Goal: Task Accomplishment & Management: Use online tool/utility

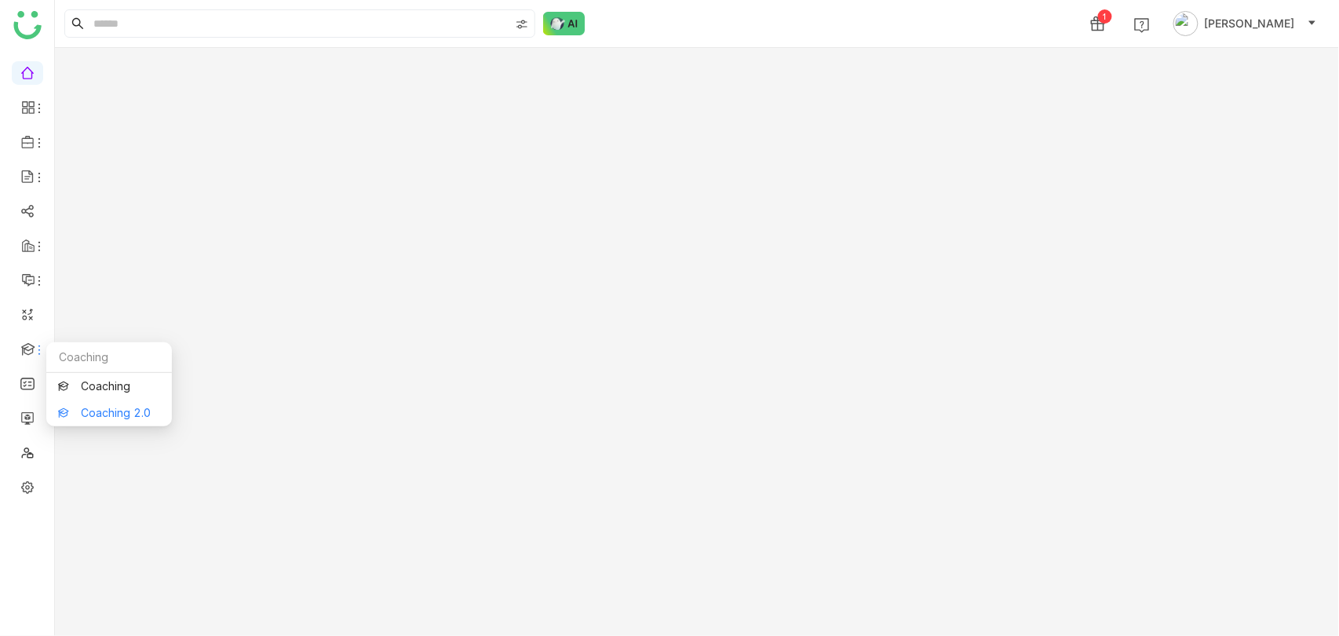
click at [112, 418] on link "Coaching 2.0" at bounding box center [109, 412] width 102 height 11
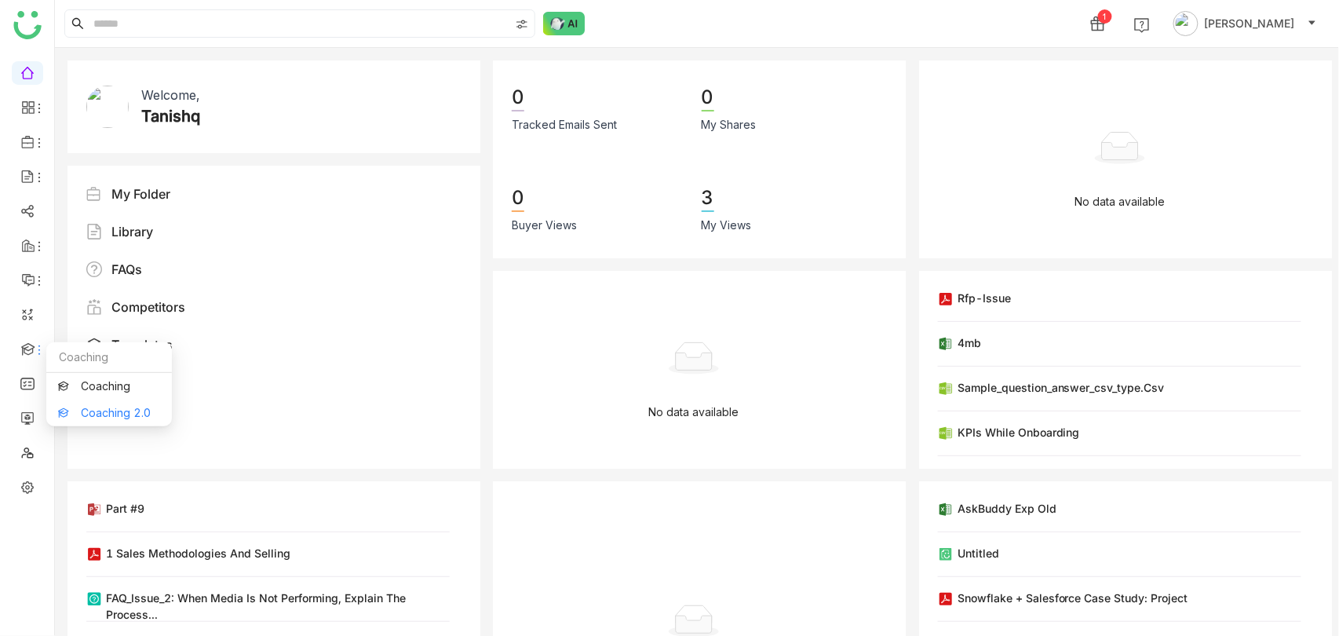
click at [90, 407] on link "Coaching 2.0" at bounding box center [109, 412] width 102 height 11
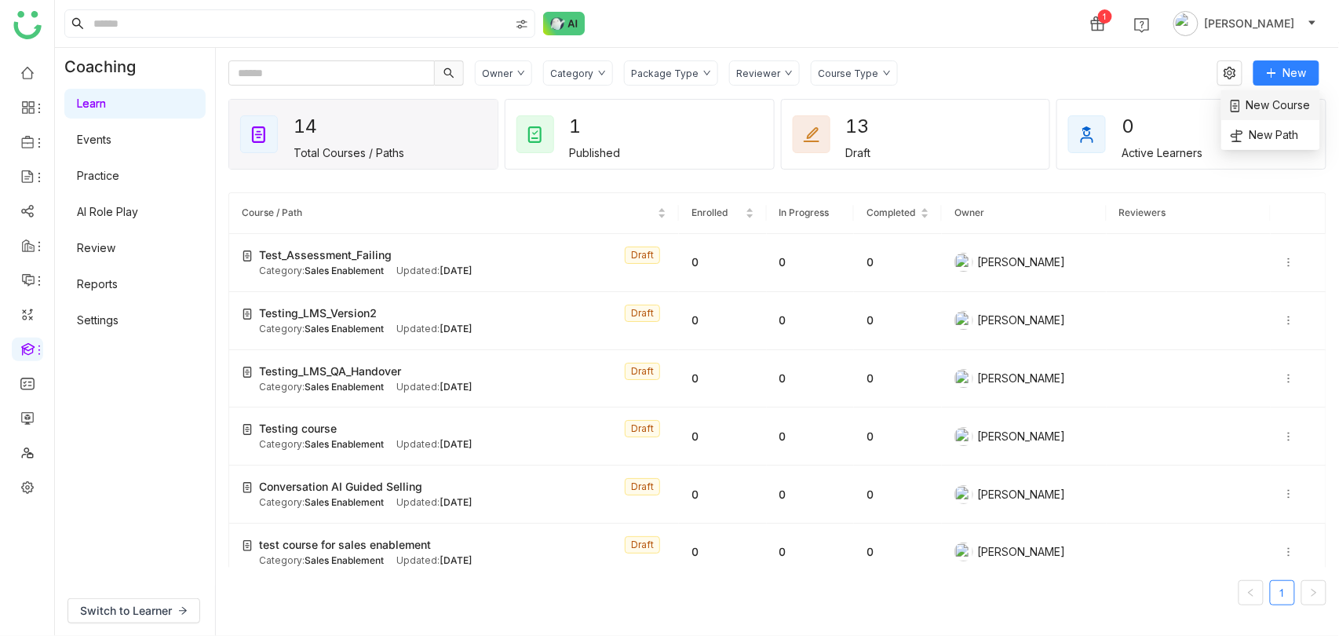
click at [1282, 94] on li "New Course" at bounding box center [1270, 105] width 99 height 30
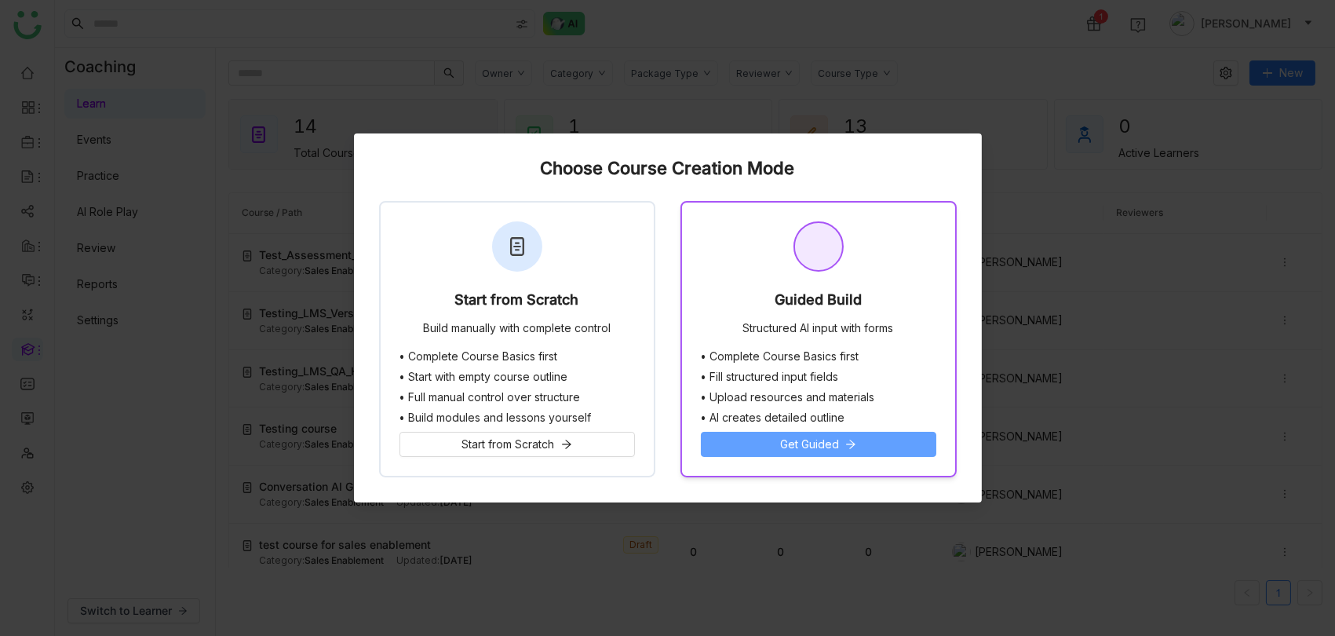
click at [811, 447] on span "Get Guided" at bounding box center [809, 444] width 59 height 17
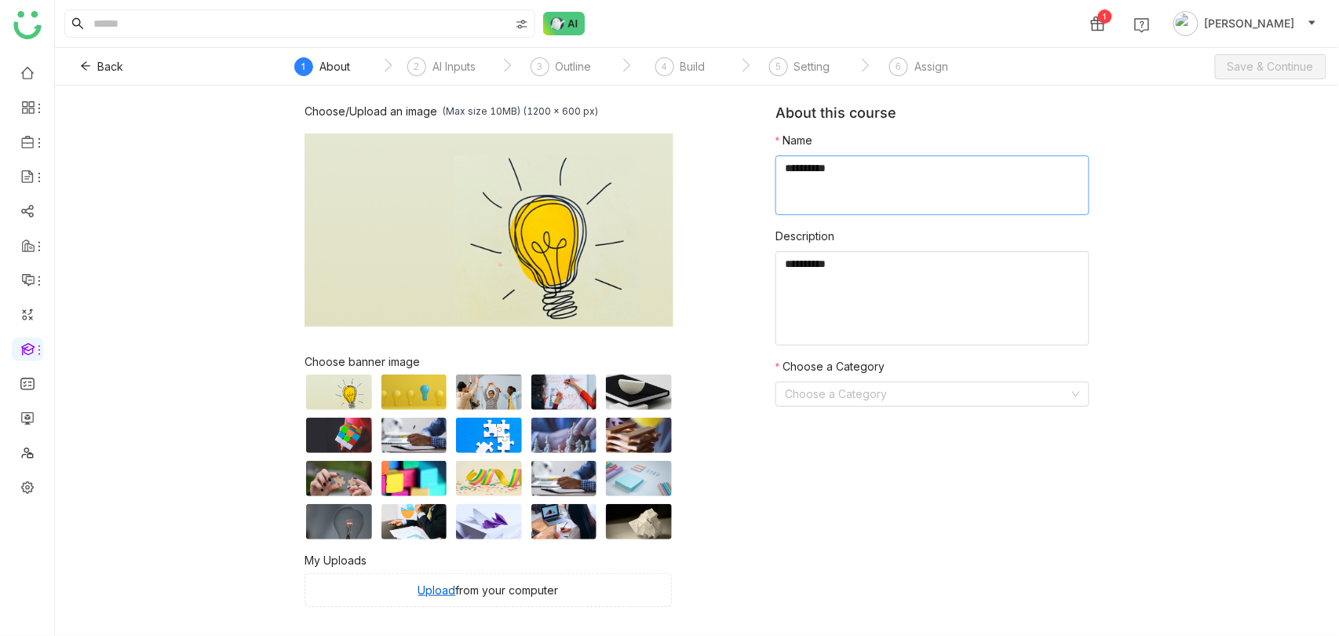
click at [859, 181] on textarea at bounding box center [932, 185] width 314 height 60
type textarea "**********"
click at [951, 393] on input at bounding box center [927, 394] width 284 height 24
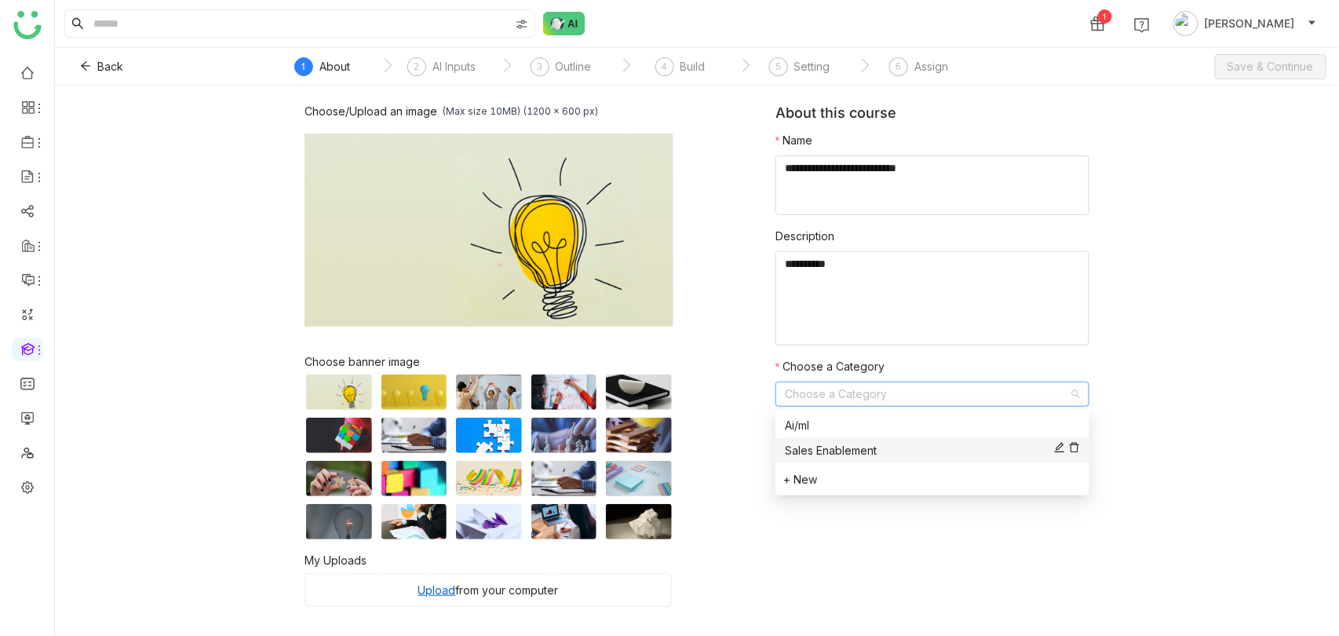
click at [888, 454] on div "Sales Enablement" at bounding box center [932, 450] width 295 height 17
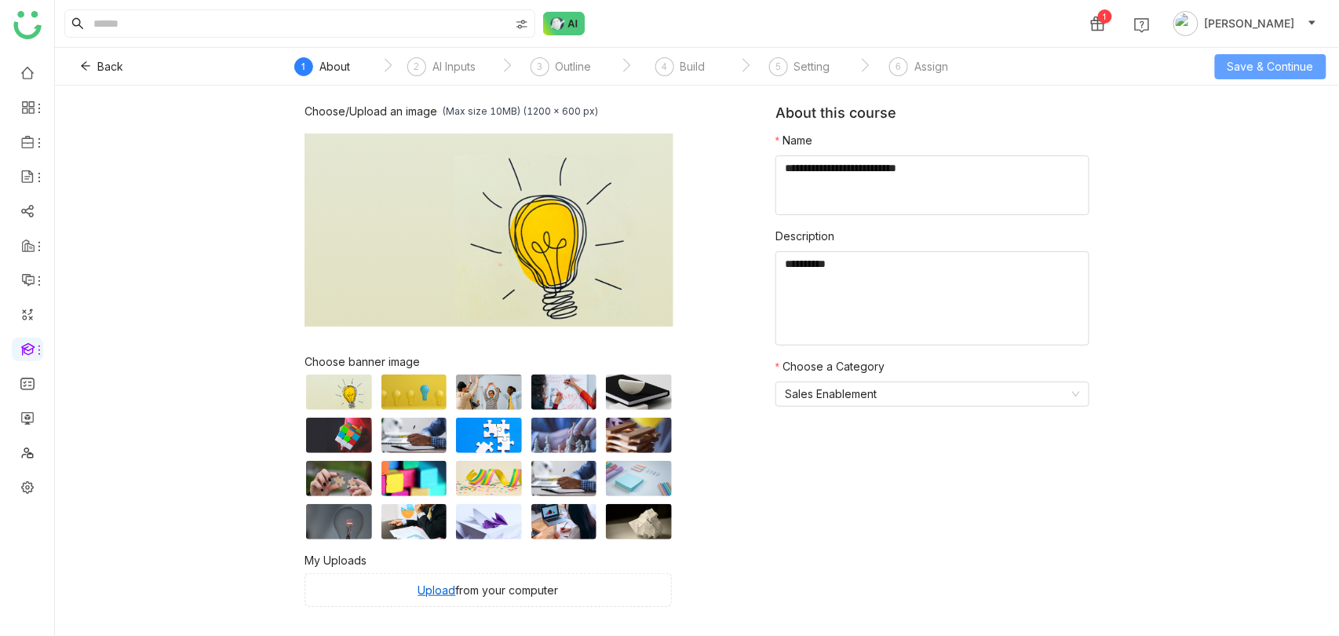
click at [1250, 62] on span "Save & Continue" at bounding box center [1270, 66] width 86 height 17
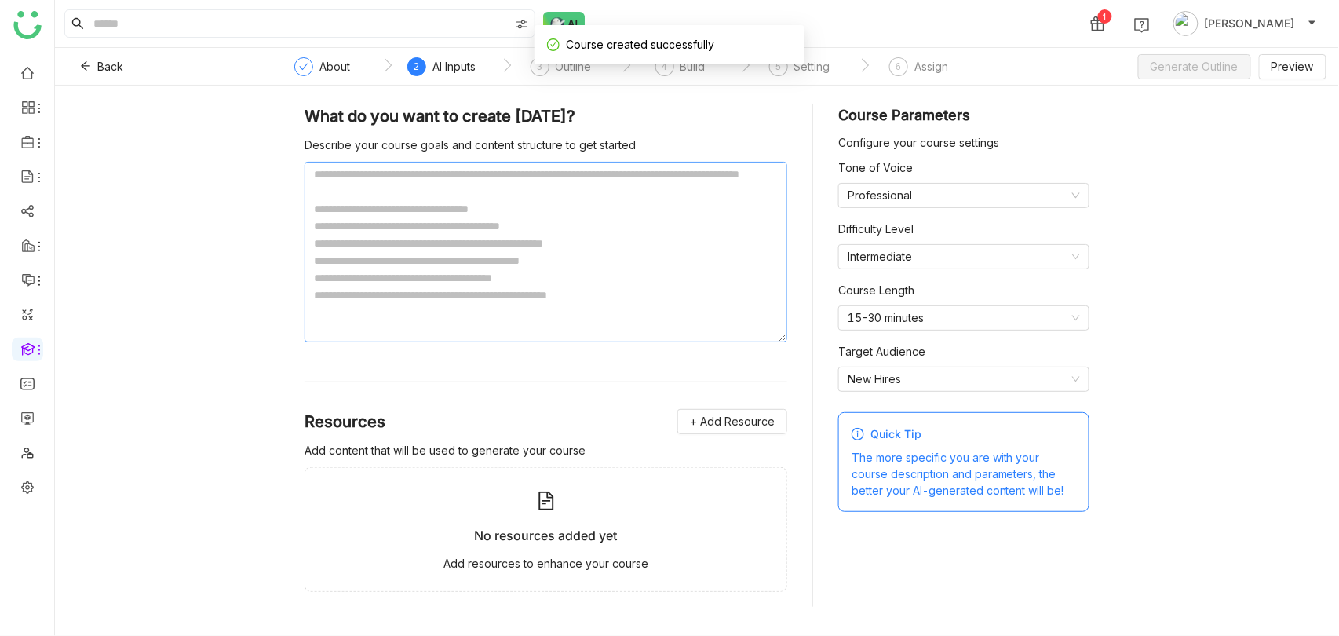
click at [581, 221] on textarea at bounding box center [545, 252] width 483 height 181
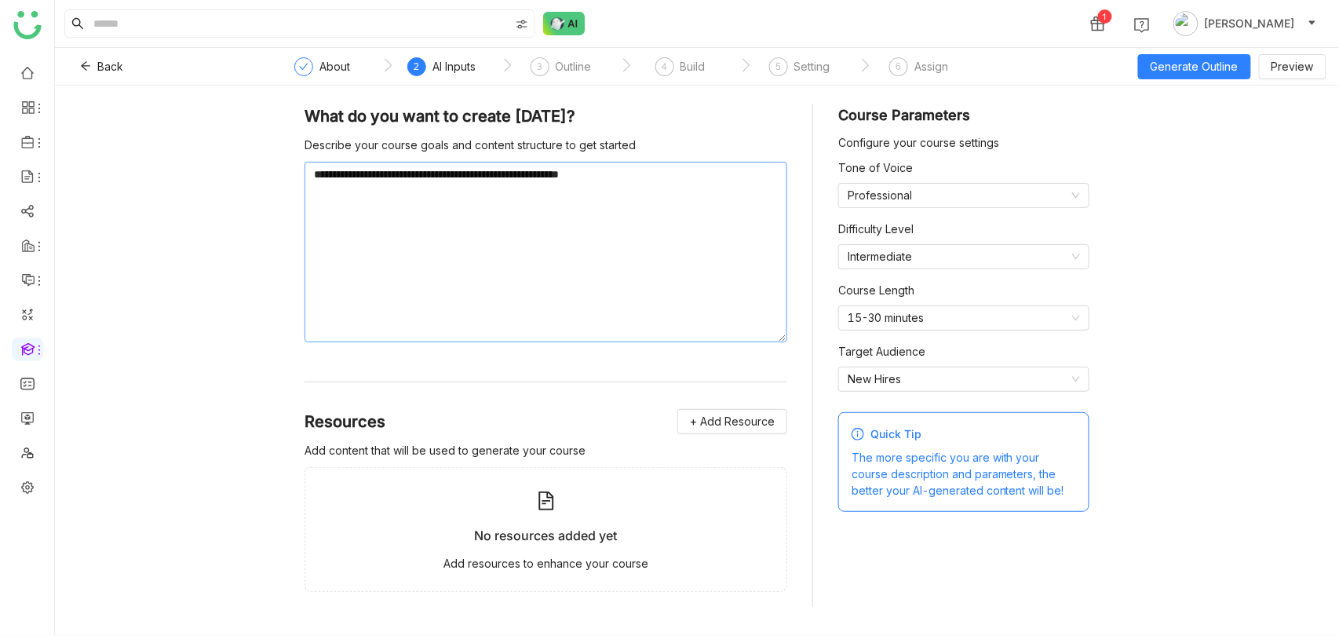
type textarea "**********"
click at [735, 451] on div "Add content that will be used to generate your course" at bounding box center [545, 450] width 483 height 17
click at [735, 407] on div "**********" at bounding box center [545, 355] width 483 height 503
click at [735, 420] on span "+ Add Resource" at bounding box center [732, 421] width 85 height 17
click at [738, 494] on span "Upload from Computer" at bounding box center [753, 497] width 103 height 14
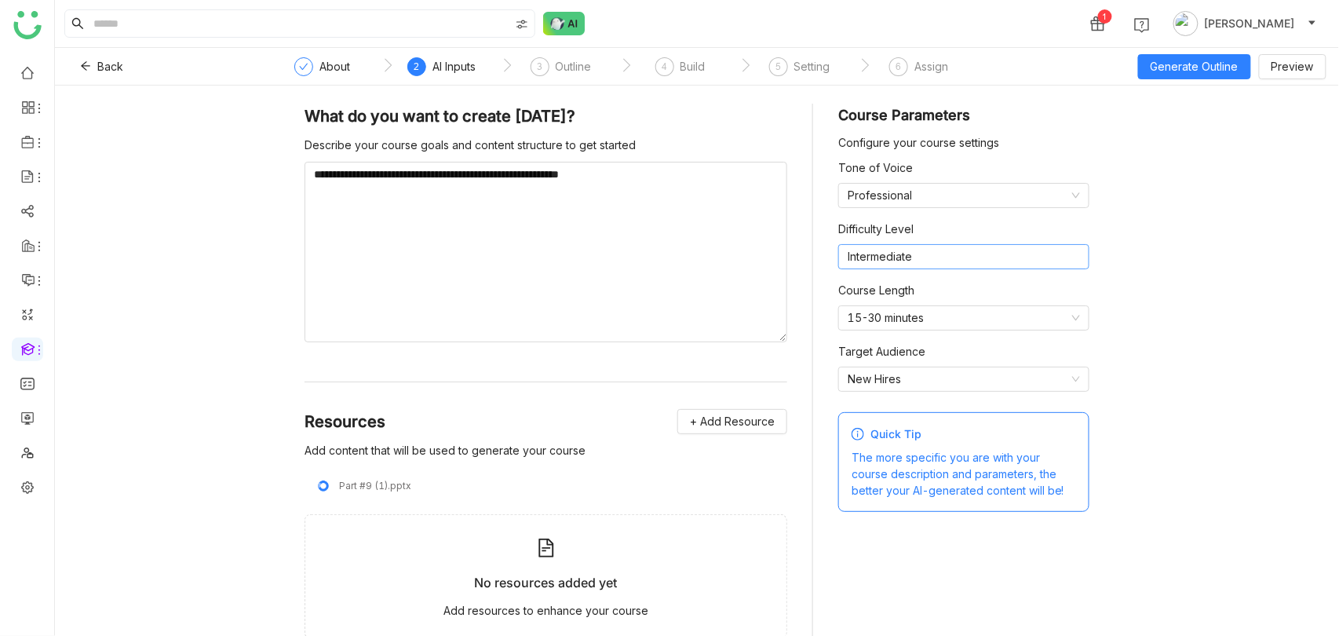
click at [975, 260] on nz-select-item "Intermediate" at bounding box center [964, 257] width 232 height 24
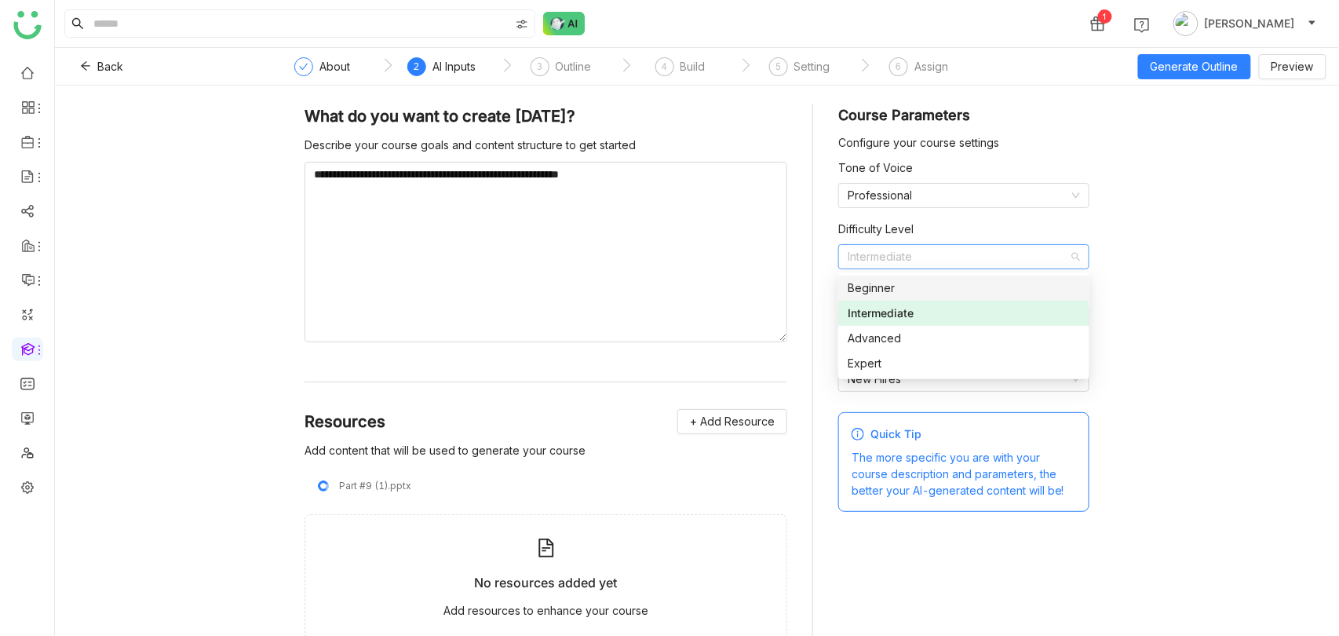
click at [1127, 244] on div "**********" at bounding box center [697, 361] width 1284 height 550
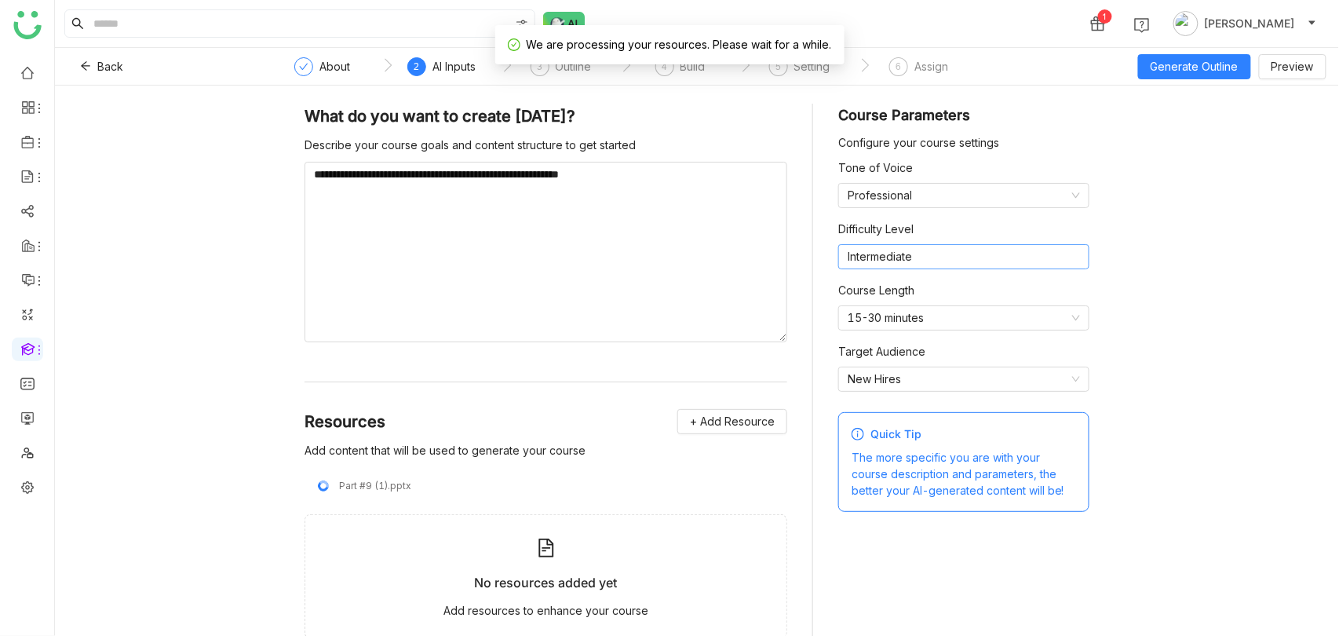
click at [984, 245] on nz-select-item "Intermediate" at bounding box center [964, 257] width 232 height 24
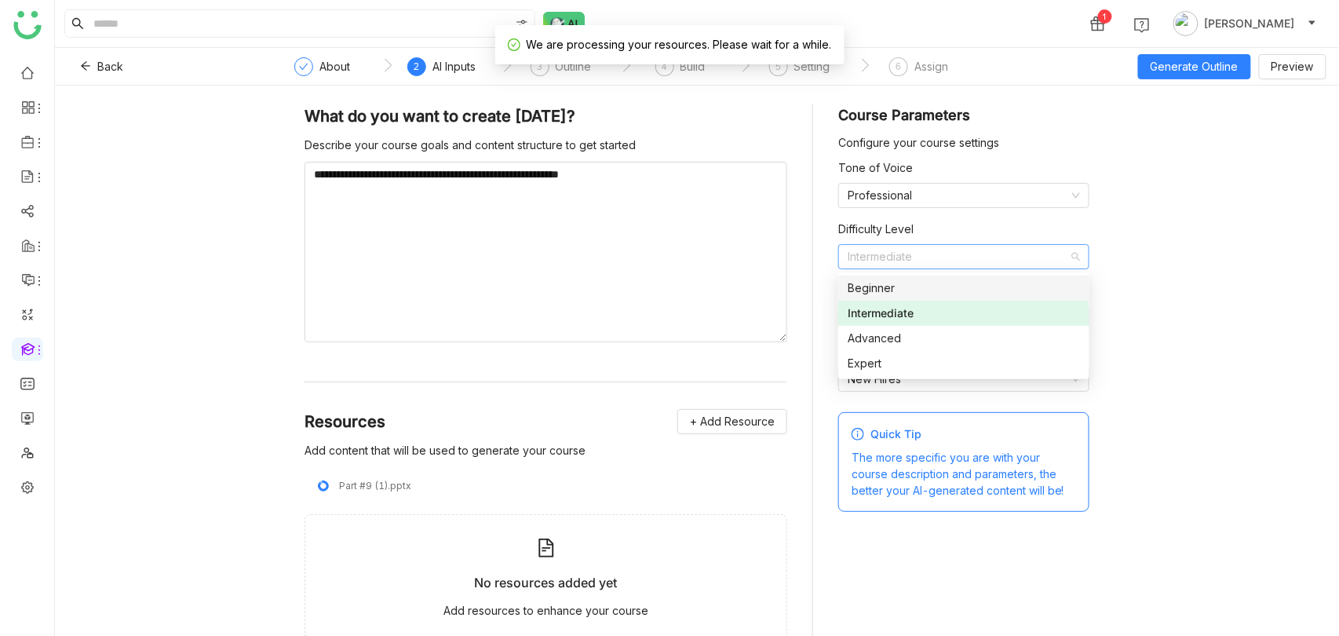
click at [983, 290] on div "Beginner" at bounding box center [964, 287] width 232 height 17
click at [1145, 233] on div "**********" at bounding box center [697, 361] width 1284 height 550
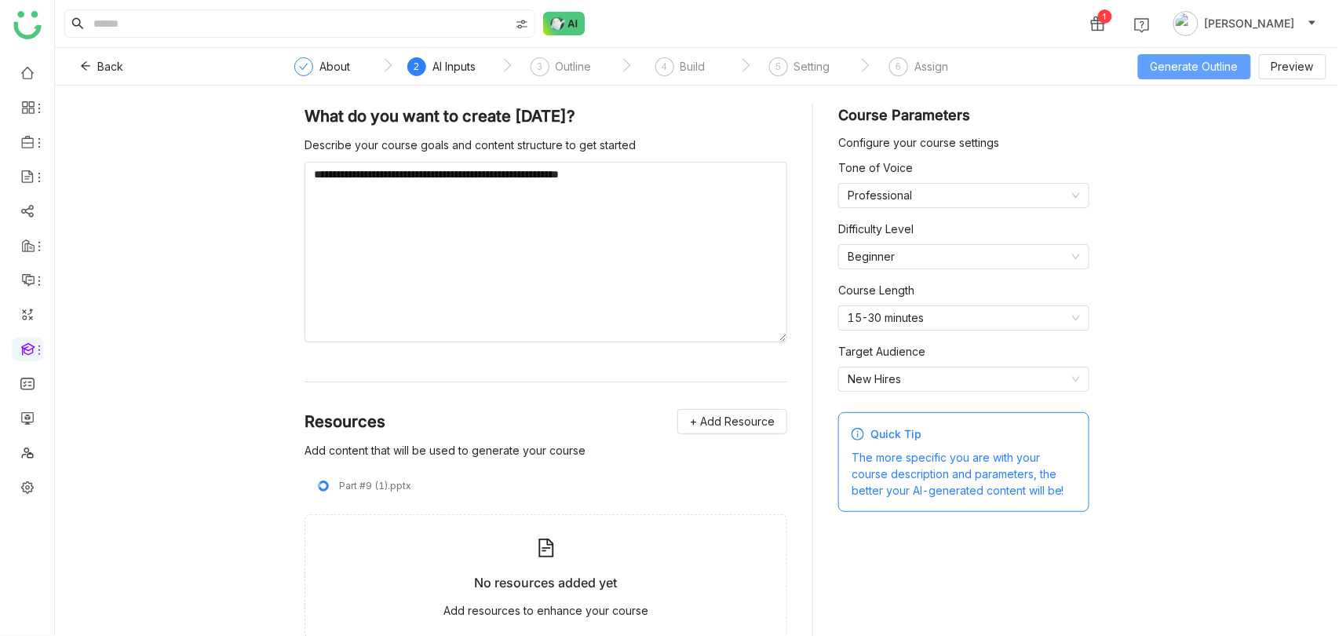
click at [1207, 60] on span "Generate Outline" at bounding box center [1194, 66] width 88 height 17
click at [1204, 59] on button "Generate Outline" at bounding box center [1194, 66] width 113 height 25
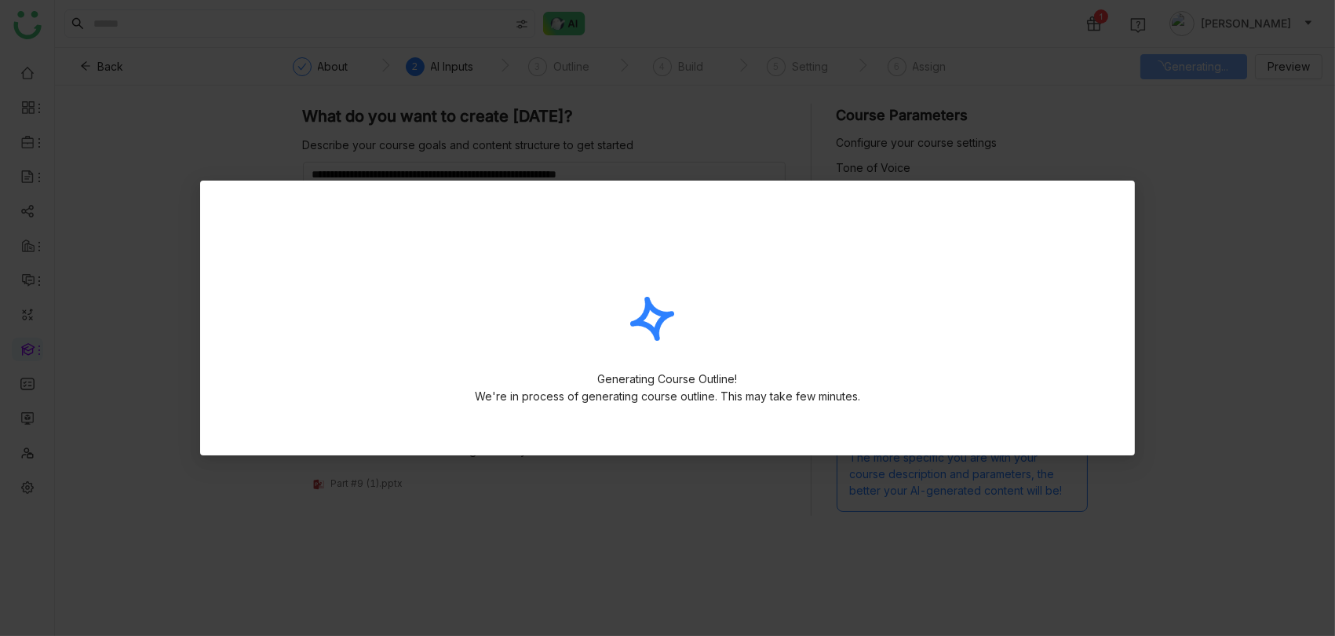
click at [705, 386] on div "Generating Course Outline!" at bounding box center [668, 378] width 140 height 17
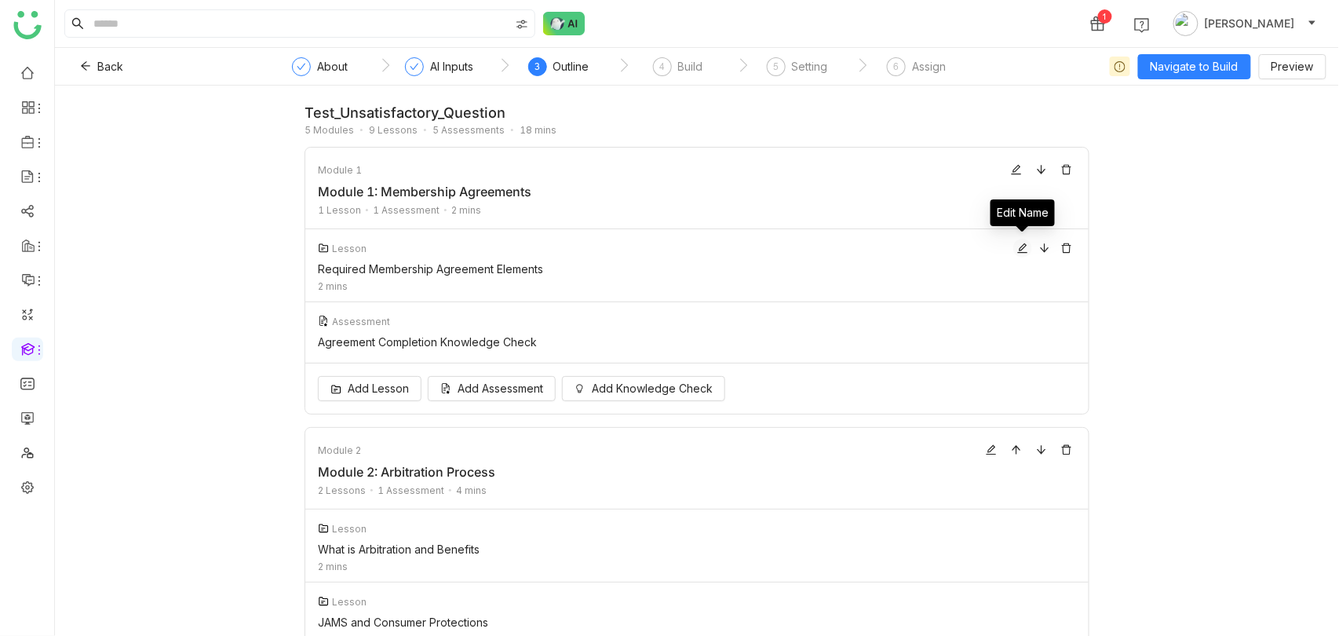
click at [1021, 250] on icon at bounding box center [1022, 247] width 11 height 11
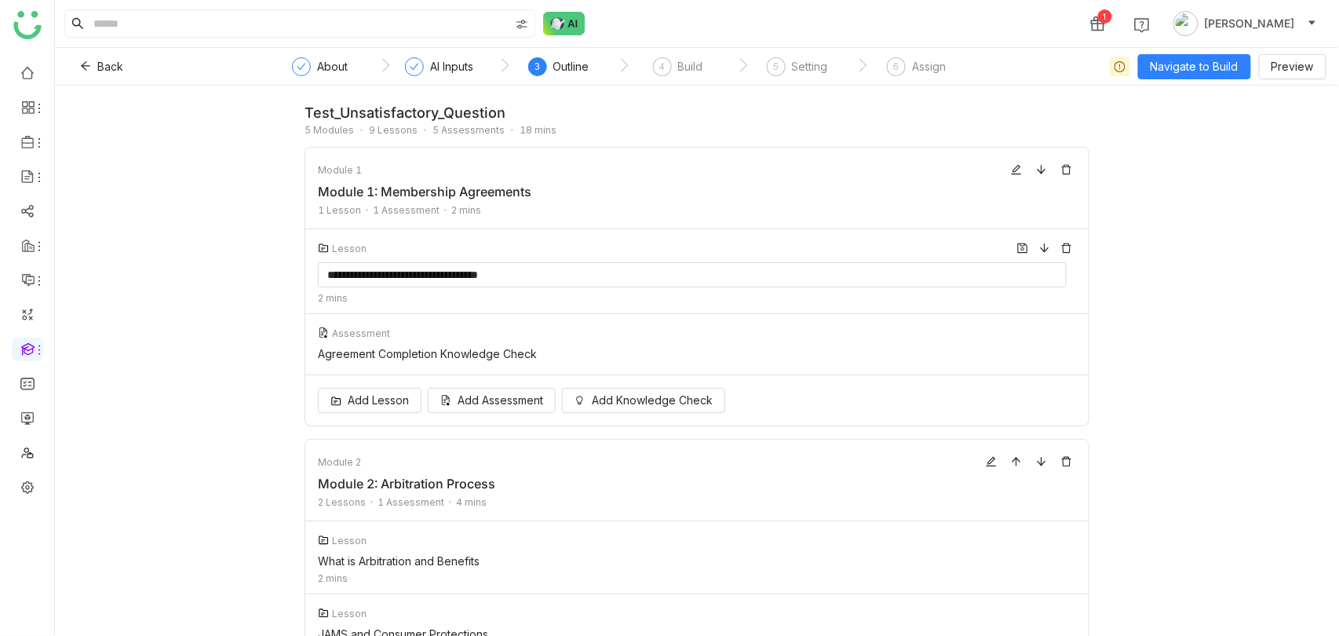
drag, startPoint x: 598, startPoint y: 279, endPoint x: 305, endPoint y: 279, distance: 292.7
click at [305, 279] on div "**********" at bounding box center [696, 271] width 783 height 85
type input "********"
click at [563, 349] on div "Agreement Completion Knowledge Check" at bounding box center [692, 353] width 749 height 13
drag, startPoint x: 551, startPoint y: 349, endPoint x: 315, endPoint y: 348, distance: 235.4
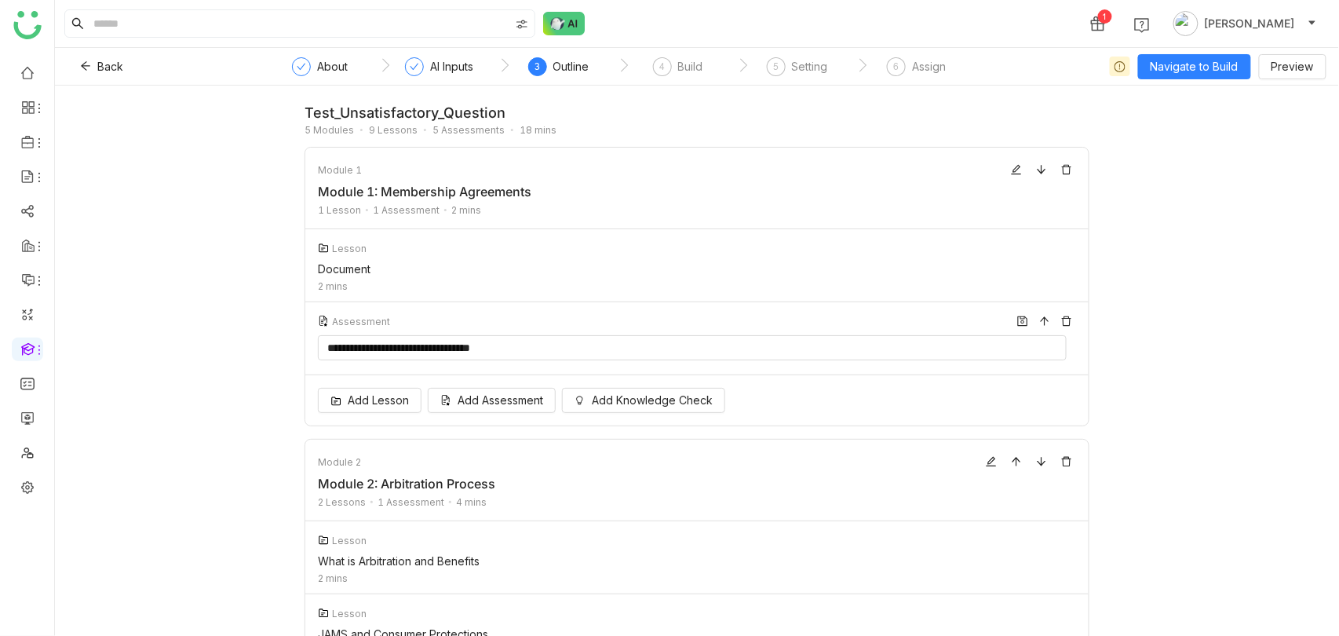
click at [315, 348] on div "**********" at bounding box center [696, 338] width 783 height 73
type input "**********"
click at [1098, 232] on div "**********" at bounding box center [697, 361] width 1284 height 550
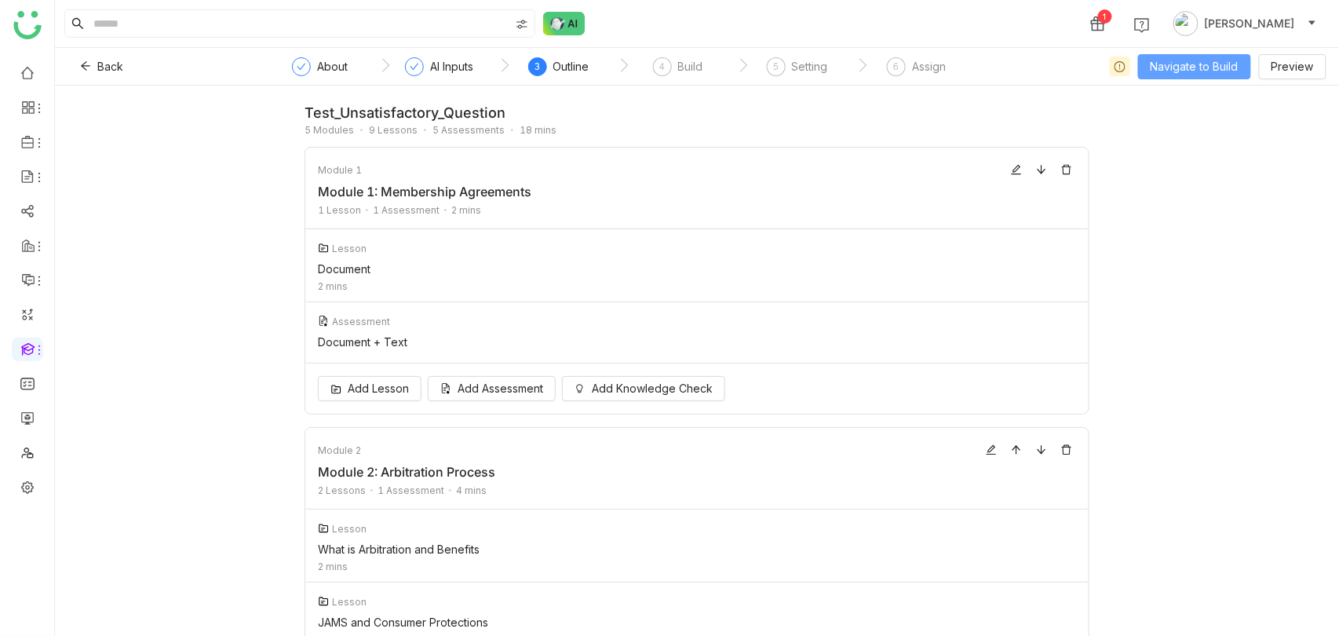
click at [1225, 62] on span "Navigate to Build" at bounding box center [1194, 66] width 88 height 17
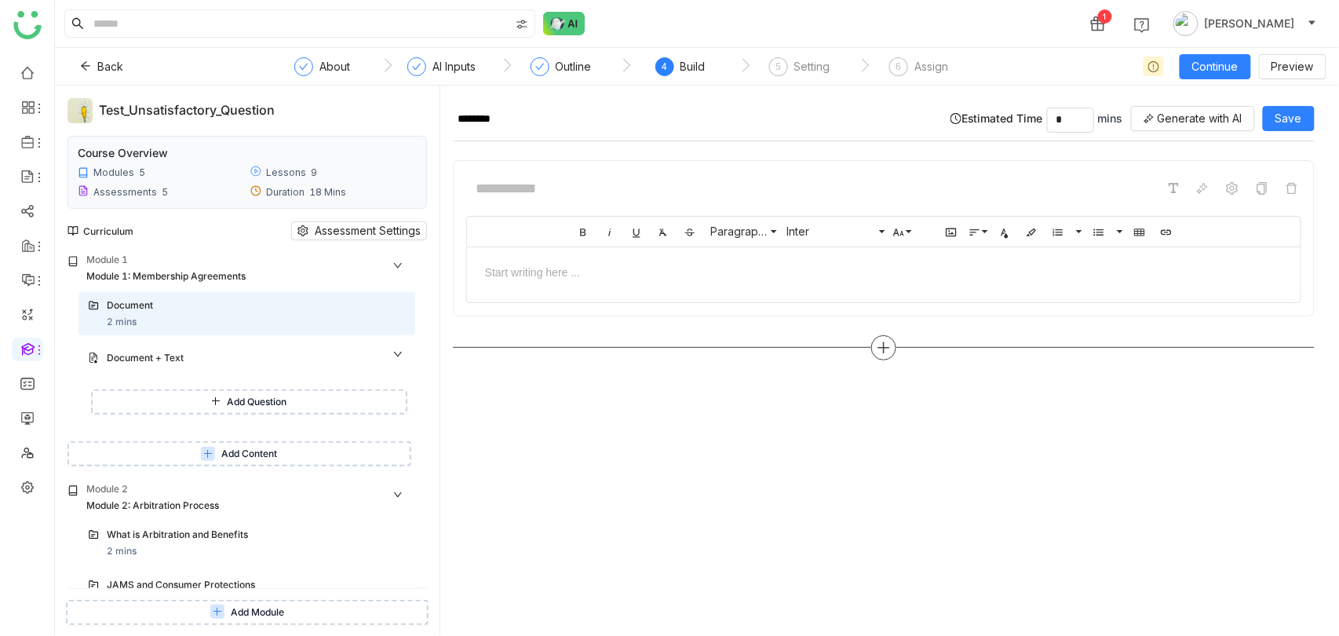
click at [891, 349] on icon at bounding box center [884, 348] width 14 height 14
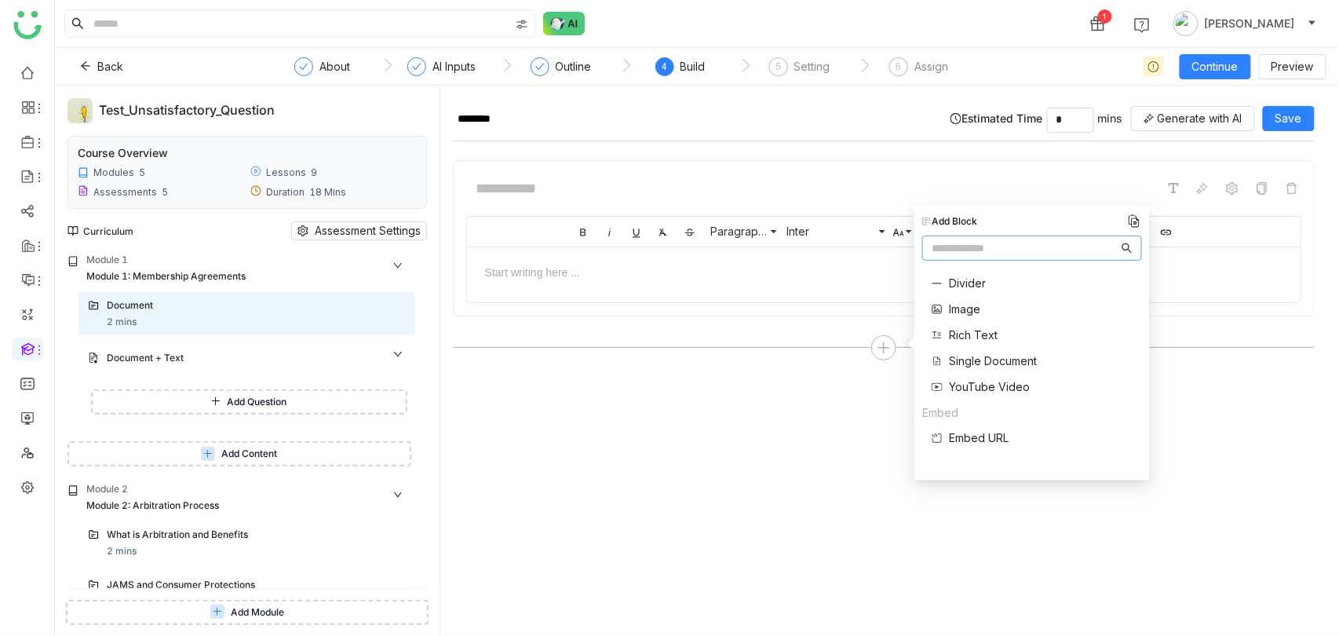
click at [999, 361] on span "Single Document" at bounding box center [993, 360] width 88 height 16
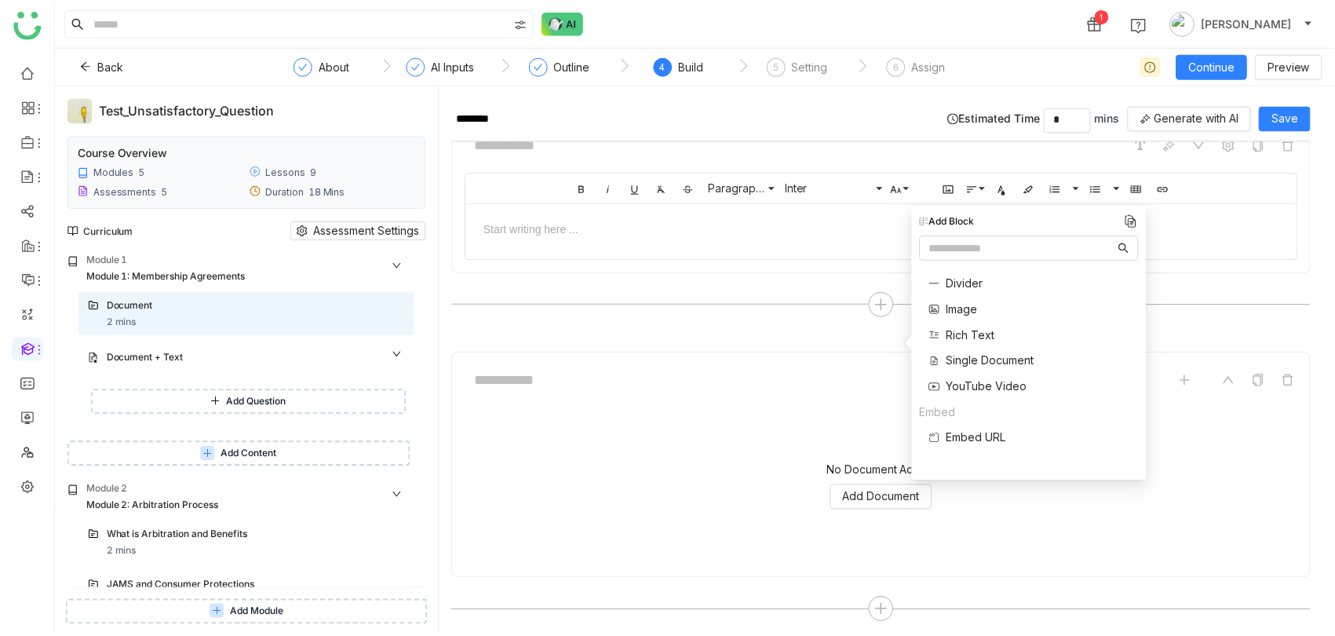
scroll to position [45, 0]
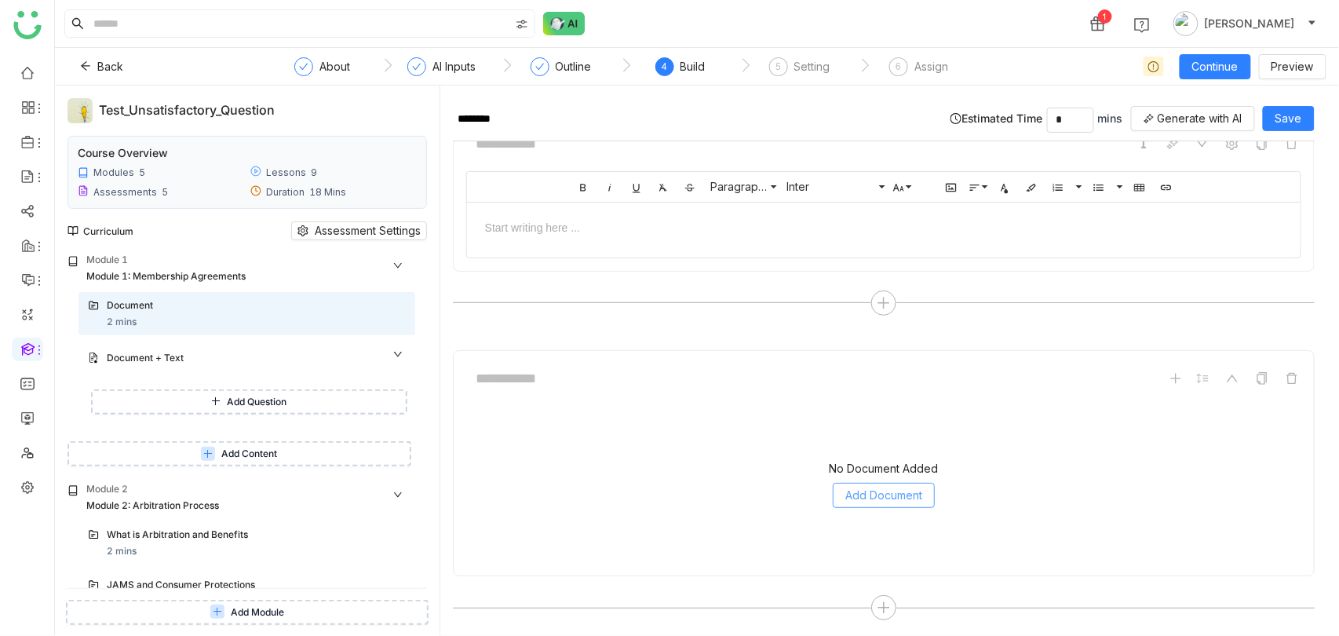
click at [884, 488] on span "Add Document" at bounding box center [883, 495] width 77 height 17
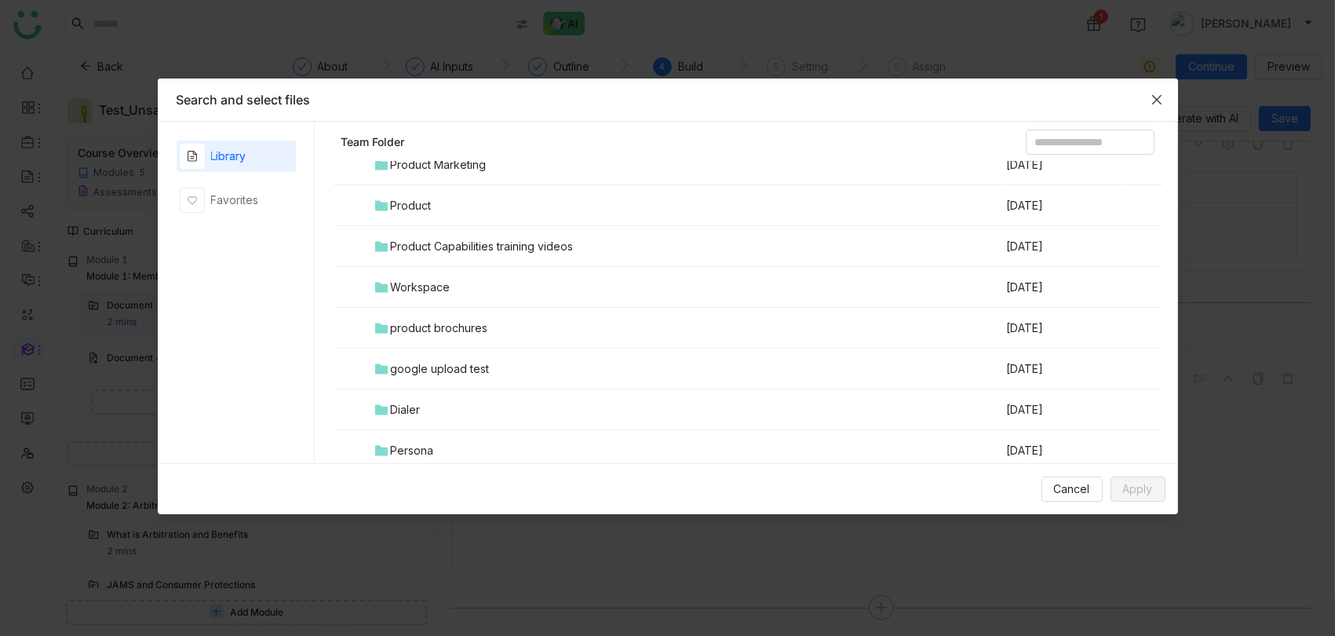
scroll to position [2165, 0]
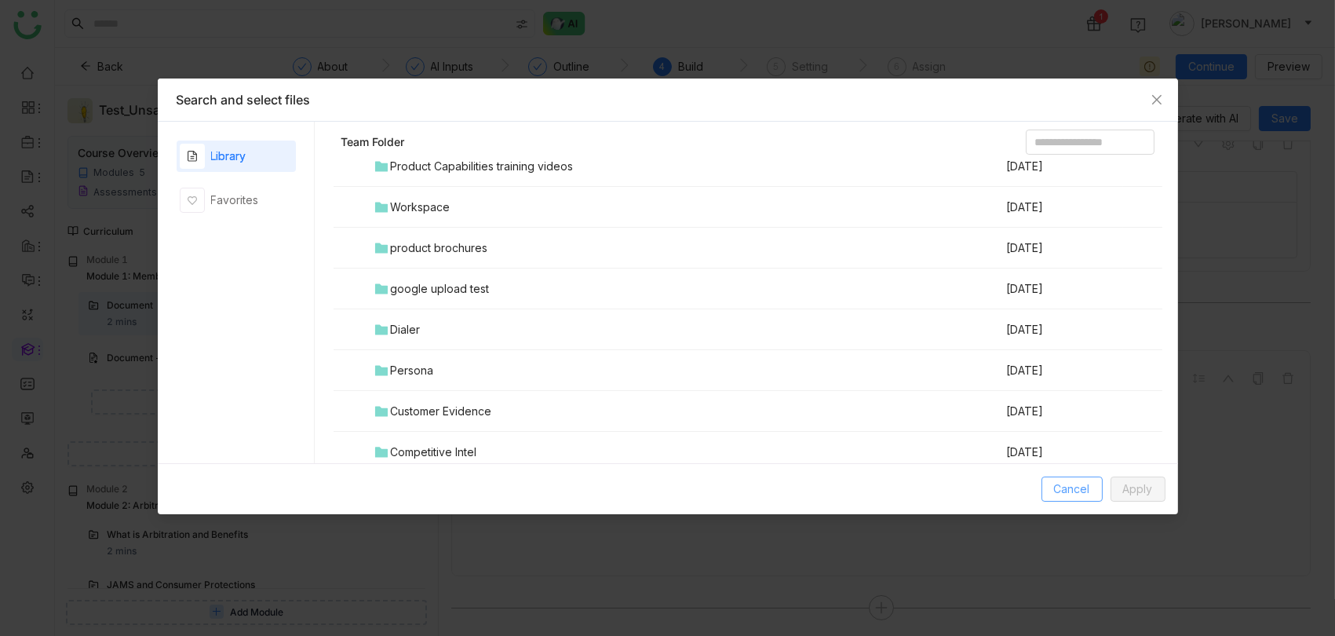
click at [1081, 491] on span "Cancel" at bounding box center [1072, 488] width 36 height 17
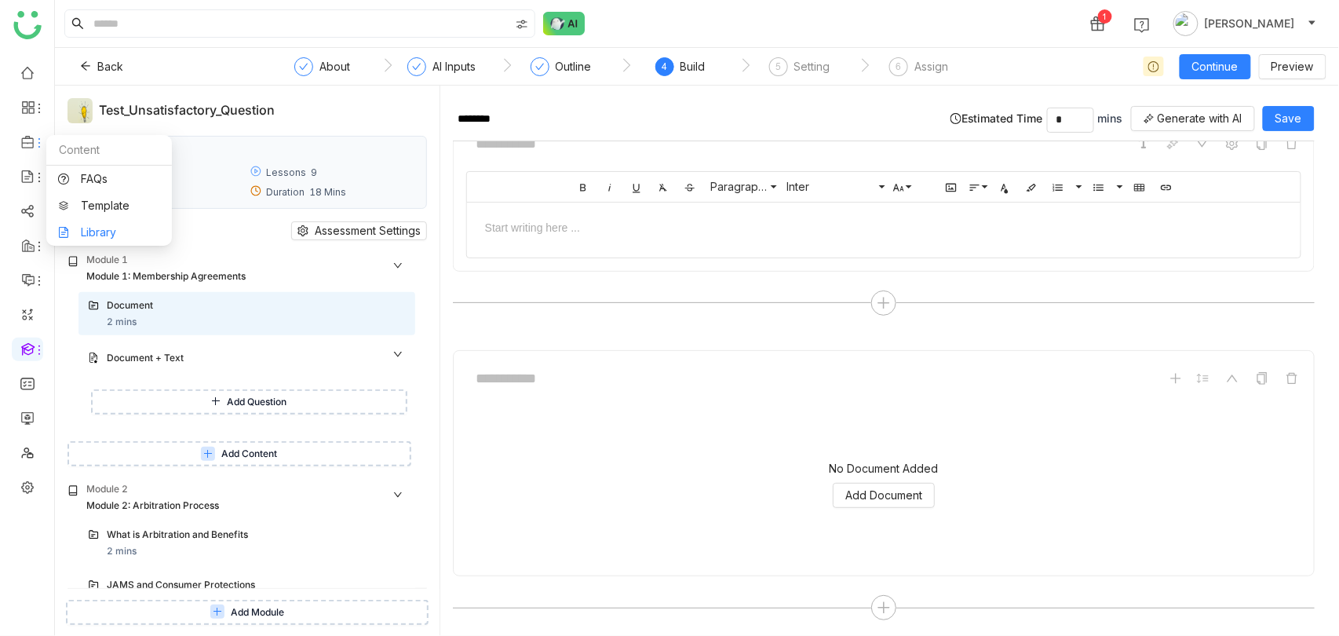
click at [93, 227] on link "Library" at bounding box center [109, 232] width 102 height 11
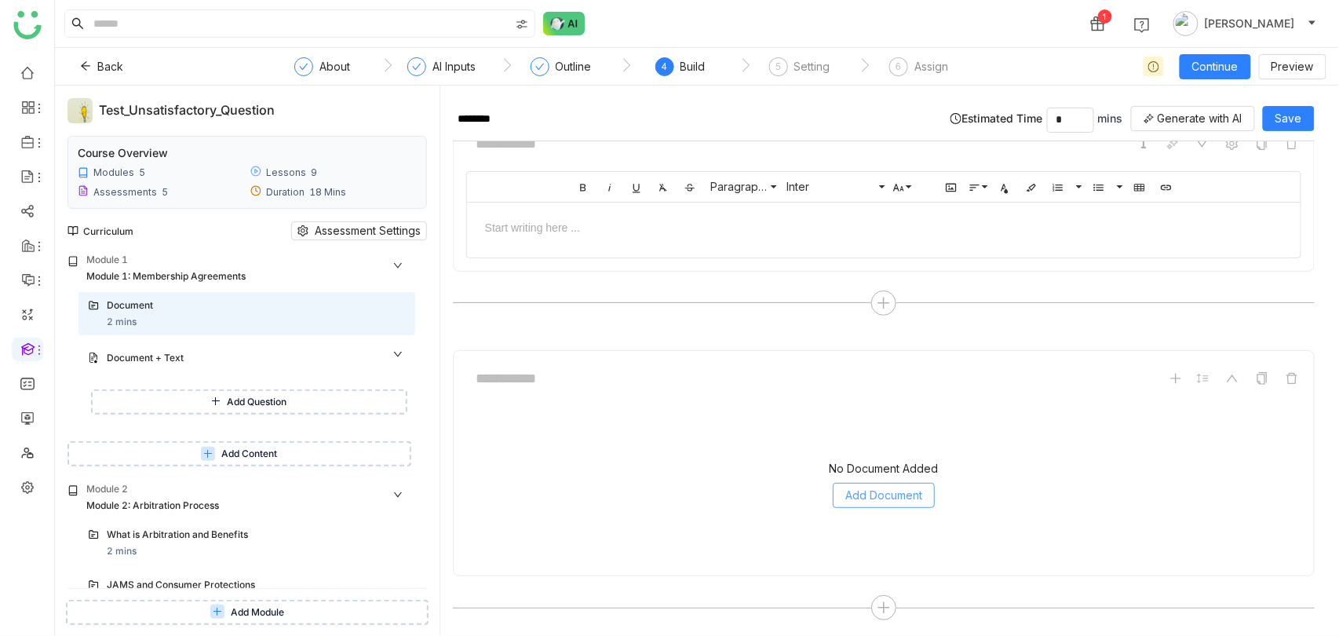
click at [895, 487] on span "Add Document" at bounding box center [883, 495] width 77 height 17
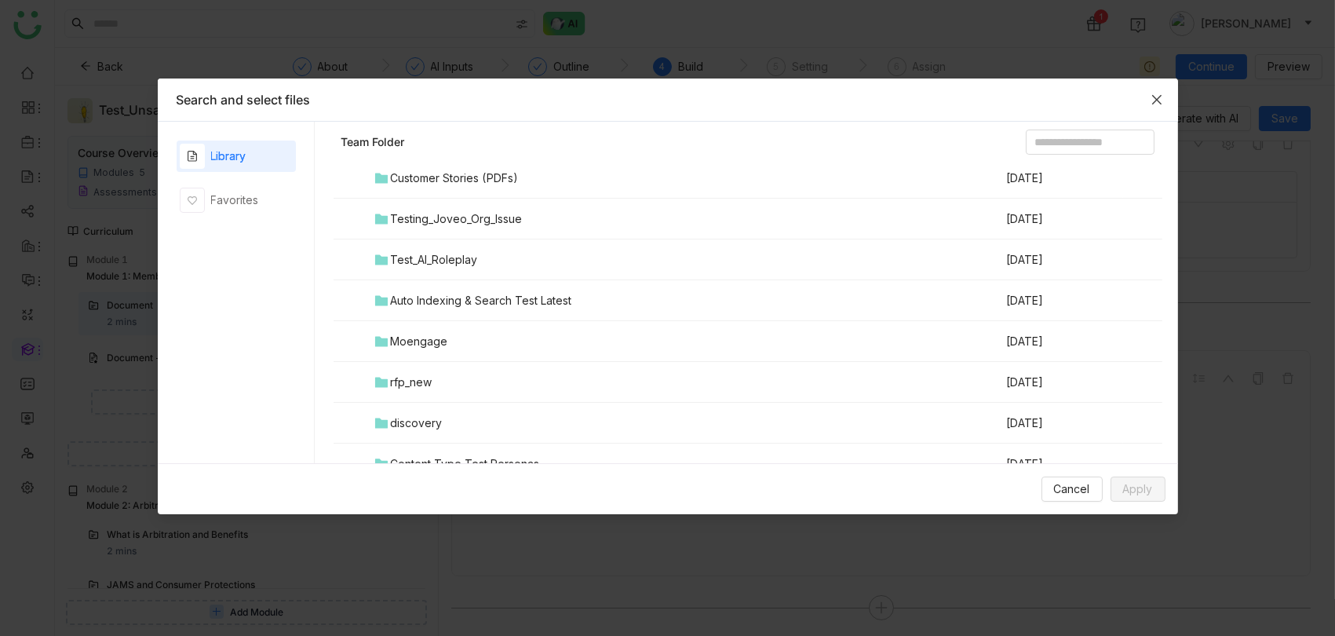
scroll to position [0, 0]
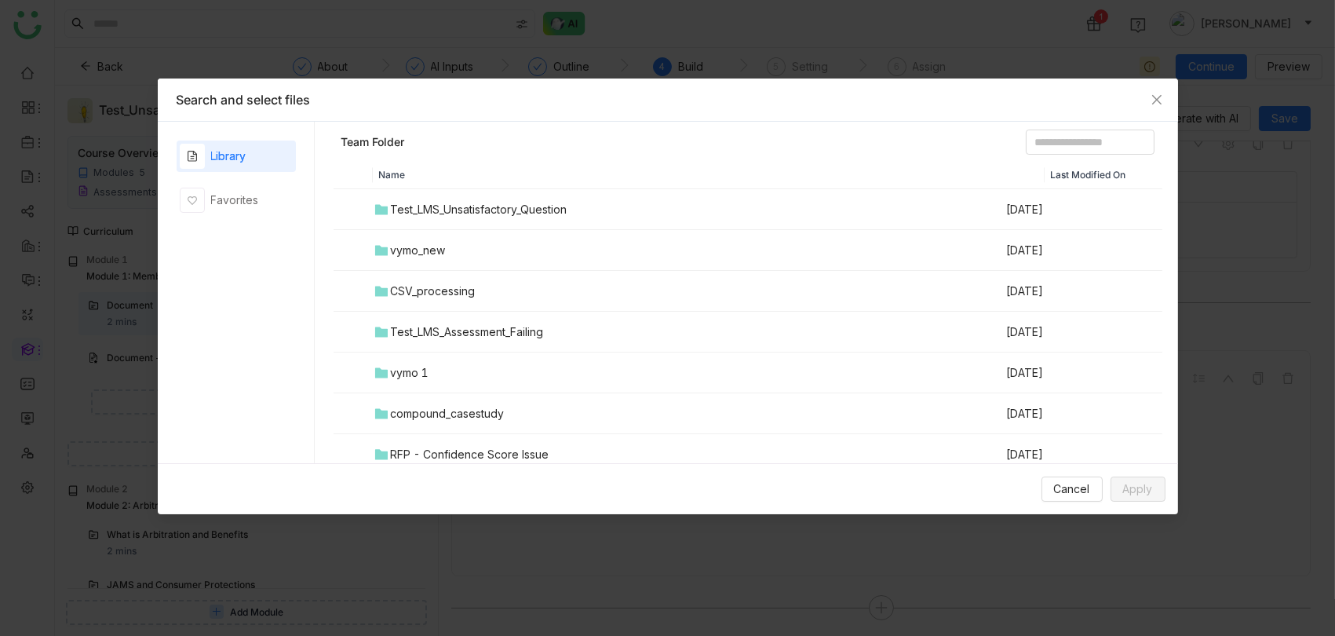
click at [819, 203] on td "Test_LMS_Unsatisfactory_Question" at bounding box center [689, 209] width 633 height 41
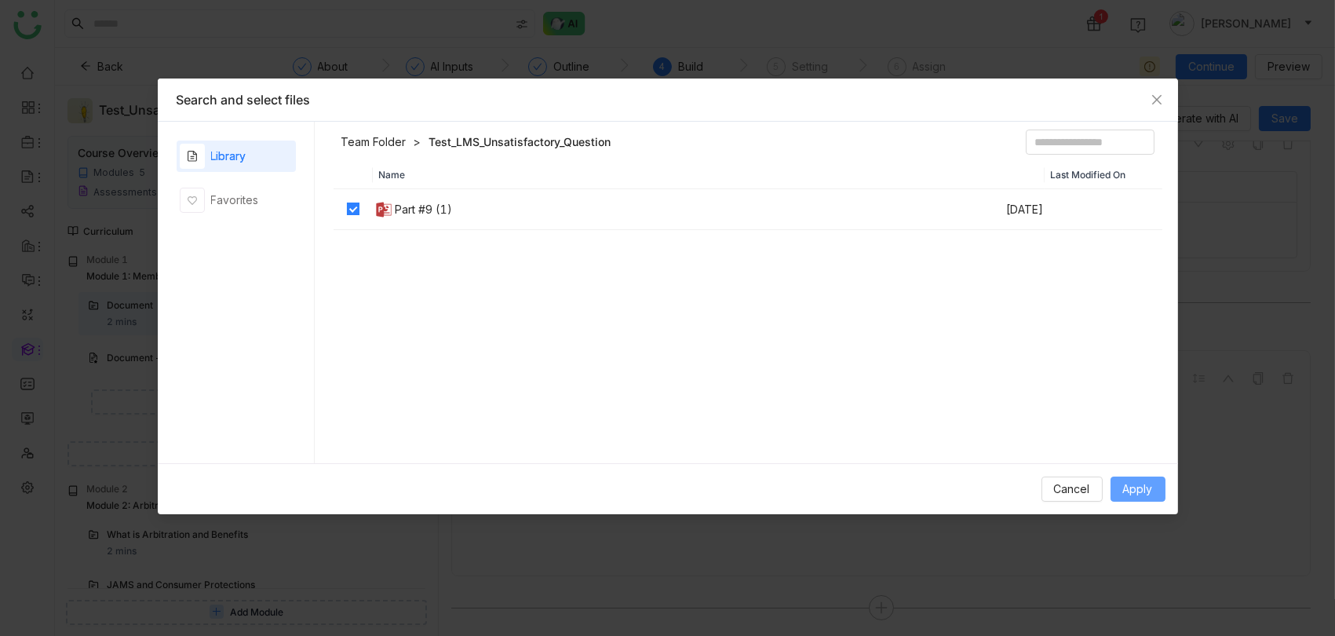
click at [1146, 497] on button "Apply" at bounding box center [1137, 488] width 55 height 25
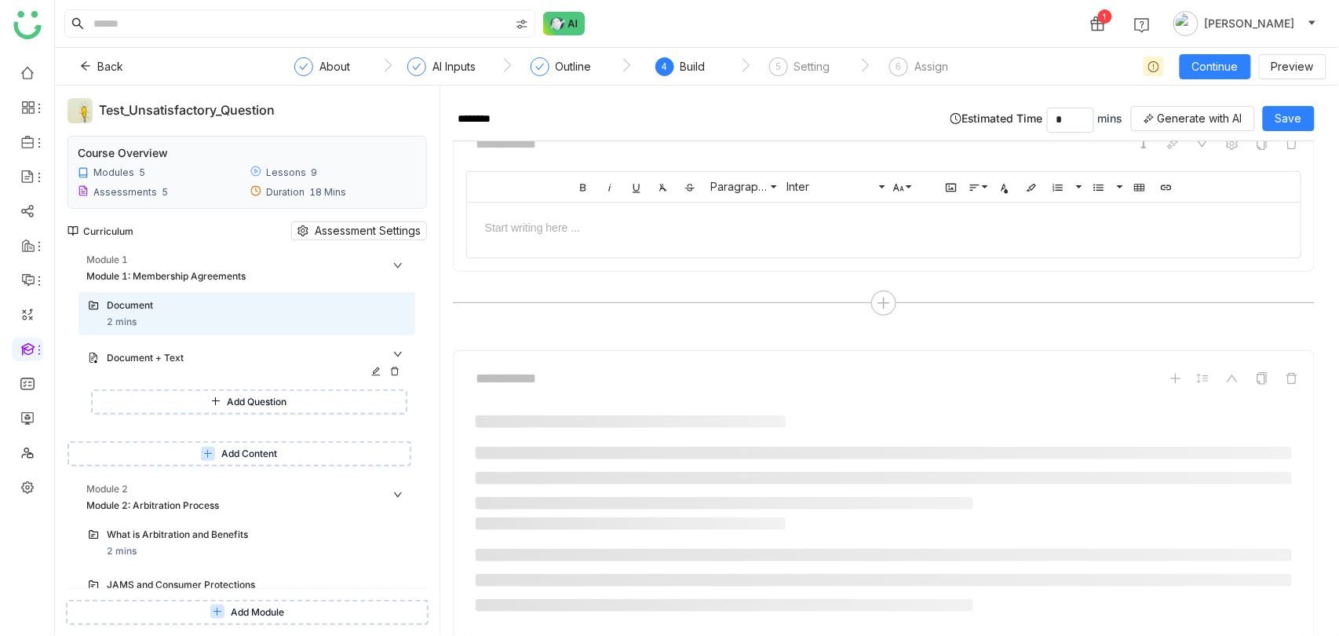
click at [257, 345] on div "Document + Text" at bounding box center [246, 358] width 337 height 35
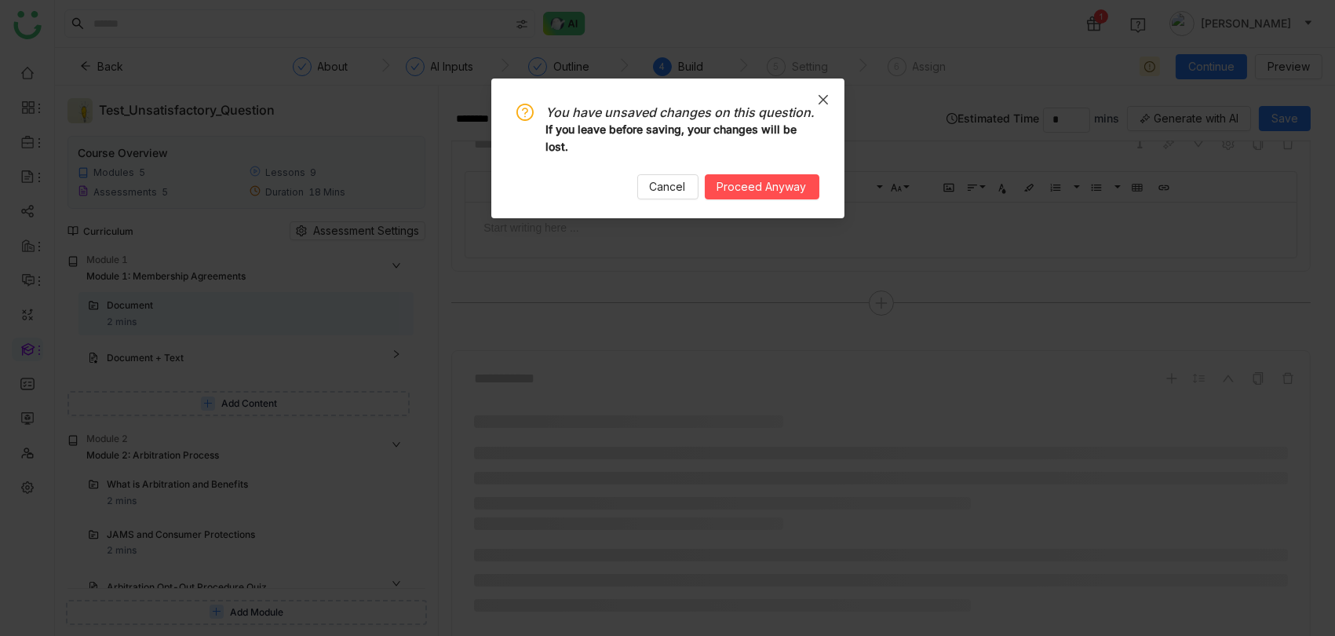
click at [824, 98] on icon "Close" at bounding box center [822, 99] width 9 height 9
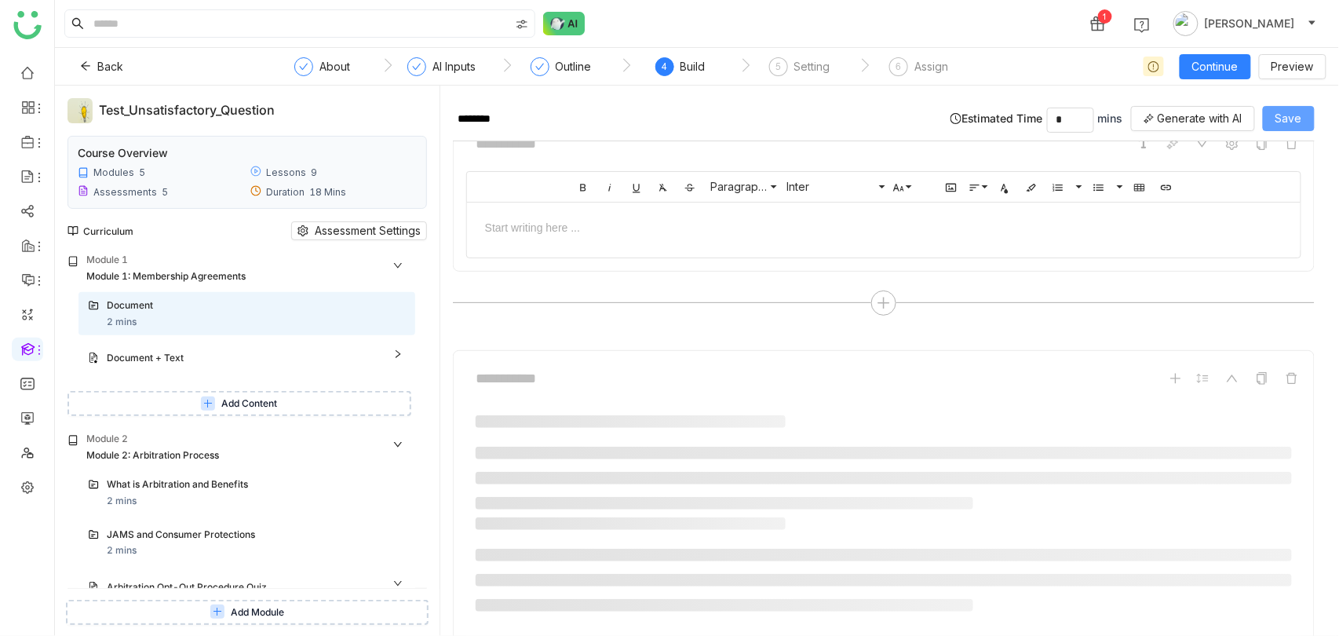
click at [1311, 107] on button "Save" at bounding box center [1289, 118] width 52 height 25
click at [184, 352] on div "Document + Text" at bounding box center [238, 358] width 263 height 15
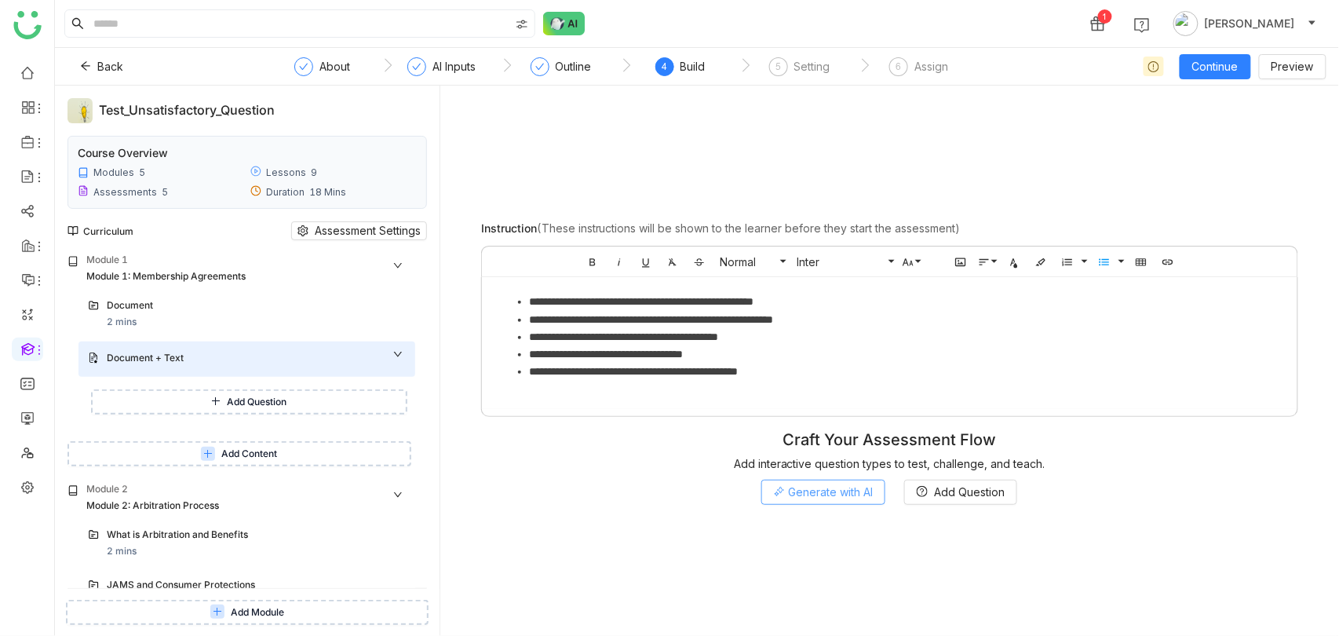
click at [853, 499] on span "Generate with AI" at bounding box center [830, 491] width 85 height 17
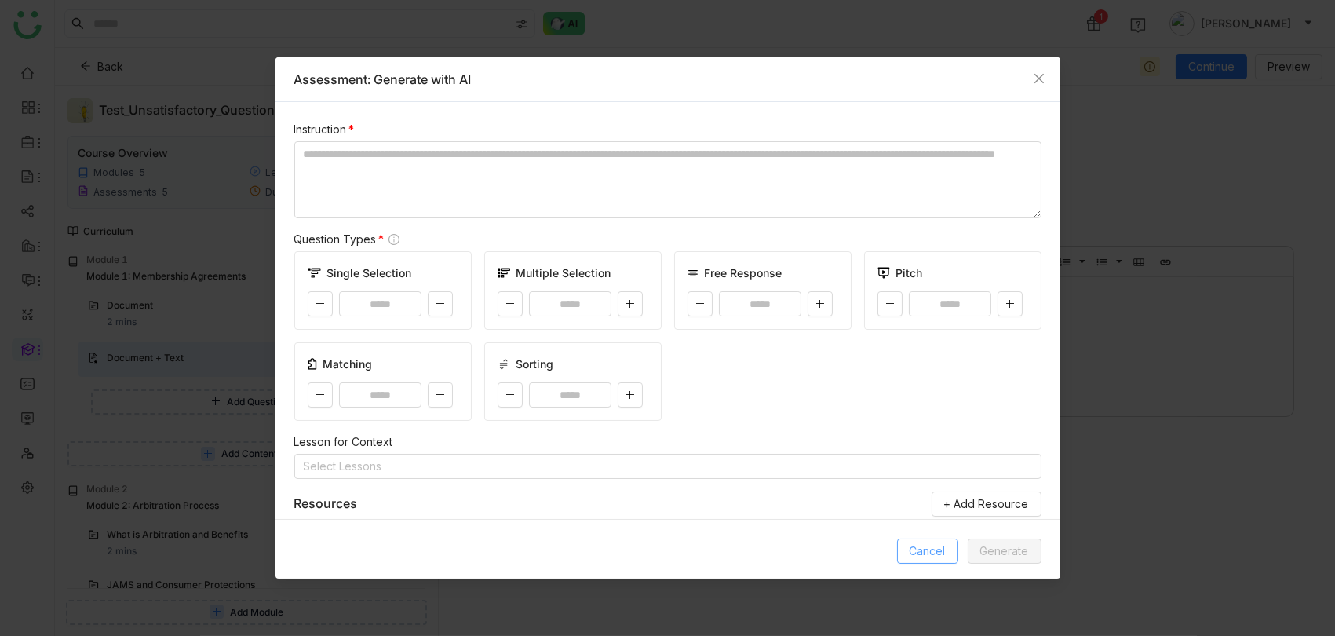
click at [924, 547] on span "Cancel" at bounding box center [928, 550] width 36 height 17
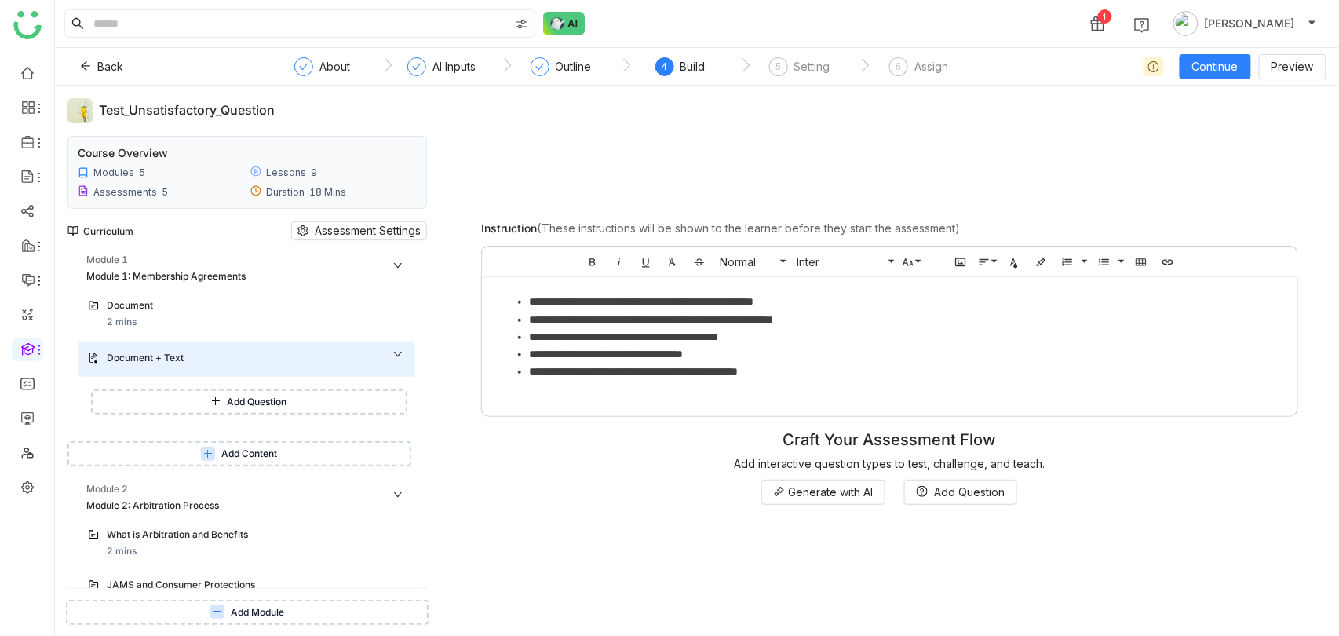
click at [363, 447] on button "Add Content" at bounding box center [239, 453] width 344 height 25
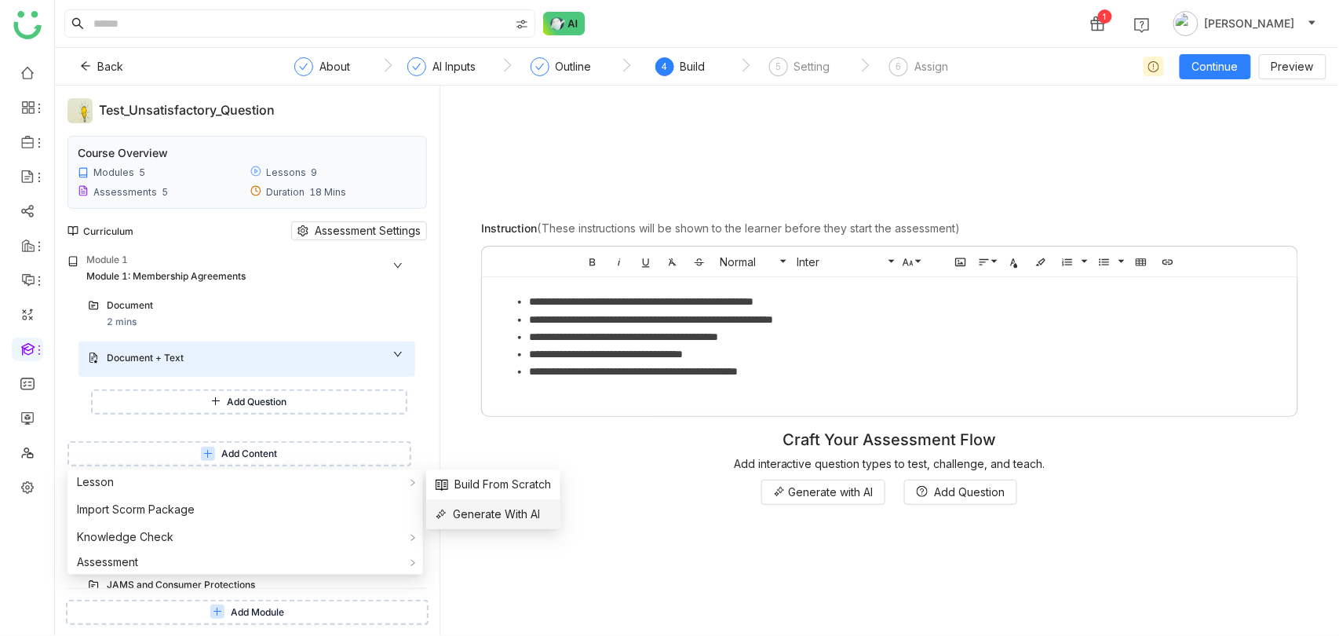
click at [465, 504] on li "Generate With AI" at bounding box center [493, 514] width 134 height 30
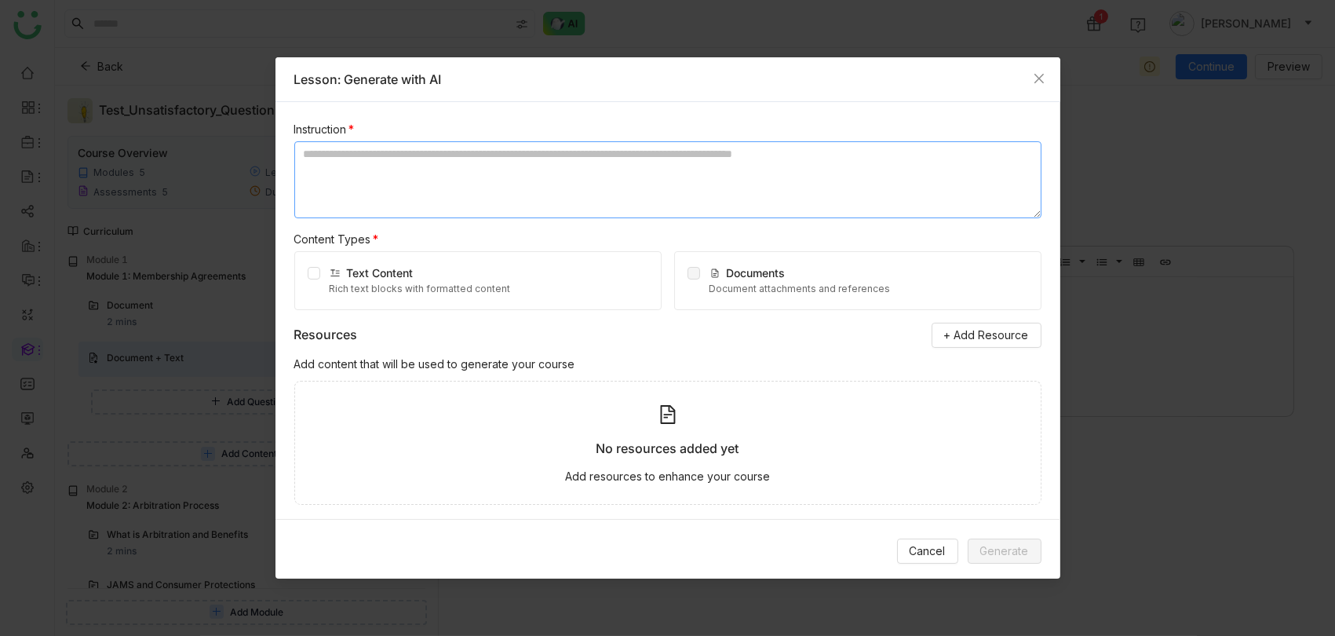
click at [521, 175] on textarea at bounding box center [667, 179] width 747 height 77
type textarea "**********"
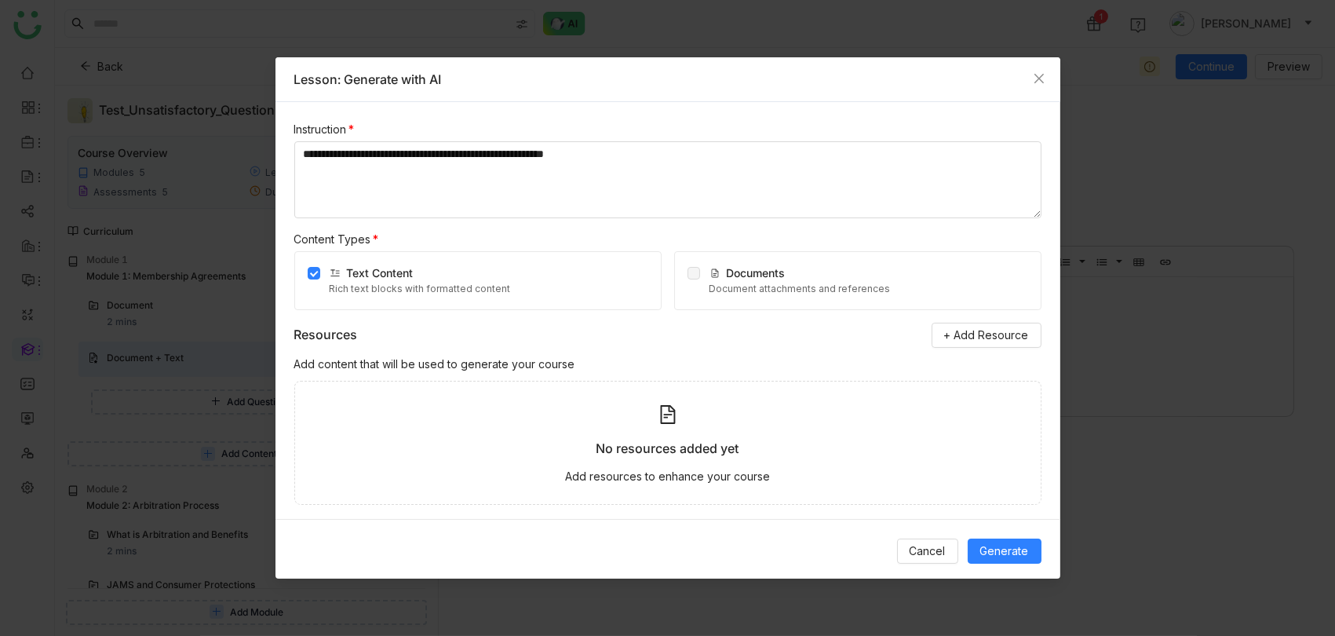
click at [956, 466] on div "No resources added yet Add resources to enhance your course" at bounding box center [667, 443] width 747 height 125
click at [969, 328] on span "+ Add Resource" at bounding box center [986, 334] width 85 height 17
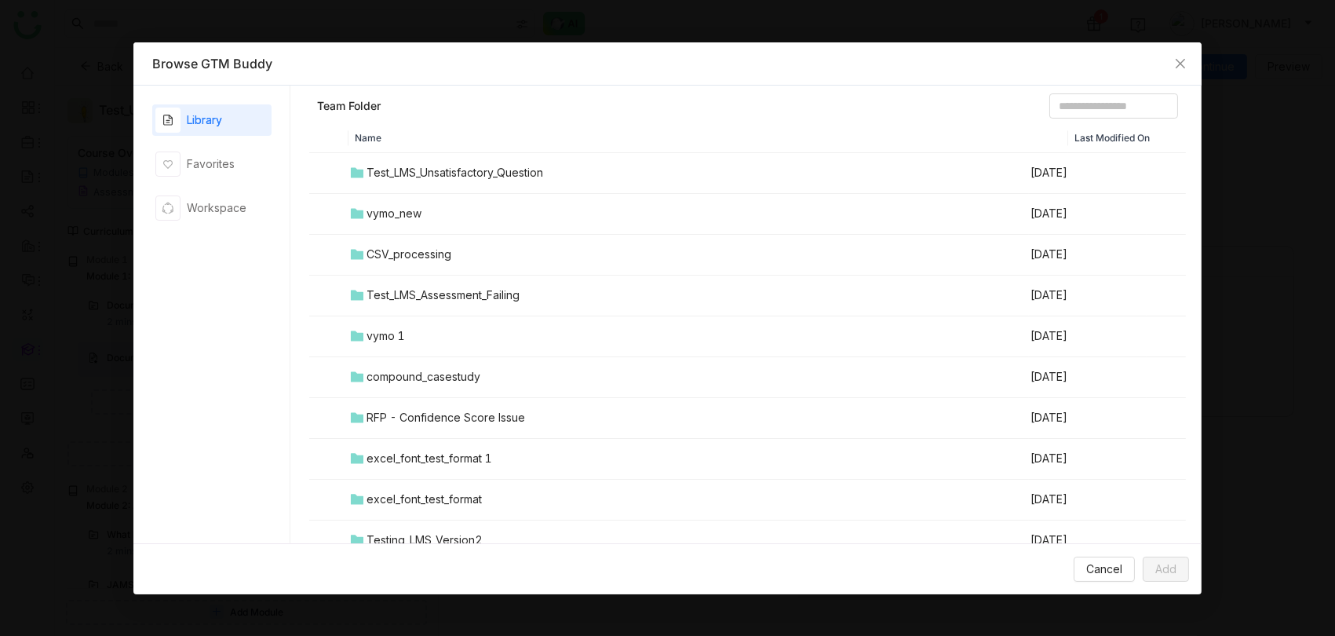
click at [372, 158] on td "Test_LMS_Unsatisfactory_Question" at bounding box center [688, 173] width 680 height 41
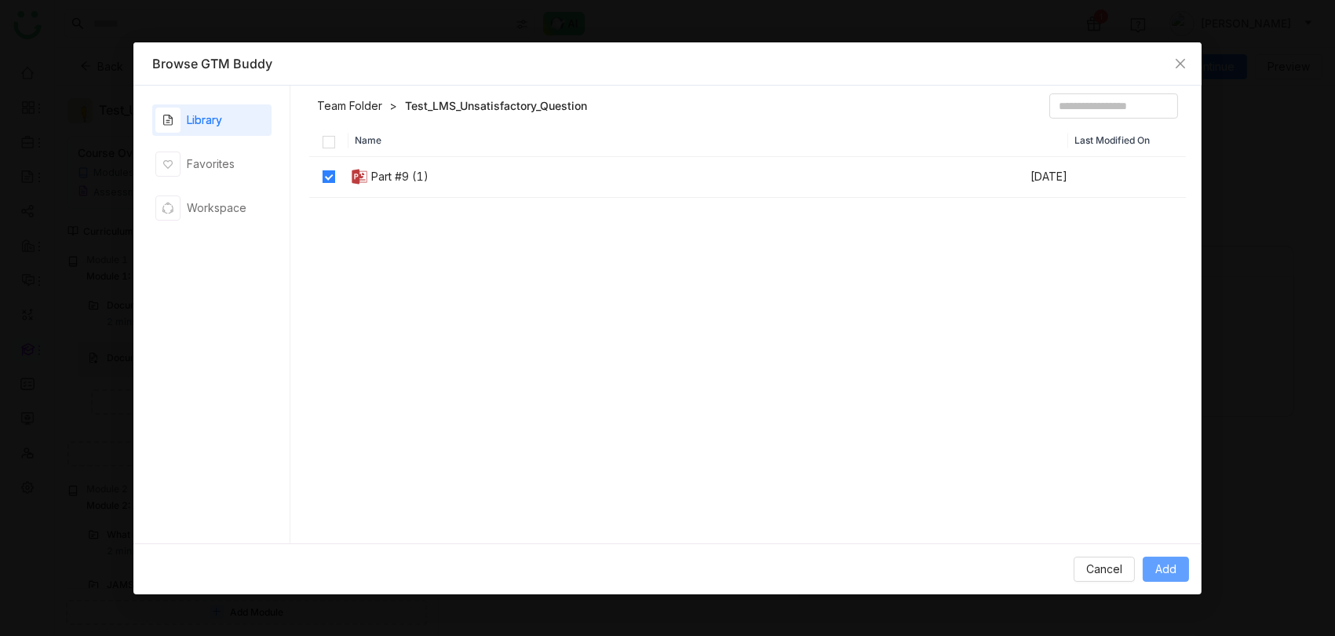
click at [1169, 557] on button "Add" at bounding box center [1166, 568] width 46 height 25
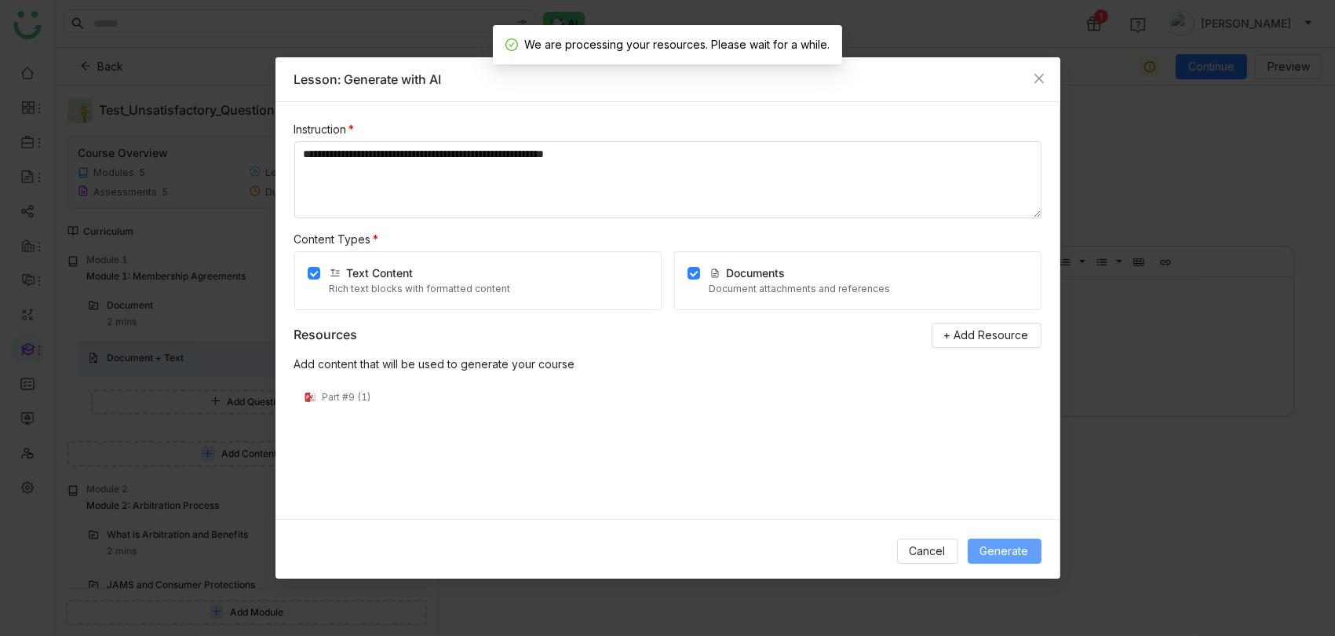
click at [1019, 545] on span "Generate" at bounding box center [1004, 550] width 49 height 17
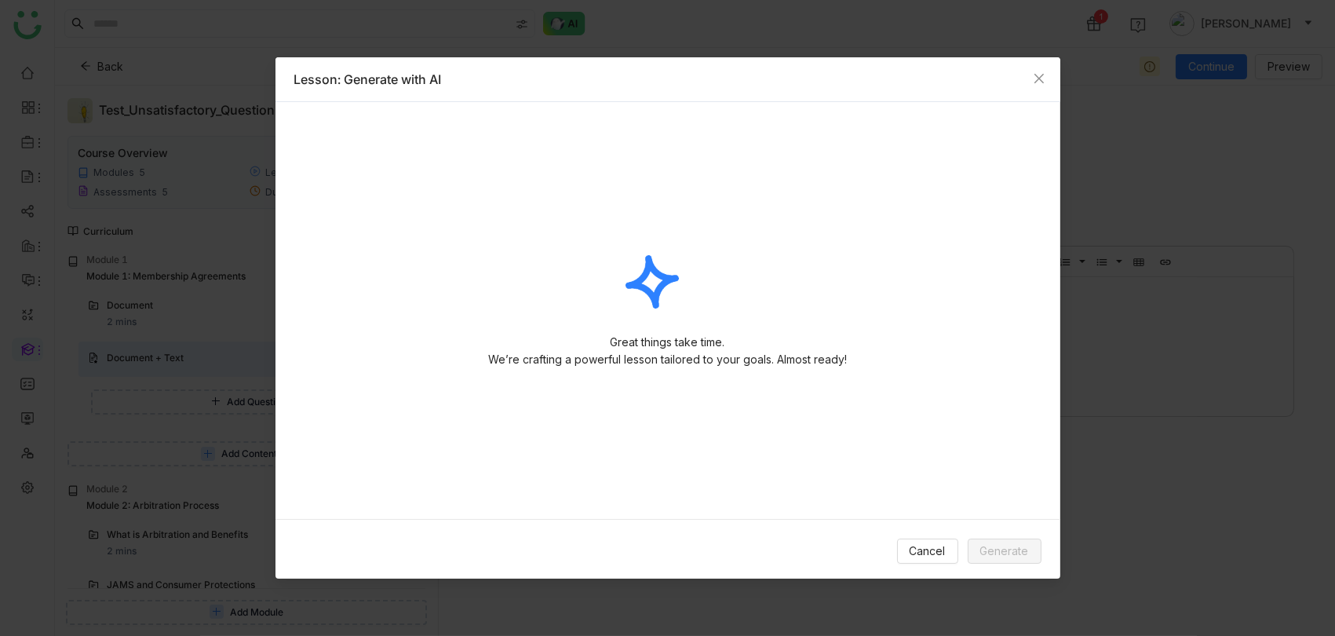
click at [859, 155] on div "Great things take time. We’re crafting a powerful lesson tailored to your goals…" at bounding box center [667, 281] width 747 height 320
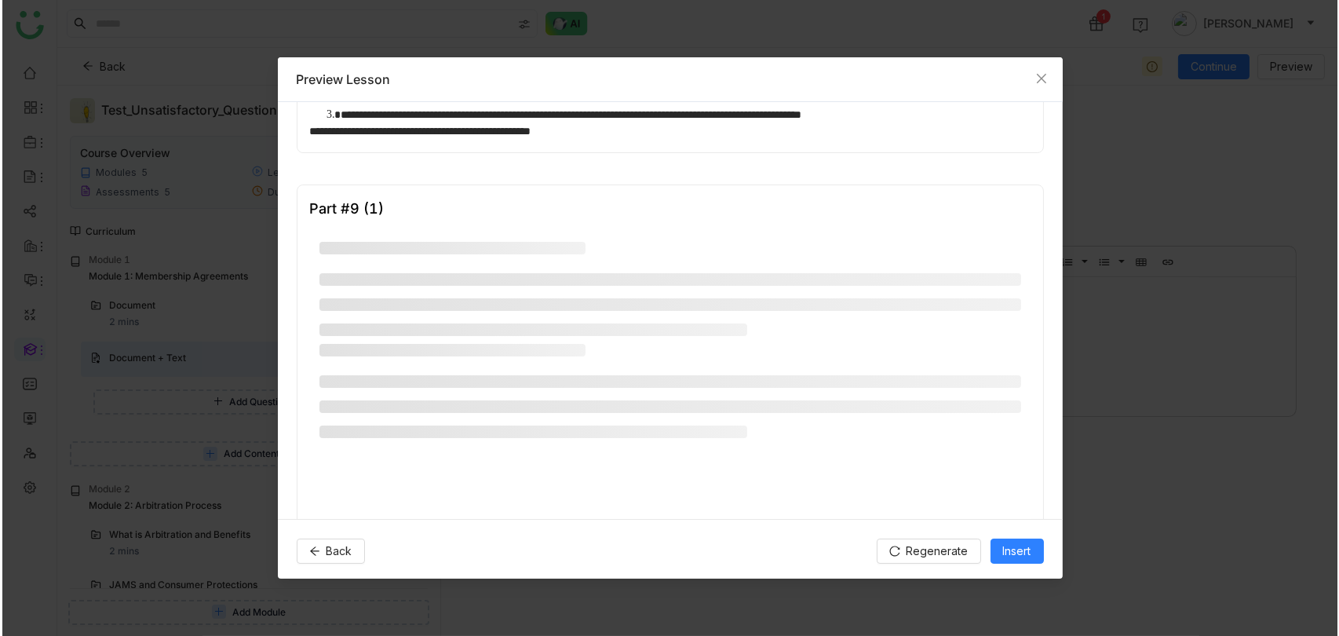
scroll to position [824, 0]
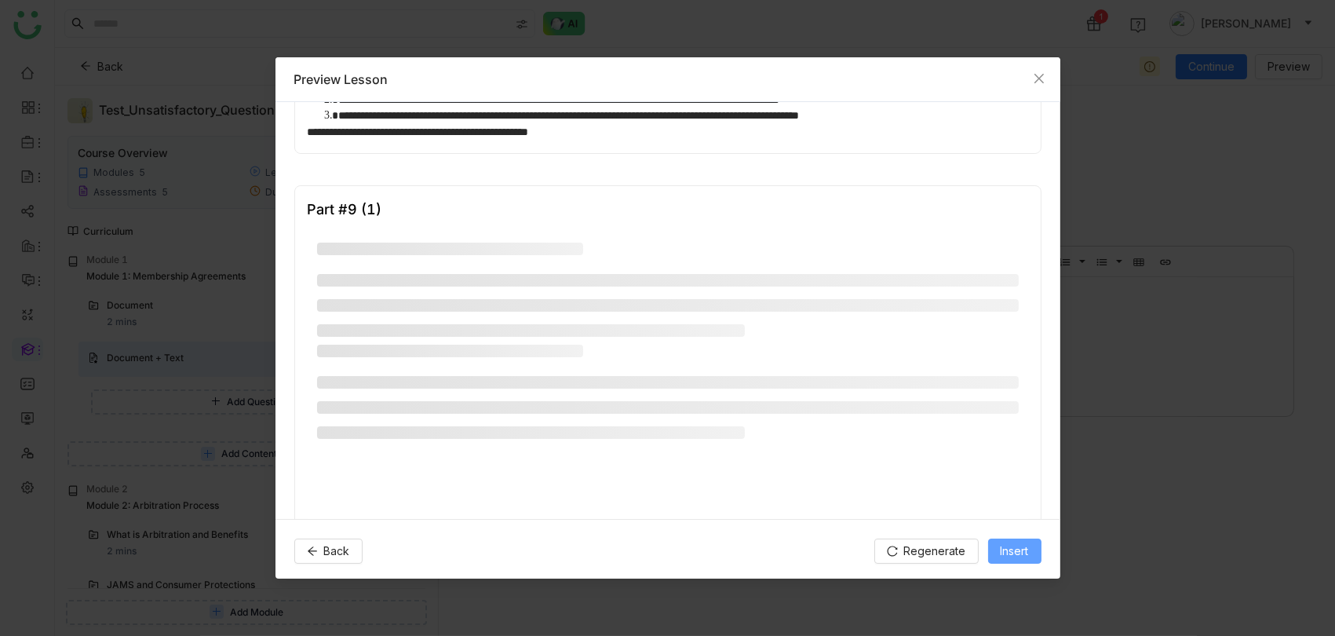
click at [1012, 552] on span "Insert" at bounding box center [1015, 550] width 28 height 17
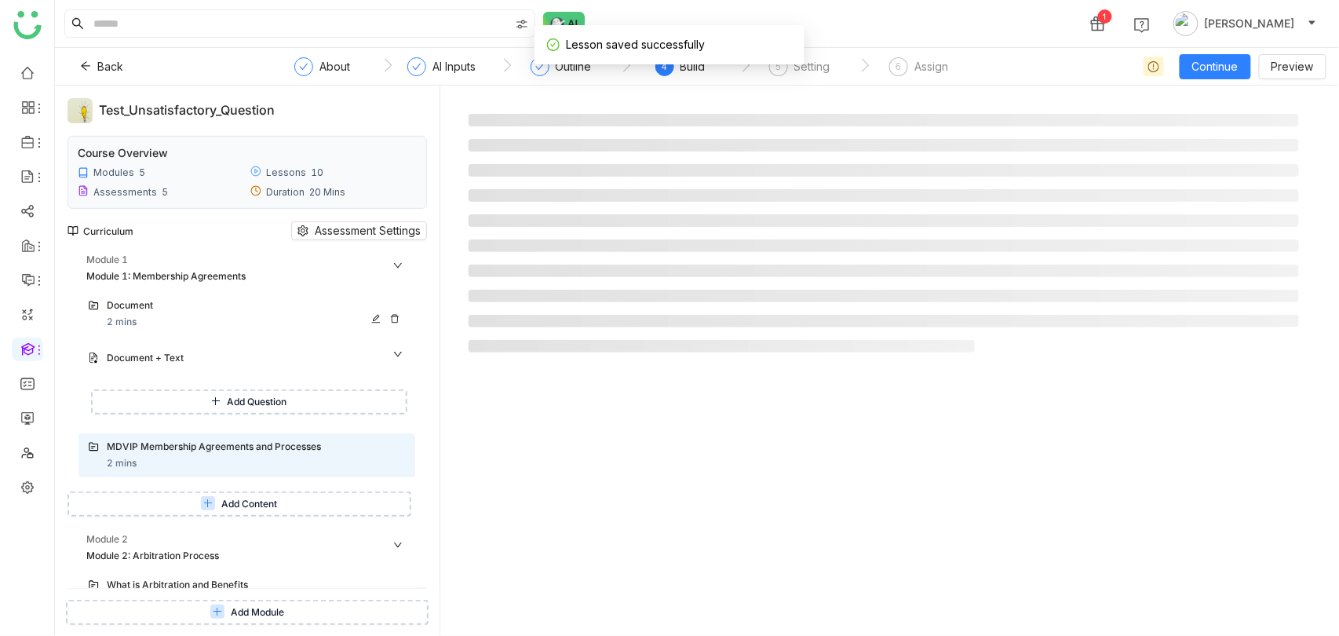
click at [162, 311] on div "Document" at bounding box center [238, 305] width 263 height 15
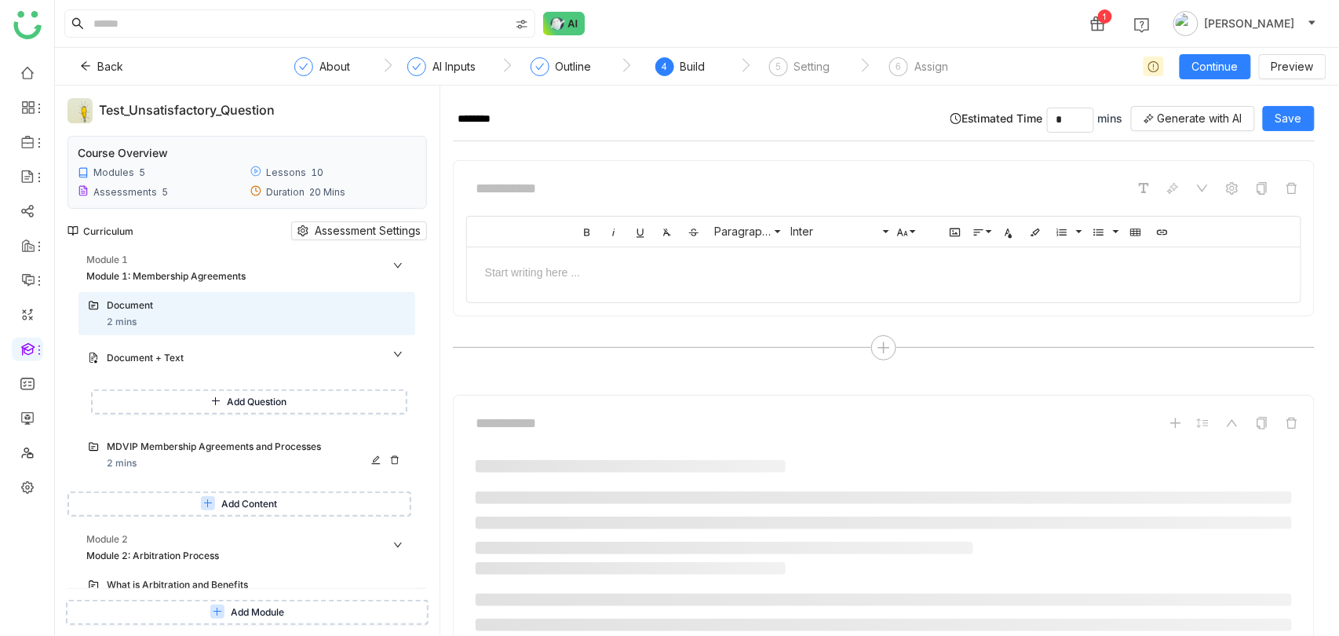
click at [281, 458] on div "MDVIP Membership Agreements and Processes 2 mins" at bounding box center [256, 454] width 299 height 31
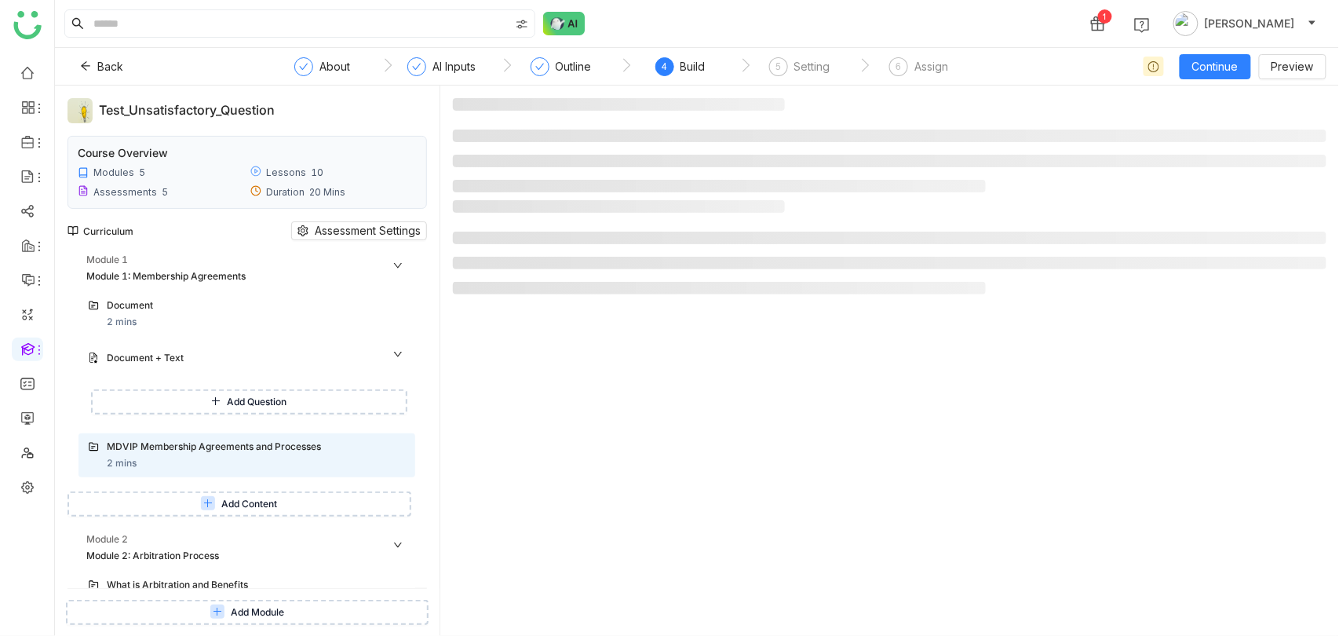
click at [227, 336] on div "Document 2 mins Document + Text Add Question MDVIP Membership Agreements and Pr…" at bounding box center [241, 387] width 348 height 191
click at [227, 351] on div "Document + Text" at bounding box center [238, 358] width 263 height 15
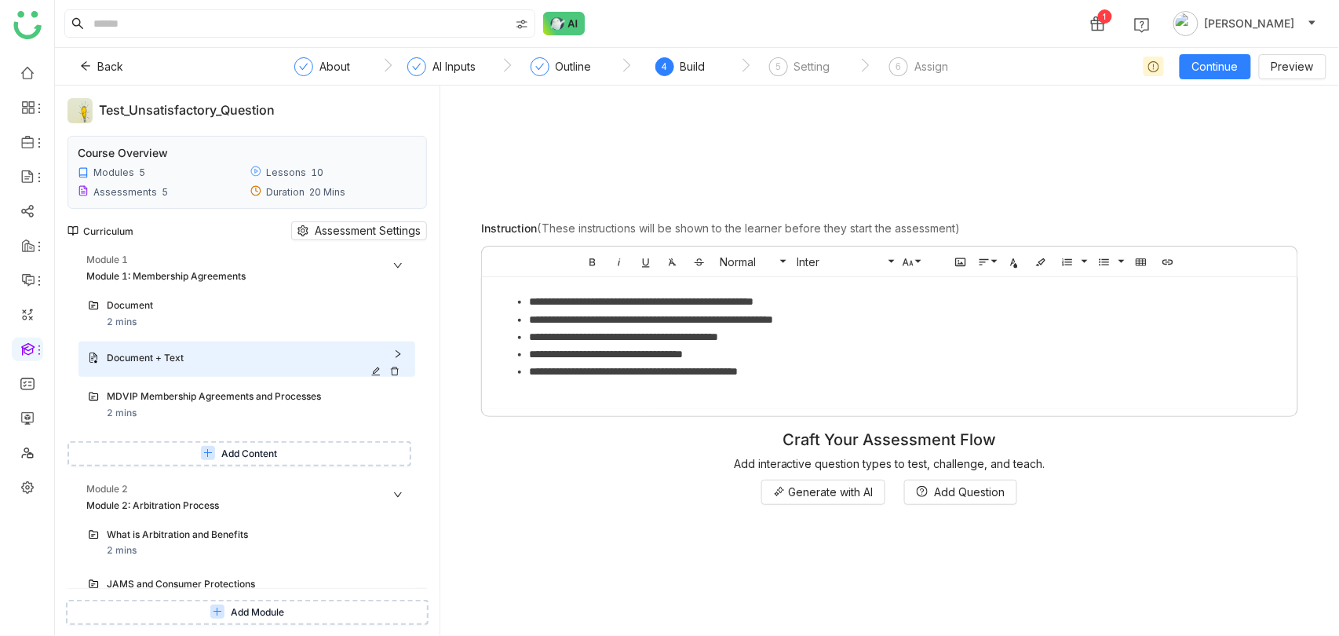
click at [399, 370] on icon at bounding box center [394, 370] width 9 height 9
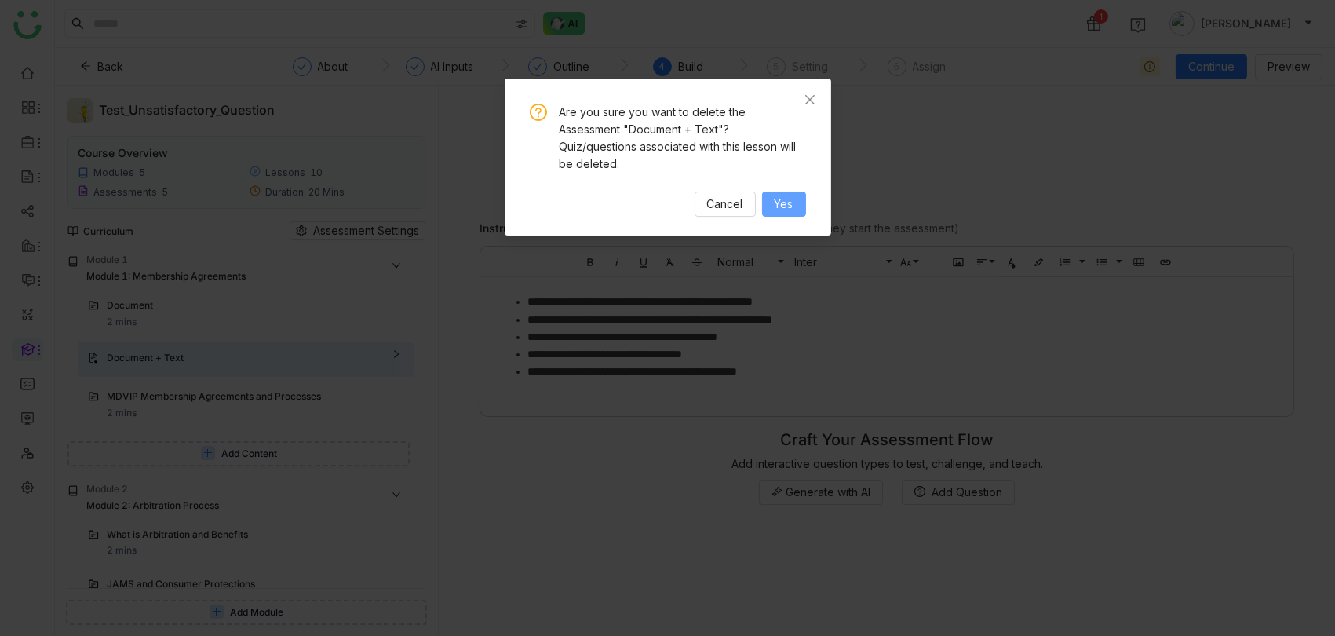
click at [775, 201] on span "Yes" at bounding box center [784, 203] width 19 height 17
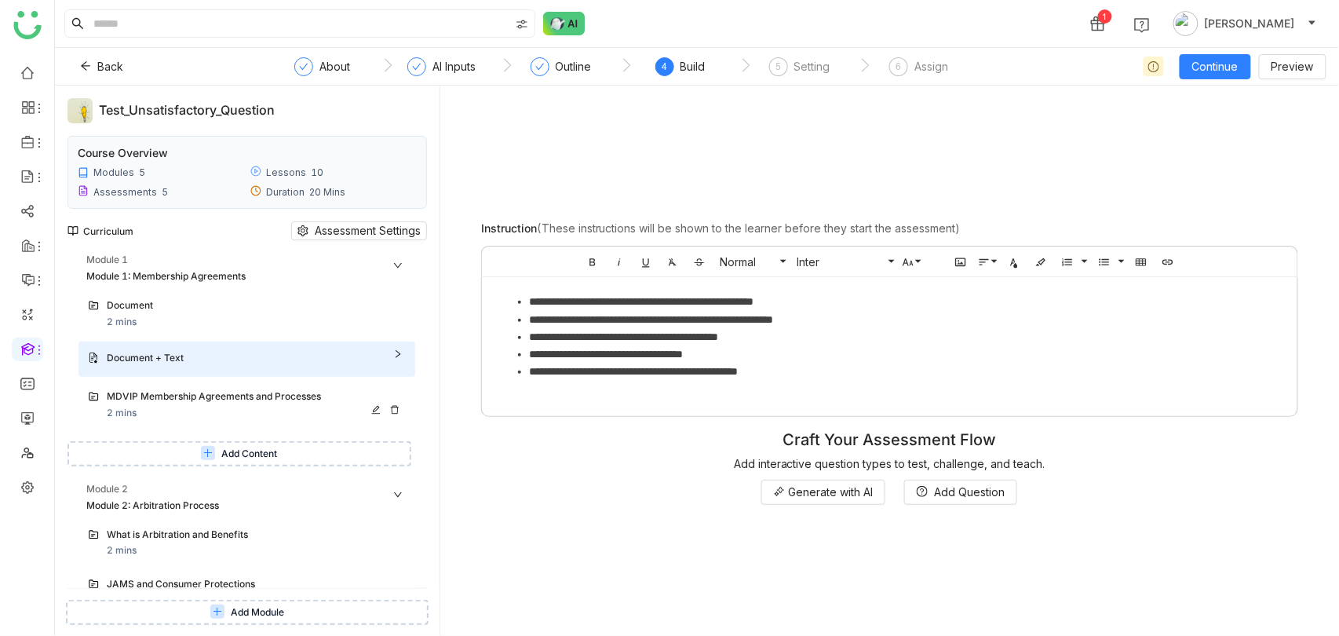
click at [341, 396] on div "MDVIP Membership Agreements and Processes" at bounding box center [238, 396] width 263 height 15
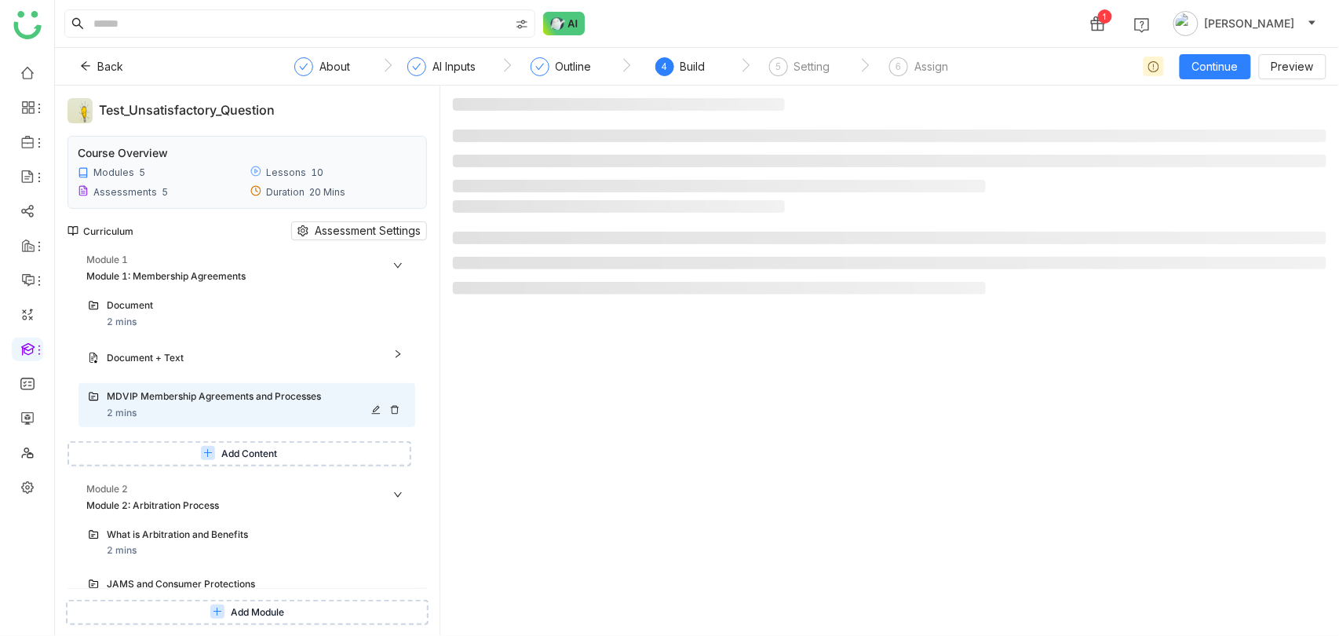
click at [381, 407] on icon at bounding box center [375, 409] width 9 height 9
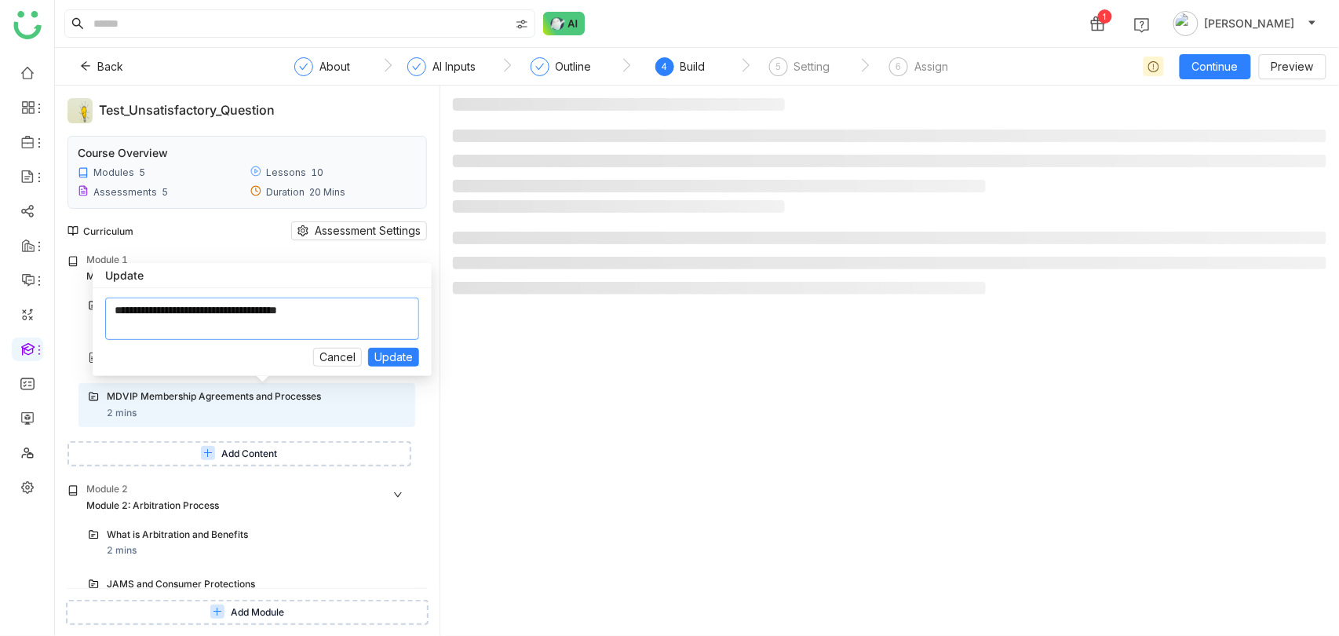
drag, startPoint x: 374, startPoint y: 311, endPoint x: 7, endPoint y: 307, distance: 366.5
click at [7, 307] on body "1 [PERSON_NAME] Back ` About ` AI Inputs ` Outline ` 4 Build ` 5 Setting ` 6 As…" at bounding box center [669, 318] width 1339 height 636
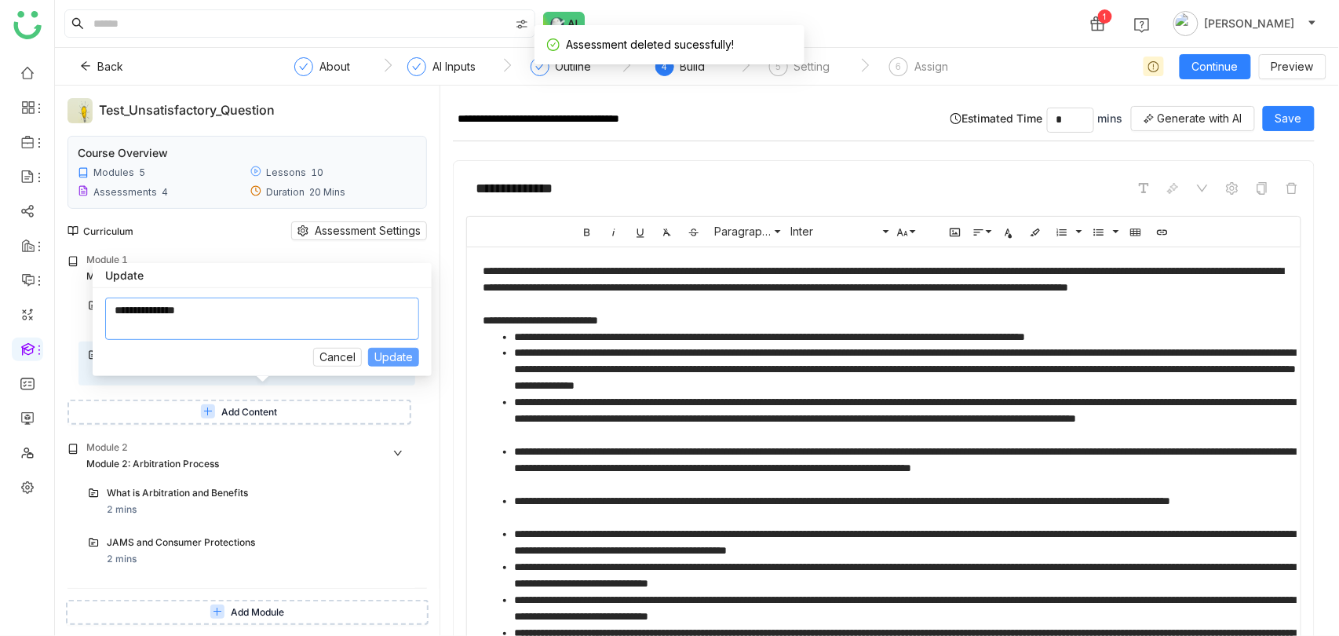
type textarea "**********"
click at [379, 361] on span "Update" at bounding box center [393, 356] width 38 height 17
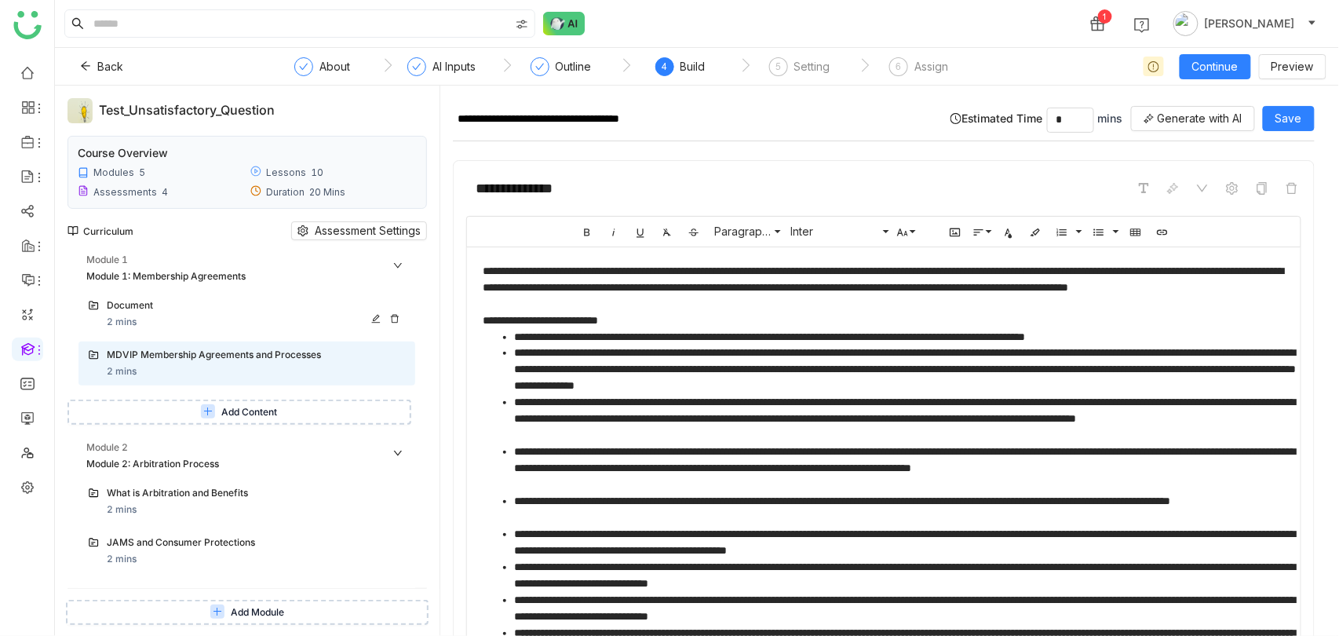
click at [257, 317] on div "Document 2 mins" at bounding box center [256, 313] width 299 height 31
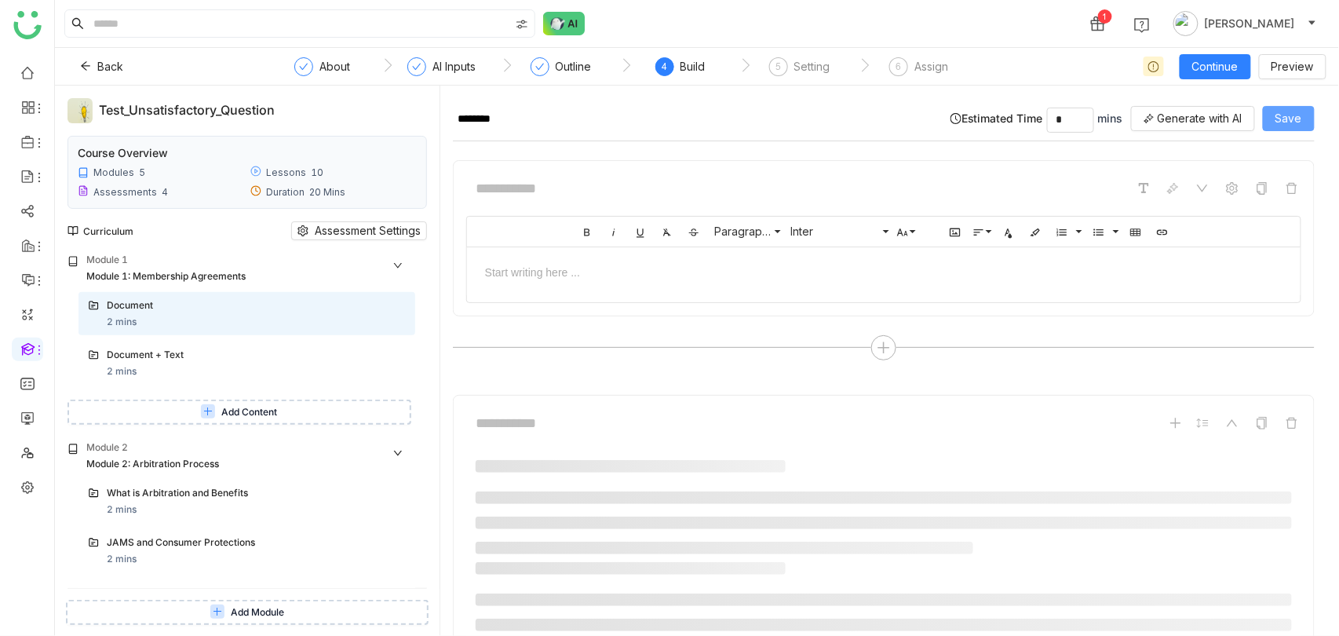
click at [1288, 111] on button "Save" at bounding box center [1289, 118] width 52 height 25
click at [204, 345] on div "Document + Text 2 mins" at bounding box center [246, 363] width 337 height 44
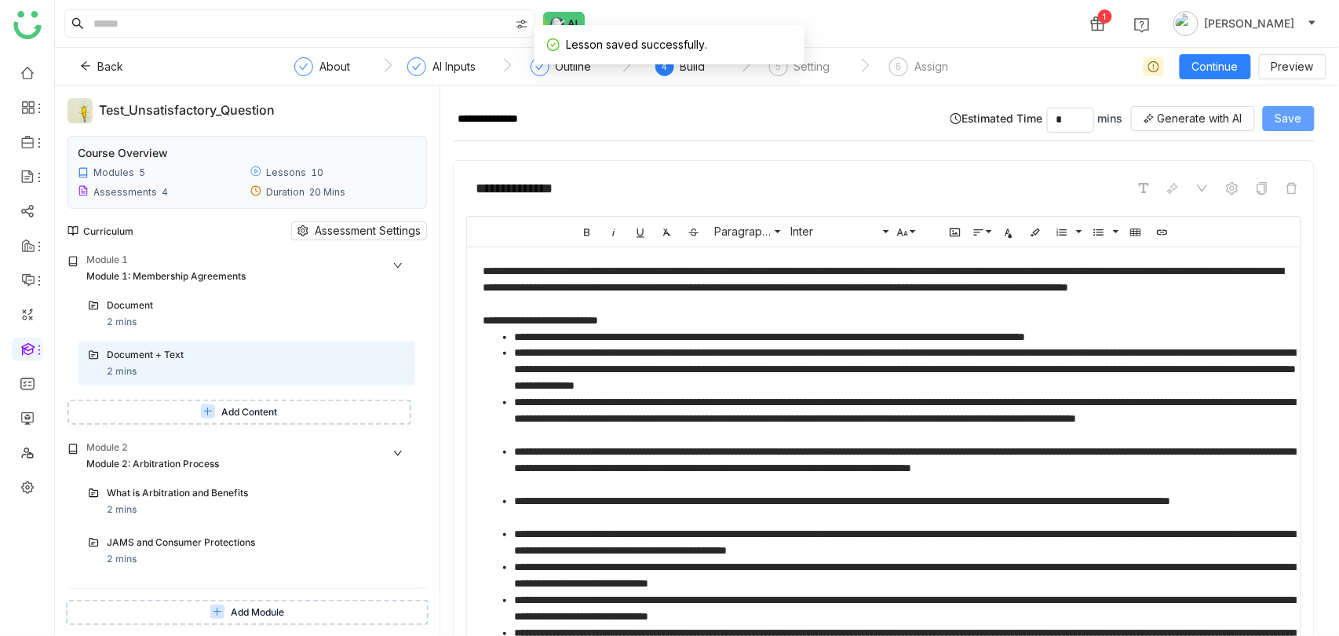
click at [1295, 115] on span "Save" at bounding box center [1288, 118] width 27 height 17
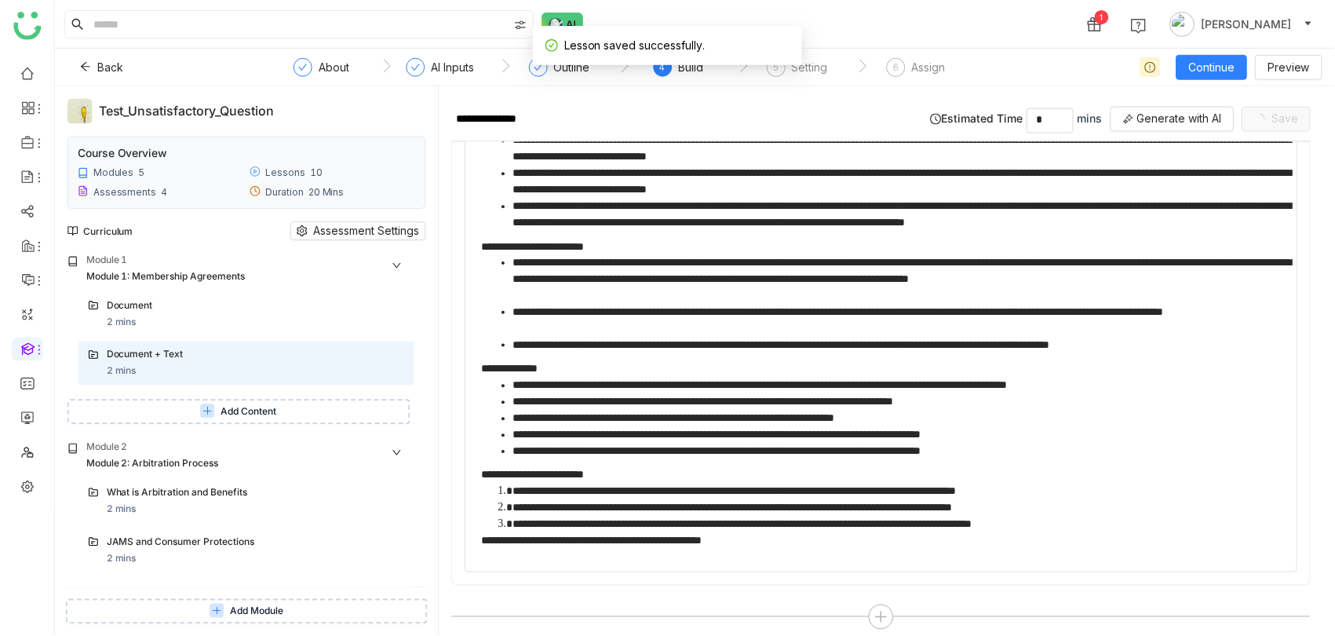
scroll to position [901, 0]
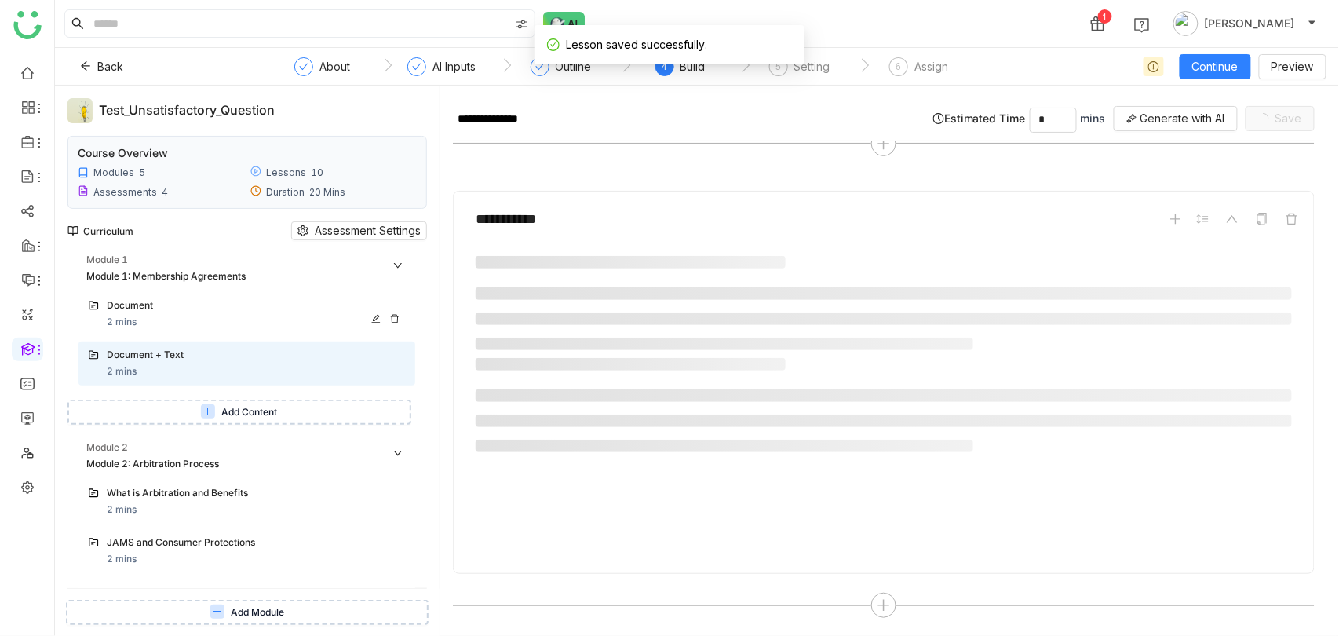
click at [163, 312] on div "Document" at bounding box center [256, 306] width 299 height 16
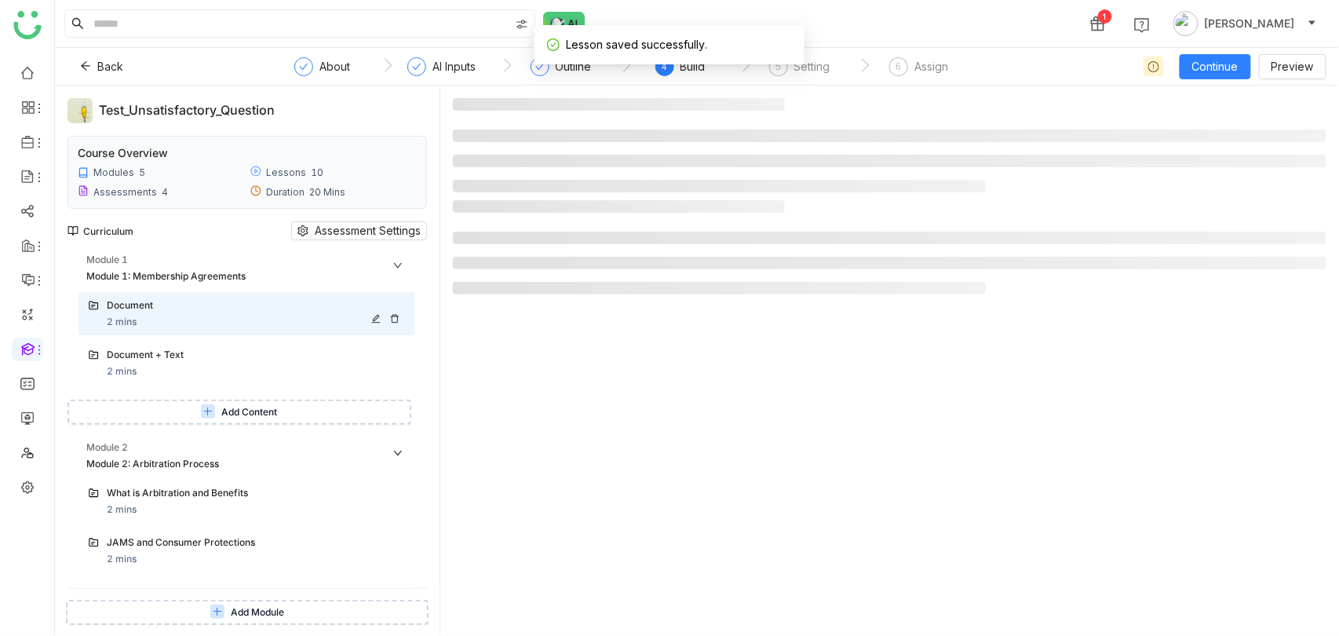
click at [331, 323] on div "Document 2 mins" at bounding box center [256, 313] width 299 height 31
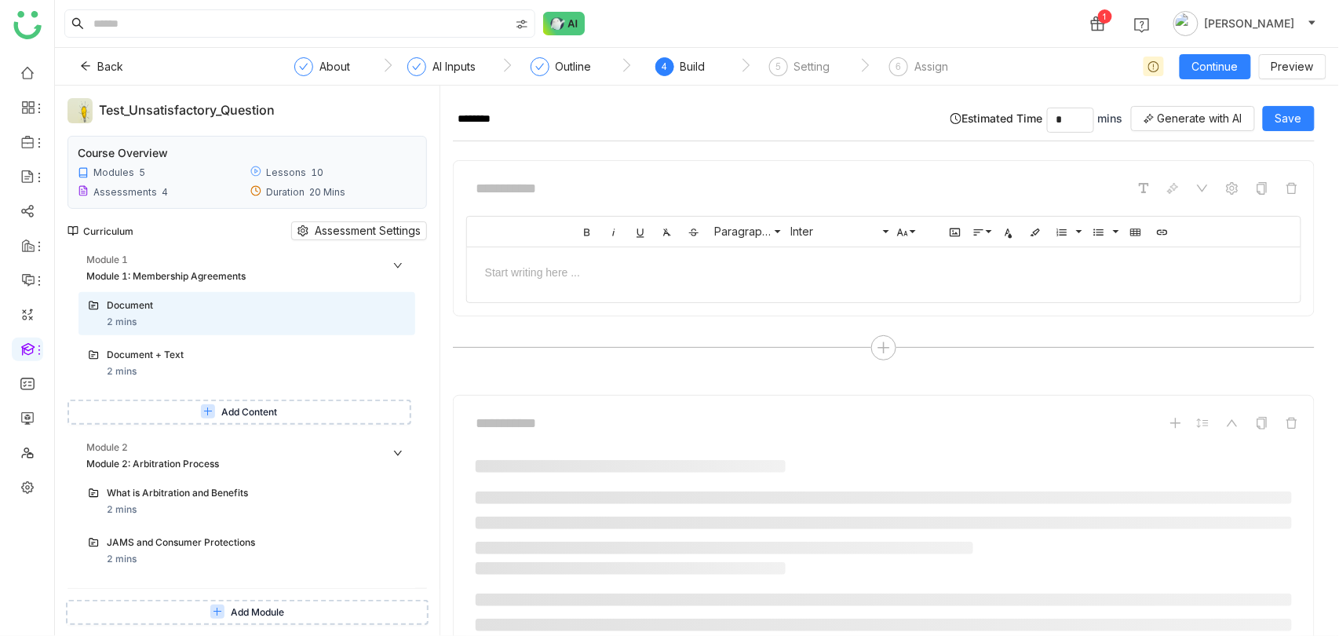
click at [249, 410] on span "Add Content" at bounding box center [249, 412] width 56 height 15
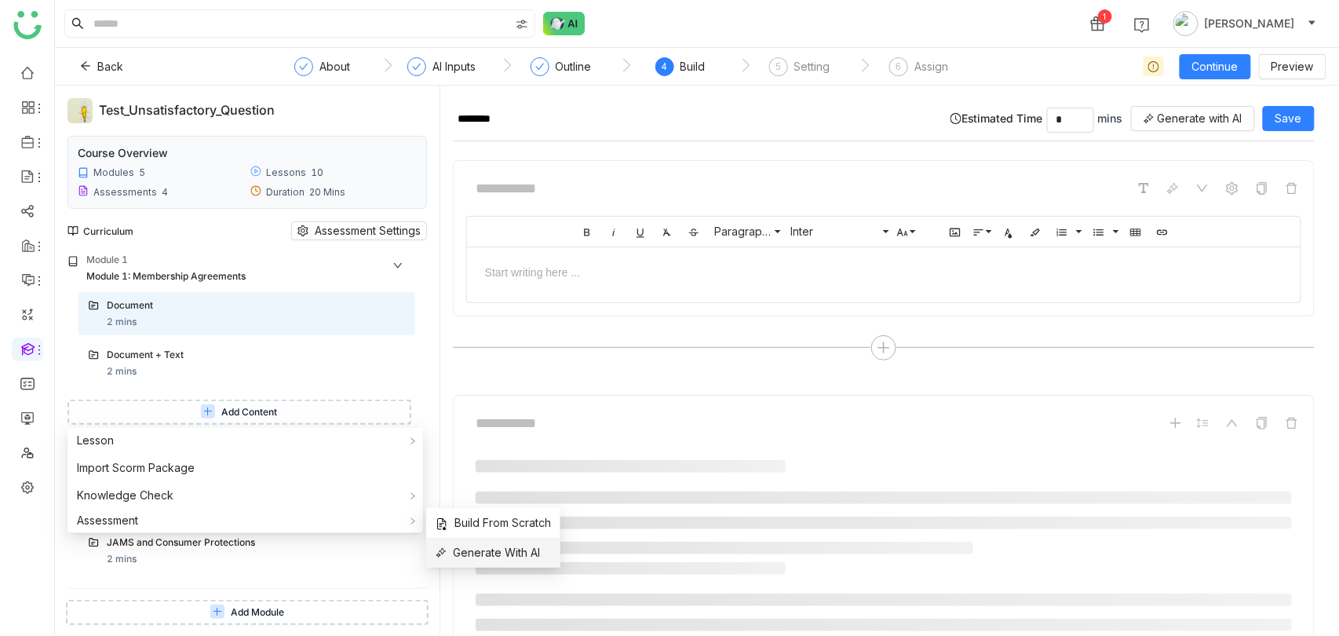
click at [490, 549] on span "Generate With AI" at bounding box center [488, 552] width 104 height 17
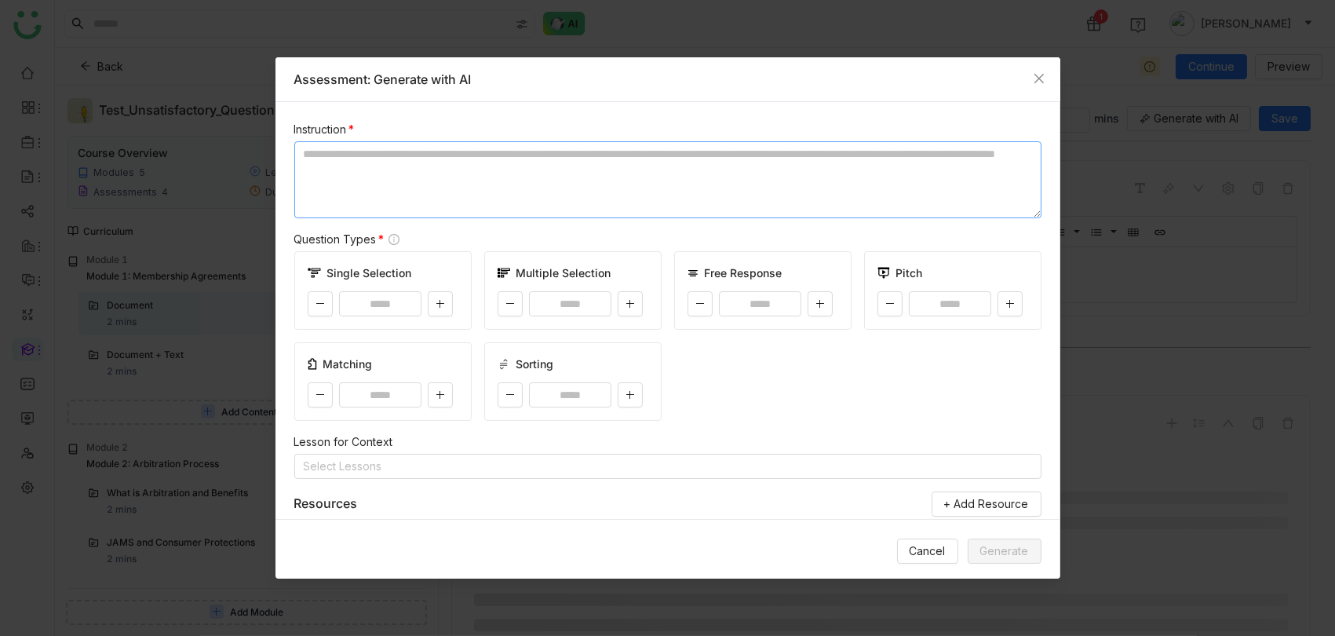
click at [434, 181] on textarea at bounding box center [667, 179] width 747 height 77
paste textarea "**********"
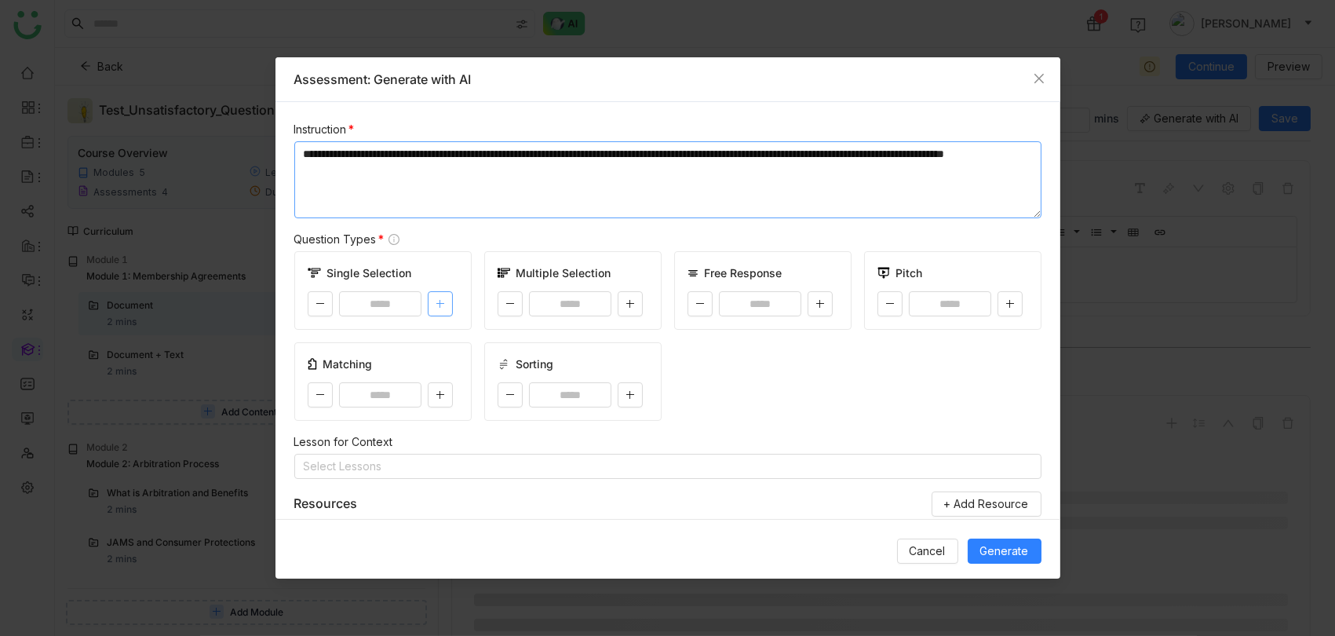
type textarea "**********"
click at [448, 301] on button at bounding box center [440, 303] width 25 height 25
type input "*"
click at [449, 393] on button at bounding box center [440, 394] width 25 height 25
type input "*"
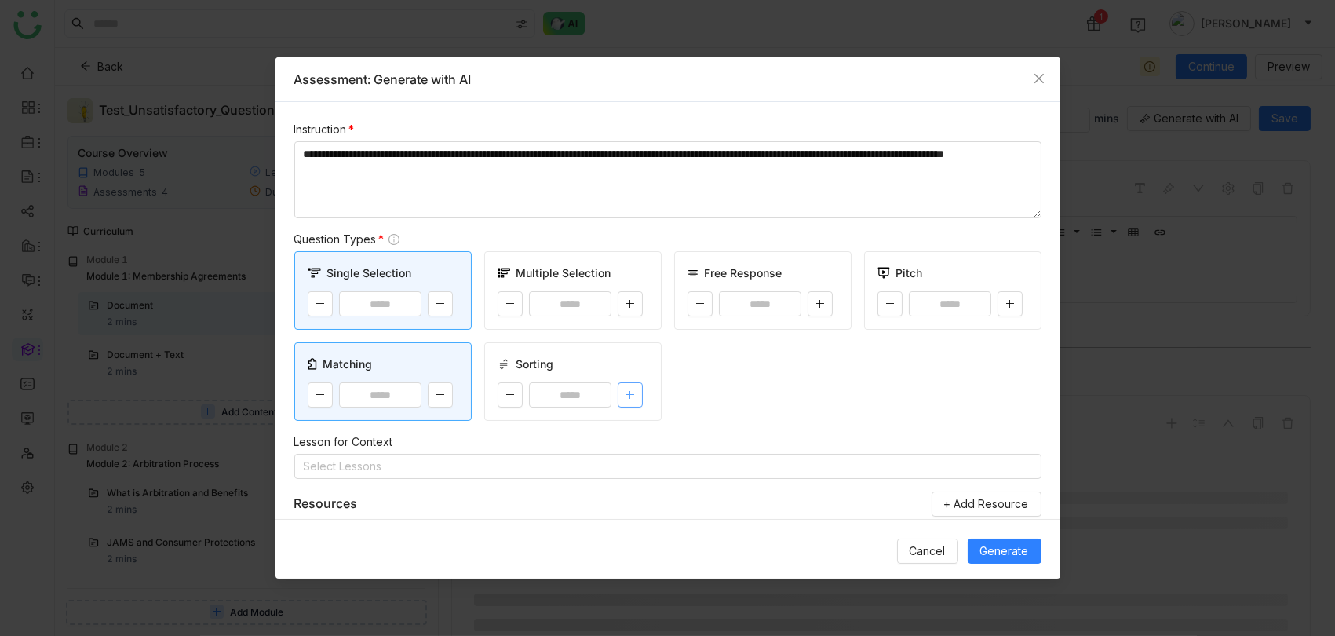
click at [627, 396] on icon at bounding box center [629, 394] width 9 height 9
type input "*"
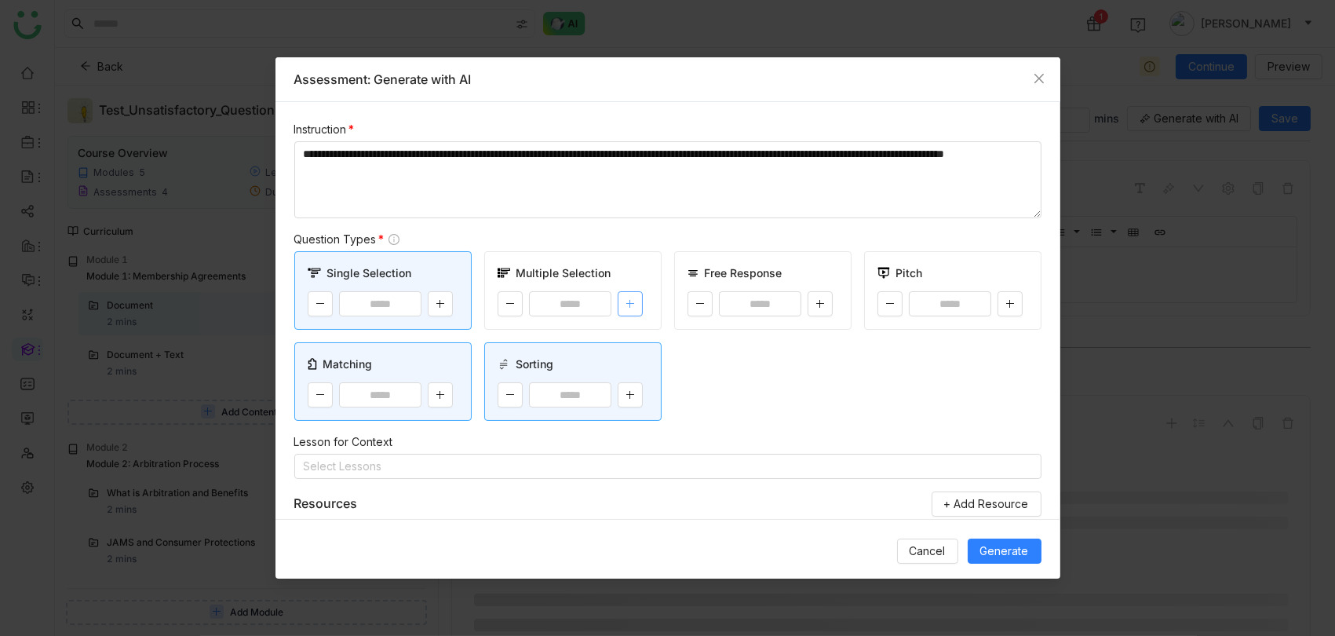
click at [627, 303] on icon at bounding box center [630, 303] width 8 height 1
type input "*"
click at [822, 294] on button at bounding box center [820, 303] width 25 height 25
type input "*"
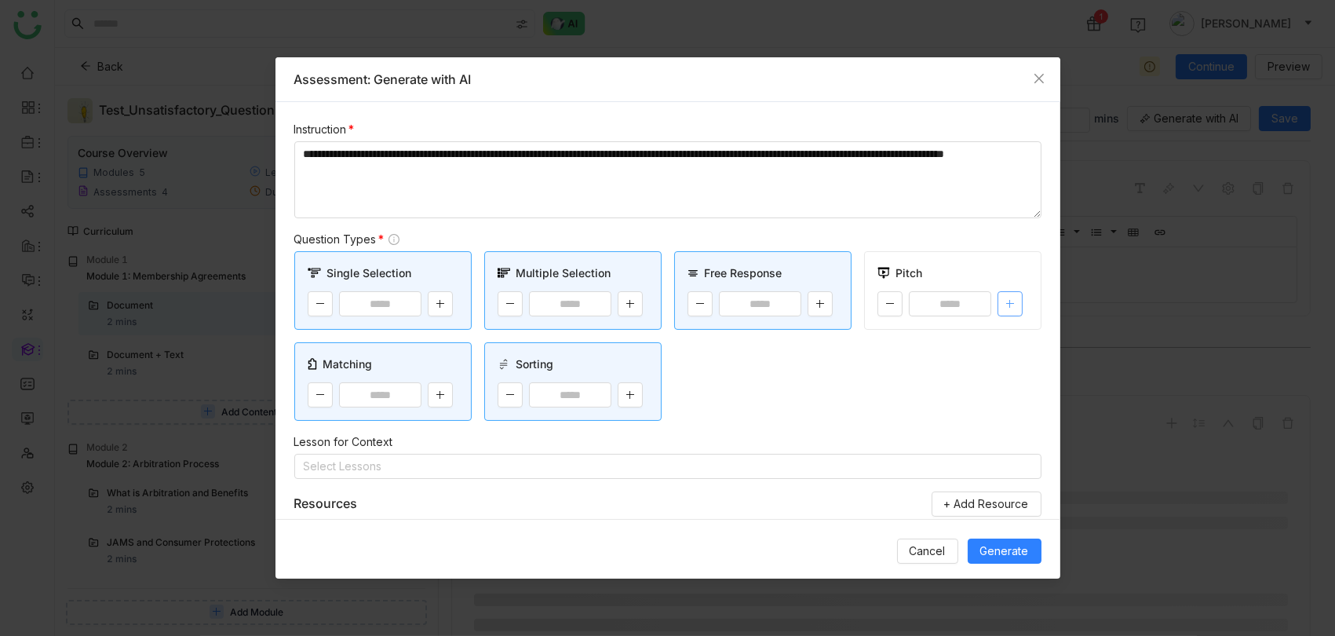
click at [1005, 309] on button at bounding box center [1009, 303] width 25 height 25
type input "*"
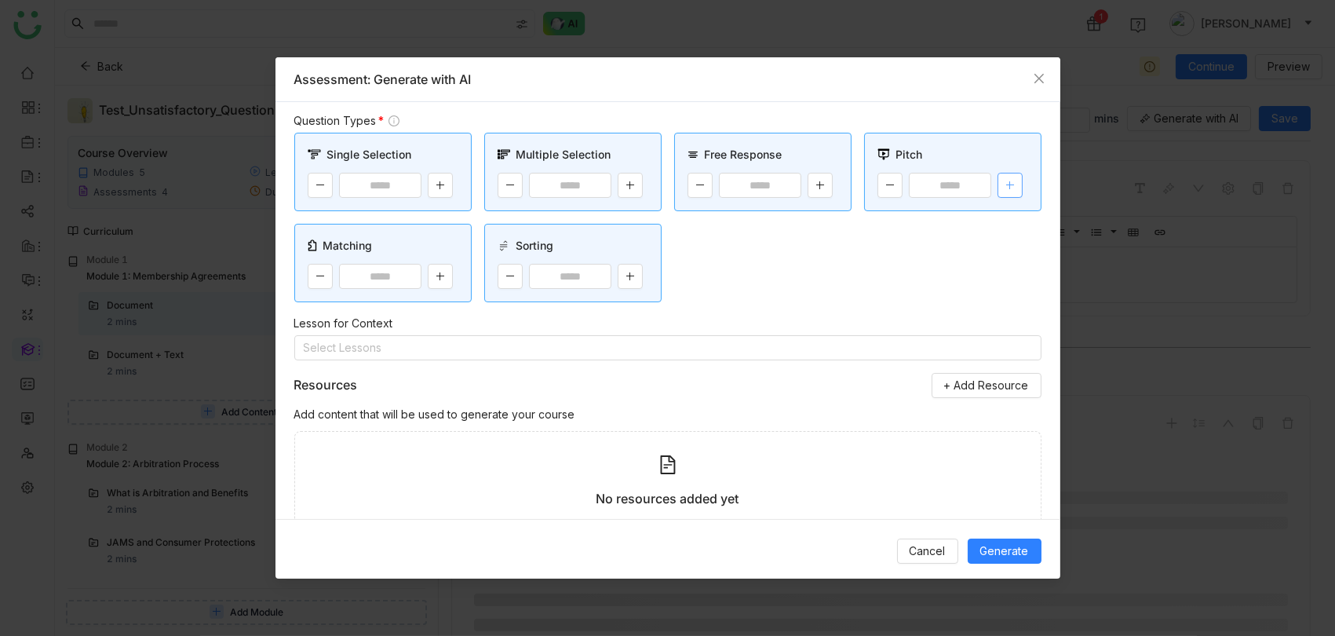
scroll to position [148, 0]
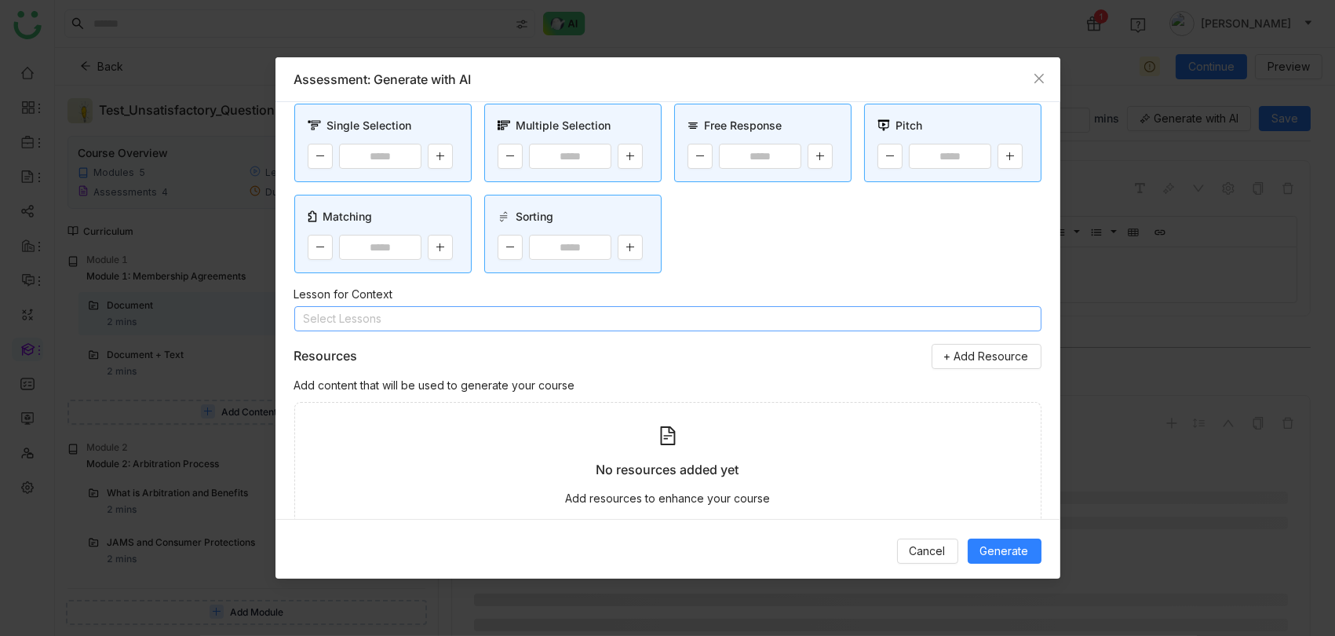
click at [596, 316] on nz-select-top-control "Select Lessons" at bounding box center [667, 318] width 747 height 25
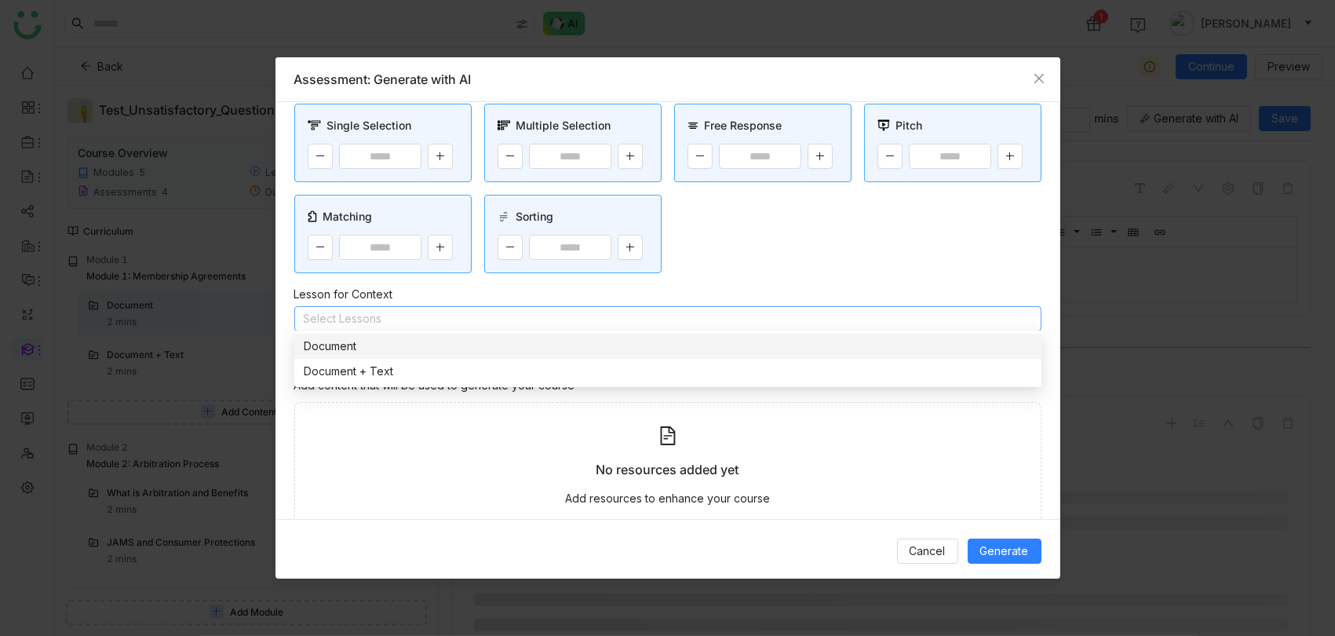
click at [530, 356] on nz-option-item "Document" at bounding box center [667, 346] width 747 height 25
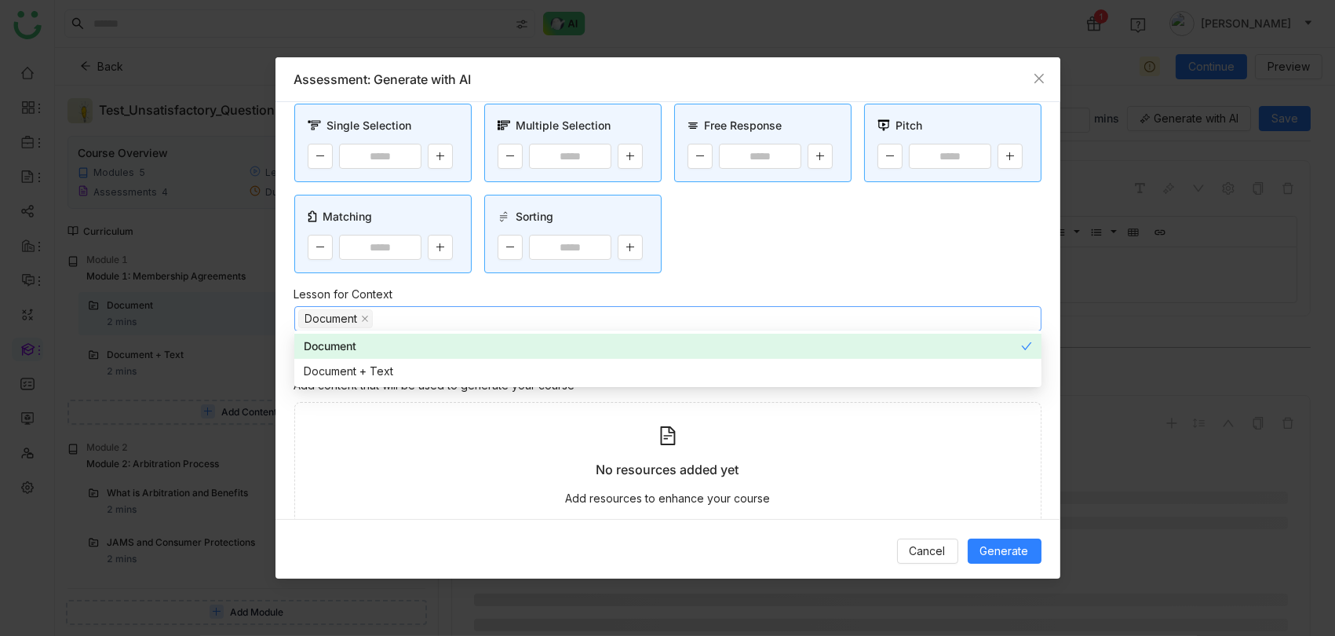
click at [846, 229] on div "Single Selection * Multiple Selection * Free Response * Pitch * Matching * Sort…" at bounding box center [667, 189] width 747 height 170
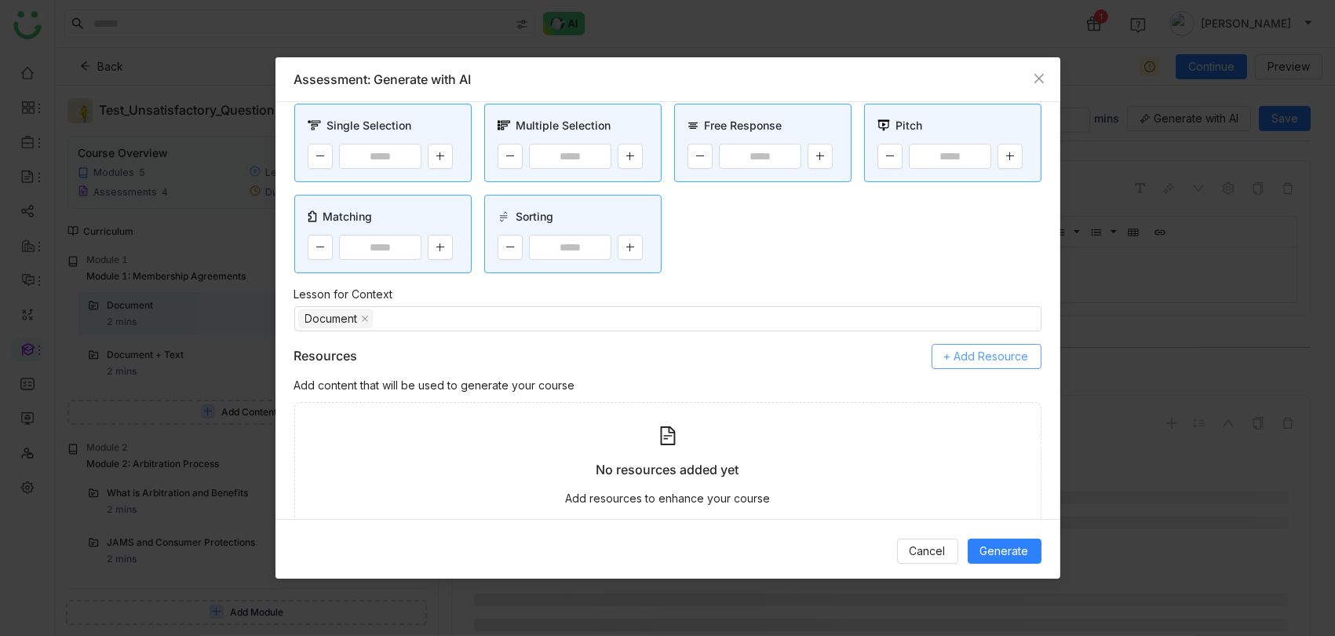
click at [968, 350] on span "+ Add Resource" at bounding box center [986, 356] width 85 height 17
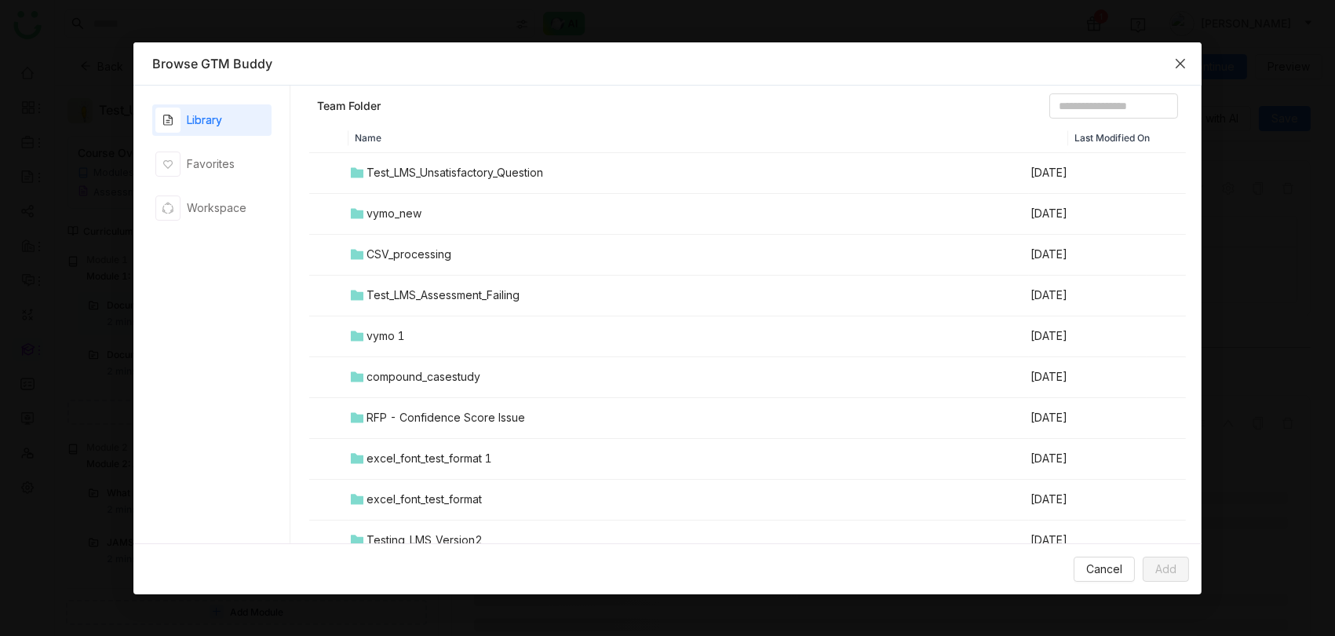
click at [1178, 58] on icon "Close" at bounding box center [1180, 63] width 13 height 13
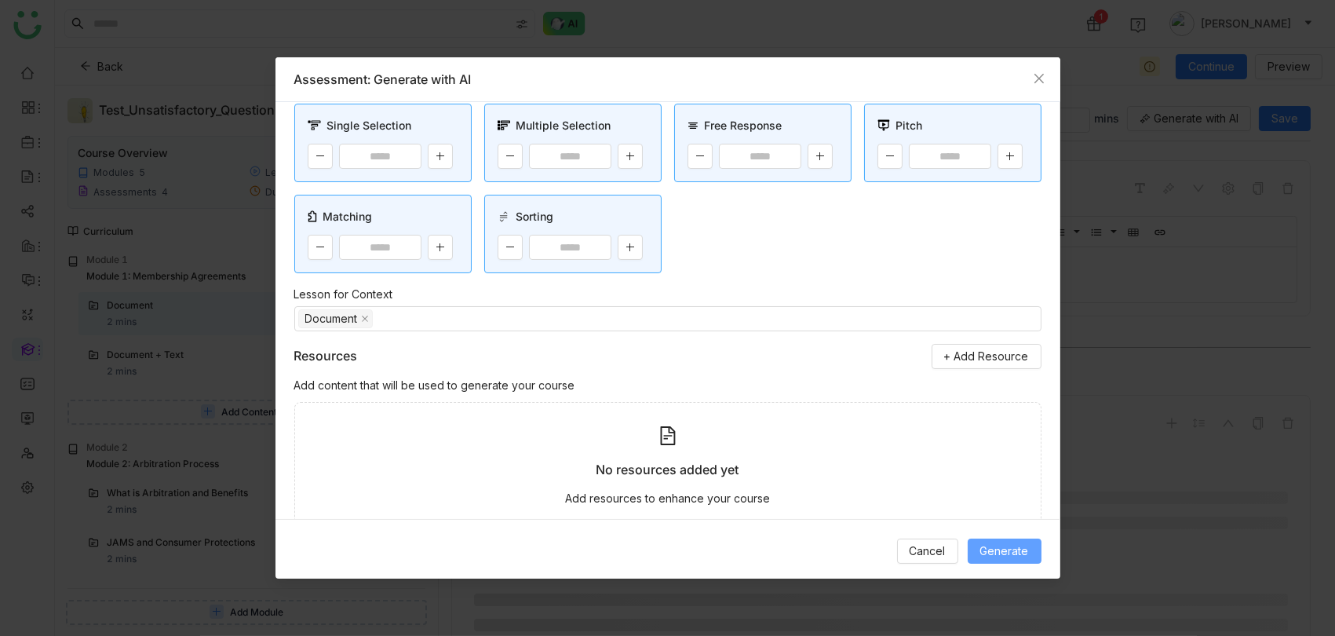
click at [1021, 545] on span "Generate" at bounding box center [1004, 550] width 49 height 17
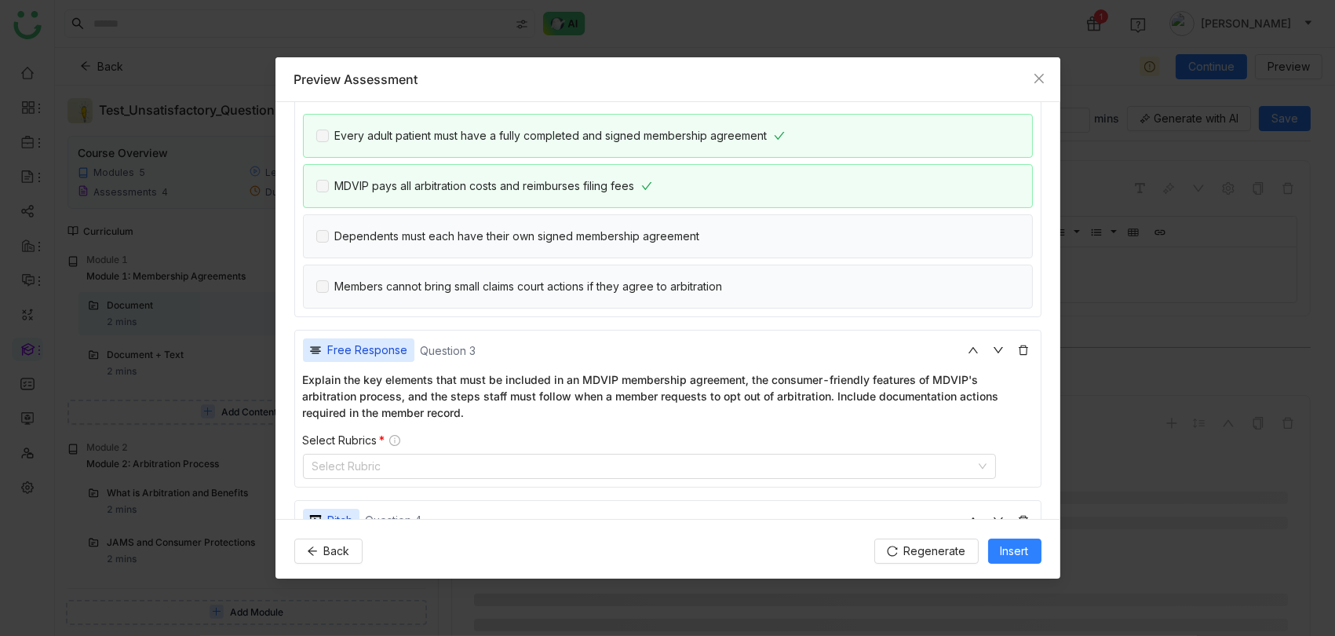
scroll to position [0, 0]
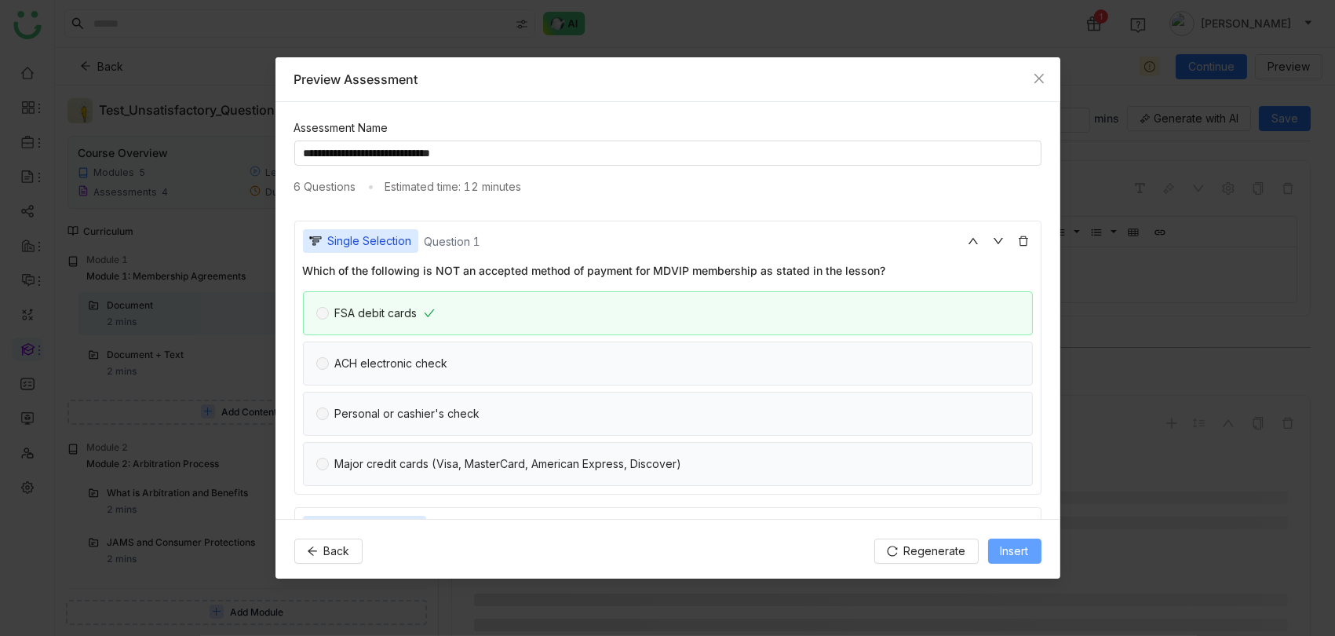
click at [1018, 547] on span "Insert" at bounding box center [1015, 550] width 28 height 17
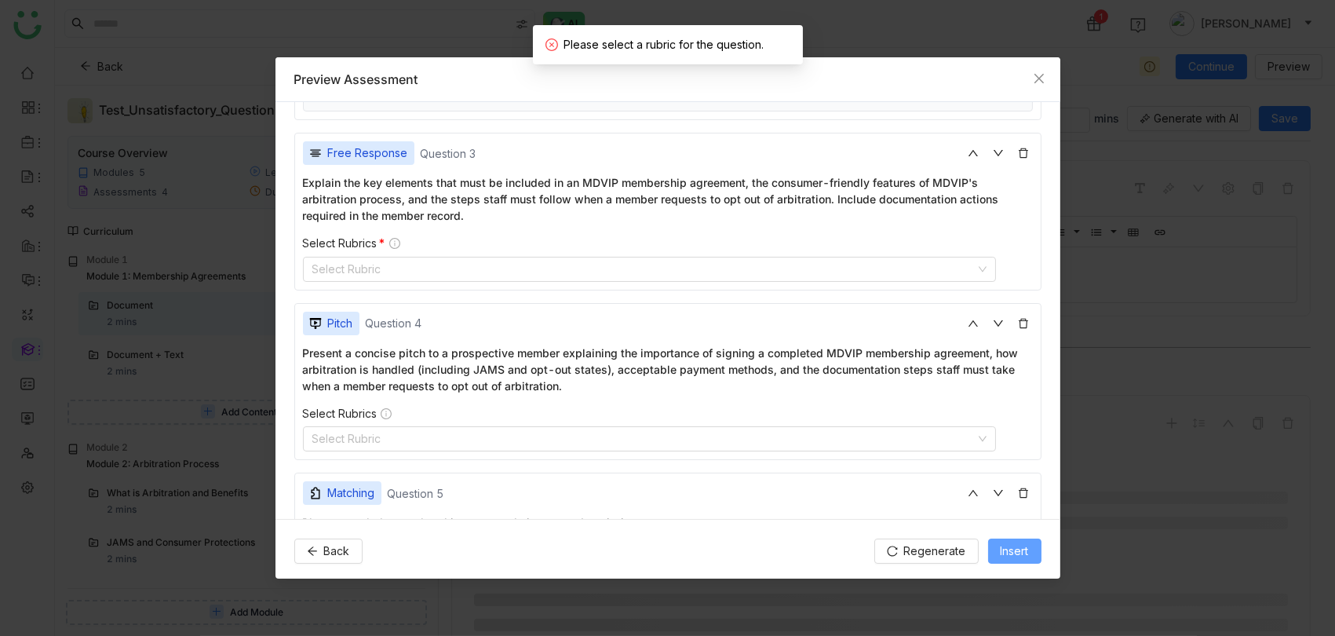
scroll to position [687, 0]
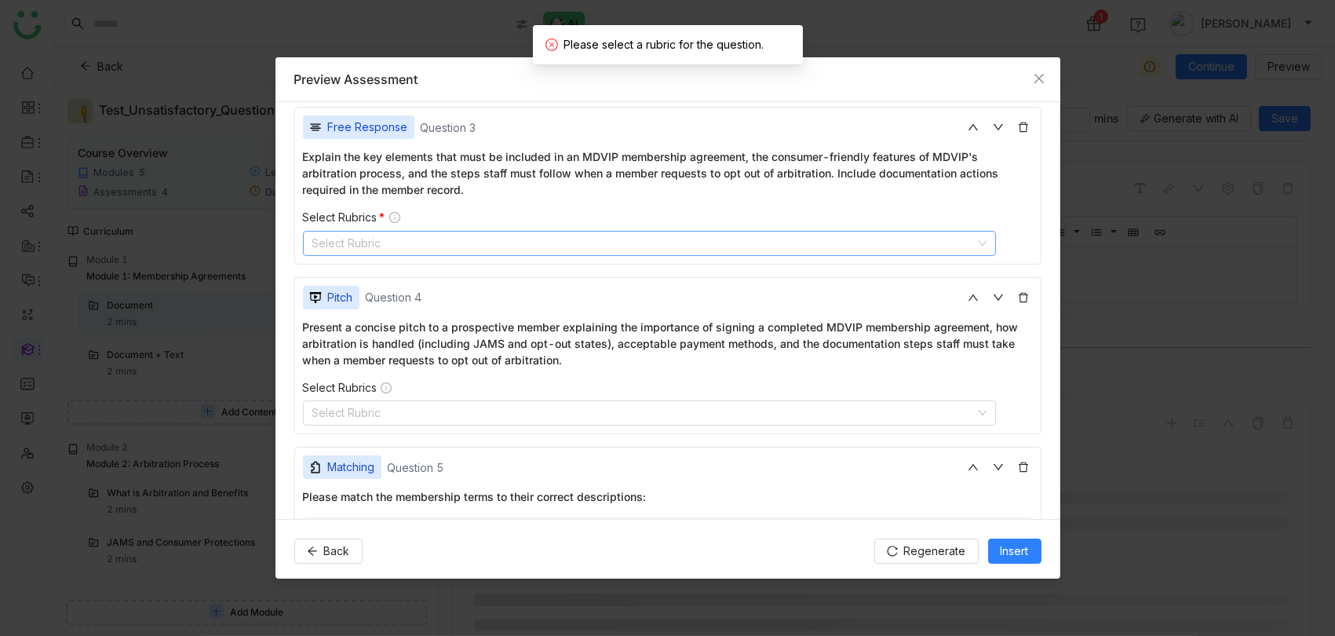
click at [527, 248] on nz-select-top-control "Select Rubric" at bounding box center [650, 243] width 694 height 25
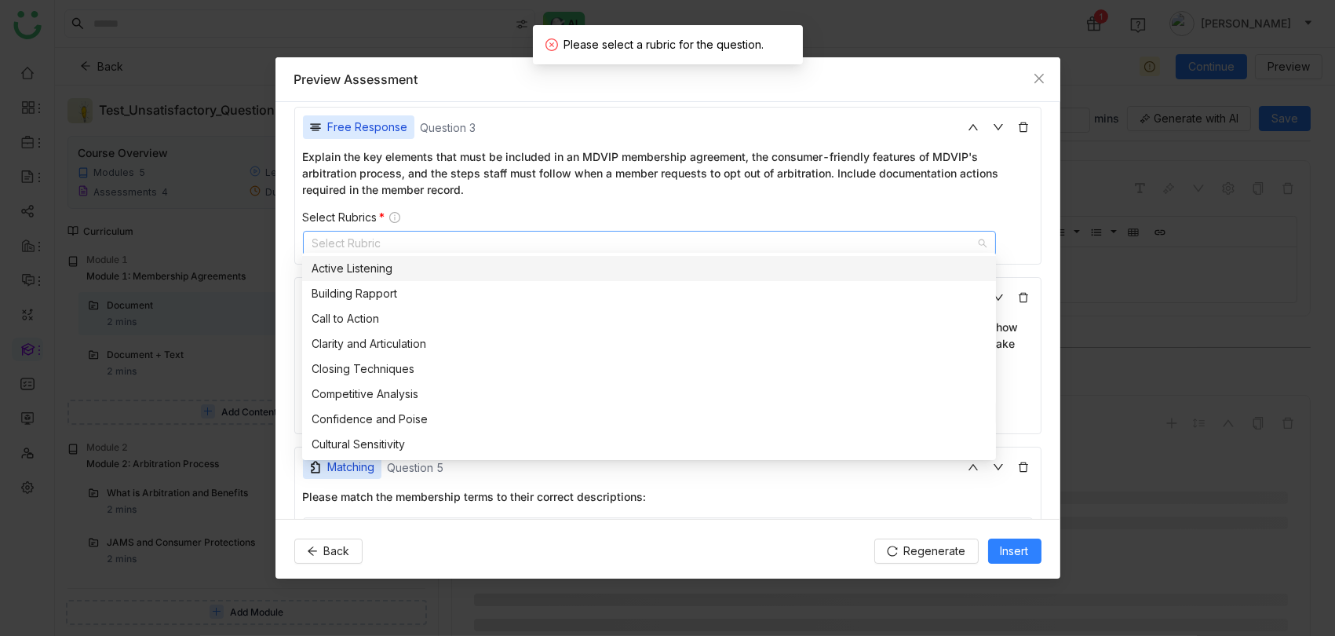
click at [525, 240] on nz-select-top-control "Select Rubric" at bounding box center [650, 243] width 694 height 25
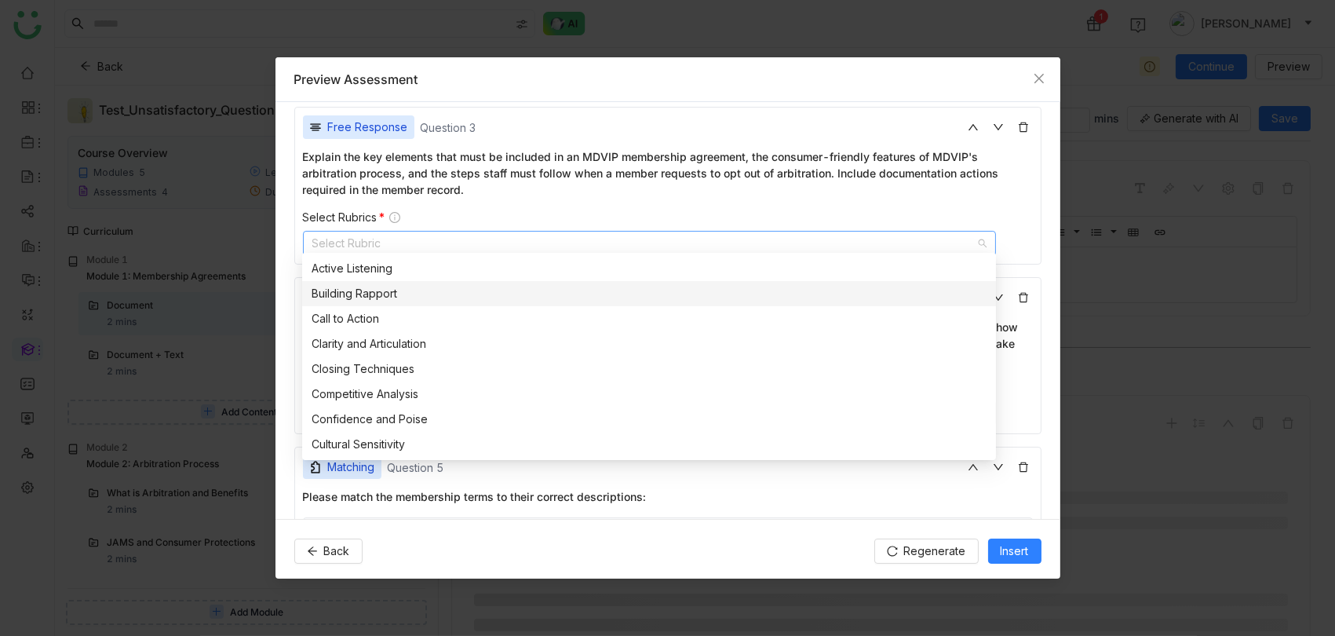
click at [508, 286] on div "Building Rapport" at bounding box center [649, 293] width 675 height 17
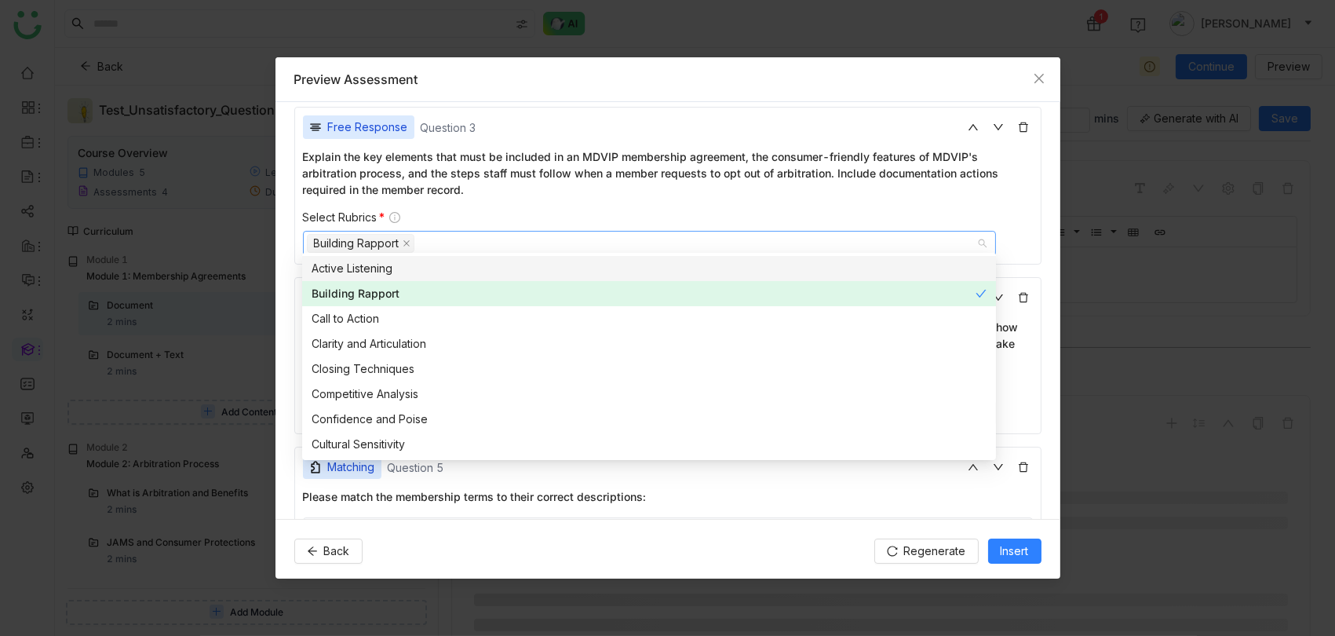
click at [692, 210] on div "Select Rubrics *" at bounding box center [668, 217] width 730 height 14
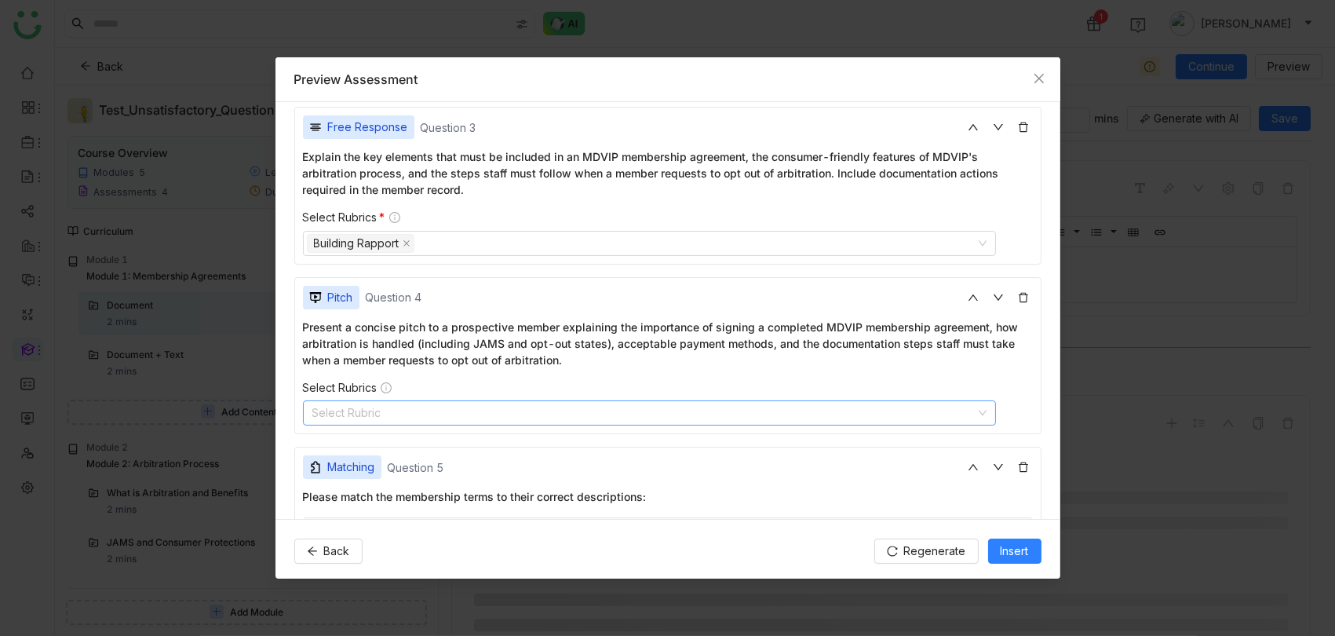
click at [520, 400] on nz-select-top-control "Select Rubric" at bounding box center [650, 412] width 694 height 25
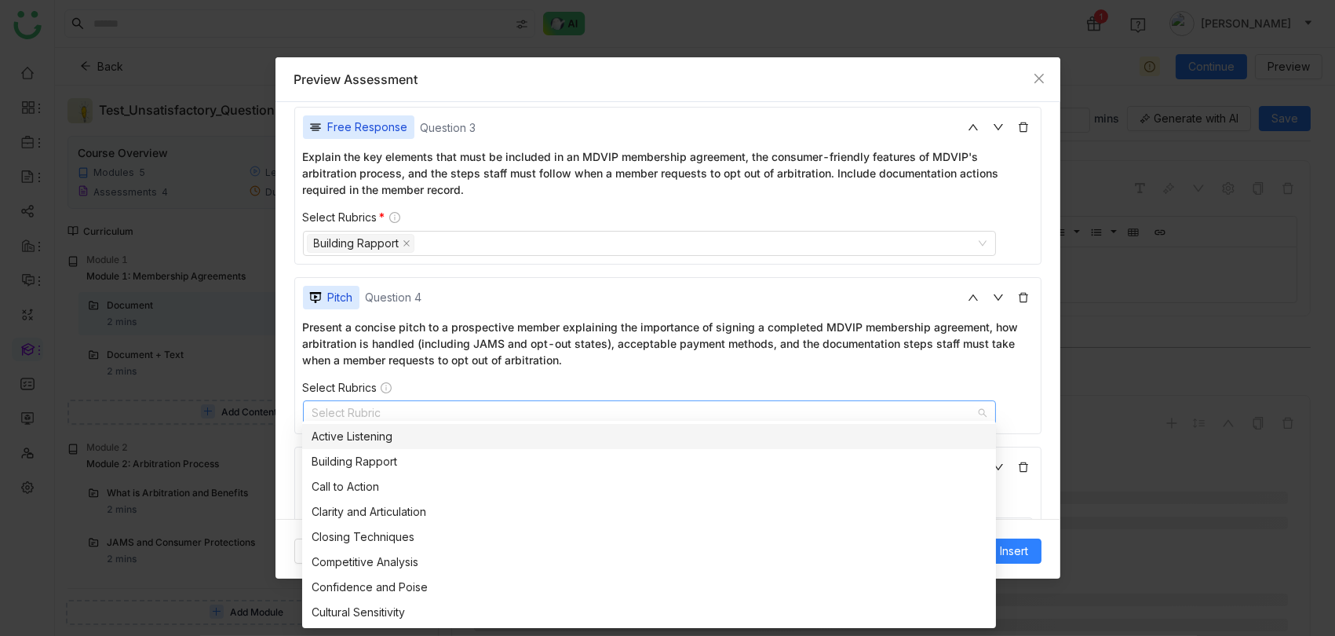
click at [459, 430] on div "Active Listening" at bounding box center [649, 436] width 675 height 17
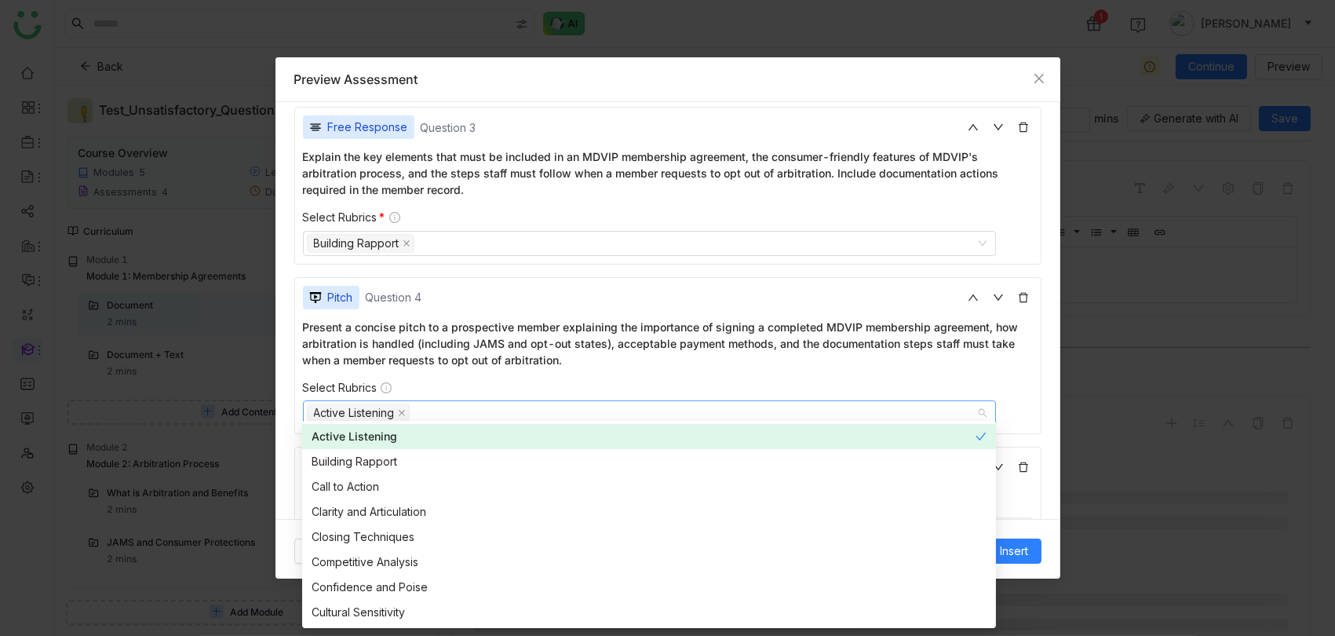
click at [552, 346] on div "Present a concise pitch to a prospective member explaining the importance of si…" at bounding box center [668, 343] width 730 height 49
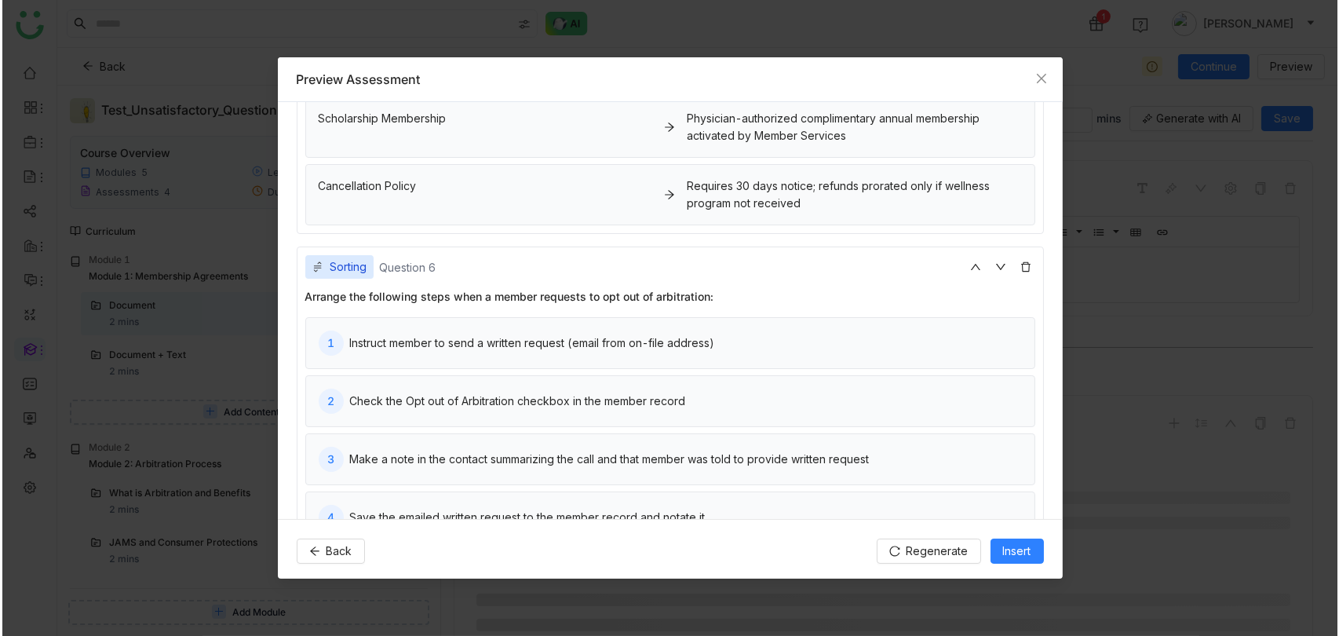
scroll to position [0, 0]
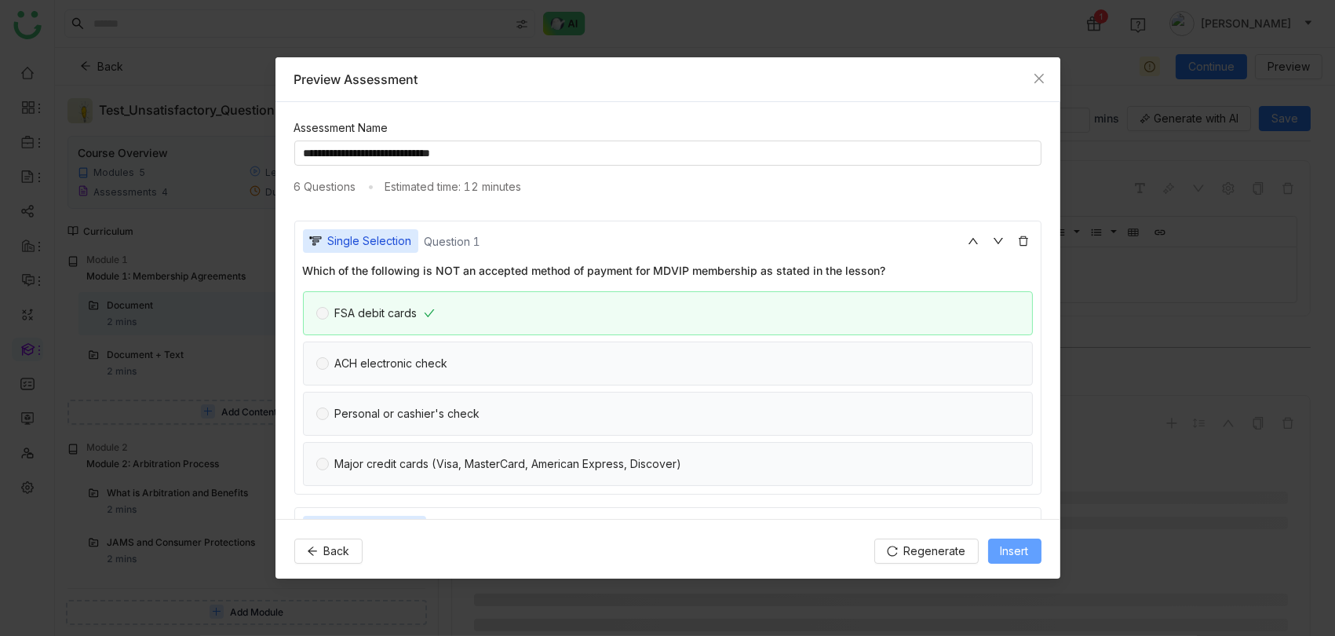
click at [998, 550] on button "Insert" at bounding box center [1014, 550] width 53 height 25
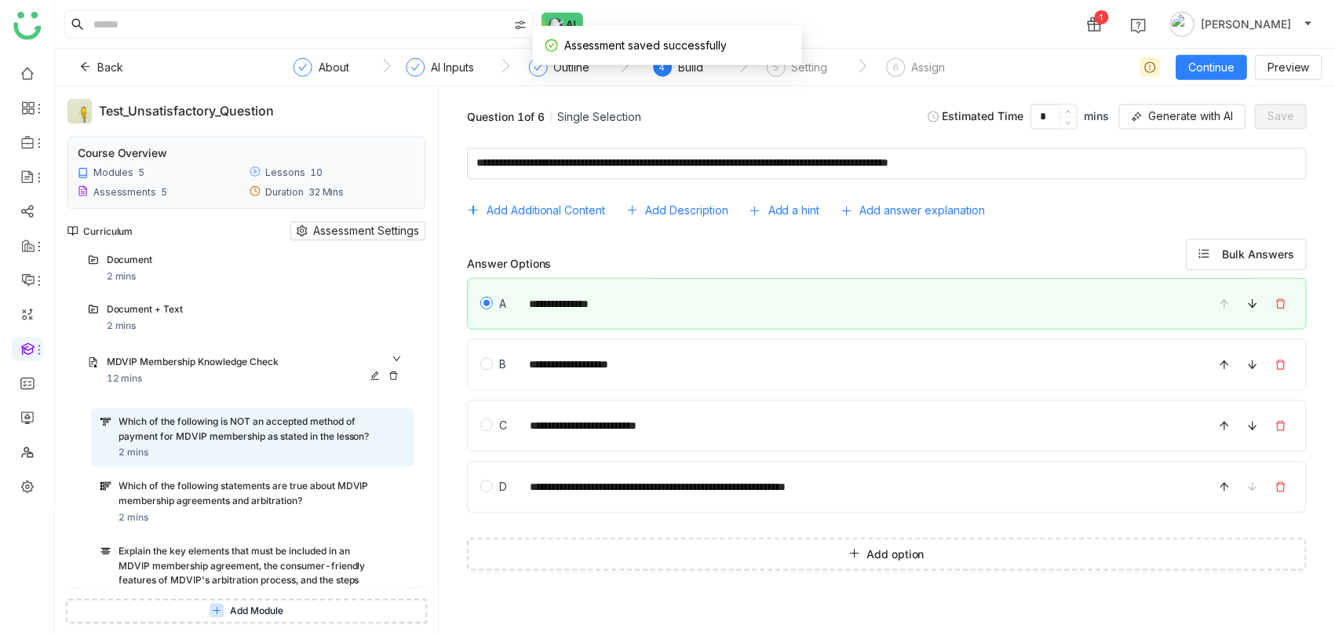
scroll to position [67, 0]
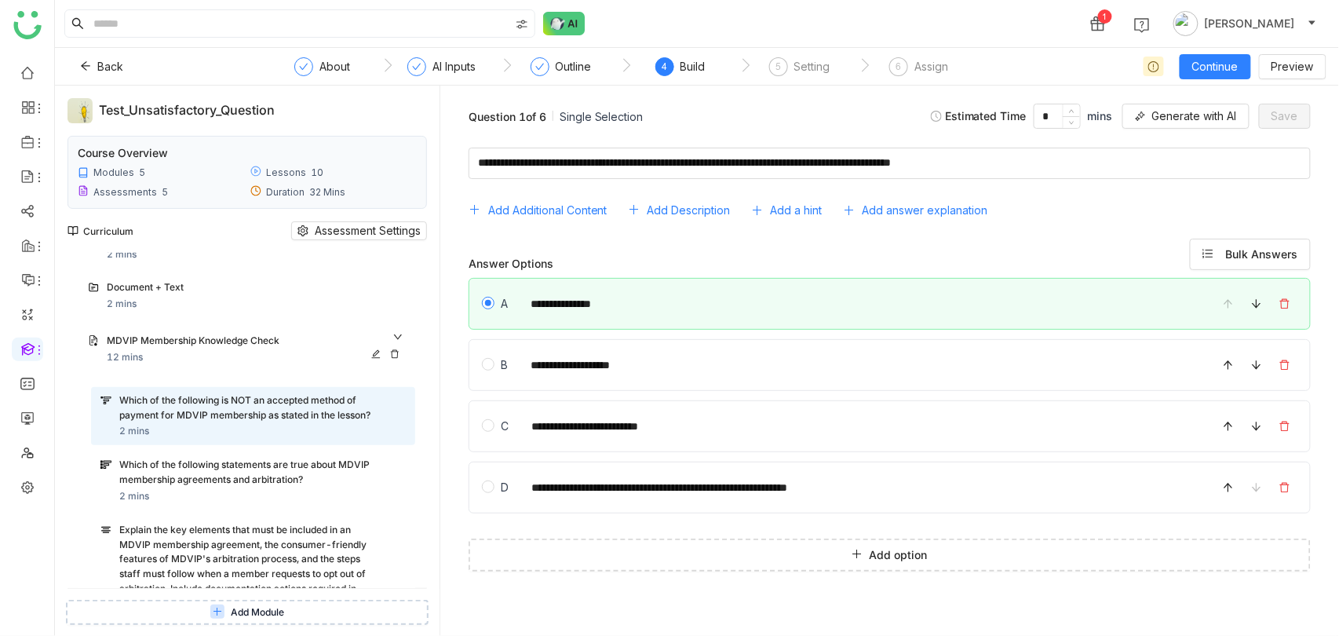
click at [381, 352] on icon at bounding box center [375, 353] width 9 height 9
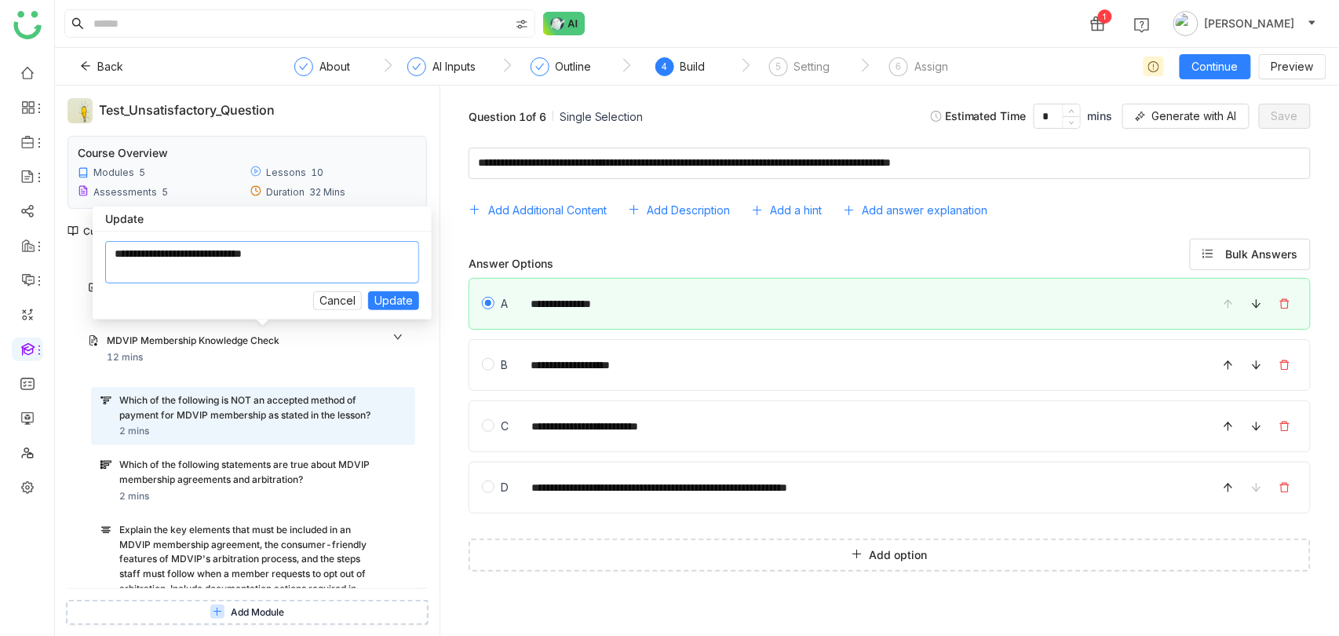
drag, startPoint x: 345, startPoint y: 247, endPoint x: 64, endPoint y: 247, distance: 281.0
click at [64, 247] on body "1 [PERSON_NAME] Back ` About ` AI Inputs ` Outline ` 4 Build ` 5 Setting ` 6 As…" at bounding box center [669, 318] width 1339 height 636
type textarea "**********"
click at [402, 301] on span "Update" at bounding box center [393, 300] width 38 height 17
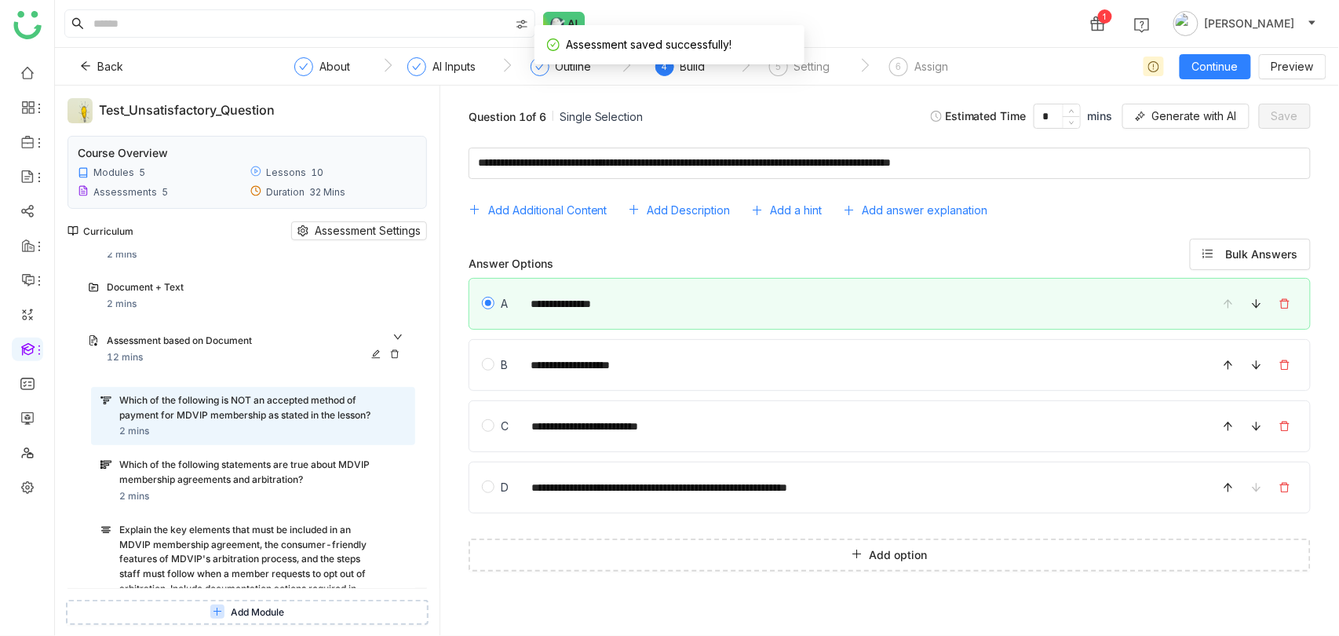
click at [406, 339] on div "Assessment based on Document" at bounding box center [256, 342] width 299 height 16
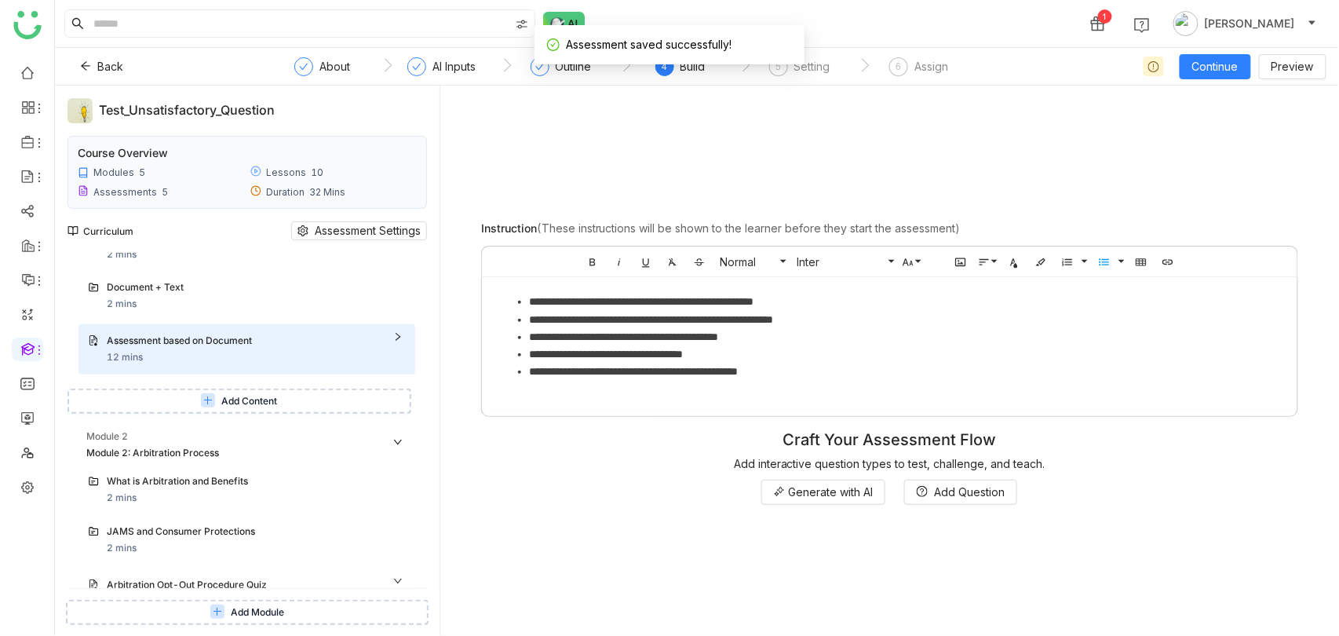
click at [320, 398] on button "Add Content" at bounding box center [239, 400] width 344 height 25
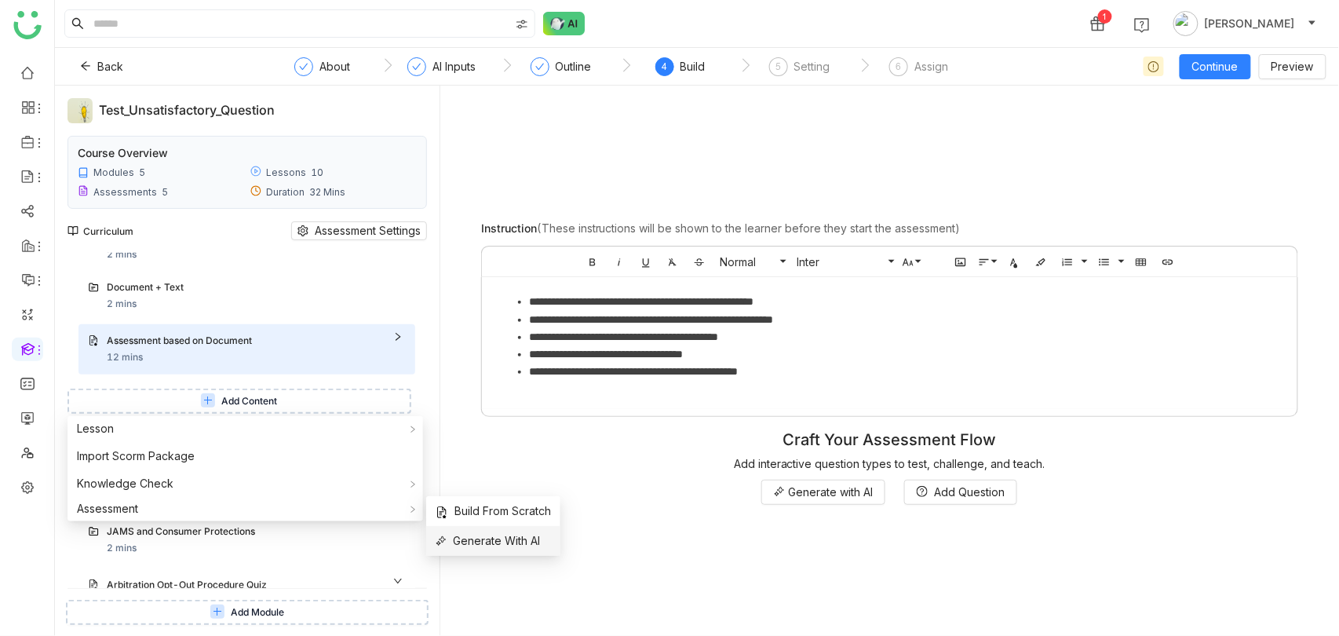
click at [495, 537] on span "Generate With AI" at bounding box center [488, 540] width 104 height 17
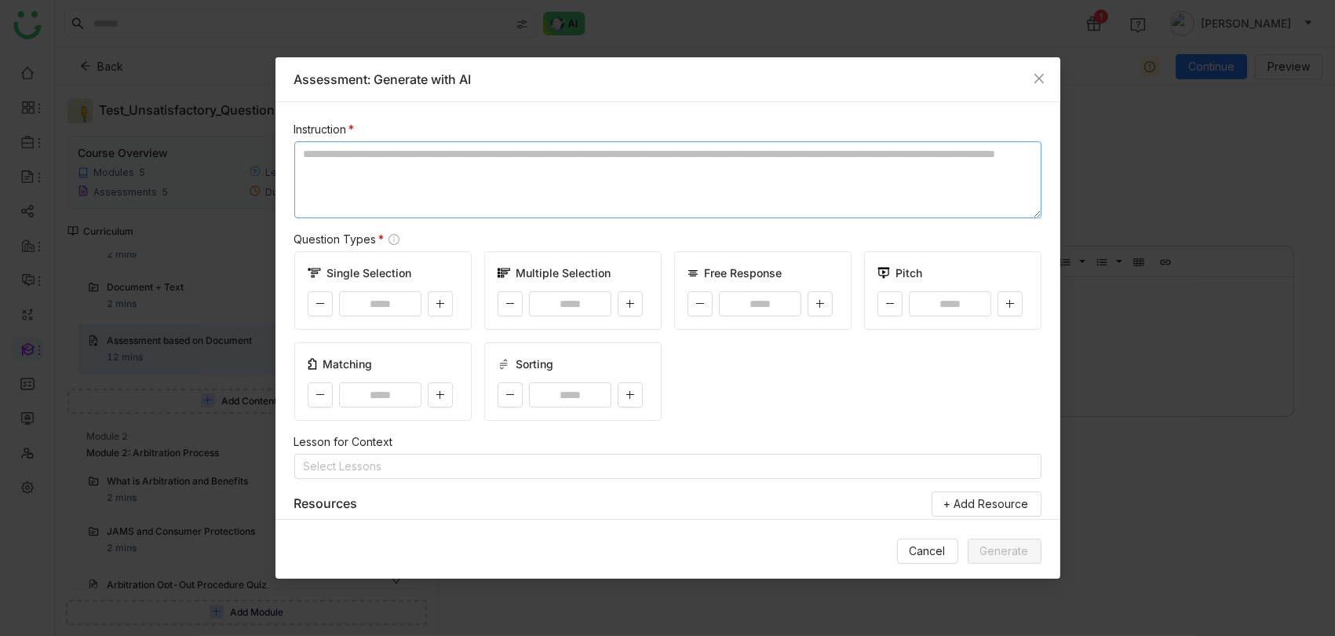
click at [480, 185] on textarea at bounding box center [667, 179] width 747 height 77
paste textarea "**********"
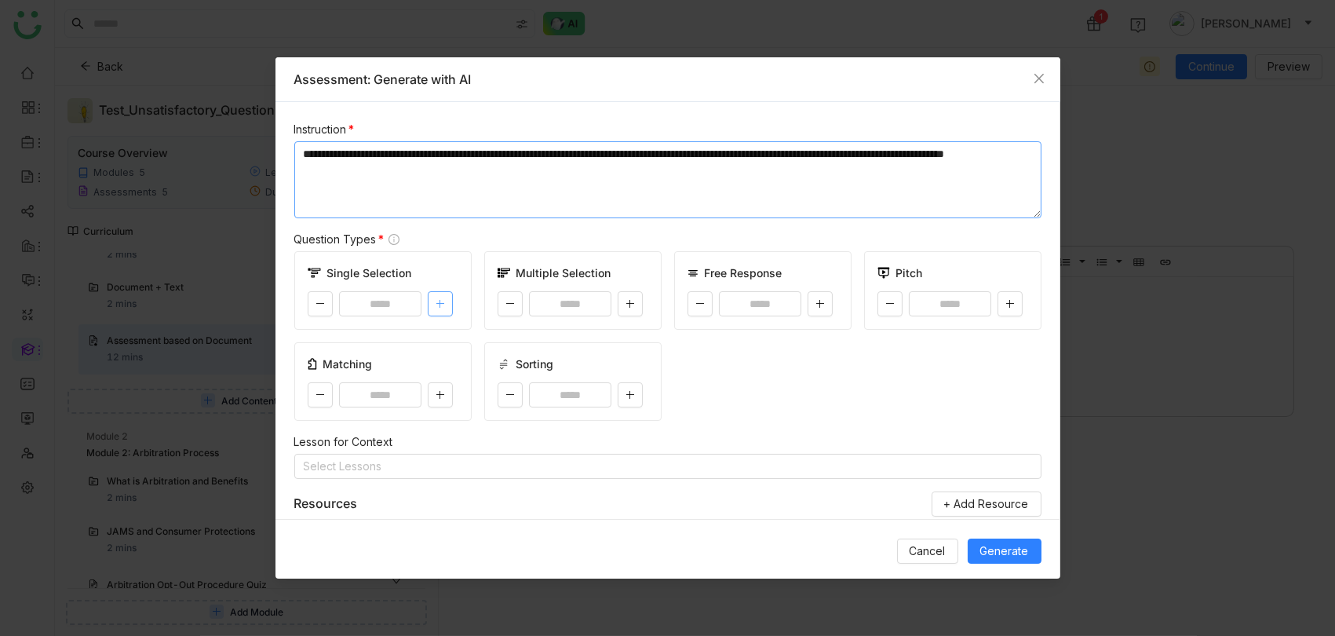
type textarea "**********"
click at [450, 313] on button at bounding box center [440, 303] width 25 height 25
type input "*"
click at [443, 392] on icon at bounding box center [440, 394] width 9 height 9
type input "*"
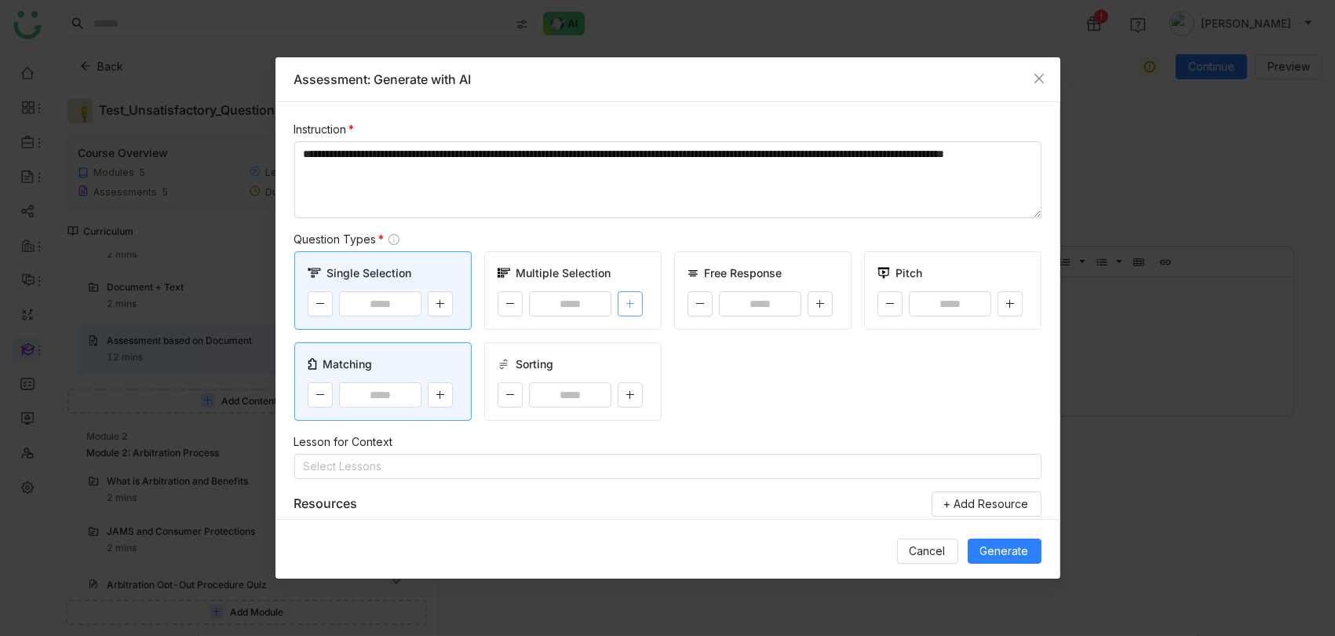
click at [624, 302] on button at bounding box center [630, 303] width 25 height 25
type input "*"
click at [630, 391] on icon at bounding box center [630, 395] width 1 height 8
type input "*"
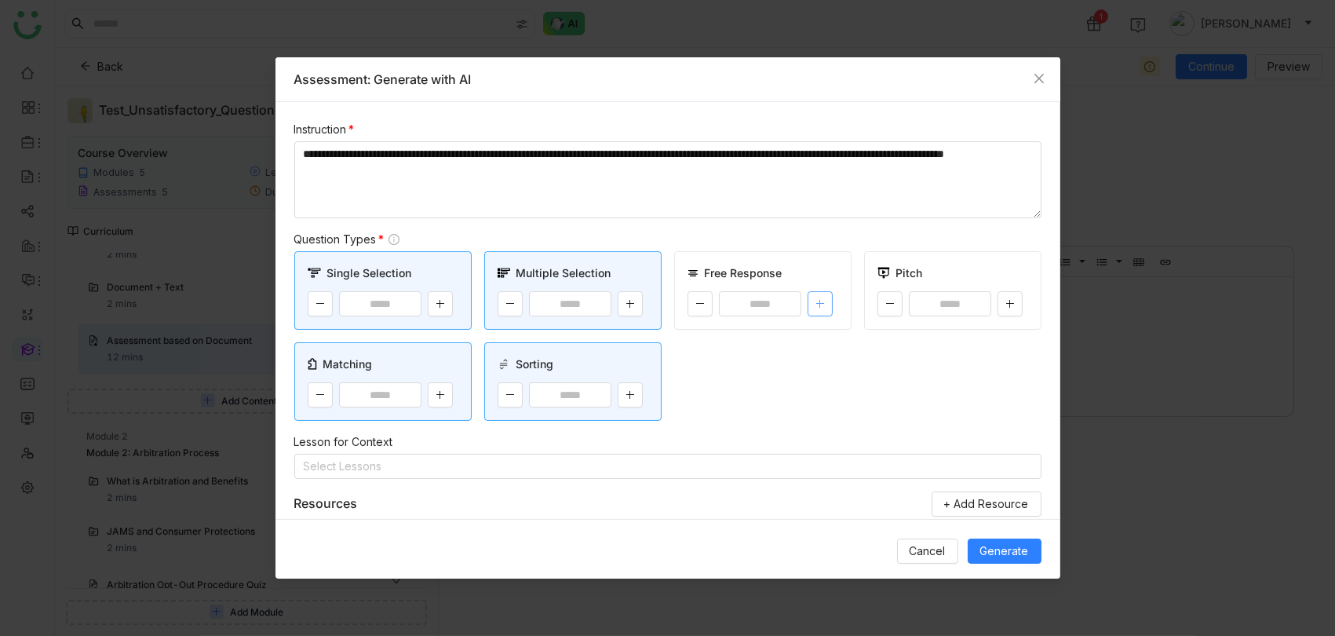
click at [819, 303] on icon at bounding box center [820, 303] width 8 height 1
type input "*"
click at [1008, 299] on icon at bounding box center [1009, 303] width 9 height 9
type input "*"
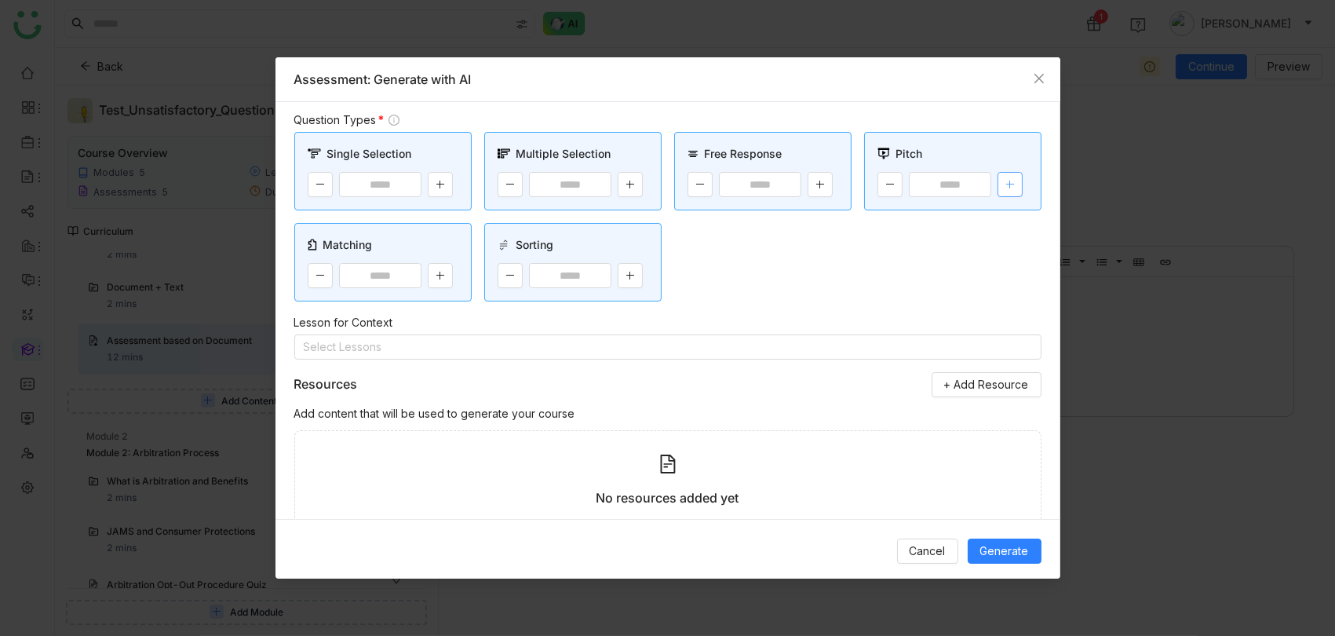
scroll to position [147, 0]
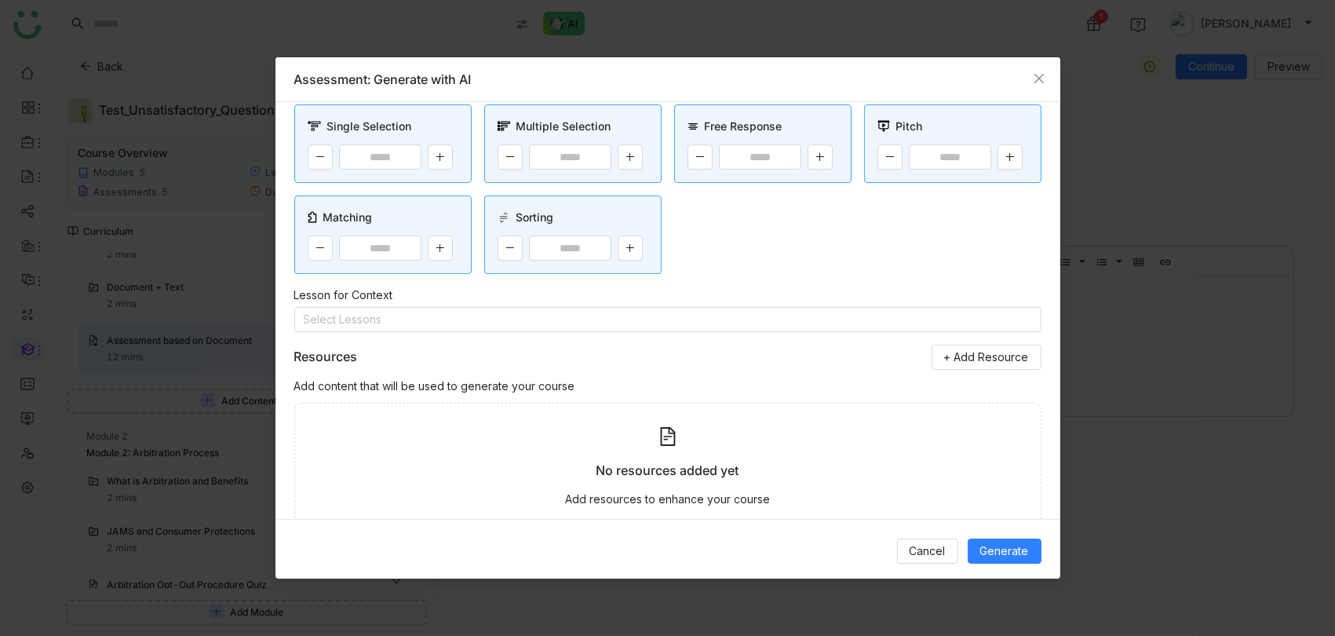
click at [633, 328] on div "**********" at bounding box center [667, 311] width 785 height 418
click at [633, 323] on nz-select-top-control "Select Lessons" at bounding box center [667, 319] width 747 height 25
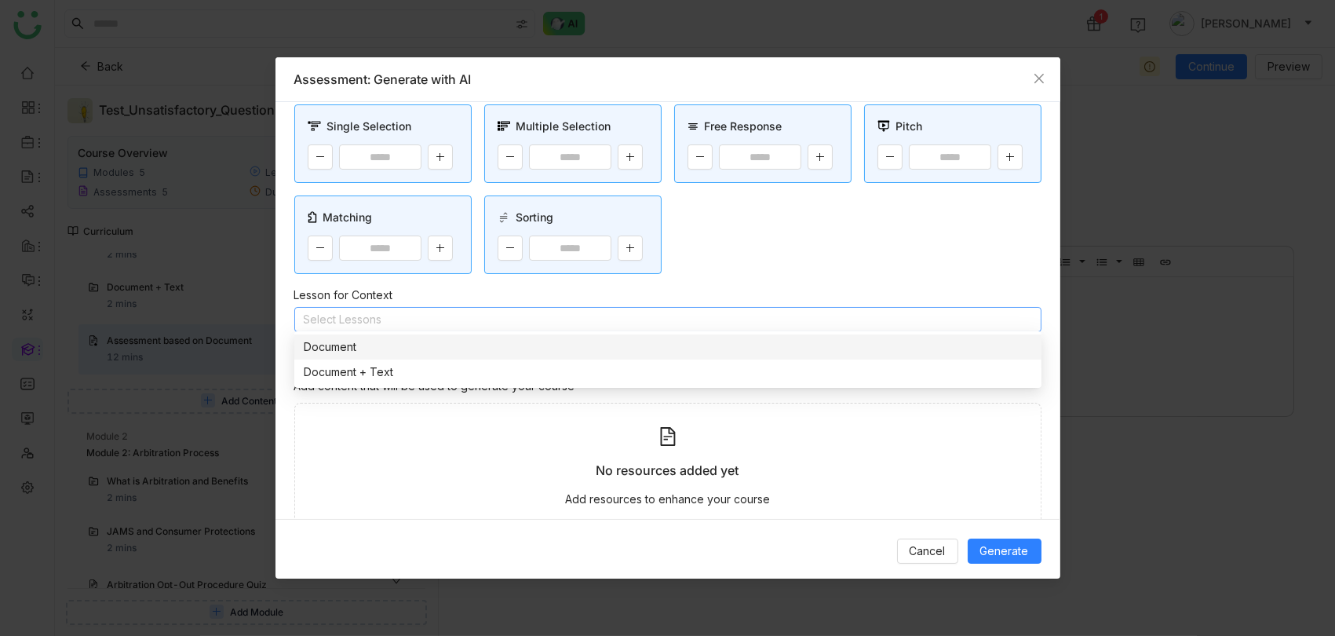
click at [606, 357] on nz-option-item "Document" at bounding box center [667, 346] width 747 height 25
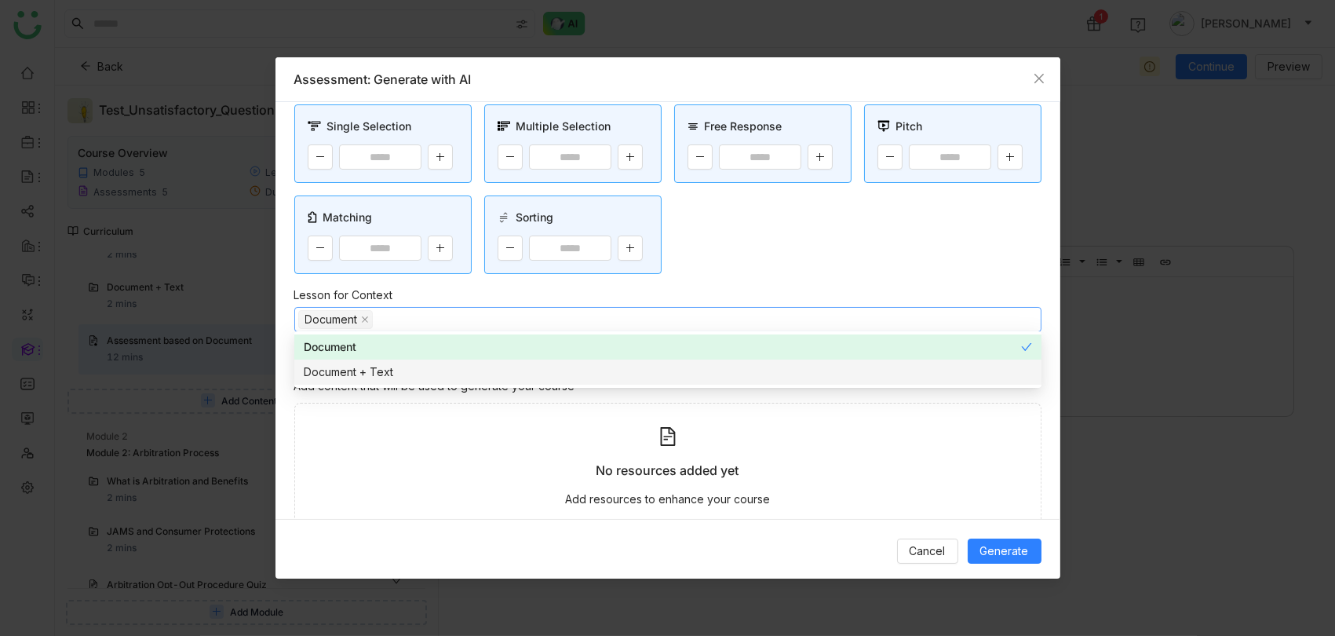
click at [600, 372] on div "Document + Text" at bounding box center [668, 371] width 728 height 17
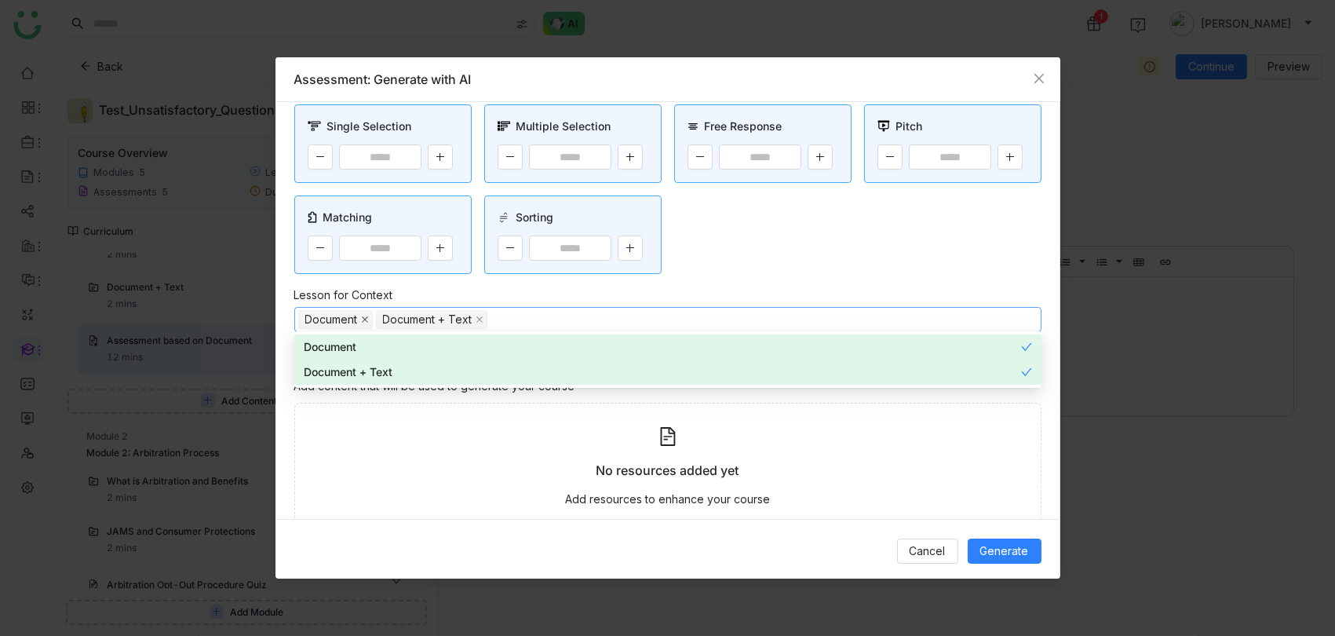
click at [366, 315] on icon at bounding box center [365, 319] width 8 height 8
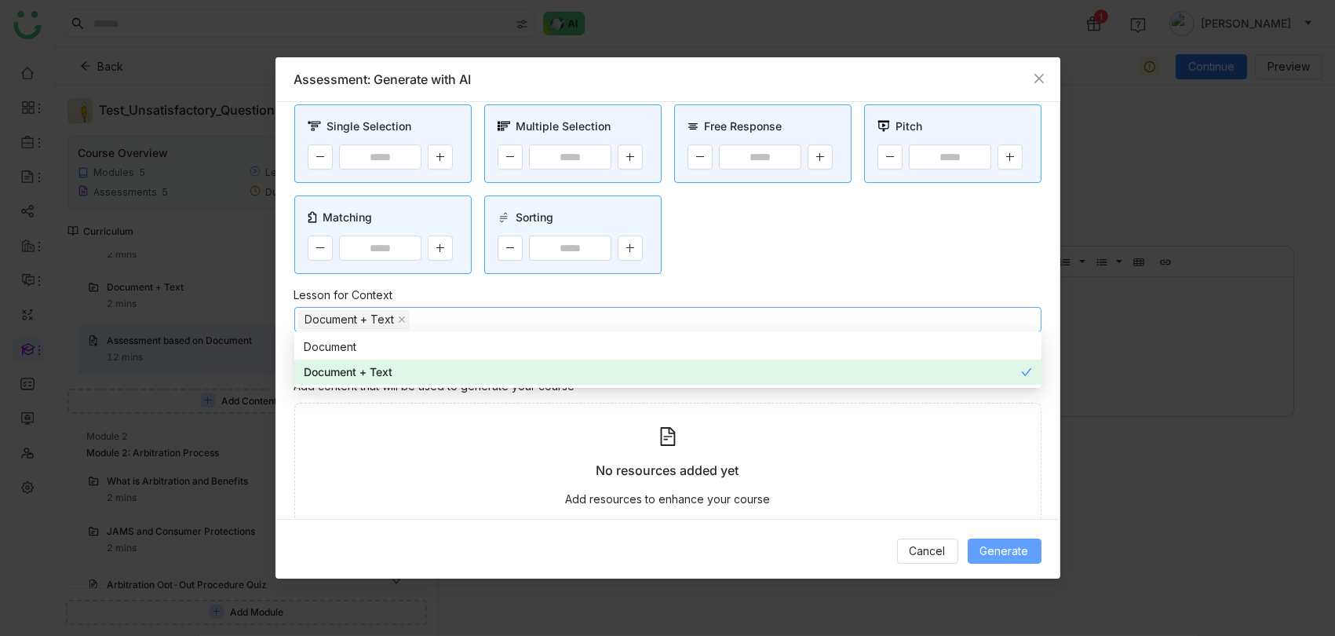
click at [995, 549] on span "Generate" at bounding box center [1004, 550] width 49 height 17
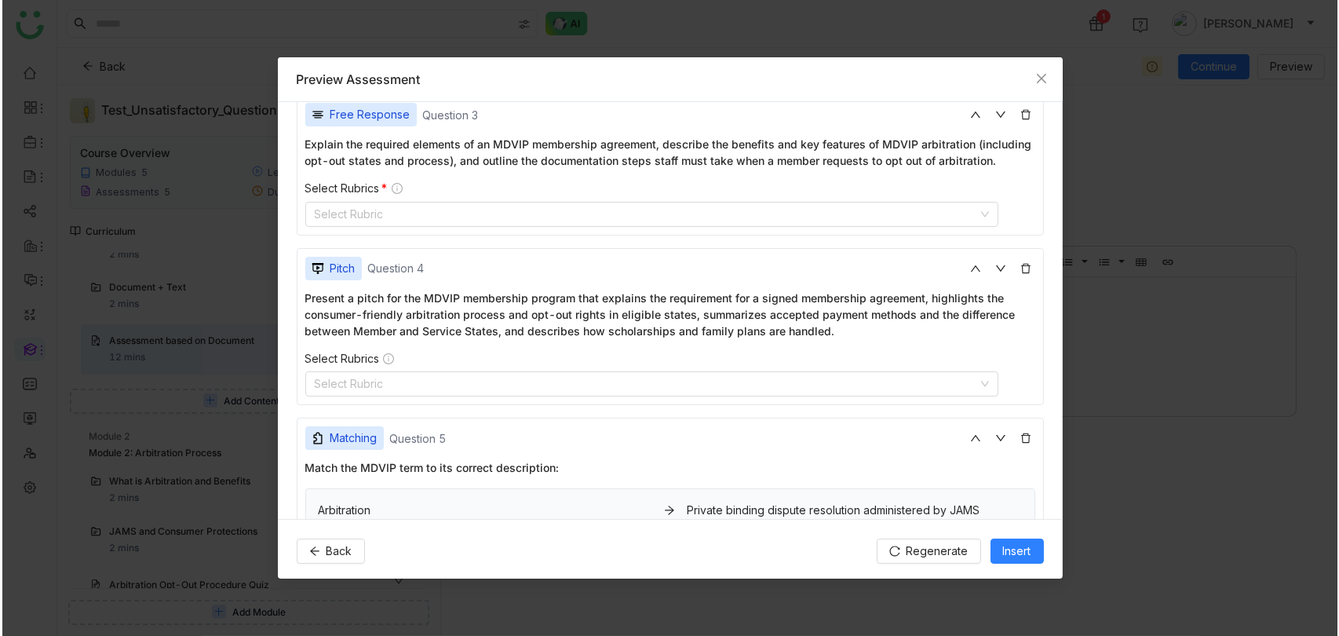
scroll to position [676, 0]
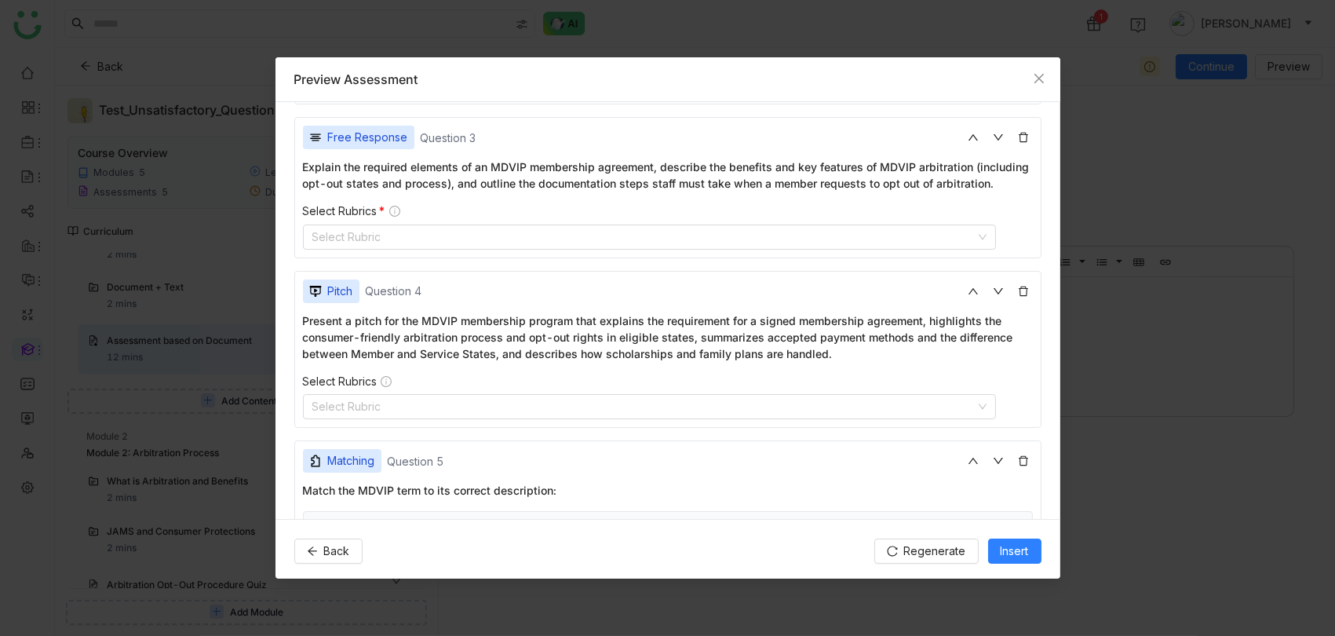
click at [585, 213] on div "Select Rubrics * Select Rubric" at bounding box center [668, 227] width 730 height 46
click at [585, 224] on nz-select-top-control "Select Rubric" at bounding box center [650, 236] width 694 height 25
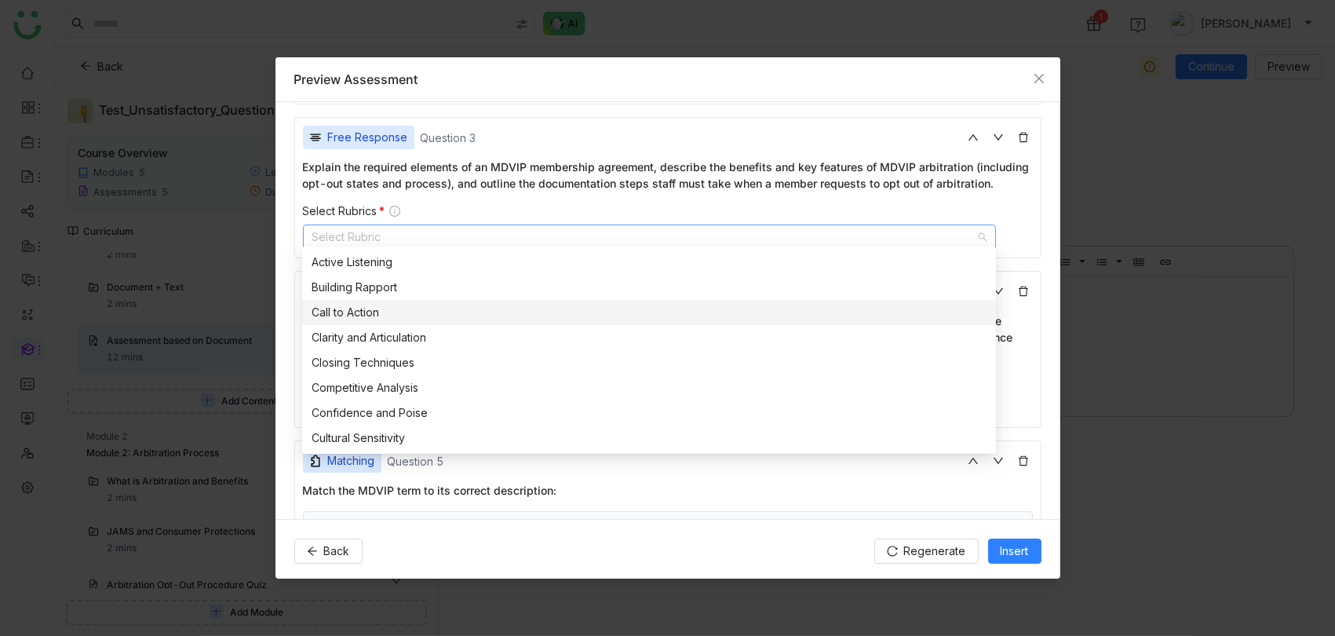
click at [582, 308] on div "Call to Action" at bounding box center [649, 312] width 675 height 17
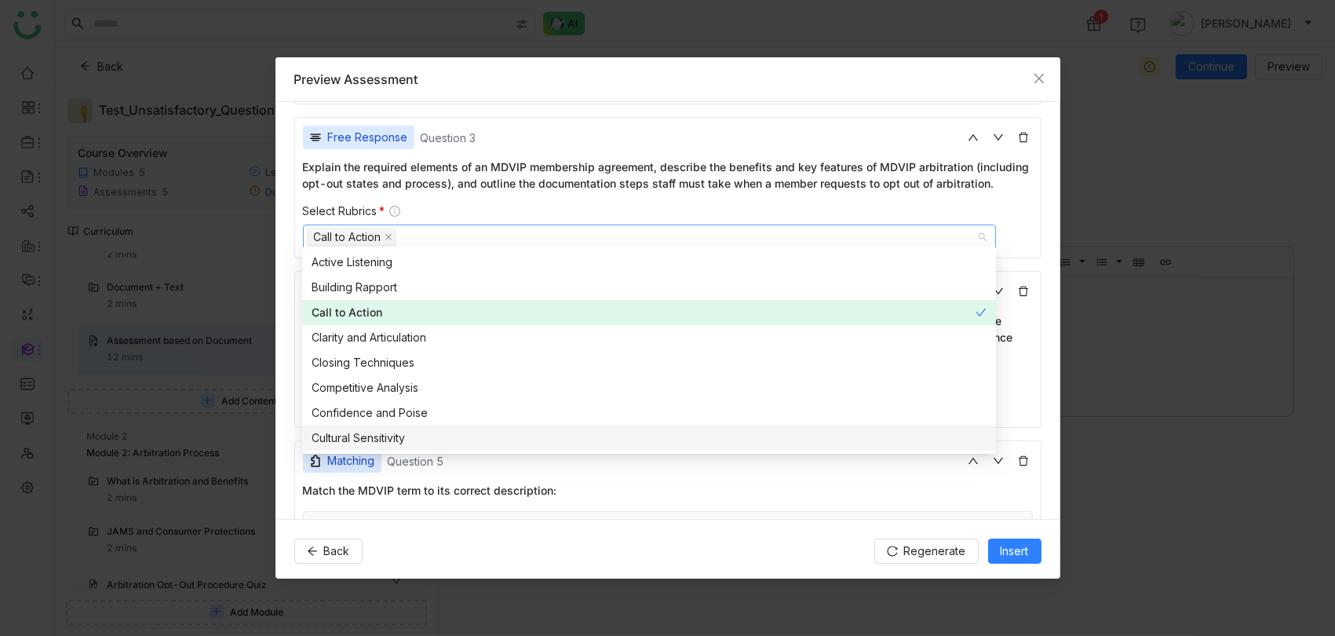
click at [1046, 375] on div "**********" at bounding box center [667, 311] width 785 height 418
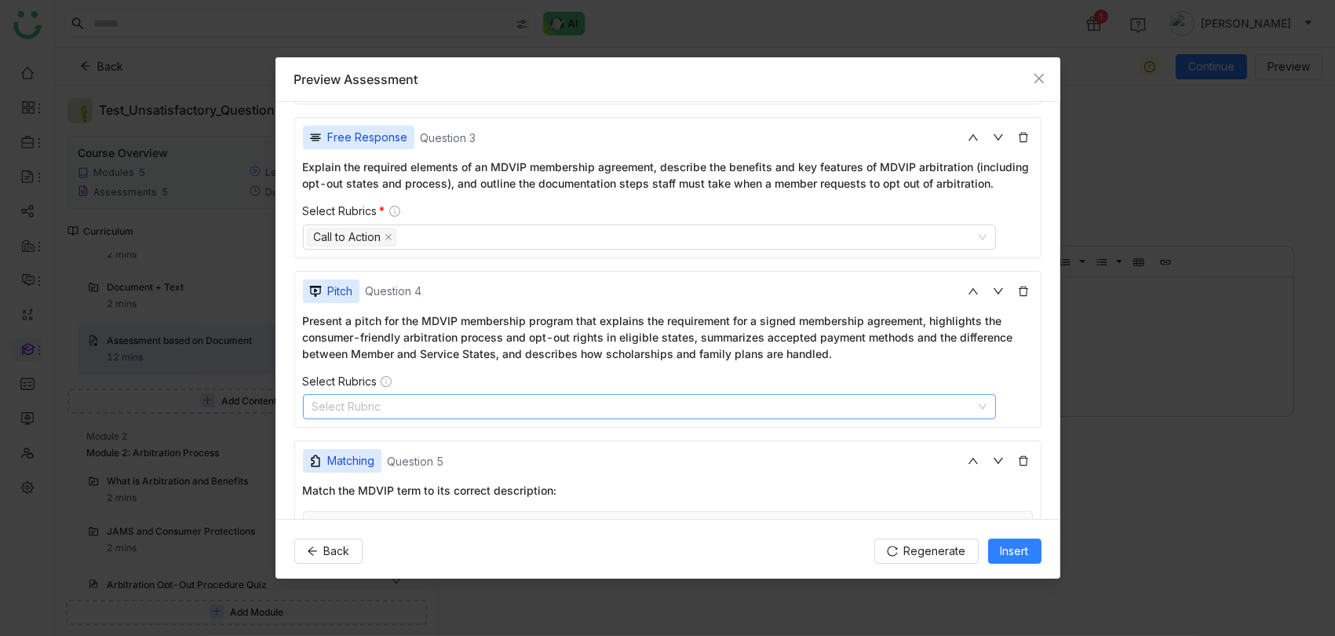
click at [625, 394] on nz-select-top-control "Select Rubric" at bounding box center [650, 406] width 694 height 25
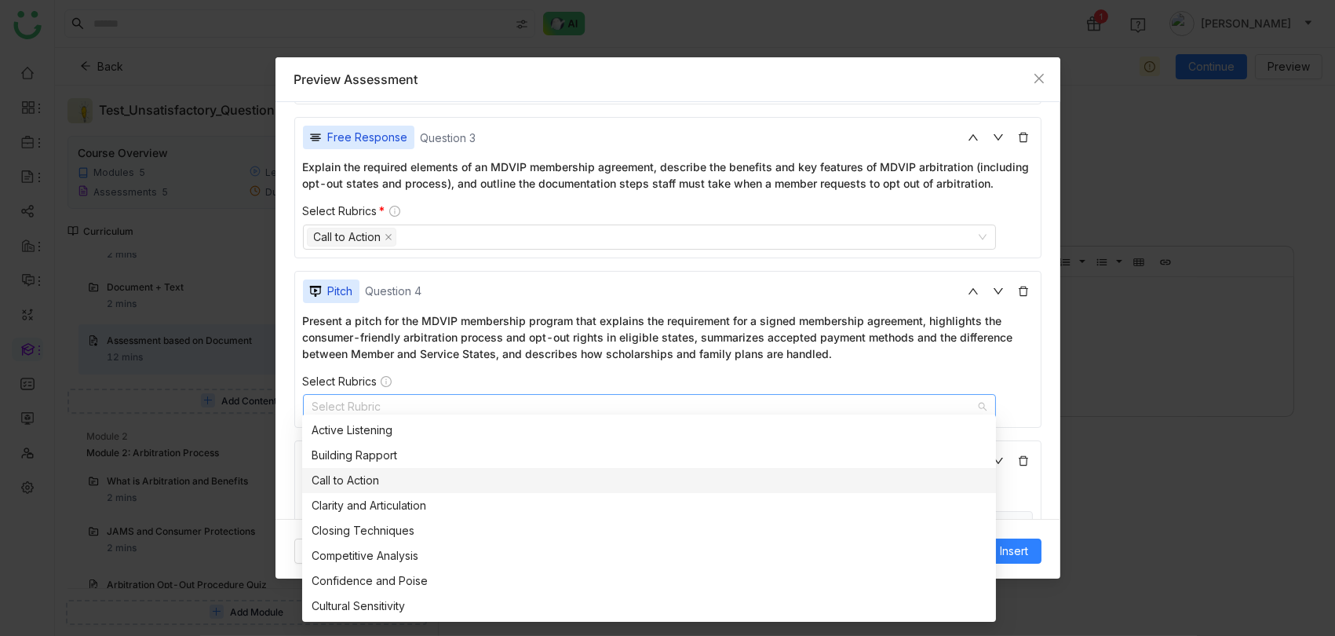
click at [552, 483] on div "Call to Action" at bounding box center [649, 480] width 675 height 17
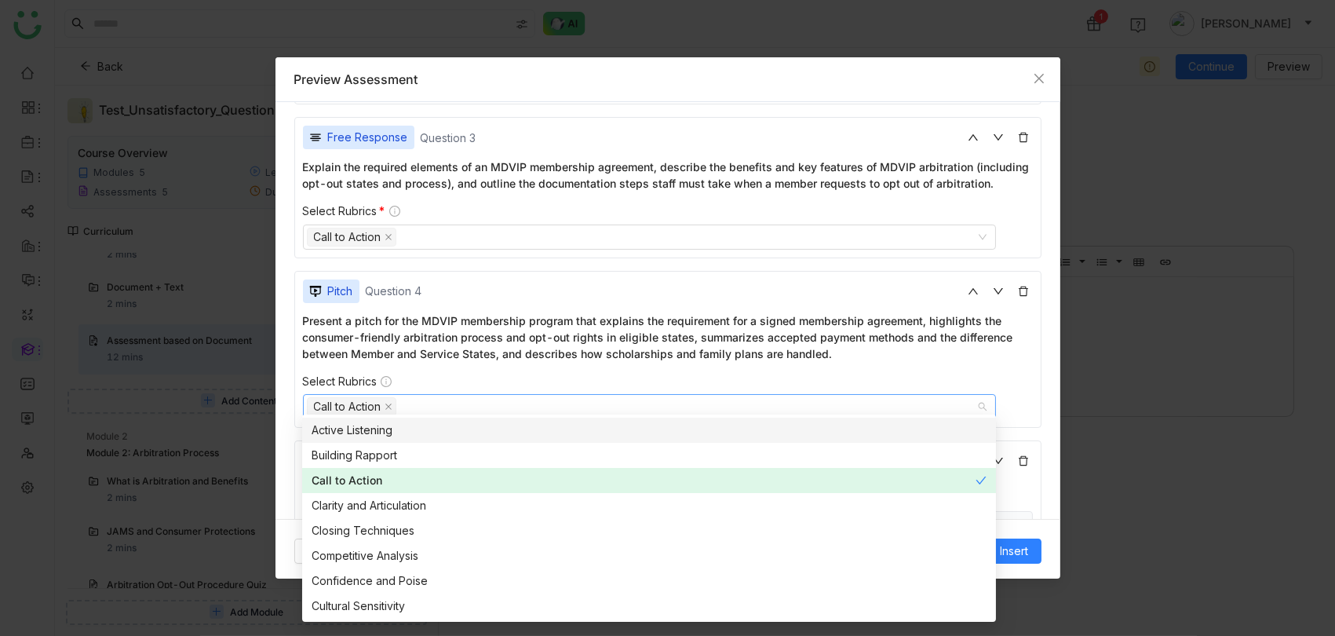
click at [995, 374] on div "Select Rubrics" at bounding box center [668, 381] width 730 height 14
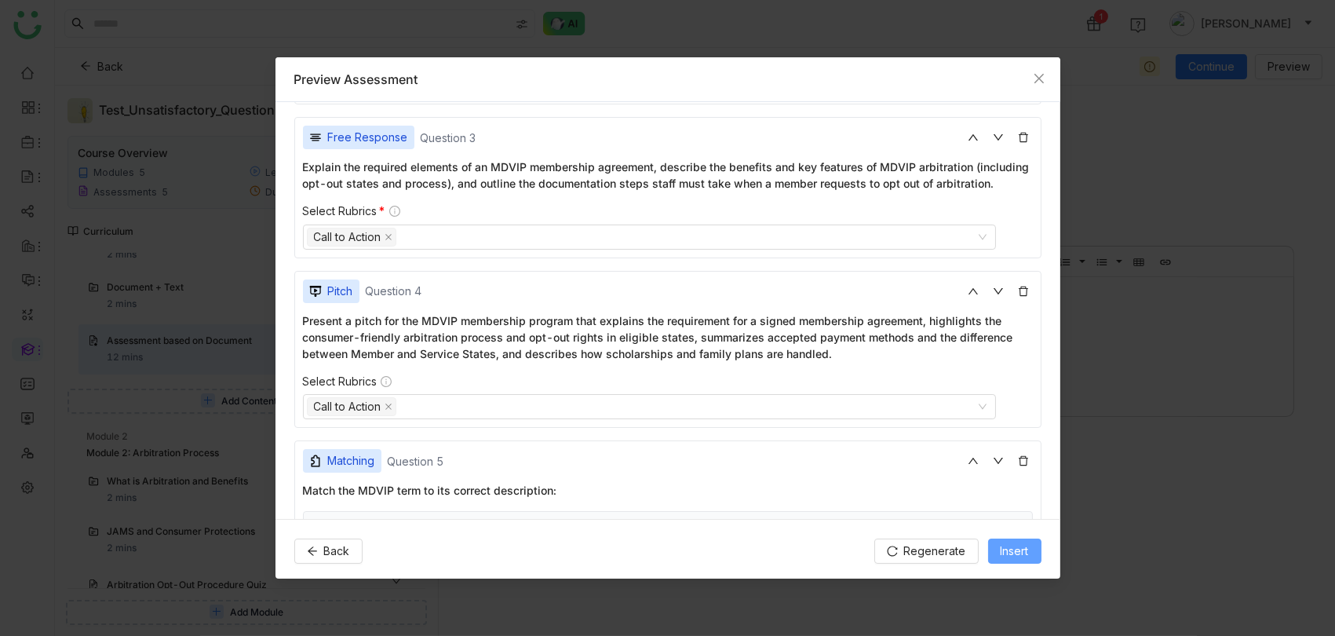
click at [1018, 557] on span "Insert" at bounding box center [1015, 550] width 28 height 17
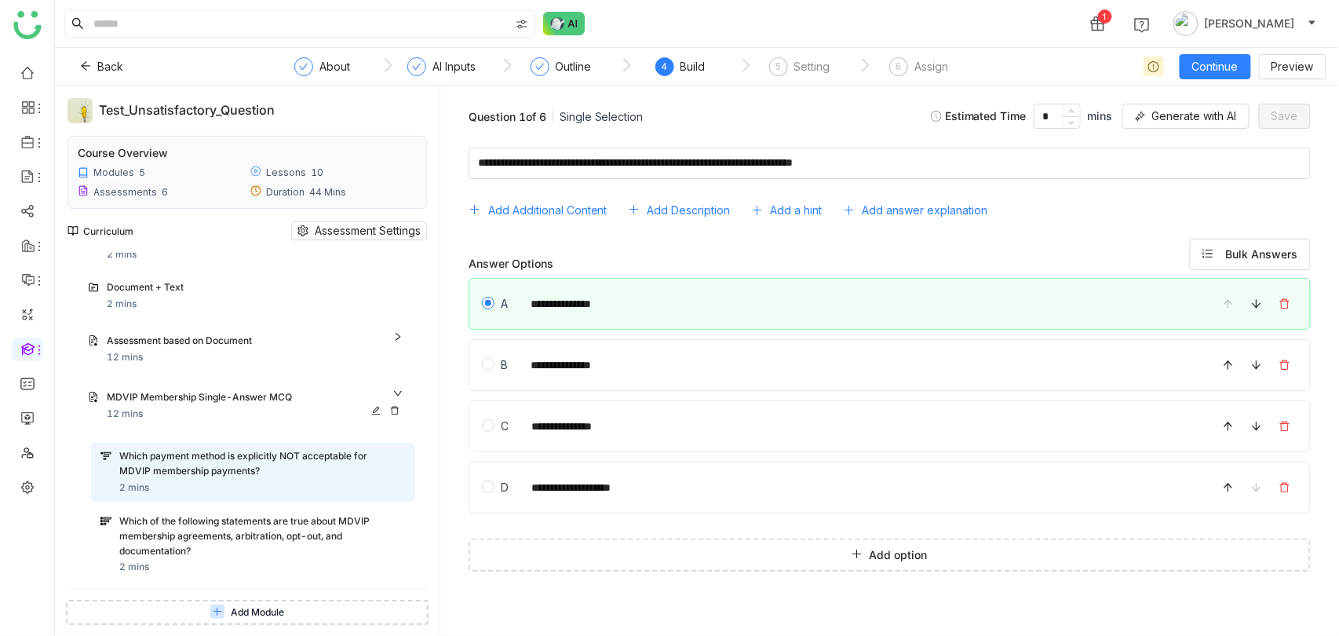
scroll to position [83, 0]
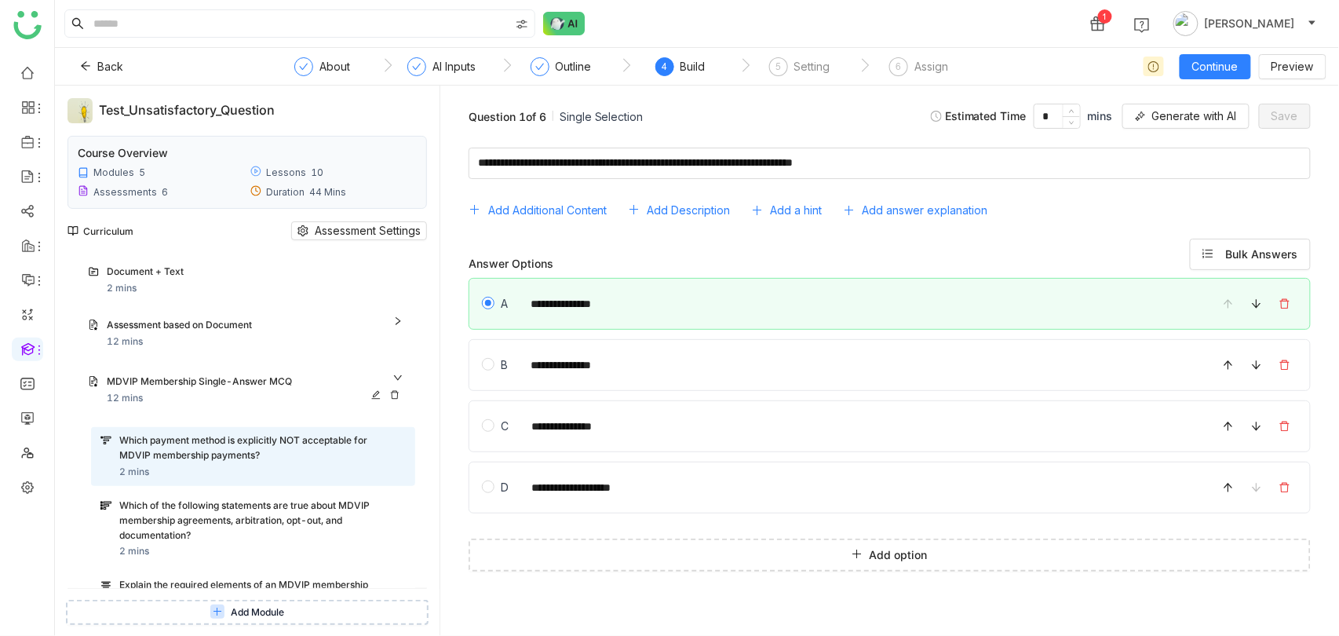
click at [380, 390] on icon at bounding box center [375, 394] width 9 height 9
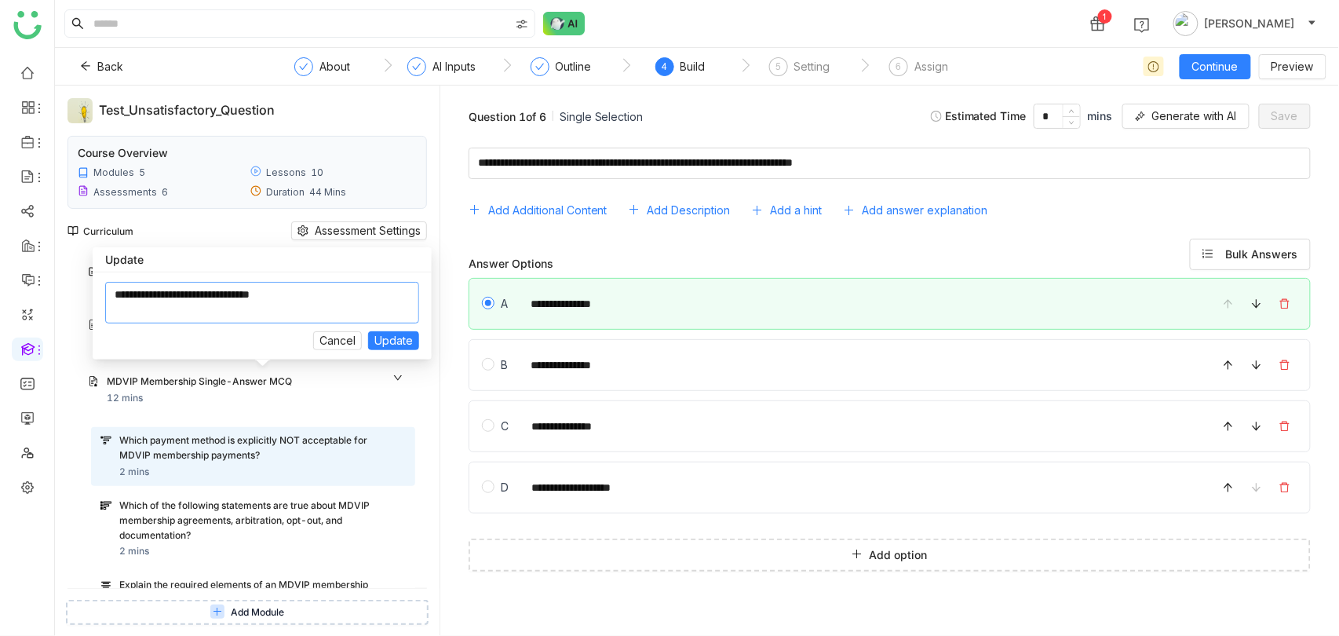
drag, startPoint x: 364, startPoint y: 294, endPoint x: 0, endPoint y: 293, distance: 364.1
click at [0, 293] on body "1 [PERSON_NAME] Back ` About ` AI Inputs ` Outline ` 4 Build ` 5 Setting ` 6 As…" at bounding box center [669, 318] width 1339 height 636
type textarea "**********"
click at [368, 331] on button "Update" at bounding box center [393, 340] width 51 height 19
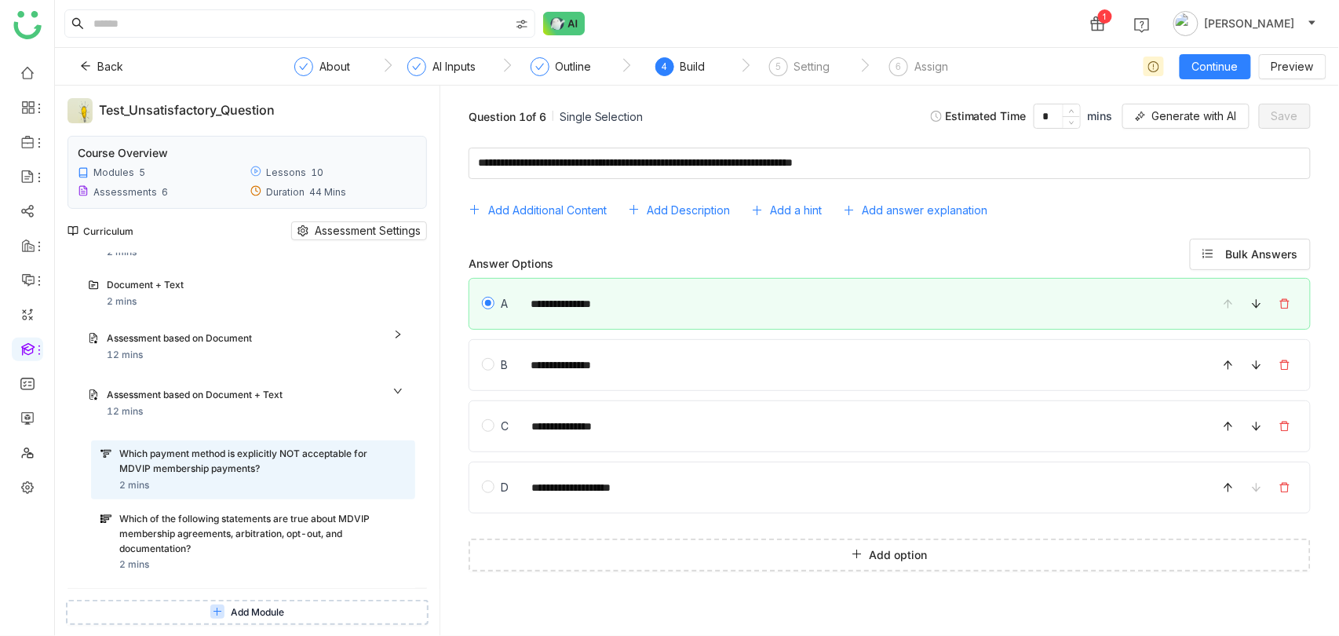
scroll to position [61, 0]
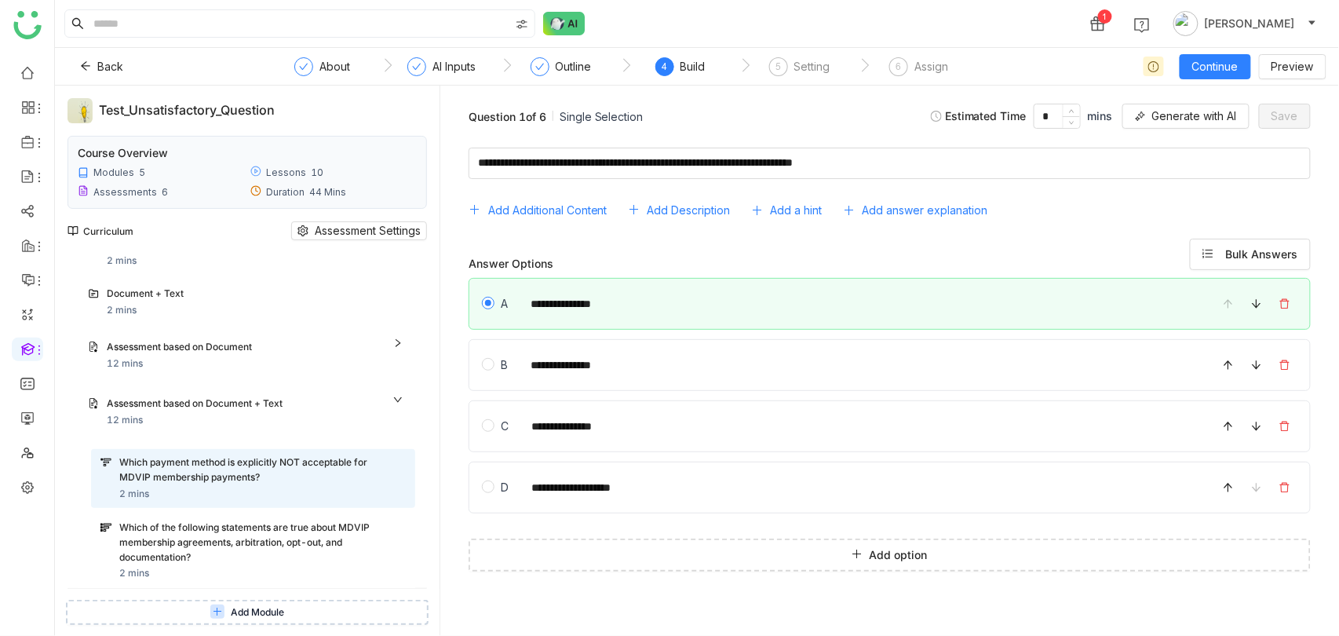
click at [789, 110] on div "Question 1 of 6 Single Selection Estimated Time * mins Generate with AI Save" at bounding box center [889, 116] width 873 height 37
click at [224, 514] on div "Which of the following statements are true about MDVIP membership agreements, a…" at bounding box center [253, 550] width 324 height 73
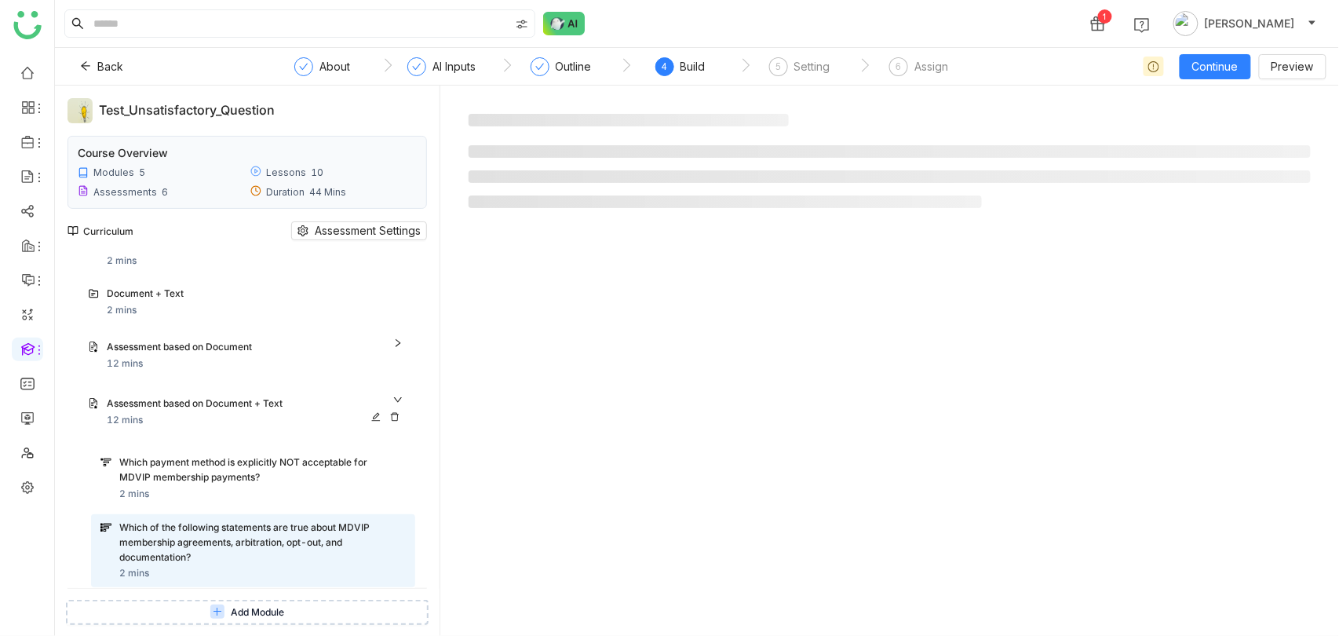
click at [240, 406] on div "Assessment based on Document + Text" at bounding box center [238, 403] width 263 height 15
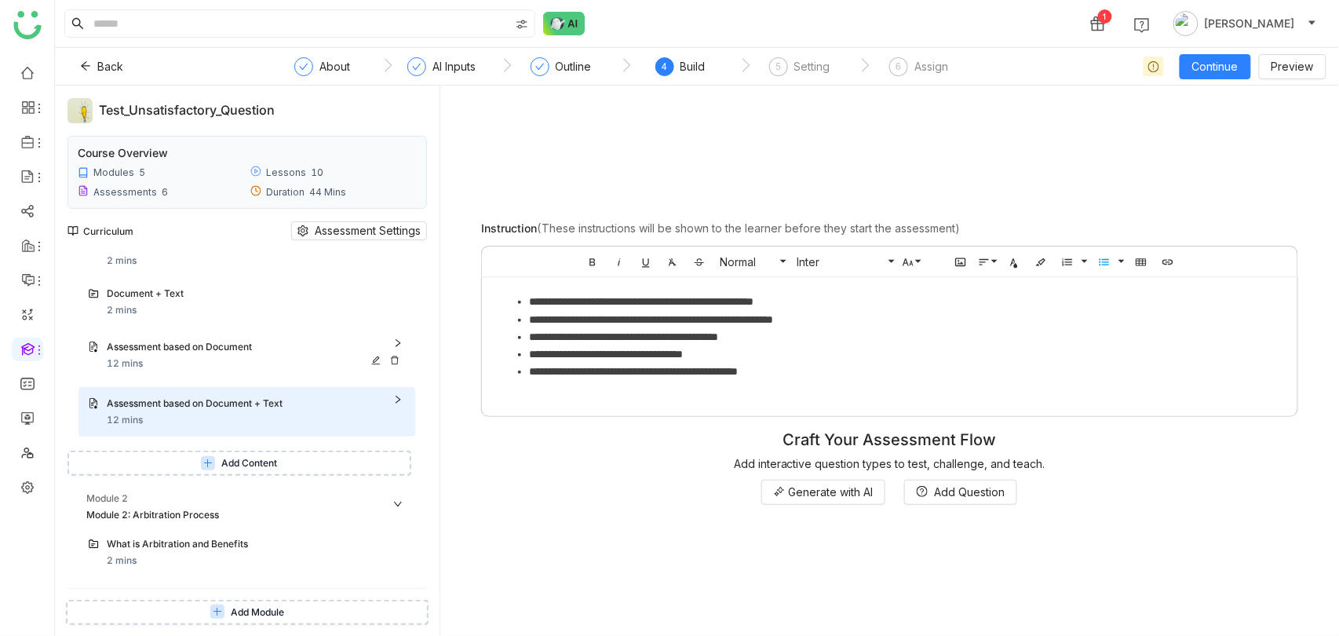
click at [279, 348] on div "Assessment based on Document" at bounding box center [238, 347] width 263 height 15
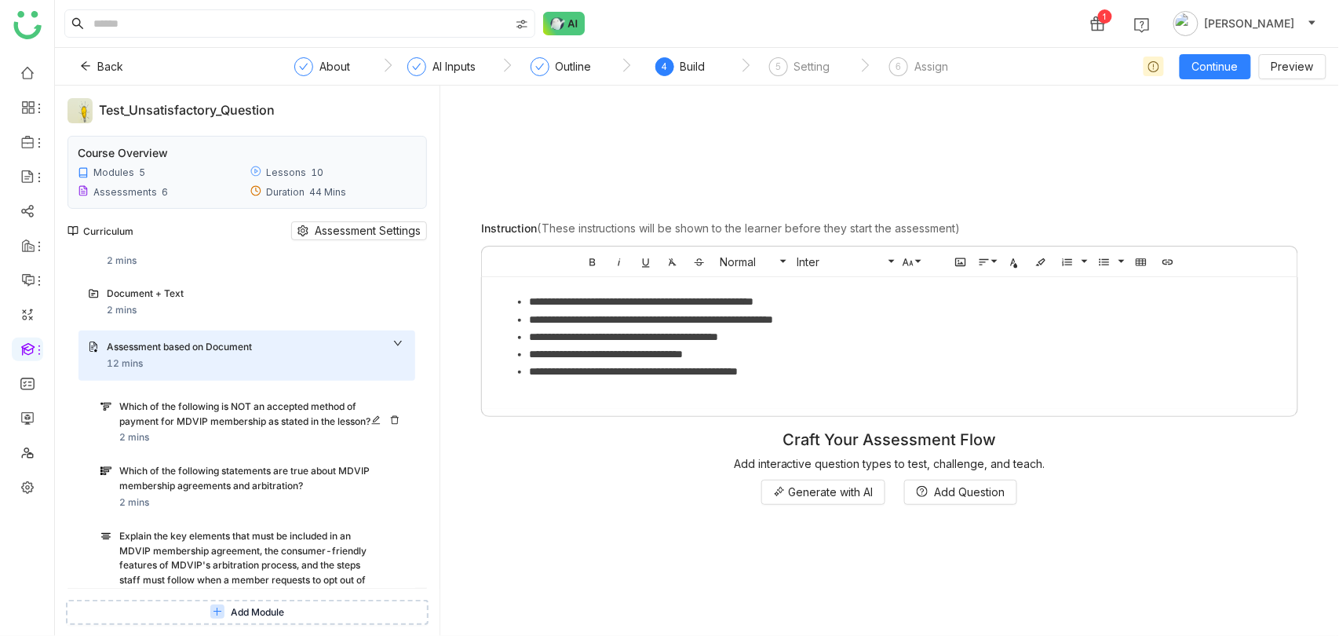
click at [254, 401] on div "Which of the following is NOT an accepted method of payment for MDVIP membershi…" at bounding box center [245, 414] width 252 height 30
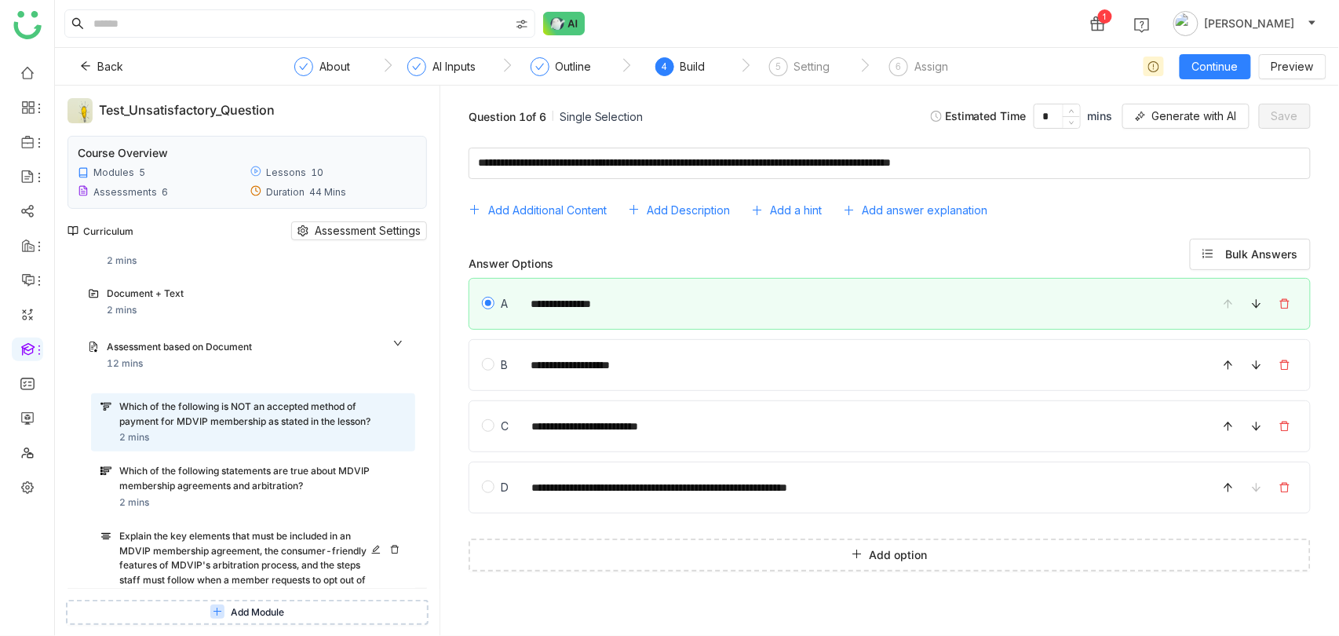
click at [202, 523] on div "Explain the key elements that must be included in an MDVIP membership agreement…" at bounding box center [253, 582] width 324 height 118
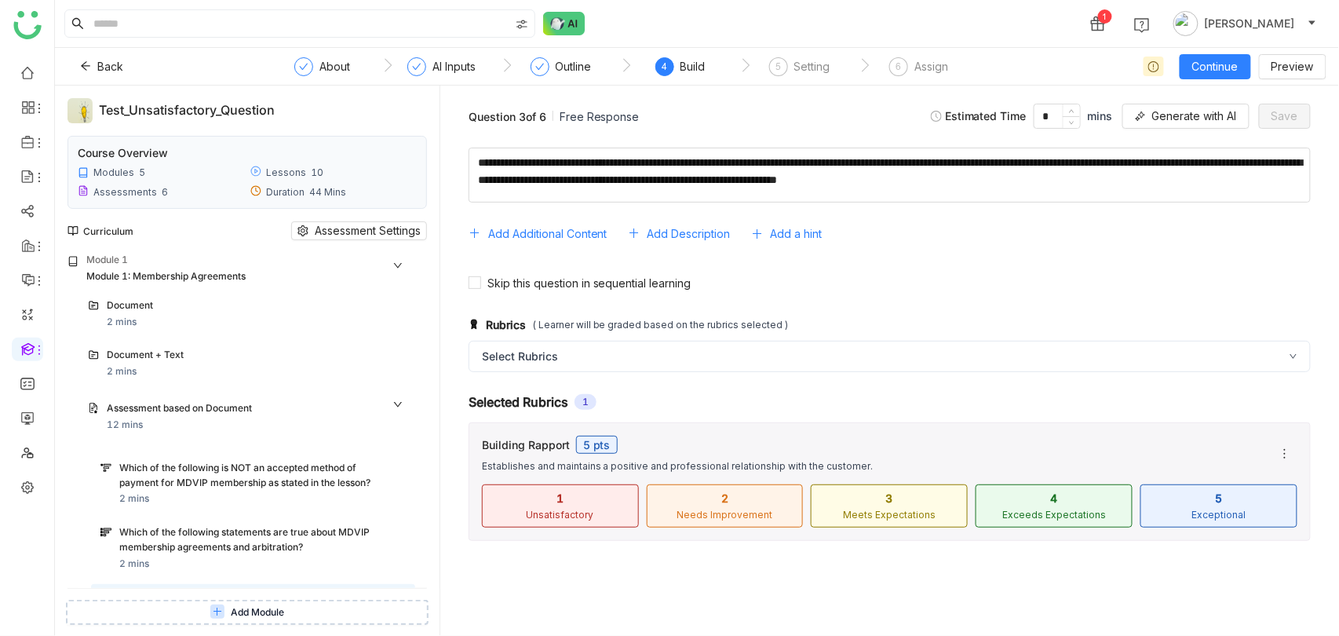
click at [435, 319] on div "Test_Unsatisfactory_Question Course Overview Modules 5 Lessons 10 Assessments 6…" at bounding box center [247, 361] width 385 height 550
click at [291, 319] on div "Document 2 mins" at bounding box center [256, 313] width 299 height 31
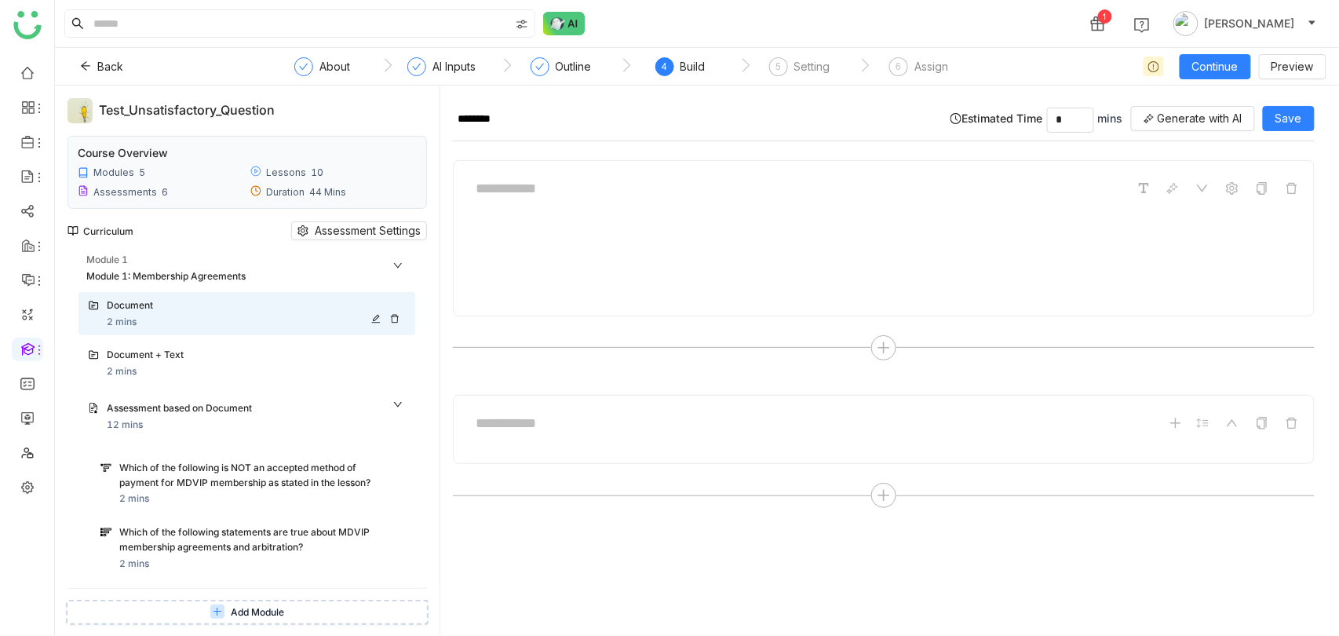
click at [326, 308] on div "Document" at bounding box center [238, 305] width 263 height 15
click at [411, 396] on div "Assessment based on Document 12 mins" at bounding box center [246, 417] width 337 height 50
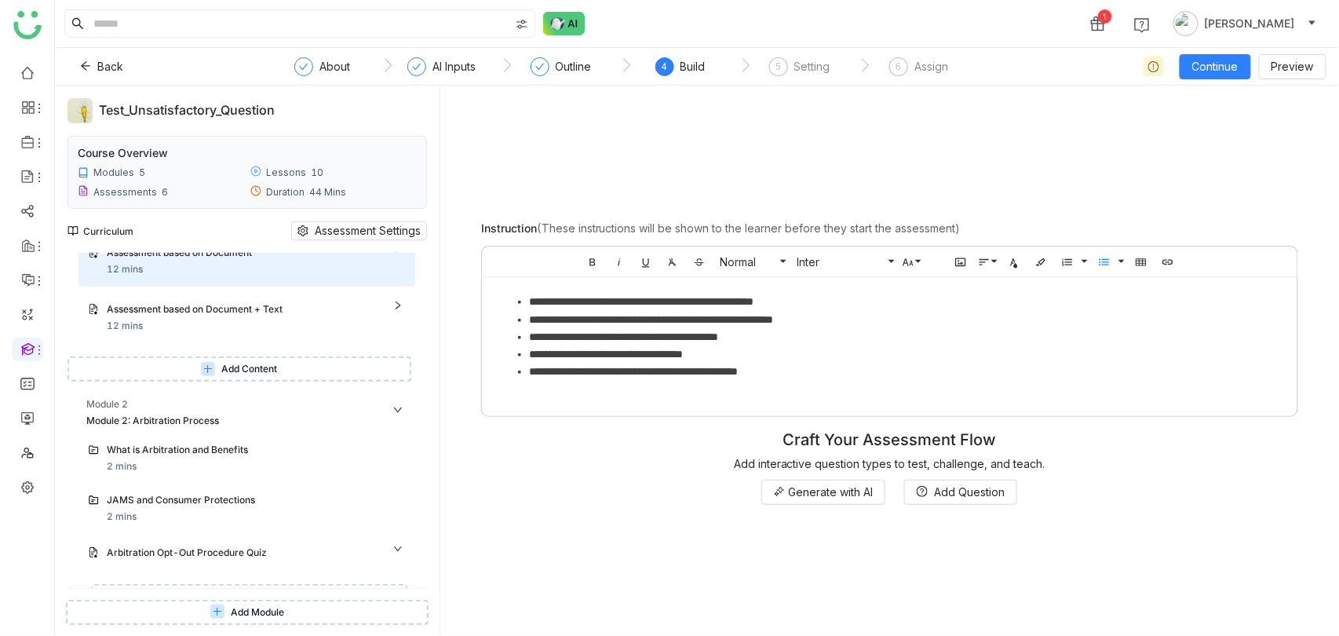
scroll to position [161, 0]
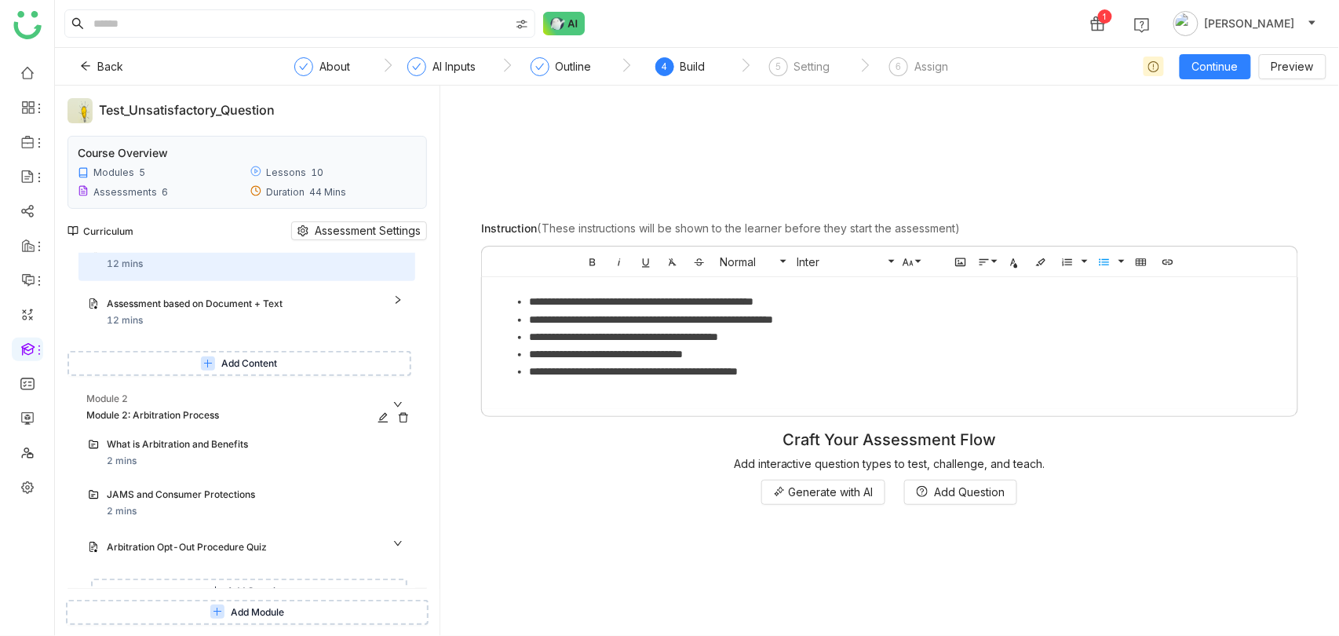
click at [409, 420] on icon at bounding box center [403, 417] width 11 height 11
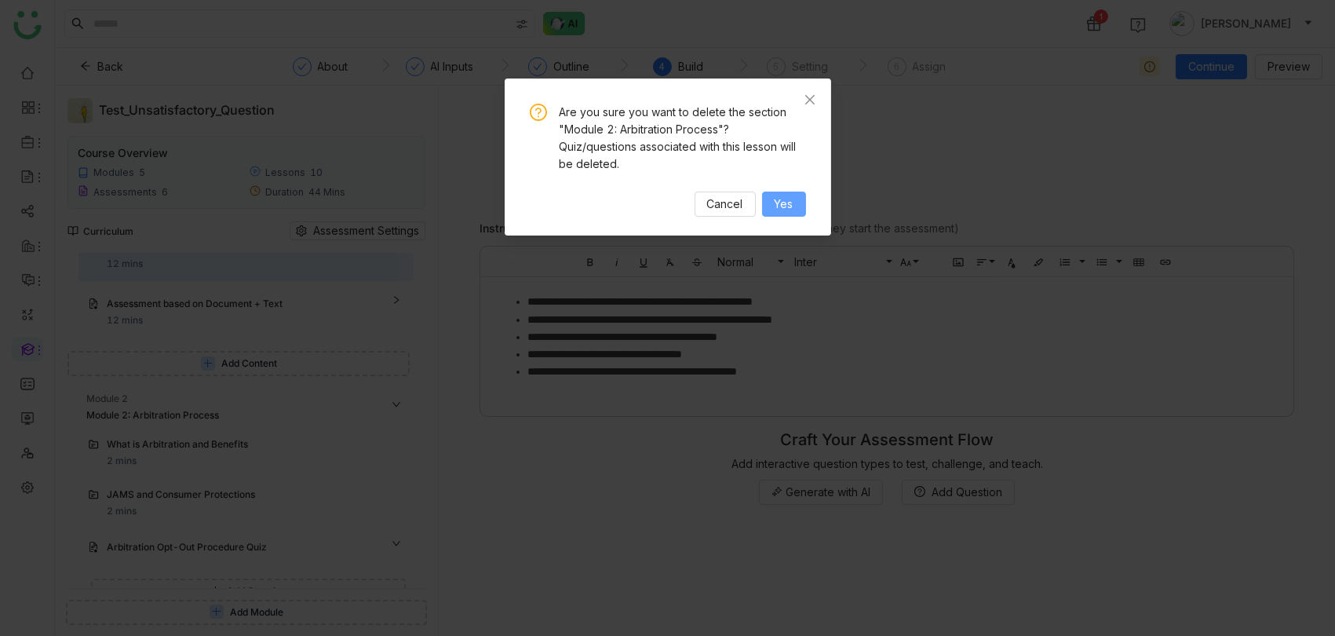
click at [799, 200] on button "Yes" at bounding box center [784, 203] width 44 height 25
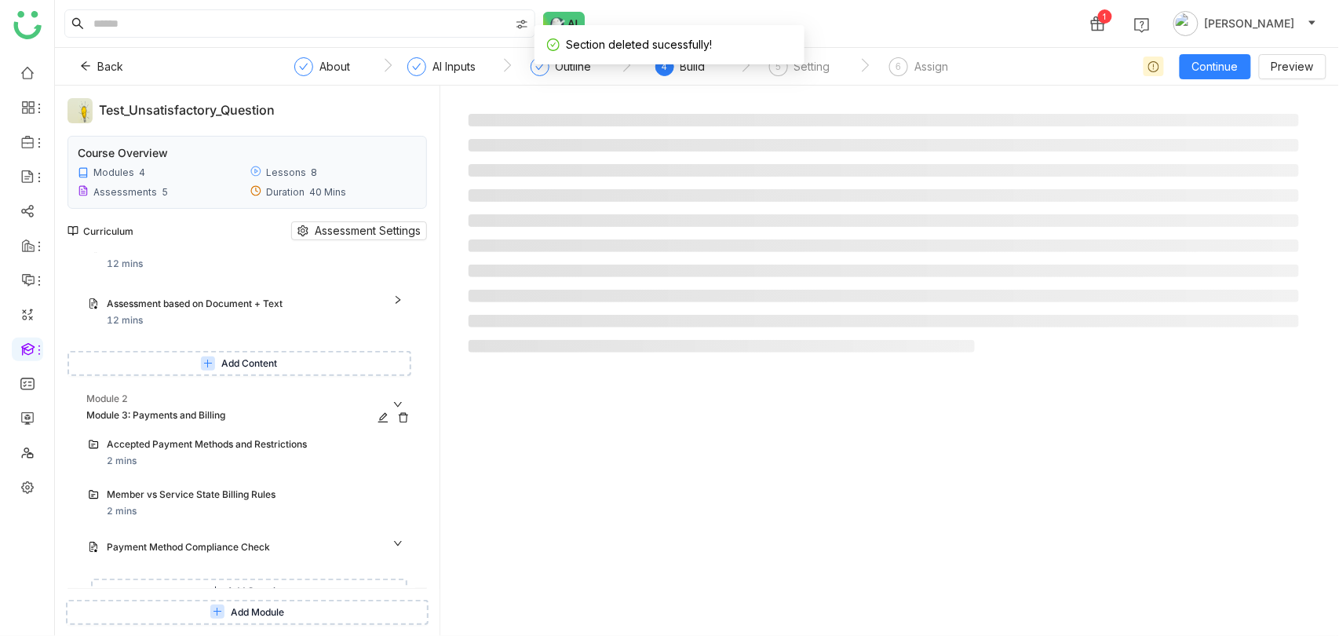
click at [415, 421] on div "Module 3: Payments and Billing" at bounding box center [250, 416] width 329 height 16
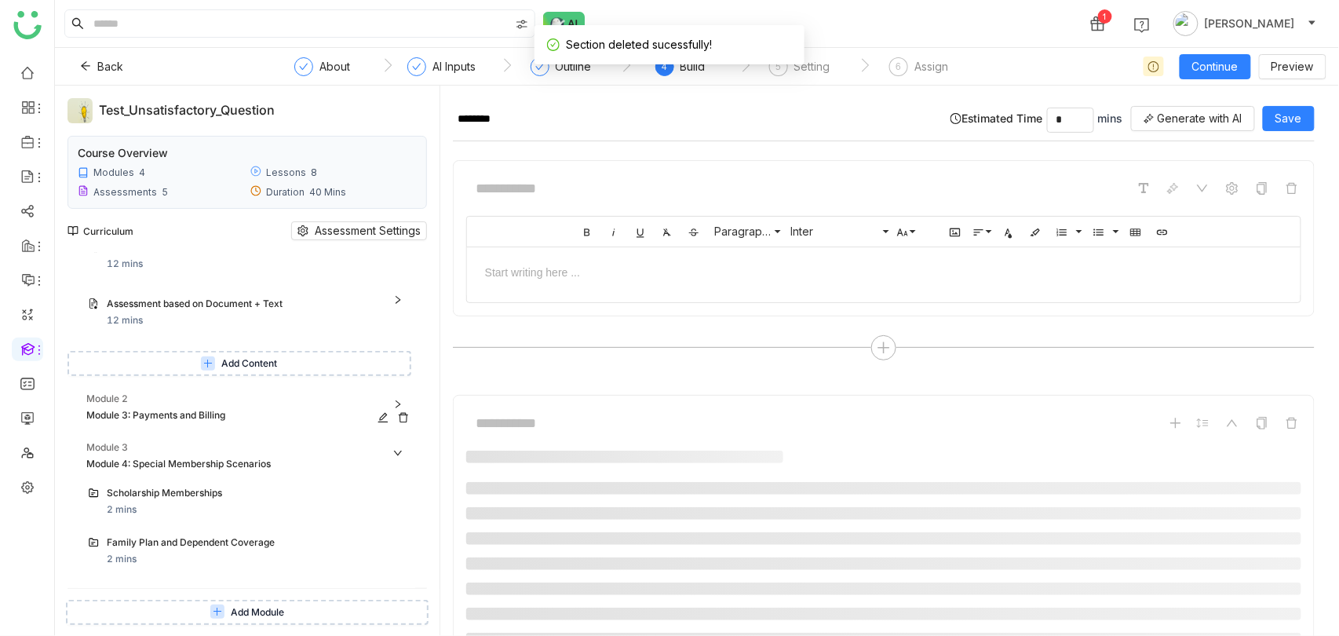
click at [409, 417] on icon at bounding box center [403, 417] width 11 height 11
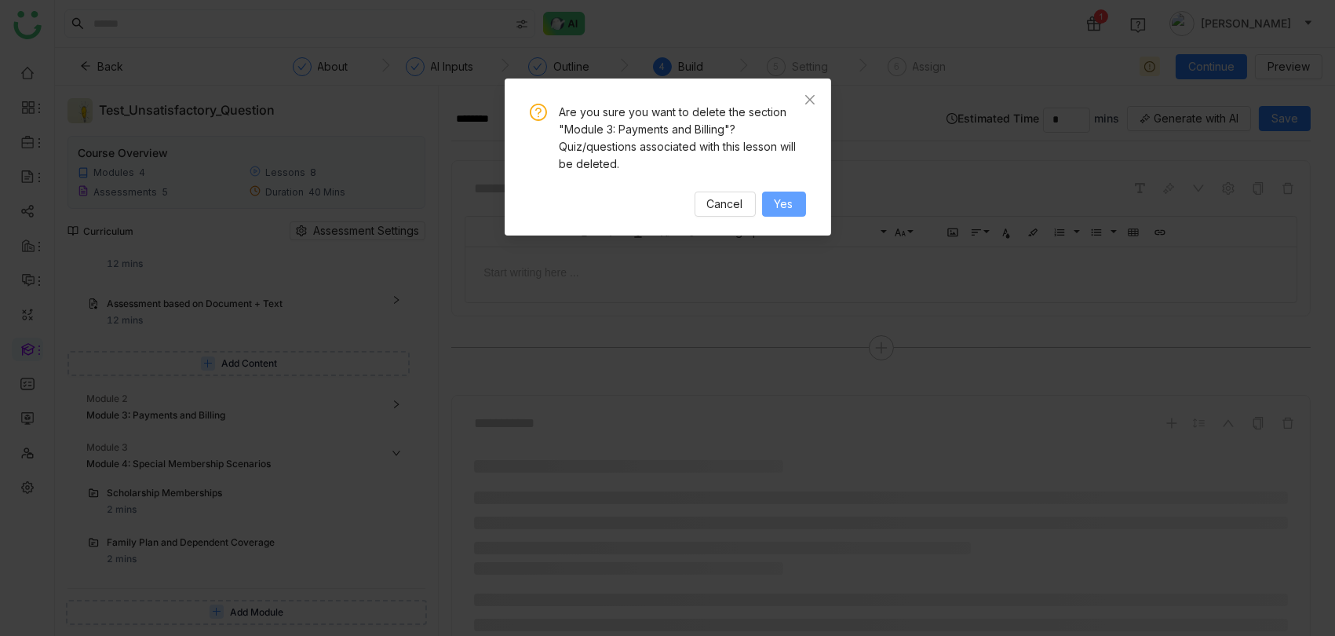
click at [779, 201] on span "Yes" at bounding box center [784, 203] width 19 height 17
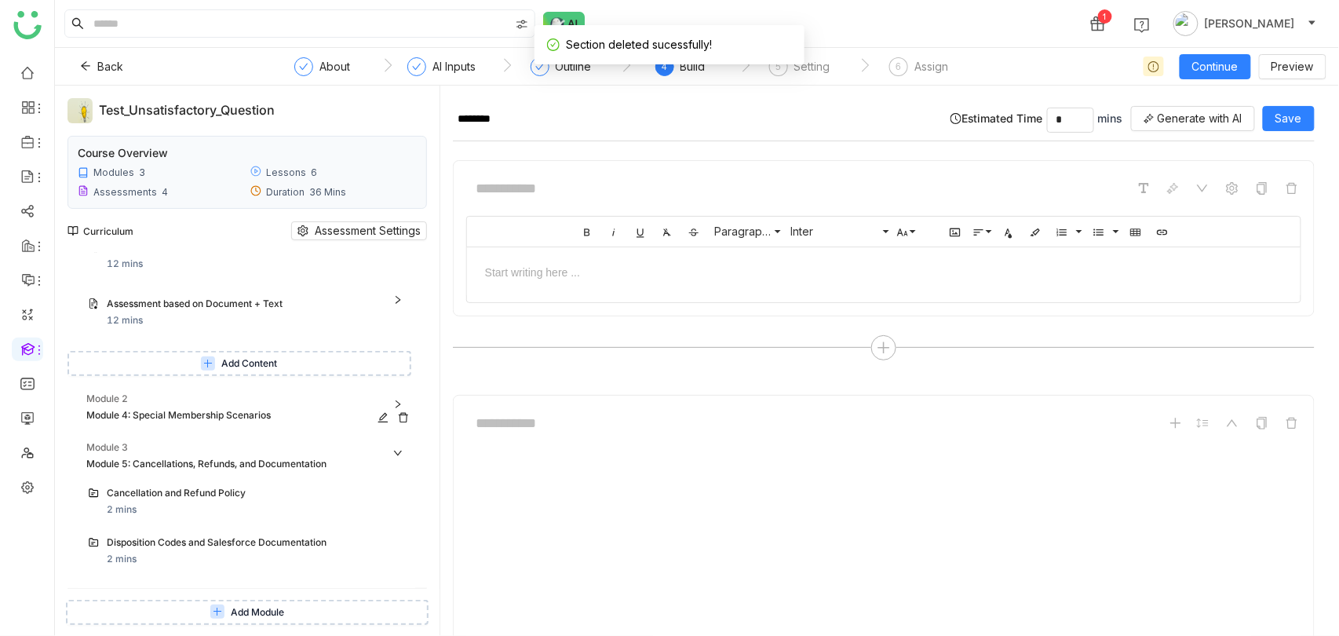
click at [408, 415] on icon at bounding box center [403, 418] width 9 height 10
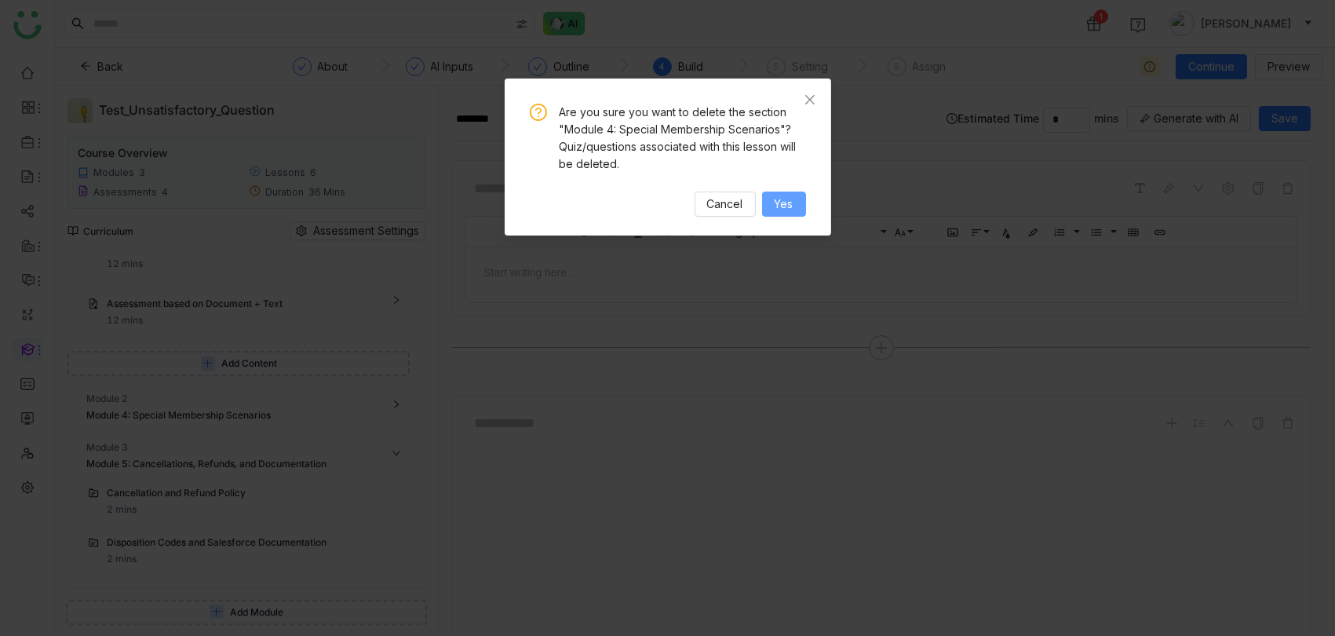
click at [768, 210] on button "Yes" at bounding box center [784, 203] width 44 height 25
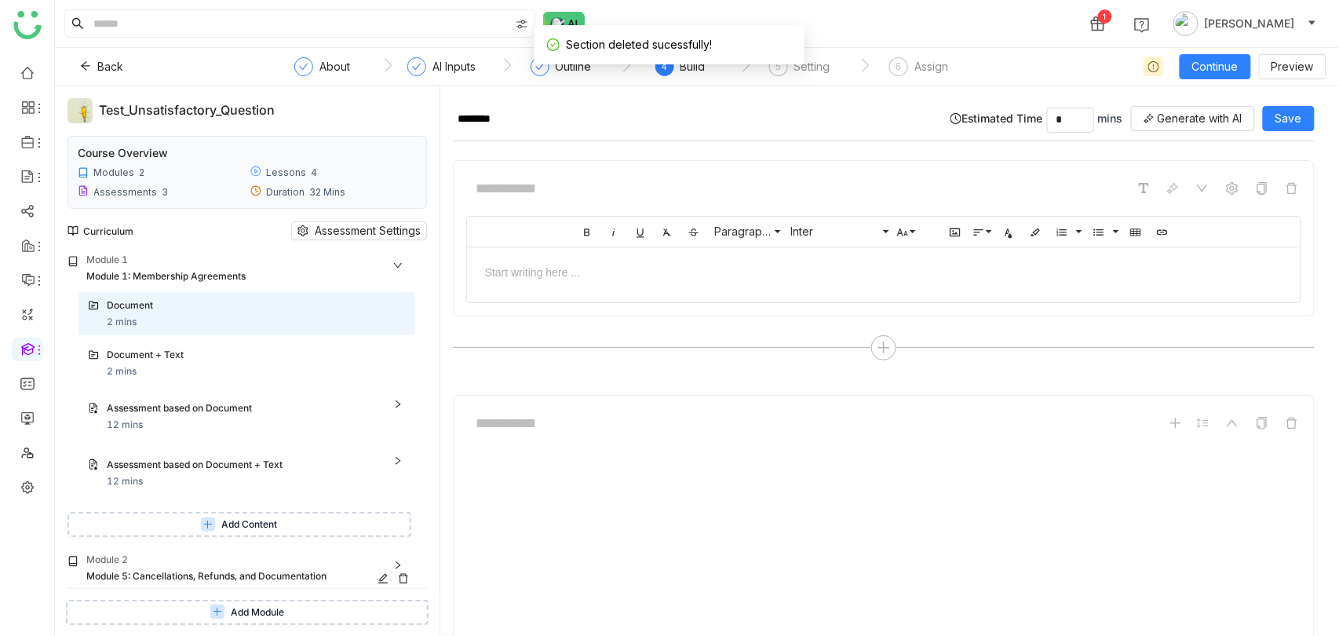
click at [409, 575] on icon at bounding box center [403, 578] width 11 height 11
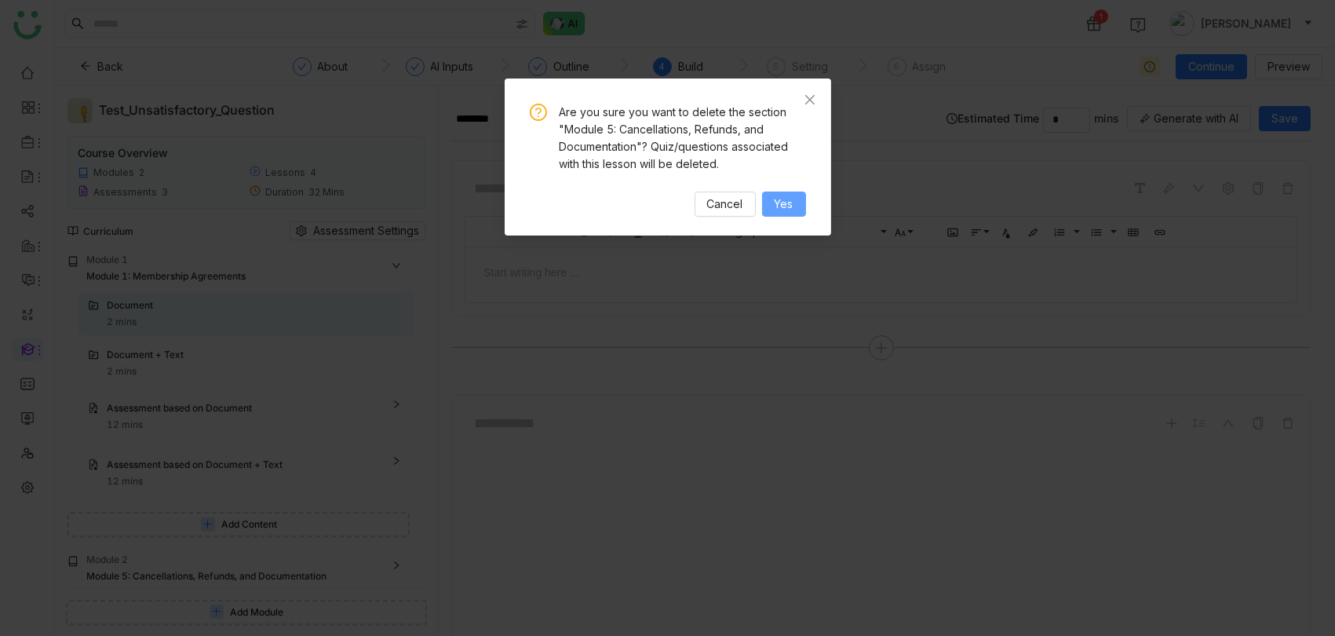
click at [787, 192] on button "Yes" at bounding box center [784, 203] width 44 height 25
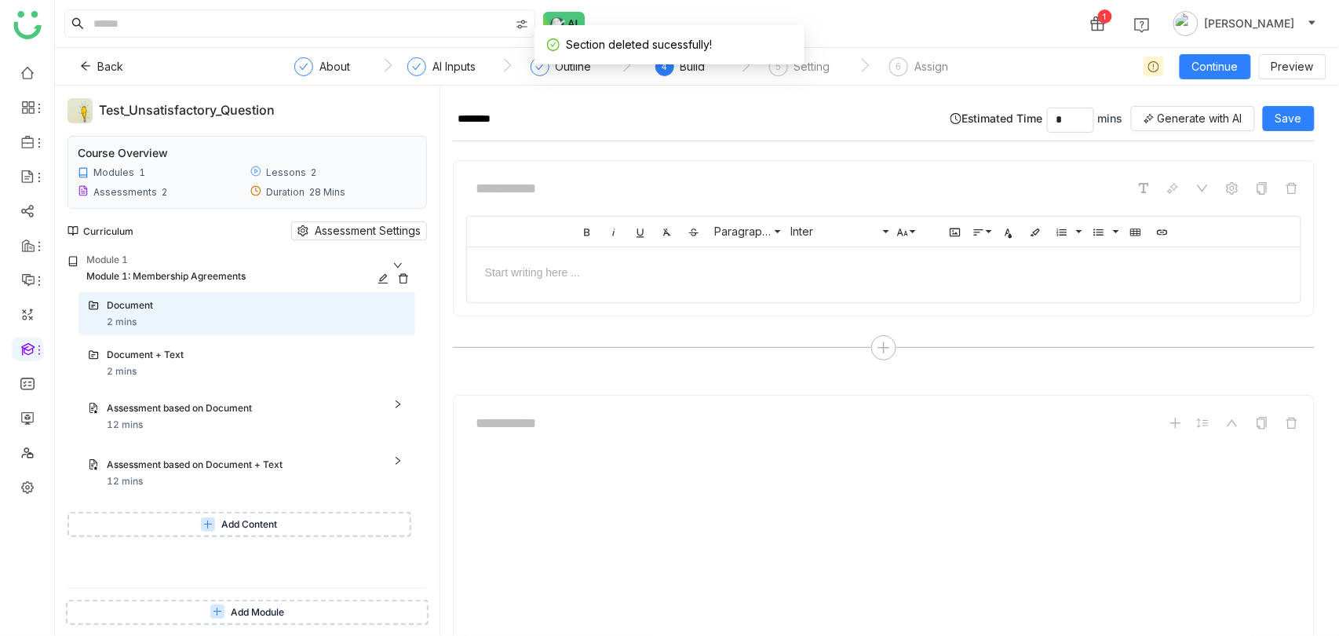
click at [401, 280] on div at bounding box center [396, 278] width 38 height 11
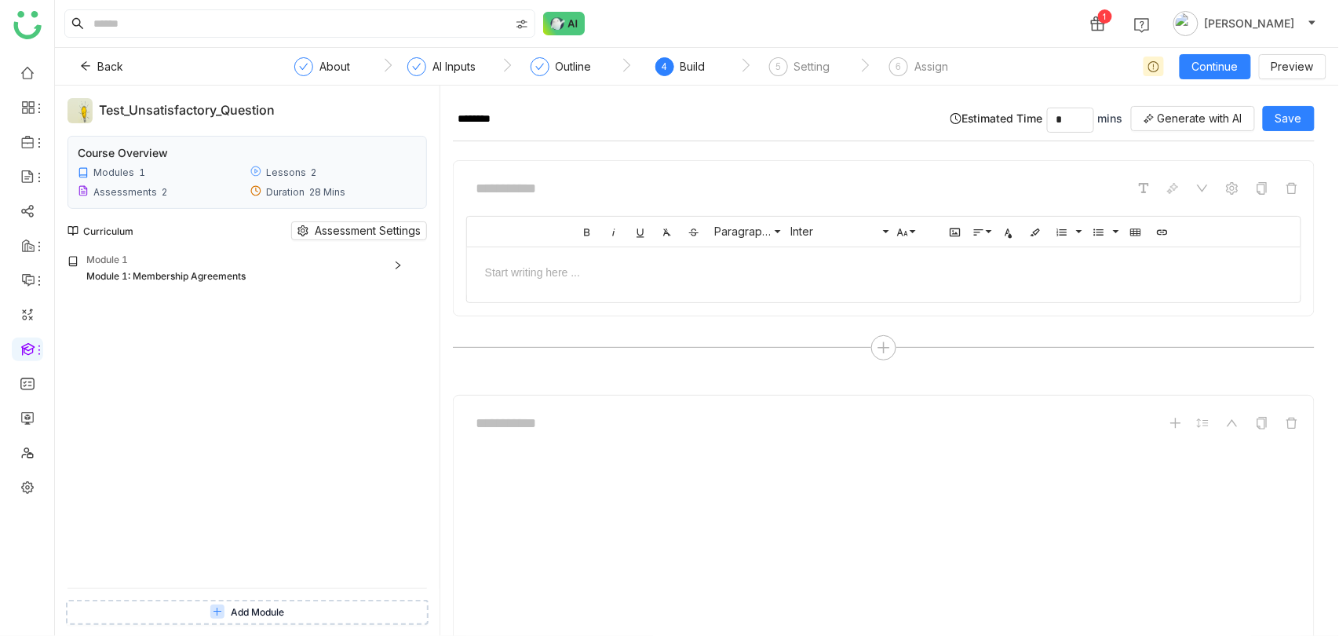
click at [359, 623] on button "Add Module" at bounding box center [247, 612] width 363 height 25
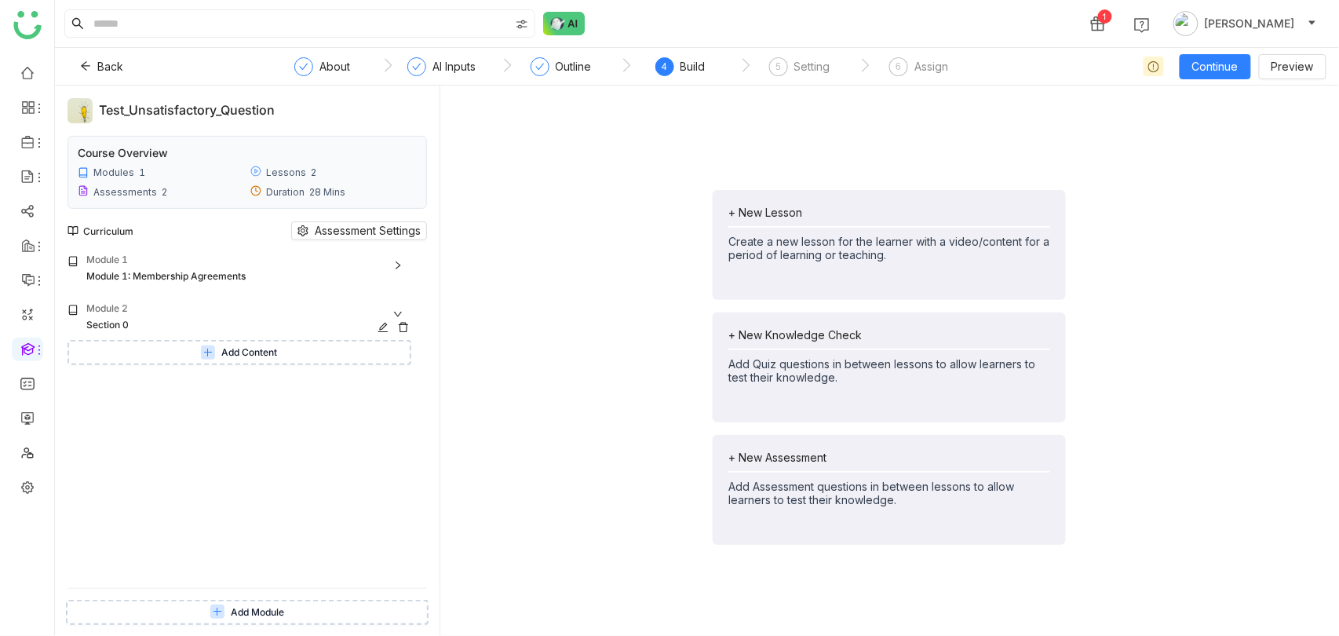
click at [409, 323] on icon at bounding box center [403, 327] width 11 height 11
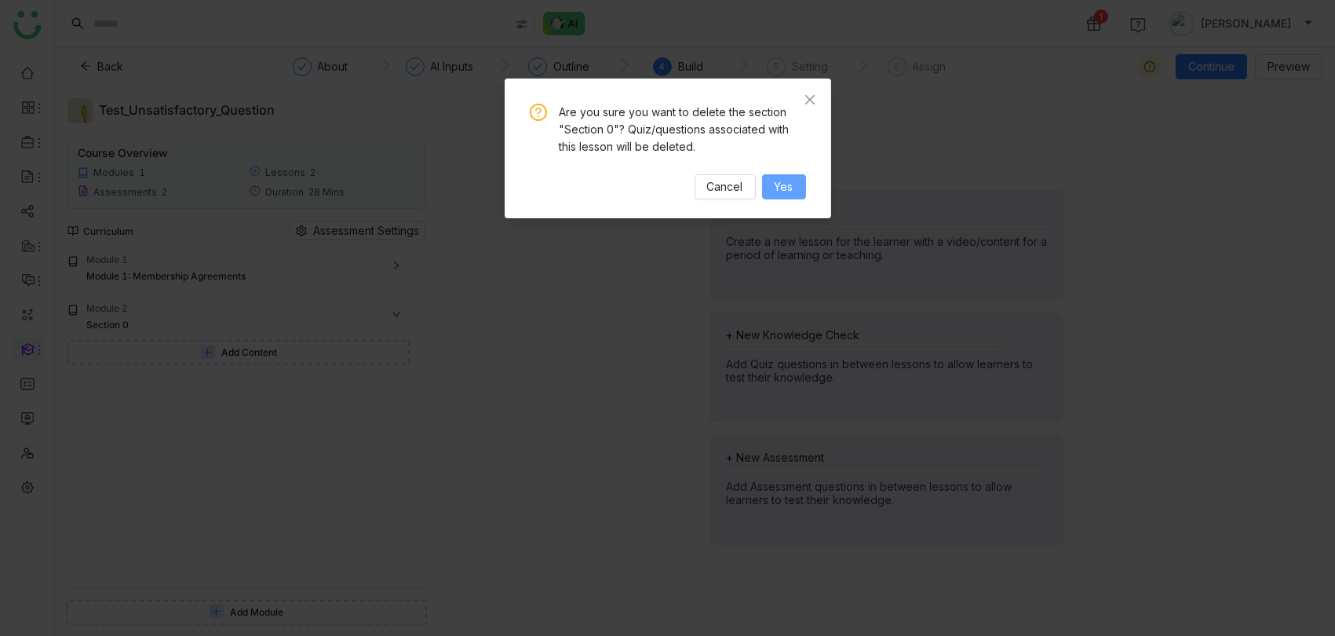
click at [775, 186] on span "Yes" at bounding box center [784, 186] width 19 height 17
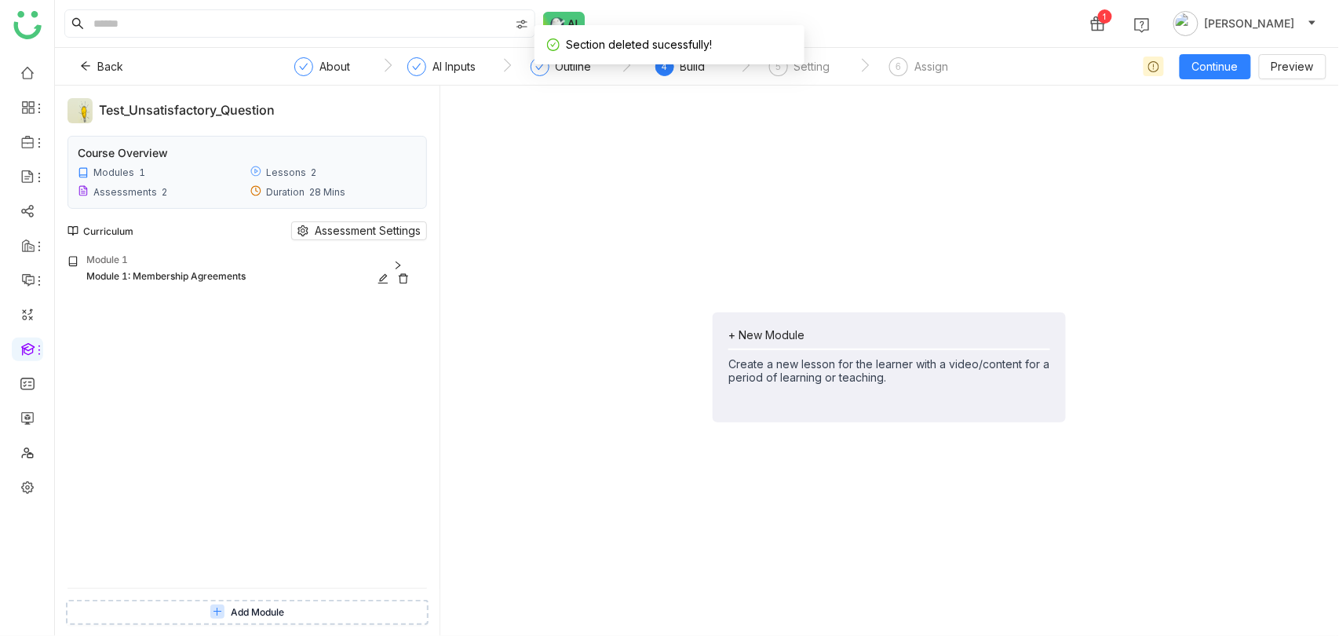
click at [263, 271] on div "Module 1: Membership Agreements" at bounding box center [231, 276] width 290 height 15
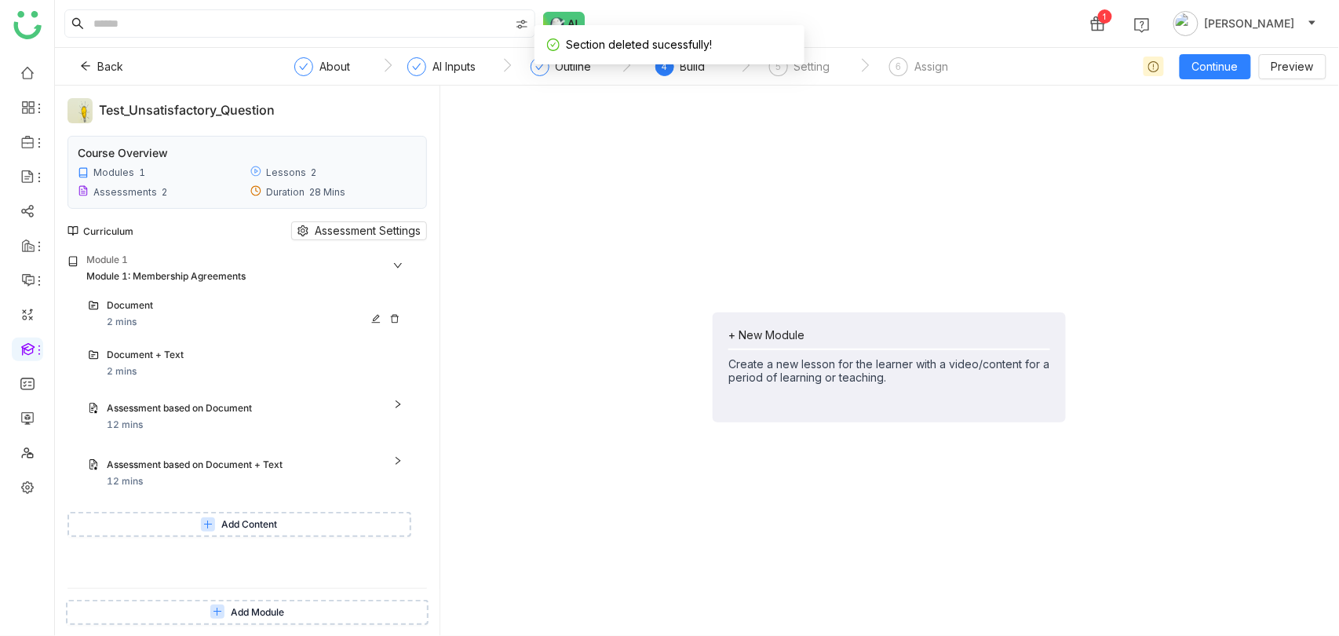
click at [217, 299] on div "Document" at bounding box center [238, 305] width 263 height 15
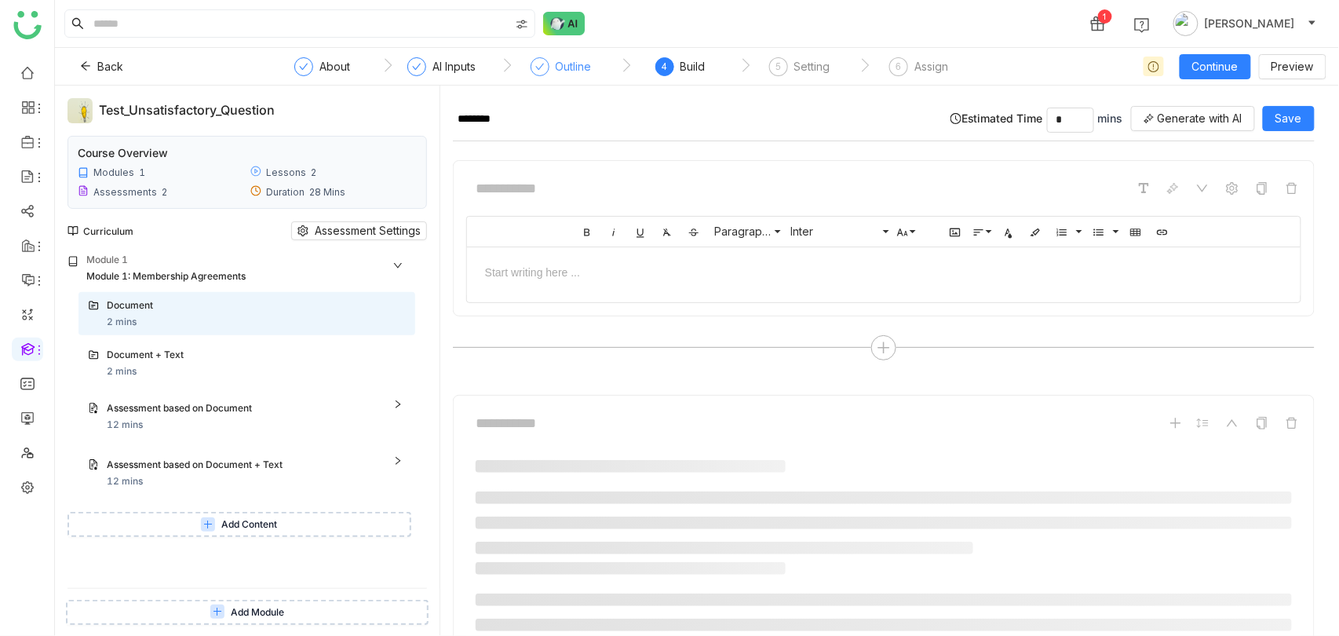
click at [550, 71] on div "Outline" at bounding box center [561, 71] width 61 height 28
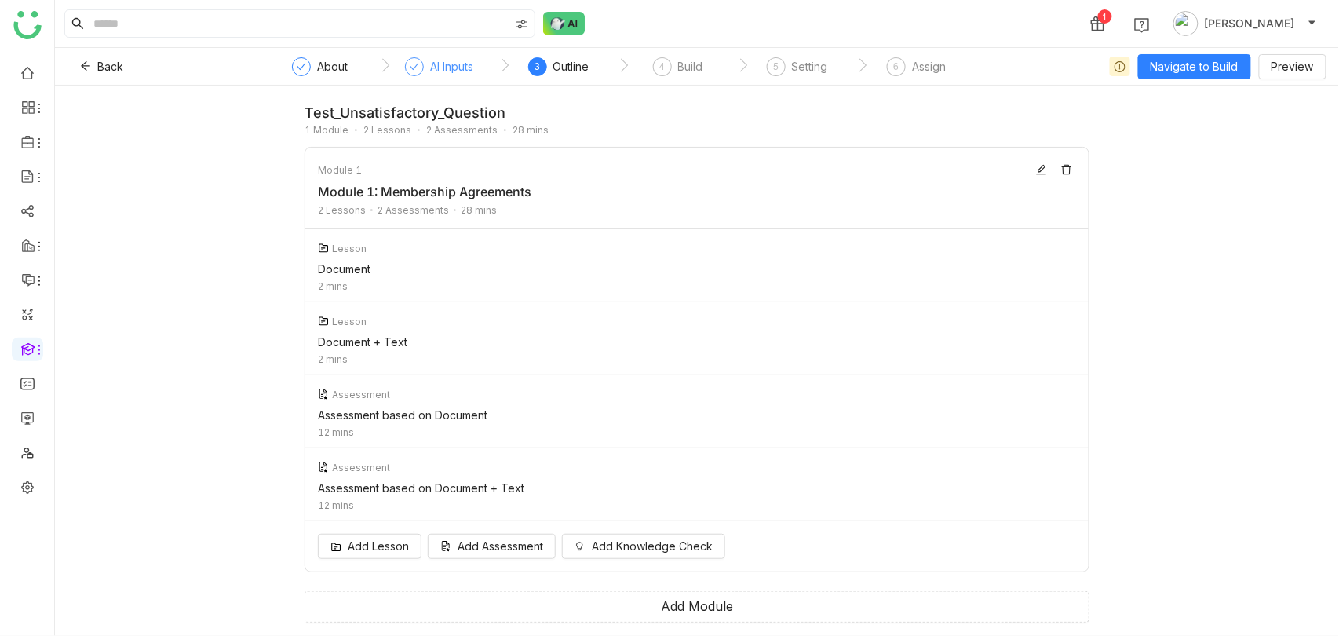
click at [472, 75] on div "AI Inputs" at bounding box center [451, 66] width 43 height 19
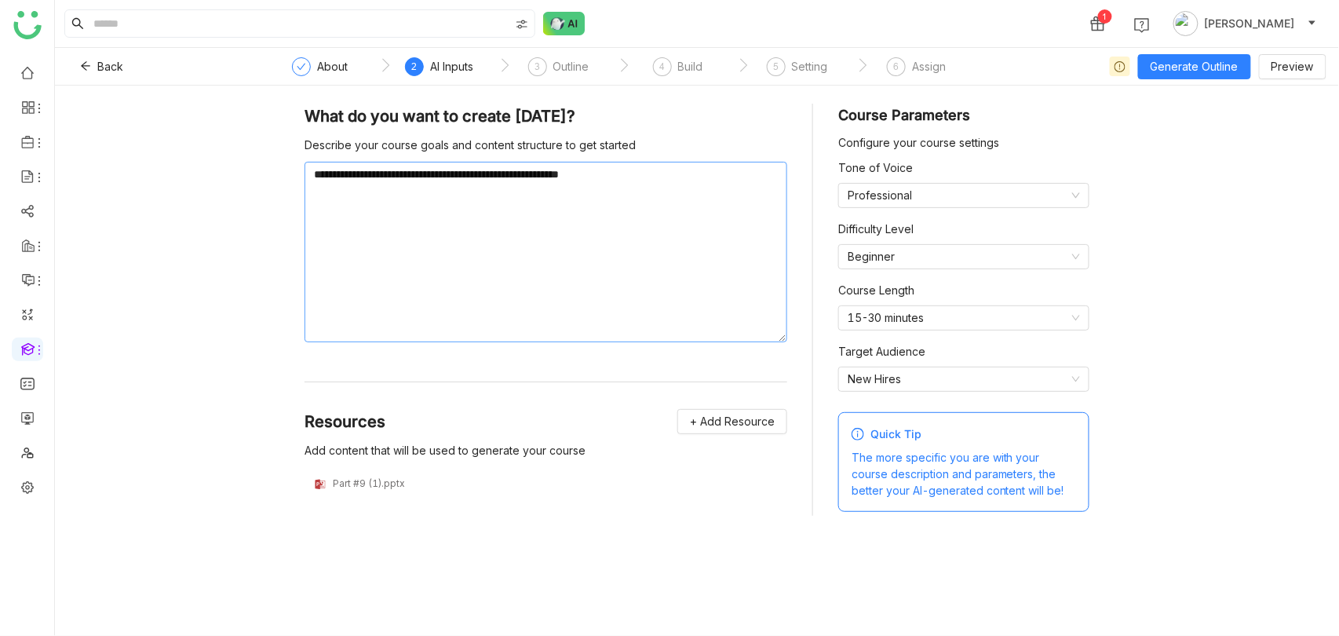
drag, startPoint x: 313, startPoint y: 179, endPoint x: 629, endPoint y: 179, distance: 316.3
click at [629, 179] on textarea "**********" at bounding box center [545, 252] width 483 height 181
click at [345, 498] on div "Part #9 (1).pptx" at bounding box center [545, 484] width 483 height 34
click at [418, 187] on textarea "**********" at bounding box center [545, 252] width 483 height 181
click at [581, 74] on div "Outline" at bounding box center [571, 66] width 36 height 19
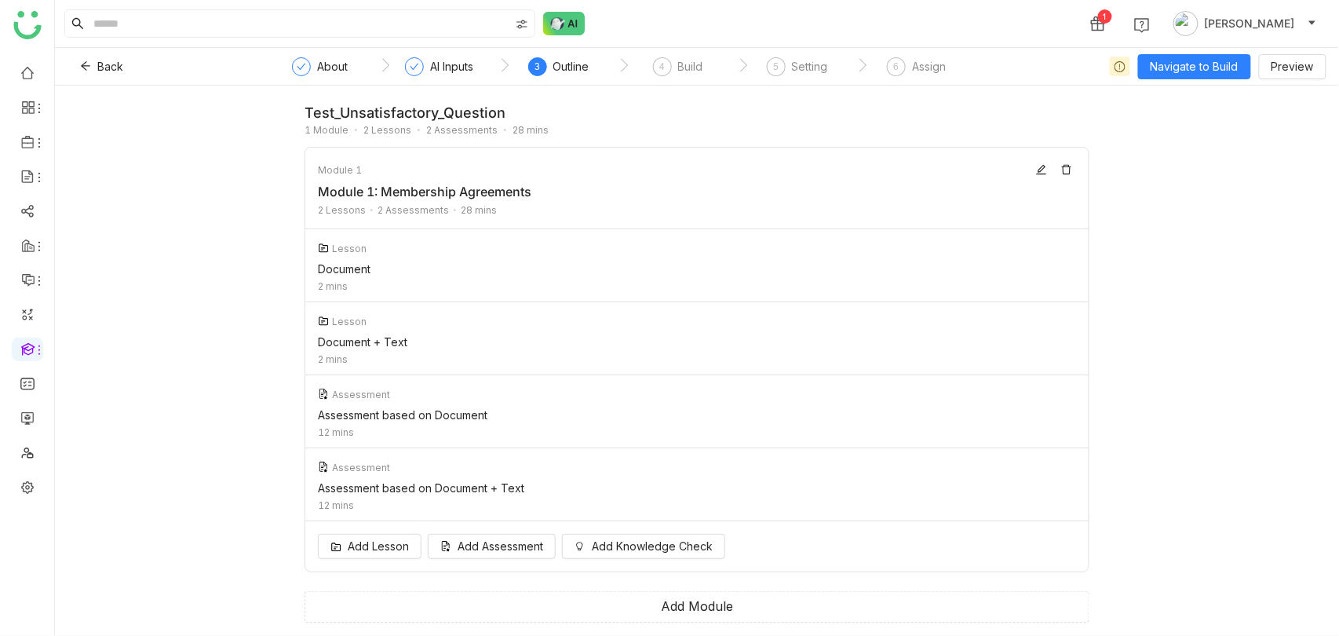
click at [724, 62] on nz-step "4 Build" at bounding box center [677, 71] width 119 height 28
click at [691, 62] on div "Build" at bounding box center [690, 66] width 25 height 19
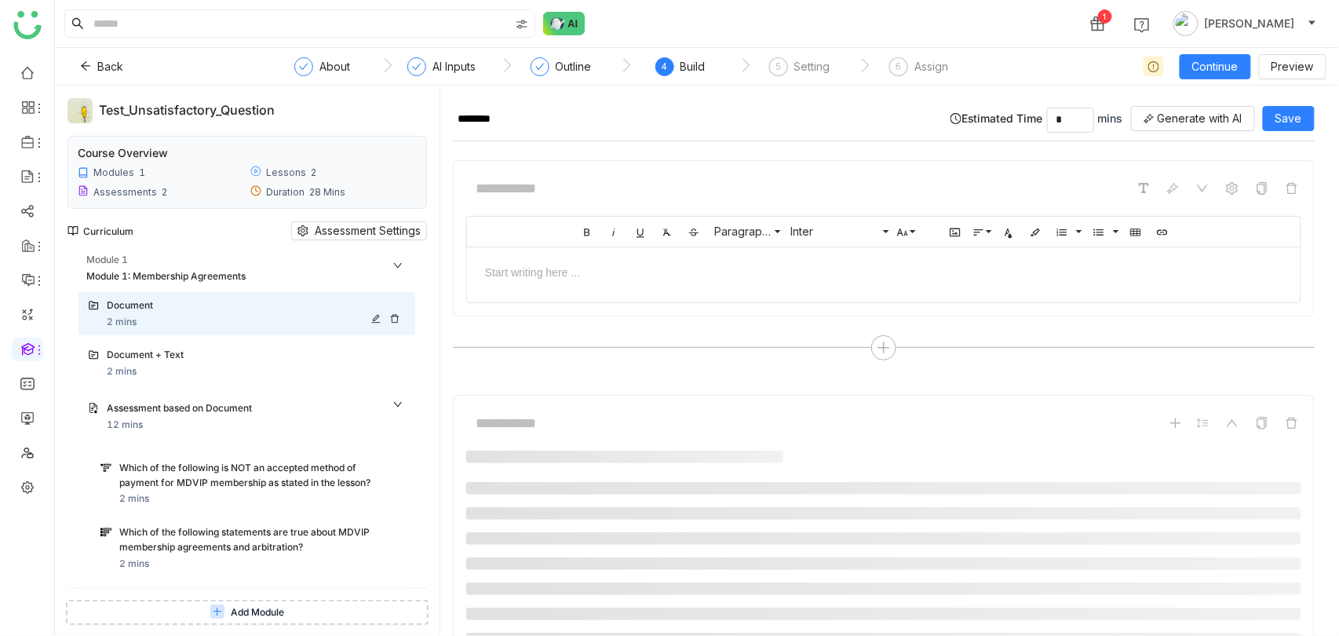
click at [222, 312] on div "Document 2 mins" at bounding box center [256, 313] width 299 height 31
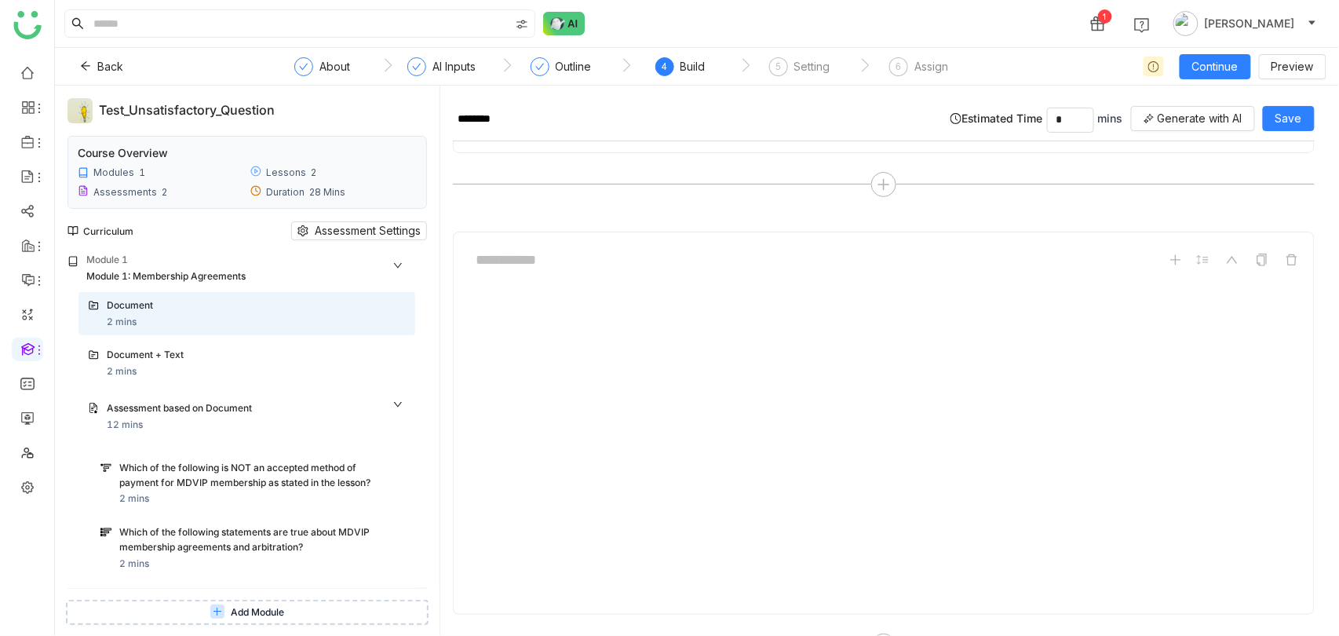
type input "*"
click at [217, 405] on div "Assessment based on Document" at bounding box center [238, 408] width 263 height 15
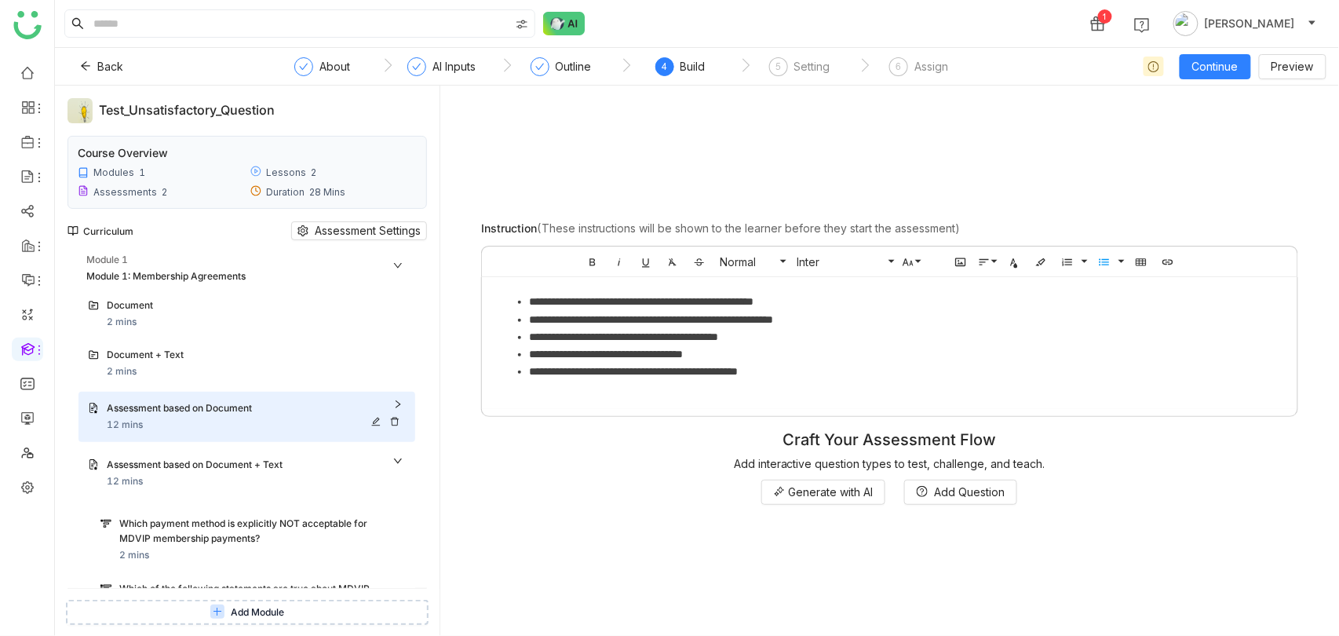
click at [406, 402] on div "Assessment based on Document" at bounding box center [256, 409] width 299 height 16
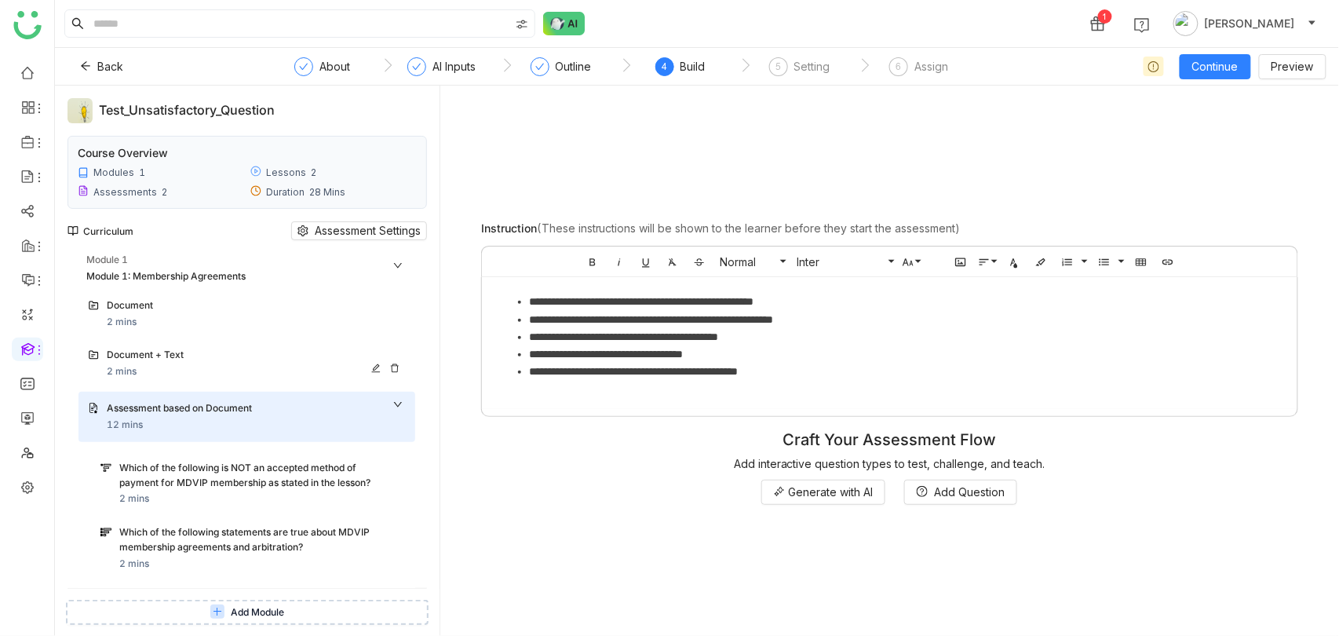
click at [210, 363] on div "Document + Text 2 mins" at bounding box center [256, 363] width 299 height 31
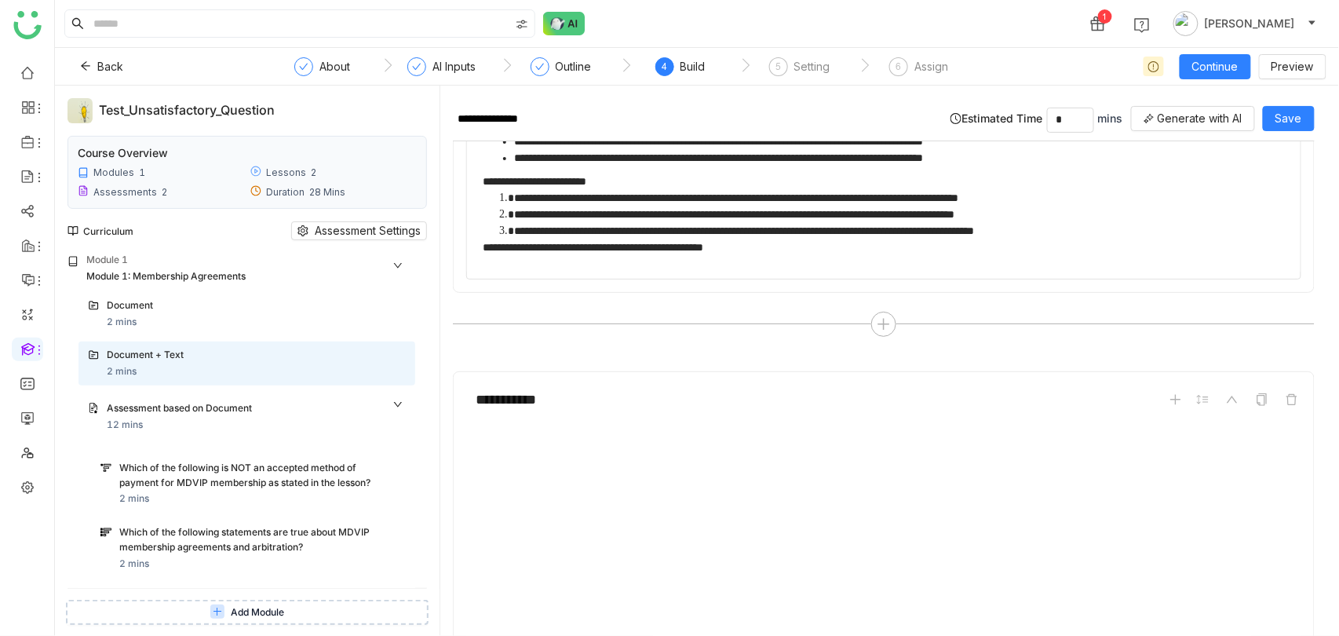
scroll to position [724, 0]
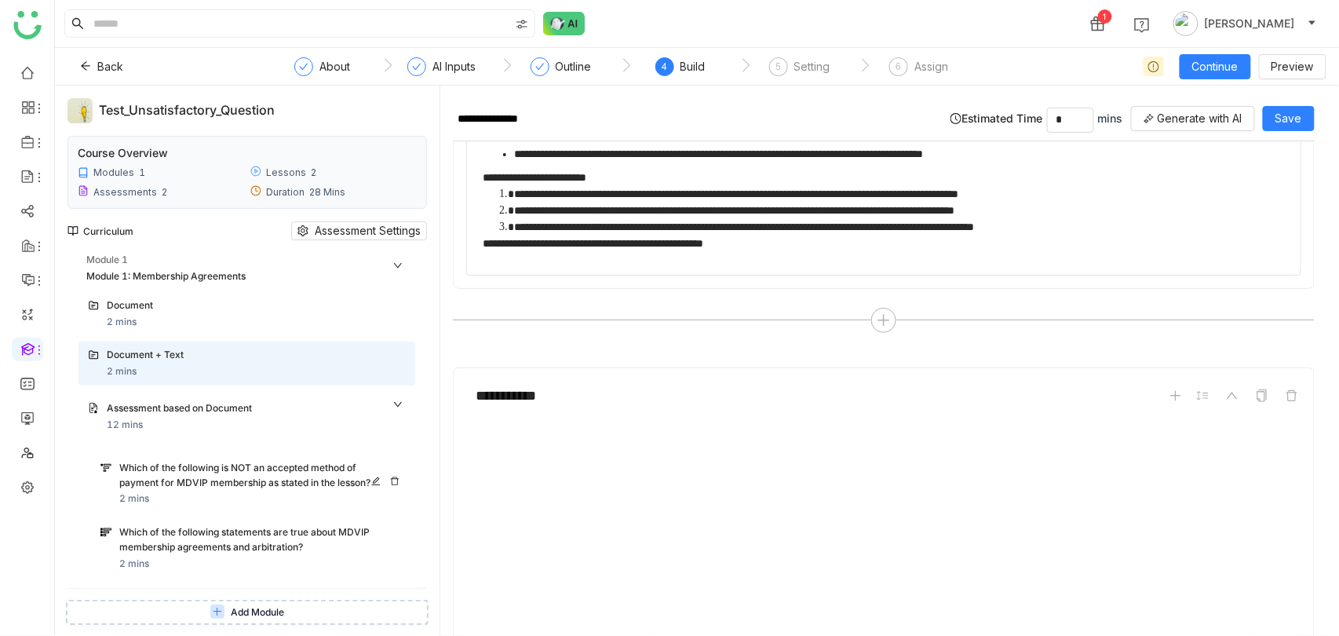
click at [224, 462] on div "Which of the following is NOT an accepted method of payment for MDVIP membershi…" at bounding box center [245, 476] width 252 height 30
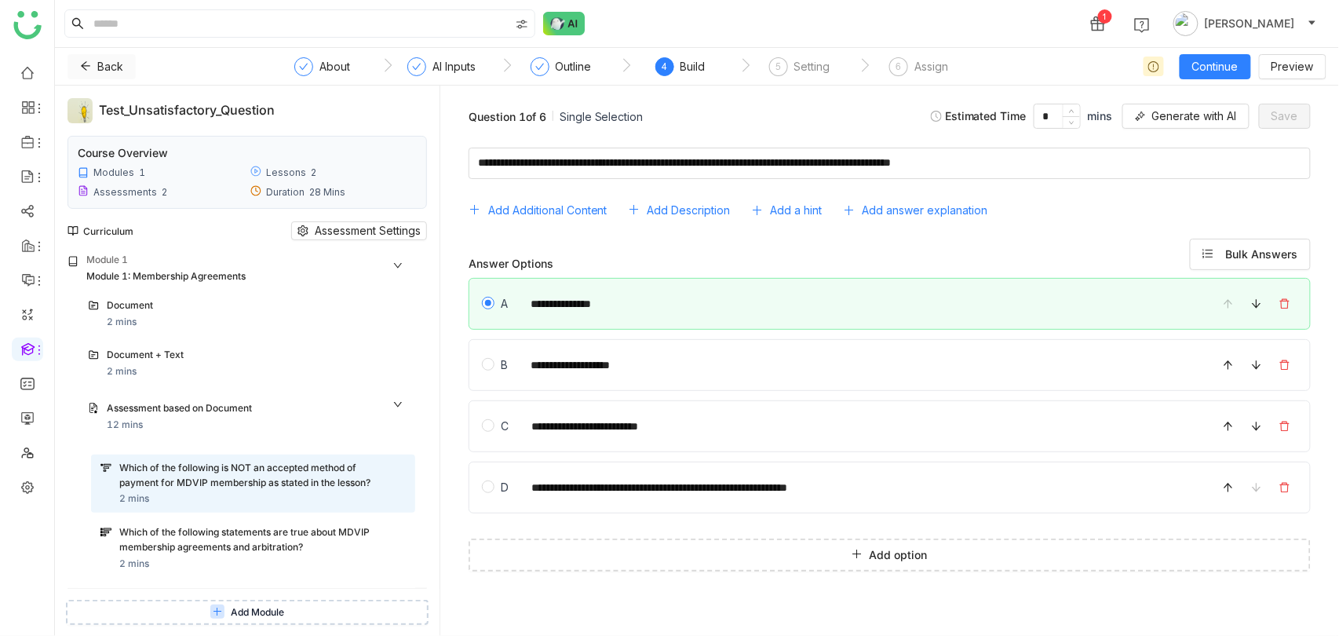
click at [108, 63] on span "Back" at bounding box center [110, 66] width 26 height 17
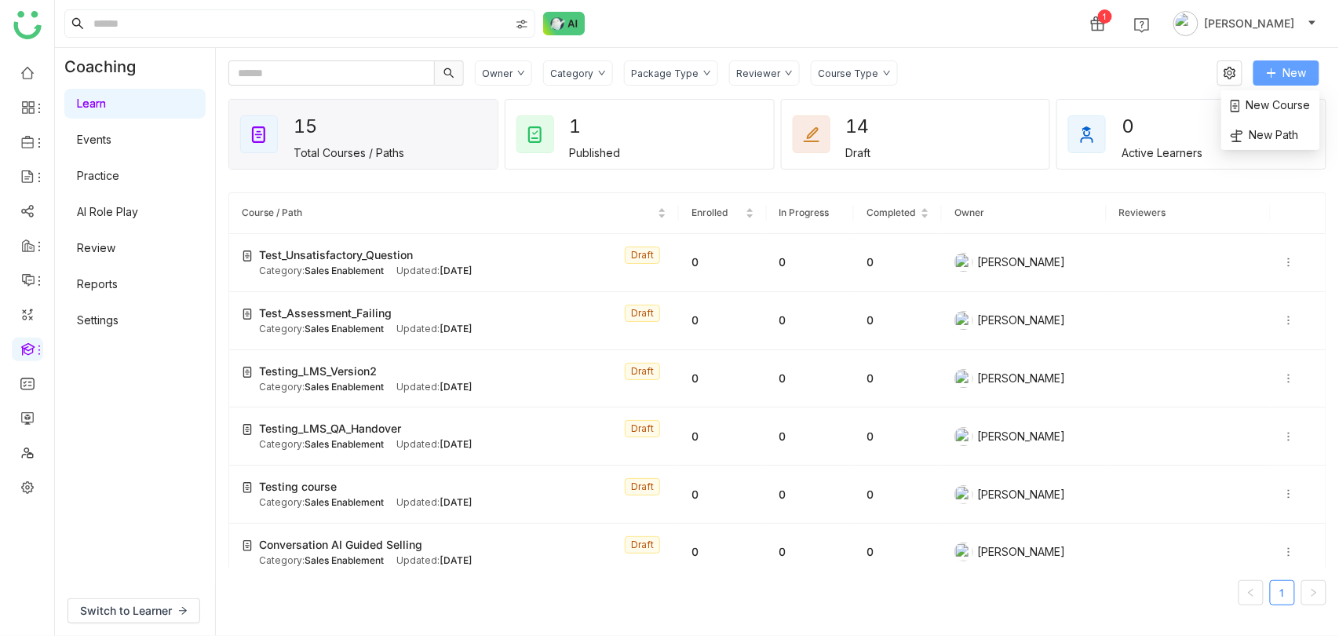
click at [1285, 69] on span "New" at bounding box center [1295, 72] width 24 height 17
click at [1274, 105] on span "New Course" at bounding box center [1271, 105] width 80 height 17
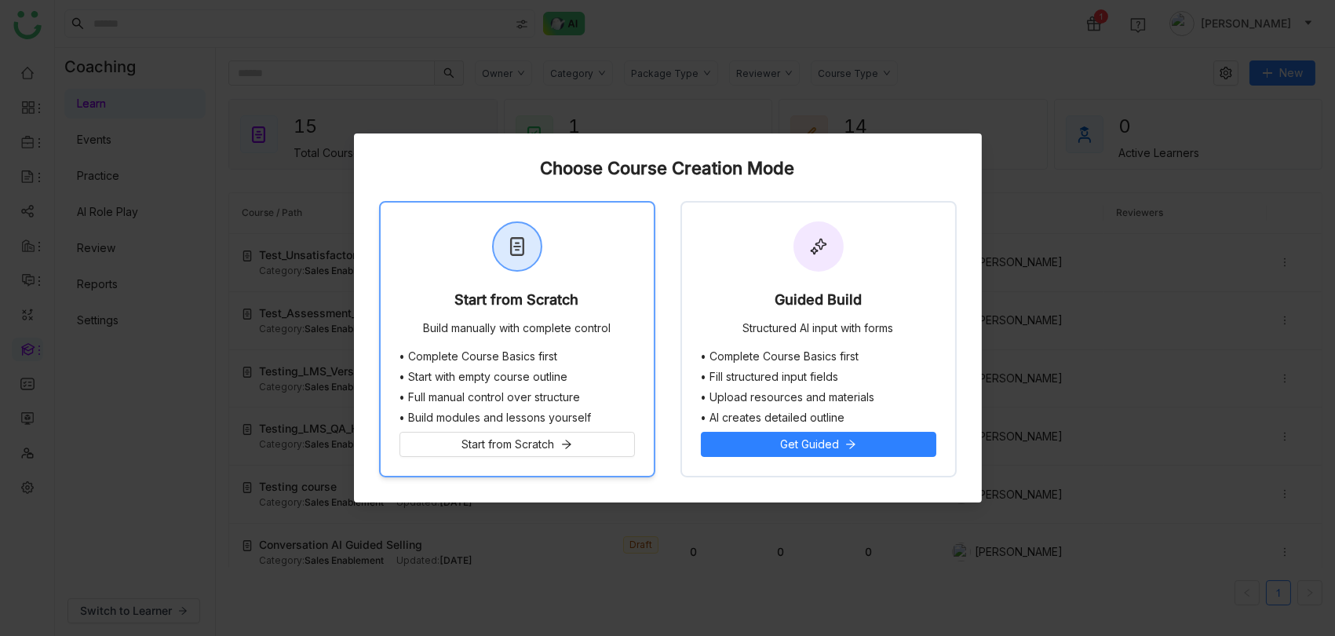
click at [529, 313] on div "Start from Scratch" at bounding box center [517, 303] width 124 height 22
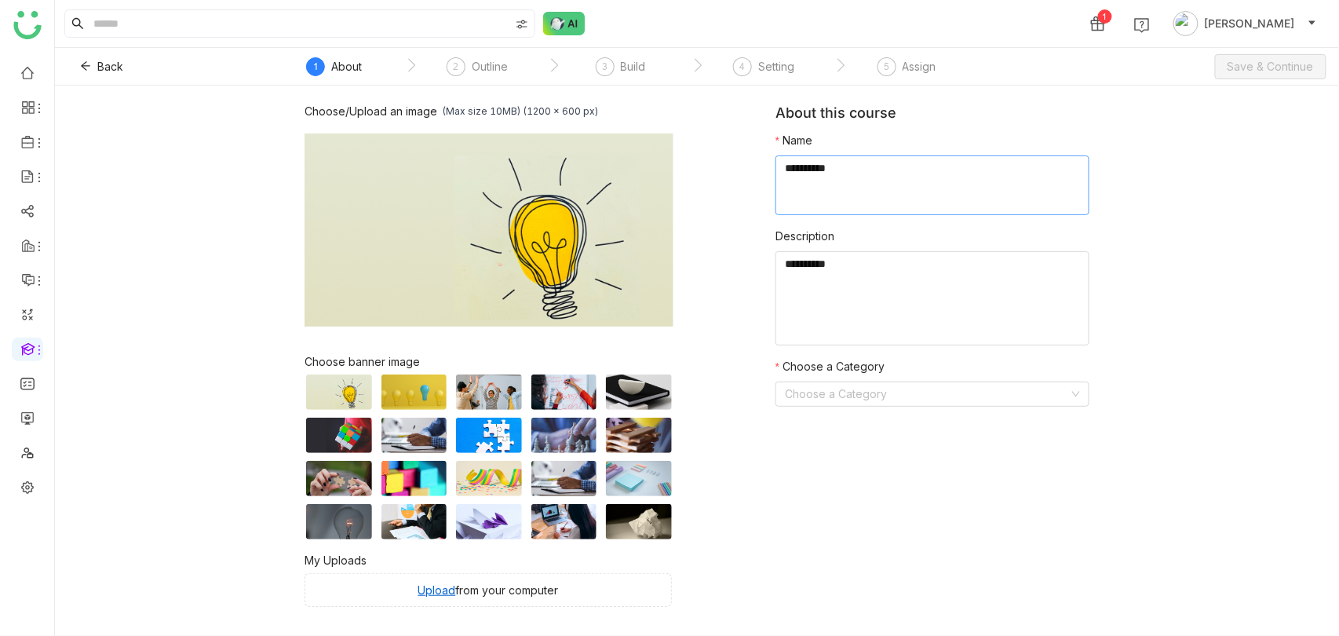
click at [885, 189] on textarea at bounding box center [932, 185] width 314 height 60
type textarea "**********"
click at [923, 391] on input at bounding box center [927, 394] width 284 height 24
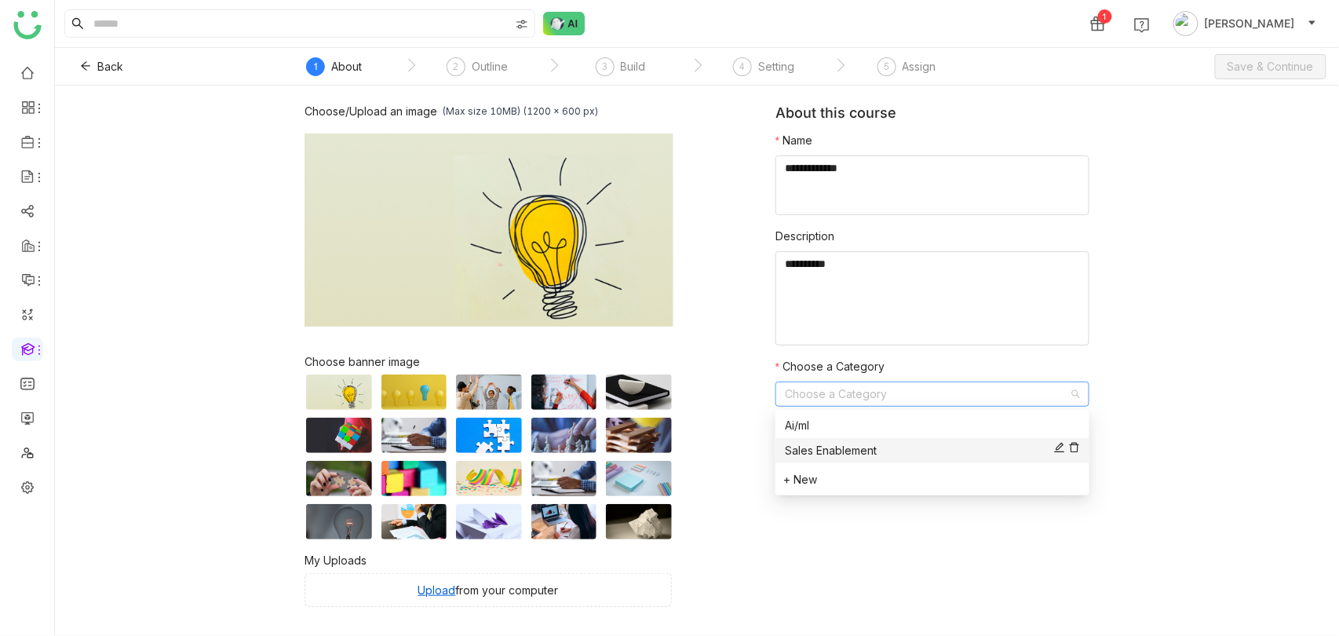
click at [866, 452] on div "Sales Enablement" at bounding box center [932, 450] width 295 height 17
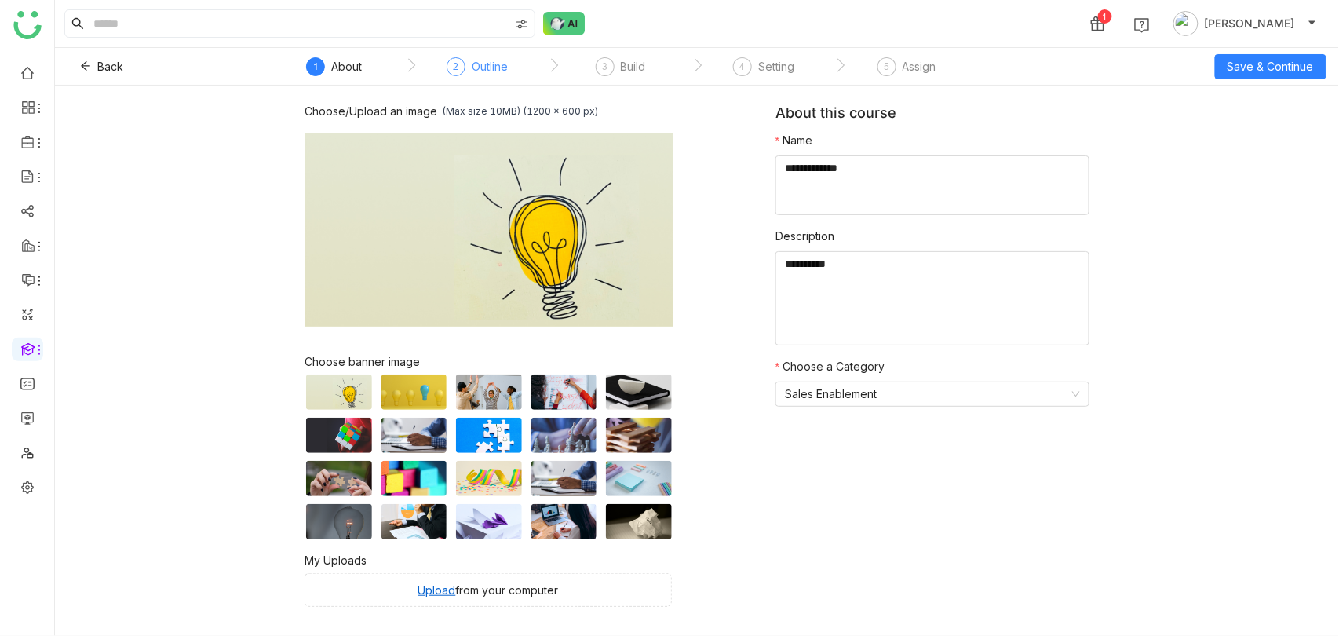
click at [497, 67] on div "Outline" at bounding box center [490, 66] width 36 height 19
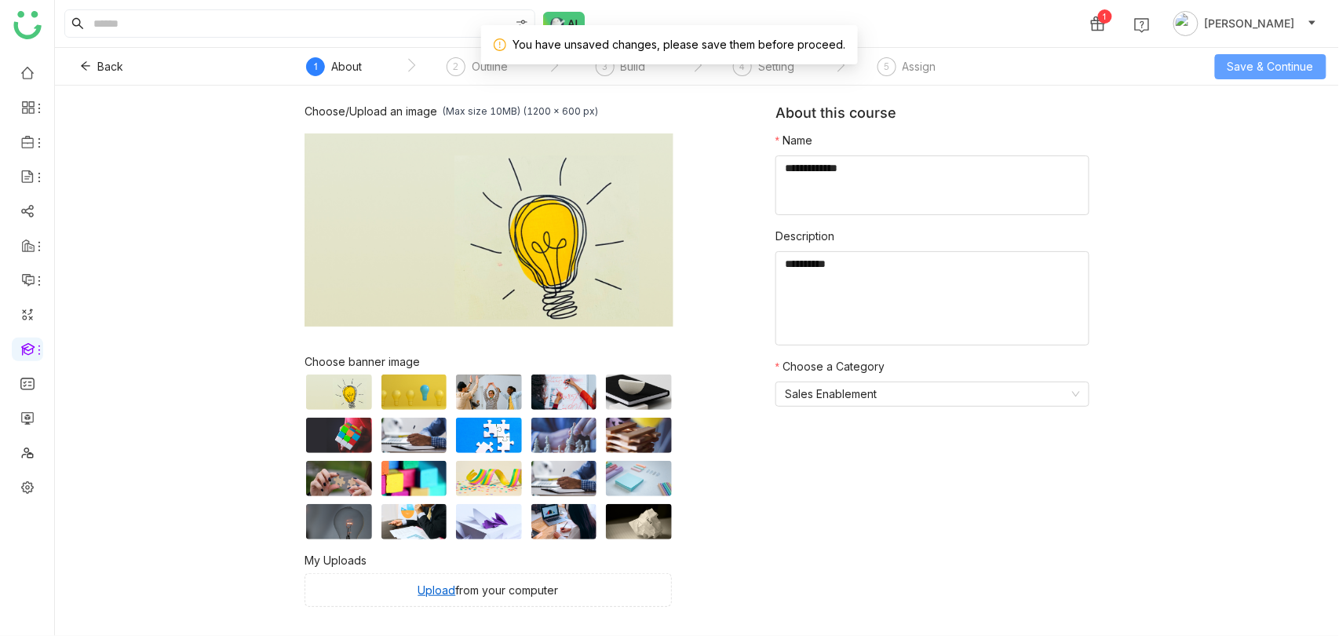
click at [1297, 67] on span "Save & Continue" at bounding box center [1270, 66] width 86 height 17
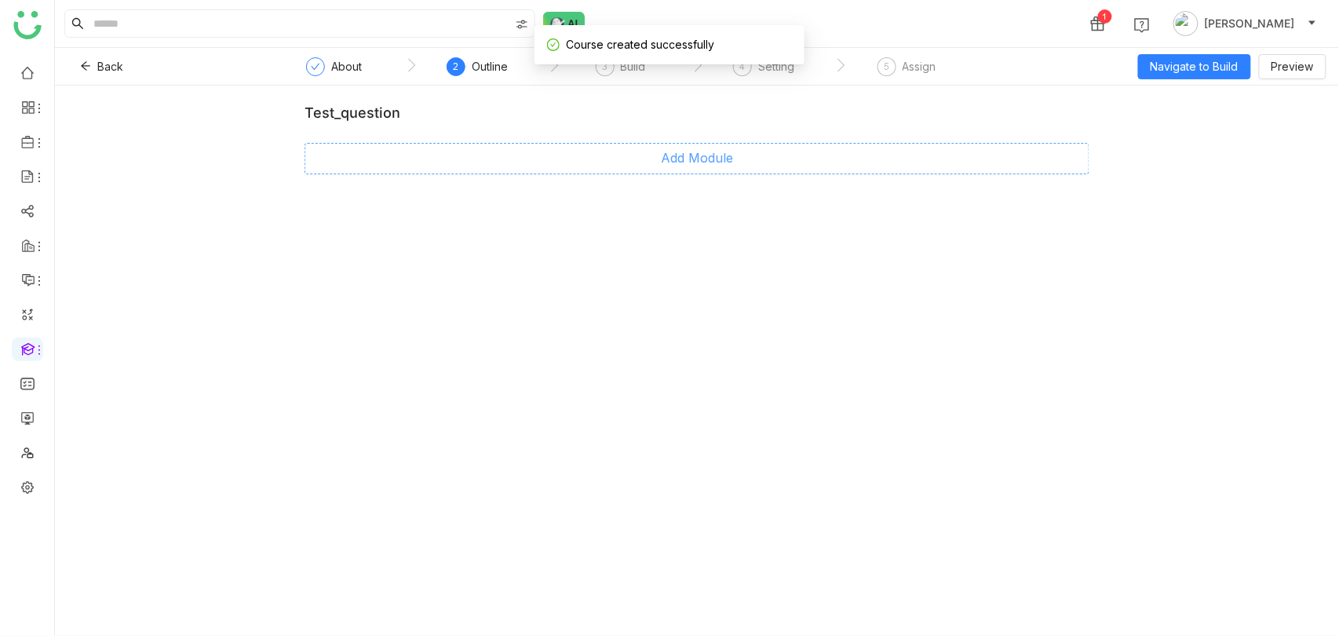
click at [655, 158] on button "Add Module" at bounding box center [696, 158] width 785 height 31
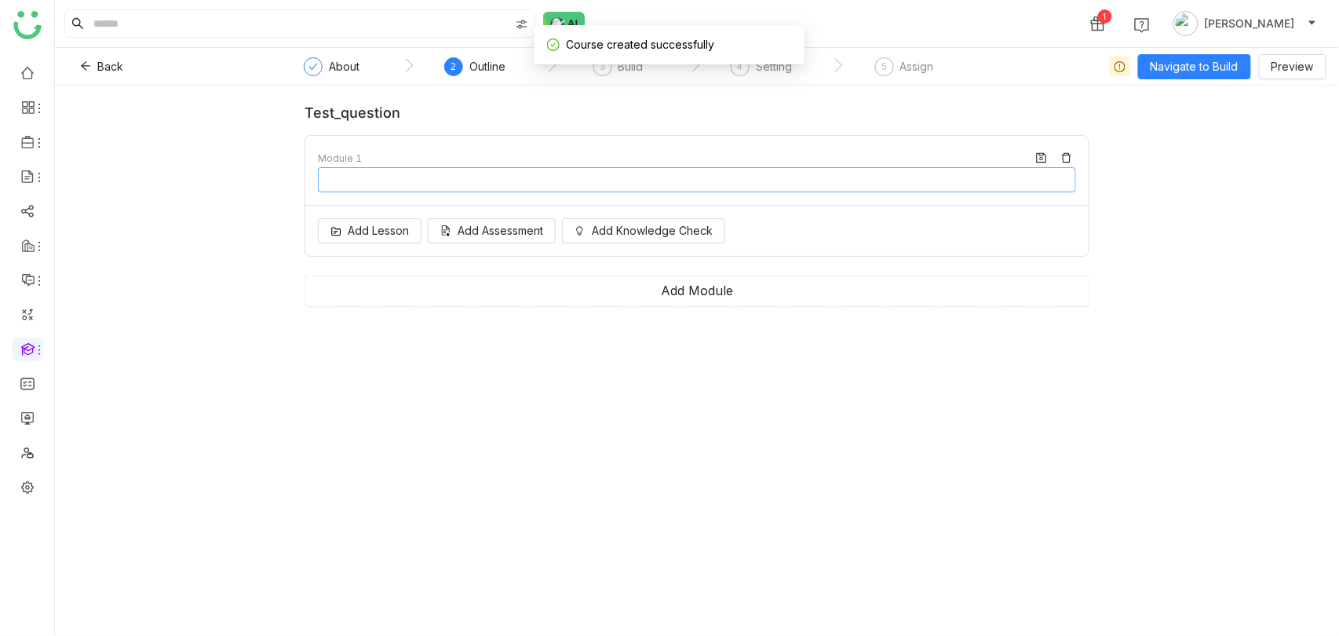
type input "********"
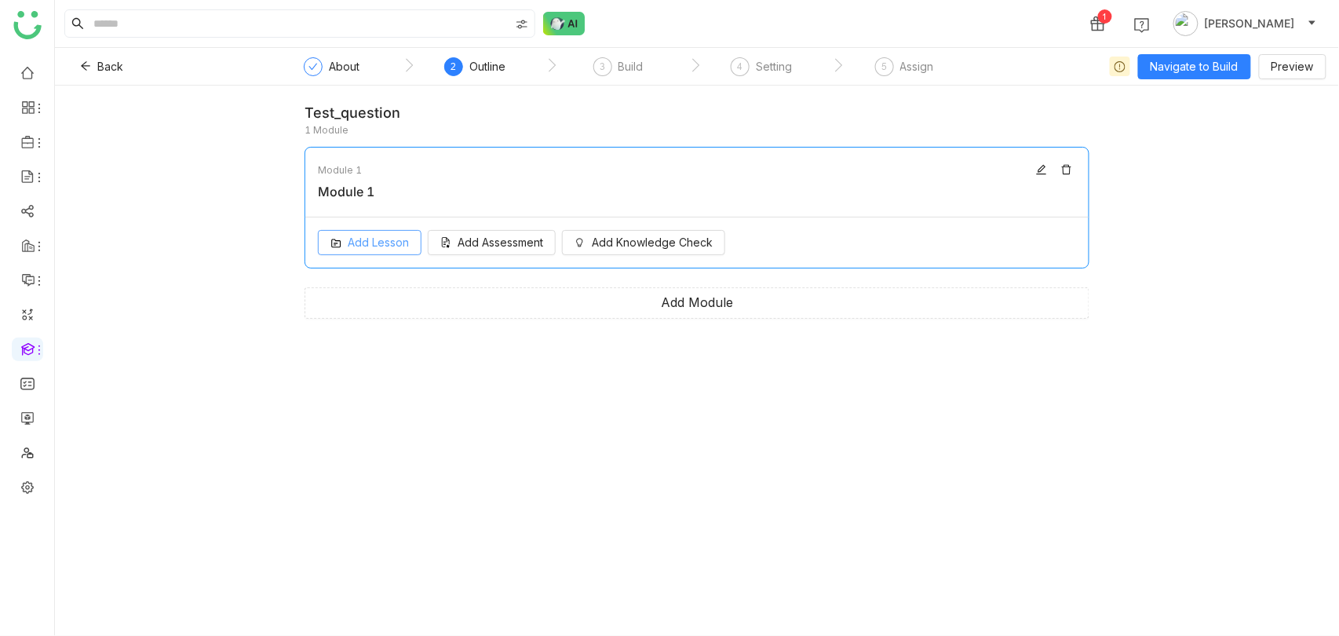
click at [378, 242] on span "Add Lesson" at bounding box center [378, 242] width 61 height 17
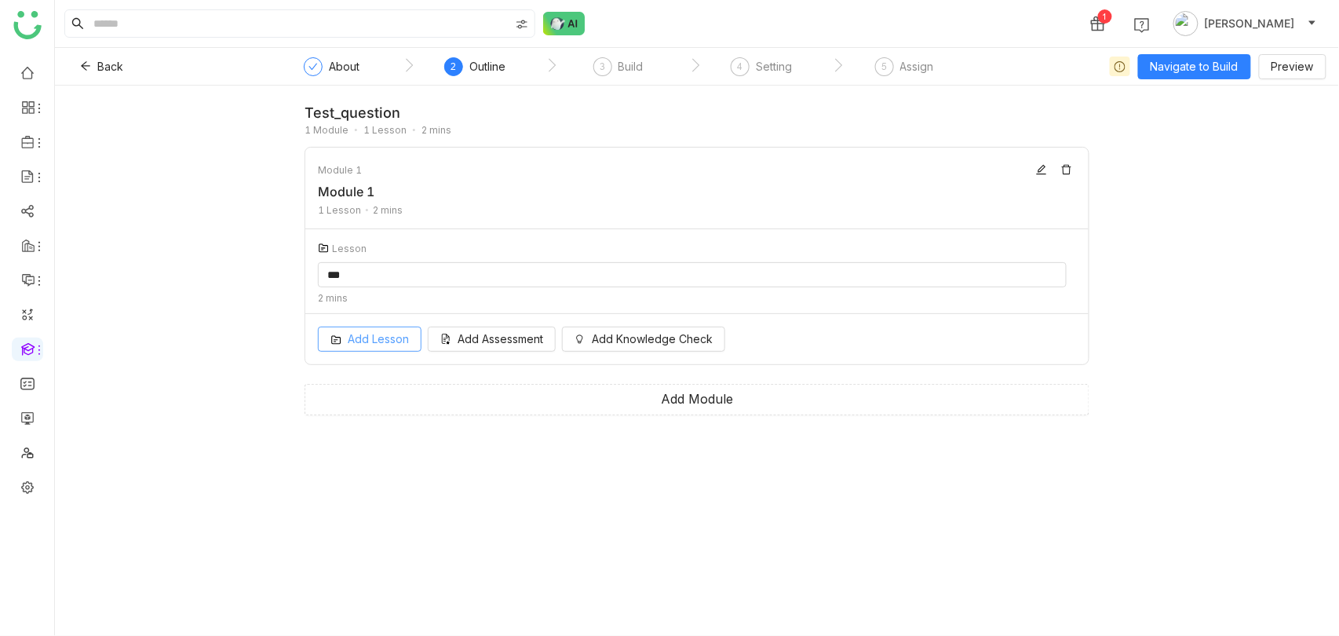
type input "***"
click at [342, 331] on button "Add Lesson" at bounding box center [370, 338] width 104 height 25
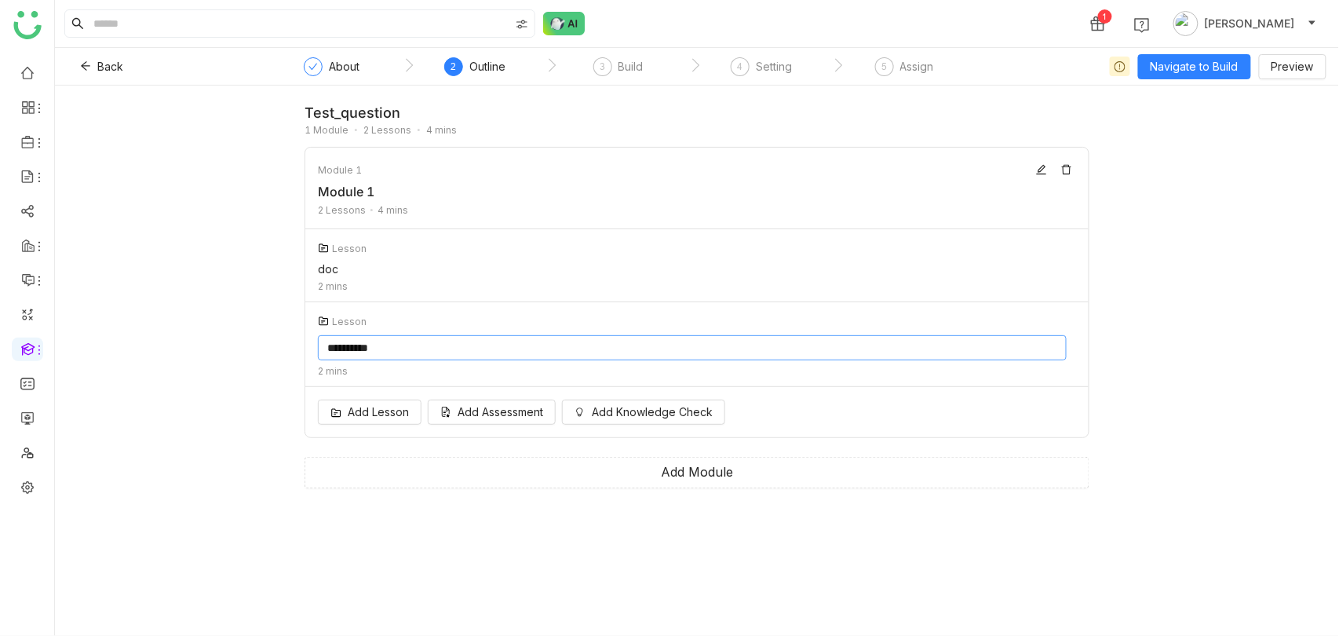
type input "**********"
click at [1208, 445] on div "**********" at bounding box center [697, 361] width 1284 height 550
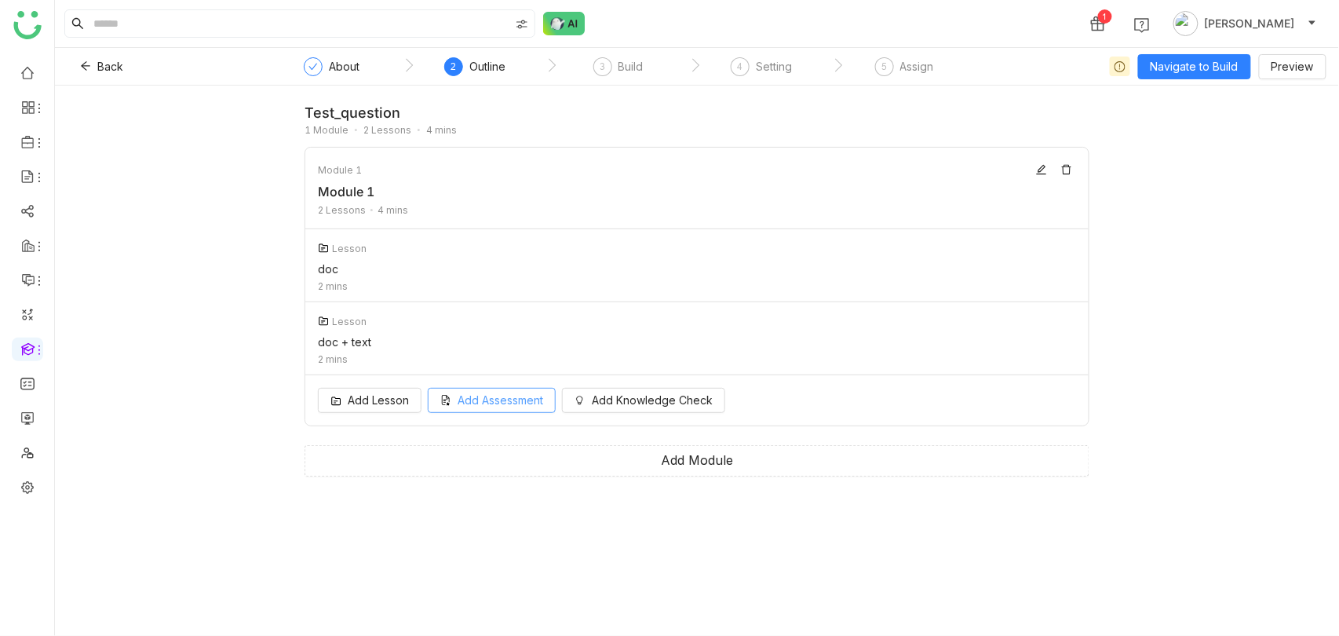
click at [506, 396] on span "Add Assessment" at bounding box center [501, 400] width 86 height 17
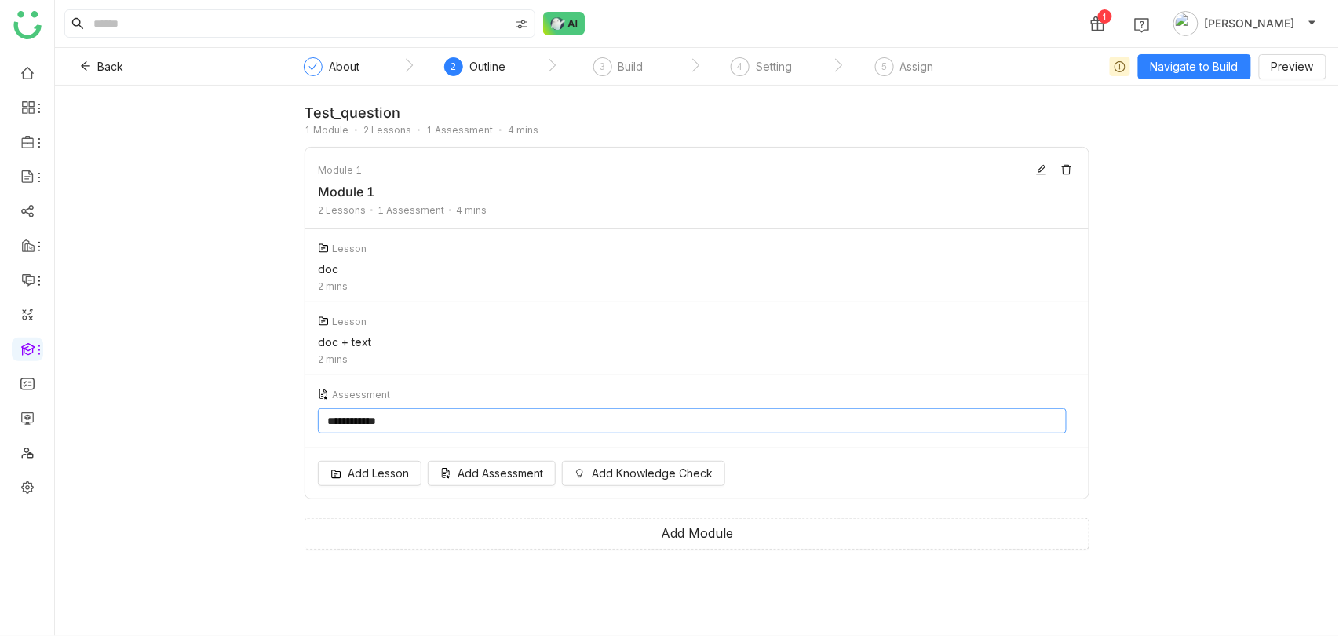
drag, startPoint x: 428, startPoint y: 414, endPoint x: 276, endPoint y: 414, distance: 152.2
click at [276, 414] on div "**********" at bounding box center [697, 361] width 1284 height 550
click at [1066, 388] on icon at bounding box center [1066, 393] width 11 height 11
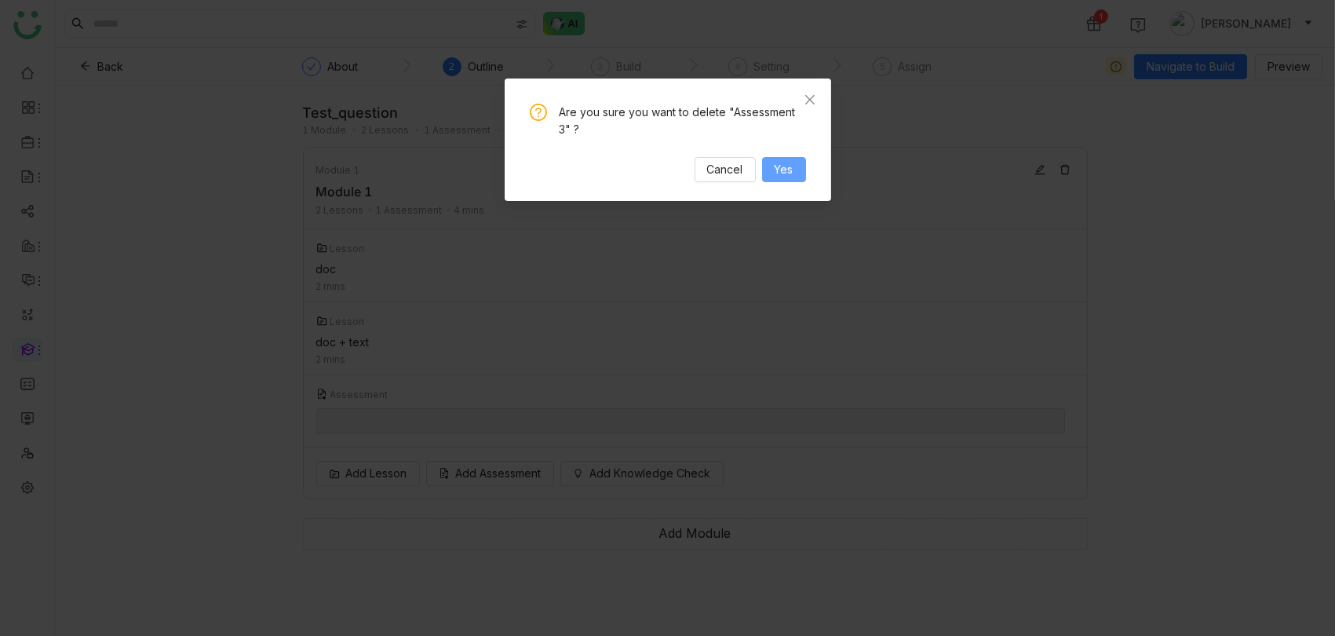
click at [789, 165] on span "Yes" at bounding box center [784, 169] width 19 height 17
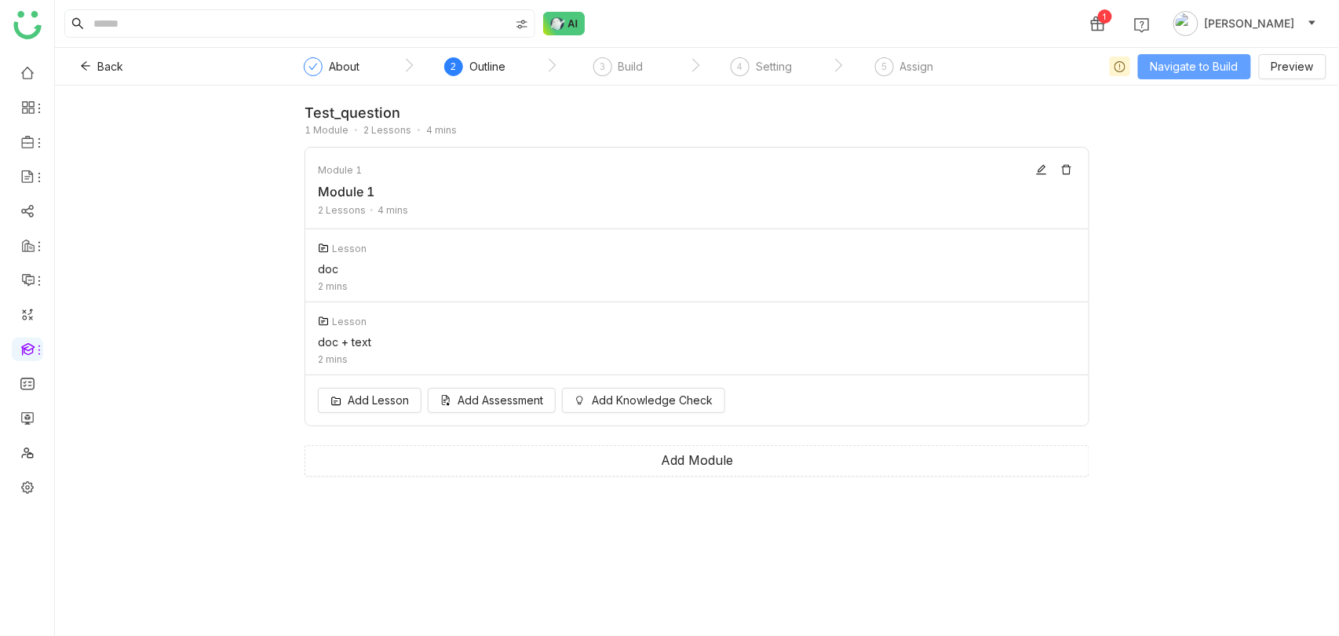
click at [1194, 60] on span "Navigate to Build" at bounding box center [1194, 66] width 88 height 17
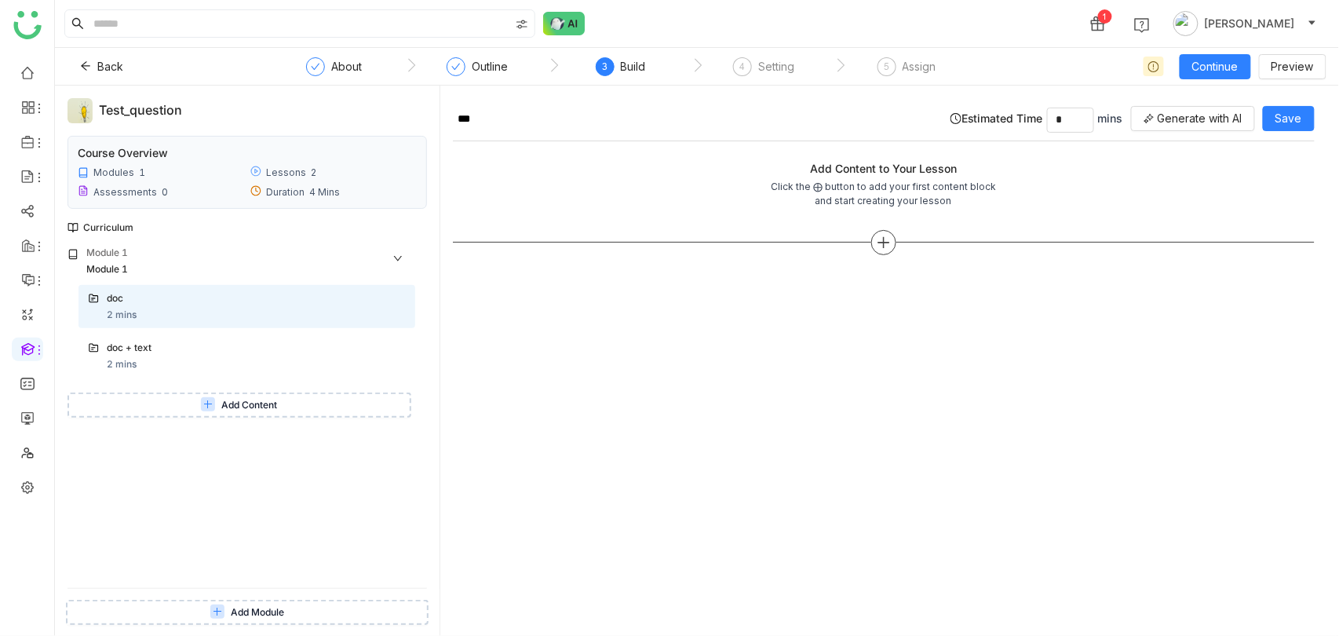
click at [891, 232] on div at bounding box center [883, 242] width 25 height 25
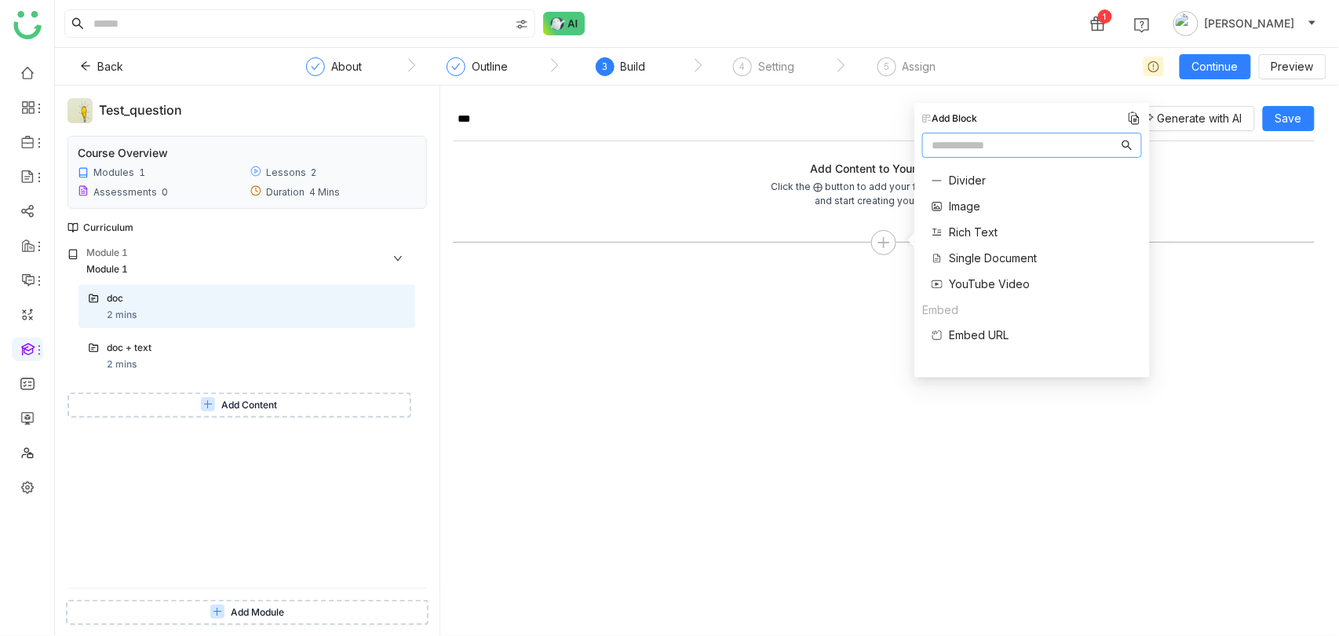
click at [976, 254] on span "Single Document" at bounding box center [993, 258] width 88 height 16
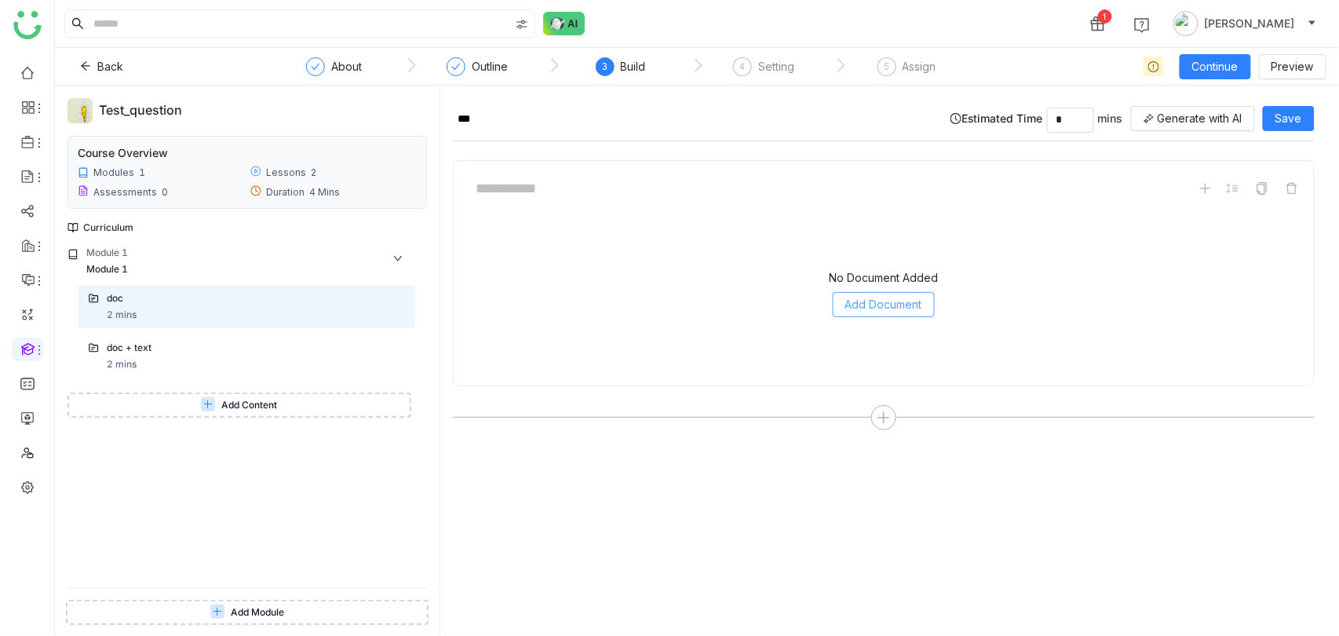
click at [881, 297] on span "Add Document" at bounding box center [883, 304] width 77 height 17
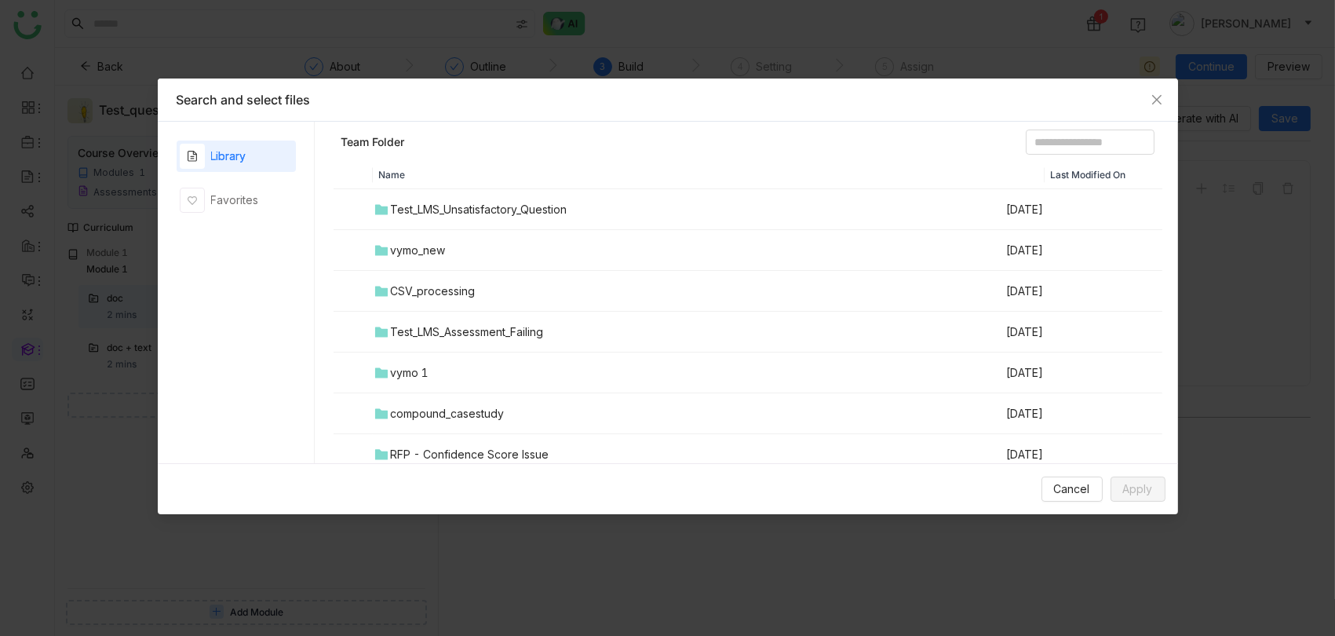
click at [397, 201] on div "Test_LMS_Unsatisfactory_Question" at bounding box center [479, 209] width 177 height 17
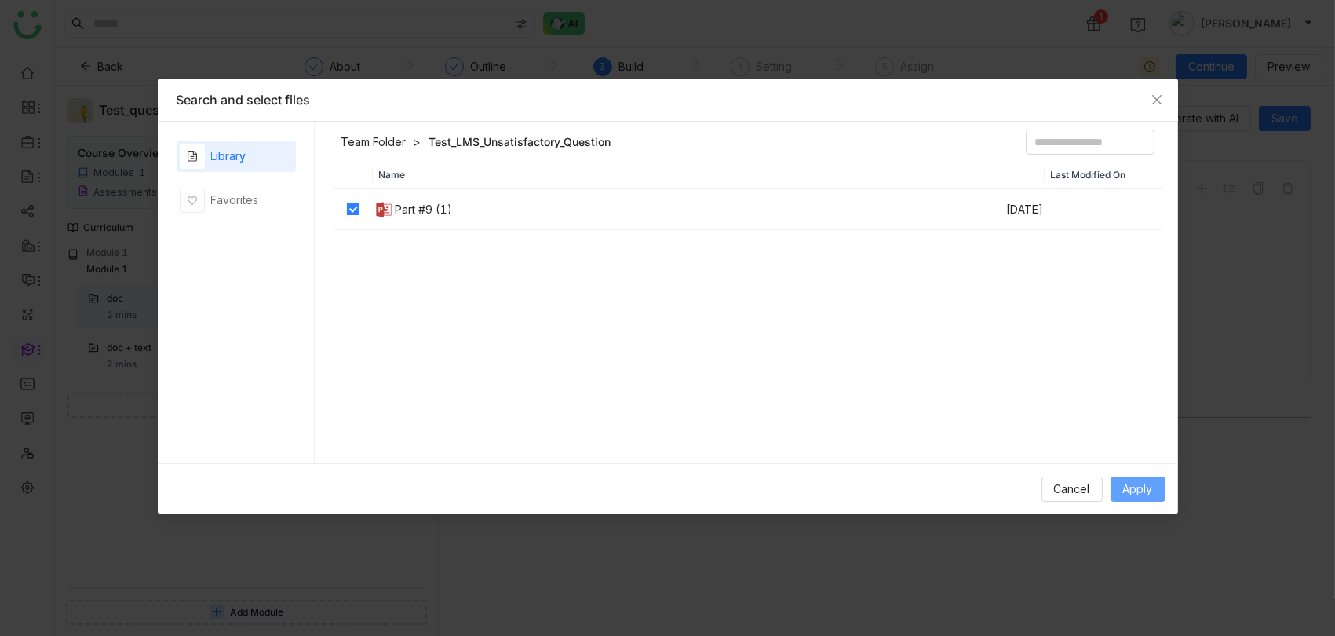
click at [1148, 493] on span "Apply" at bounding box center [1138, 488] width 30 height 17
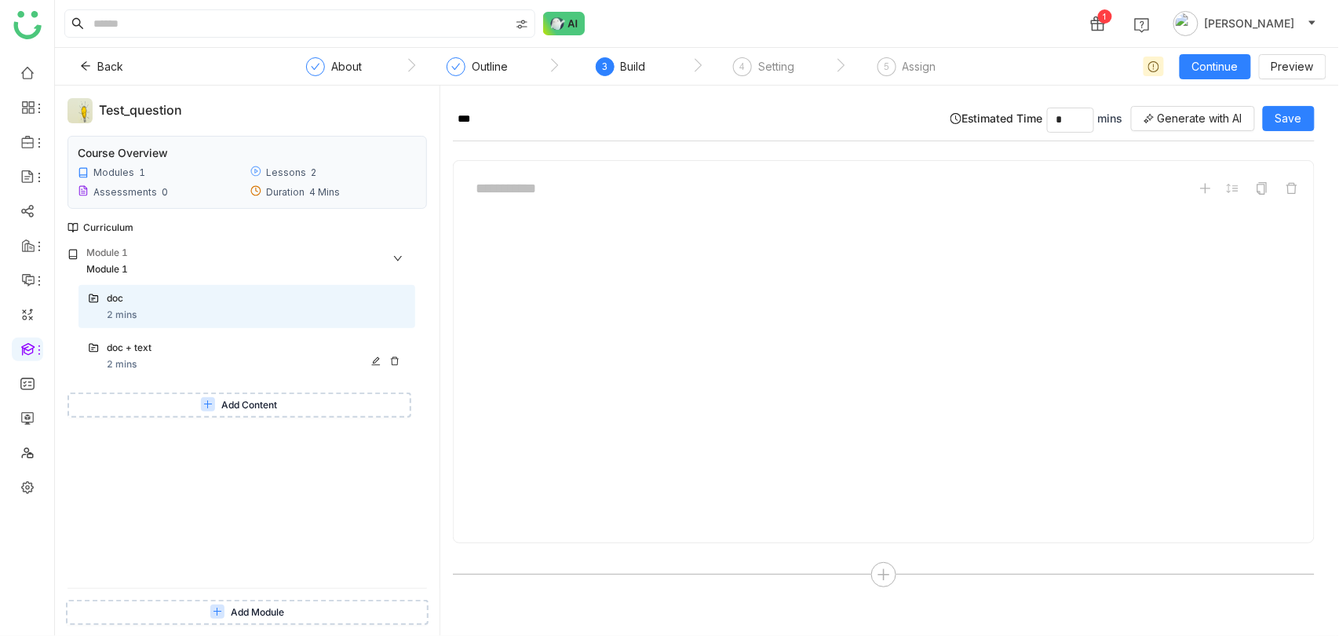
click at [287, 350] on div "doc + text" at bounding box center [238, 348] width 263 height 15
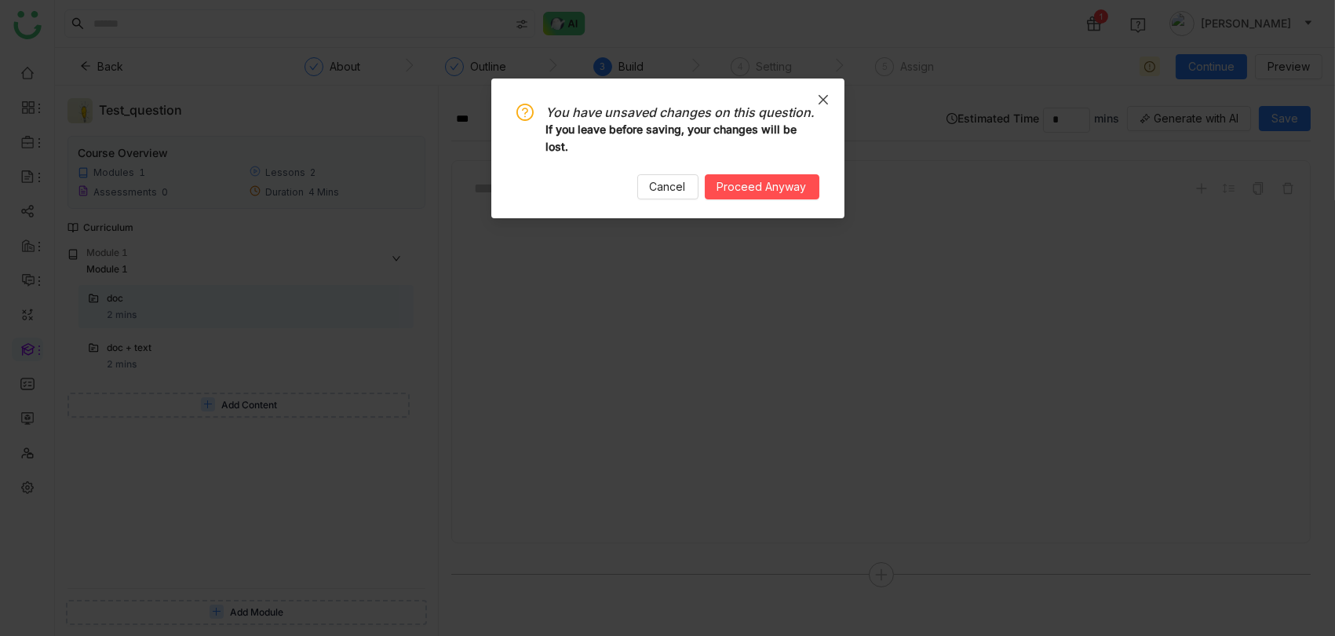
click at [827, 97] on icon "Close" at bounding box center [823, 99] width 13 height 13
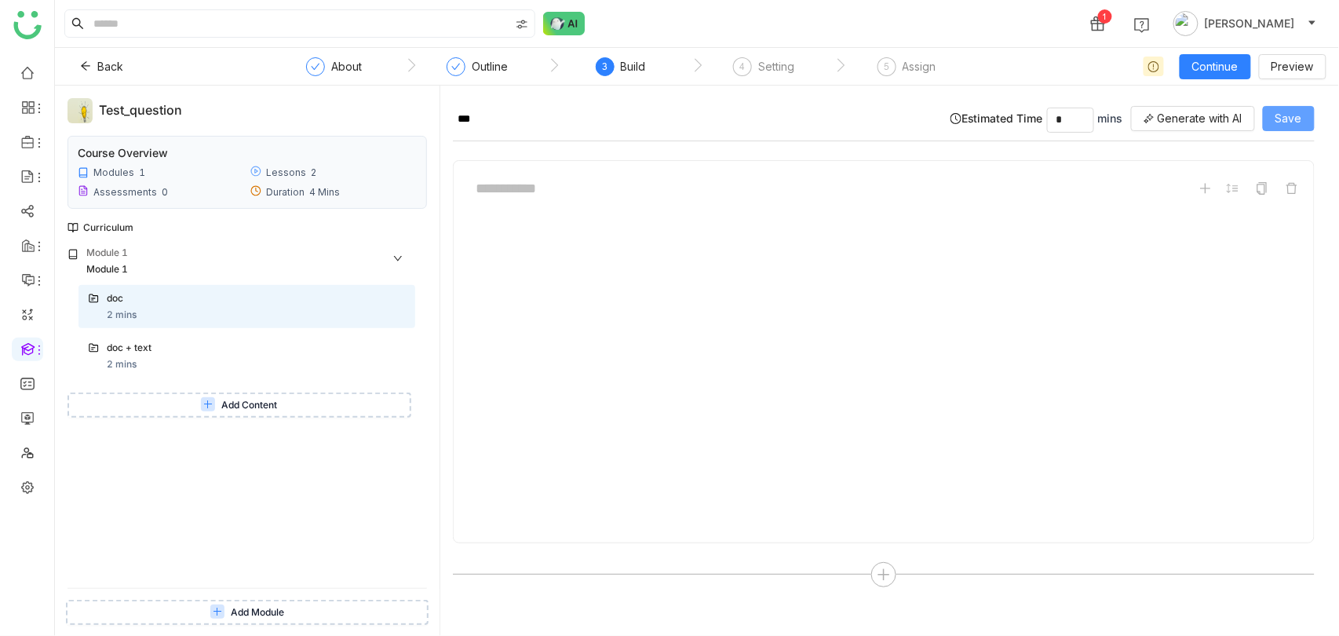
click at [1302, 114] on span "Save" at bounding box center [1288, 118] width 27 height 17
click at [181, 359] on div "doc + text 2 mins" at bounding box center [256, 356] width 299 height 31
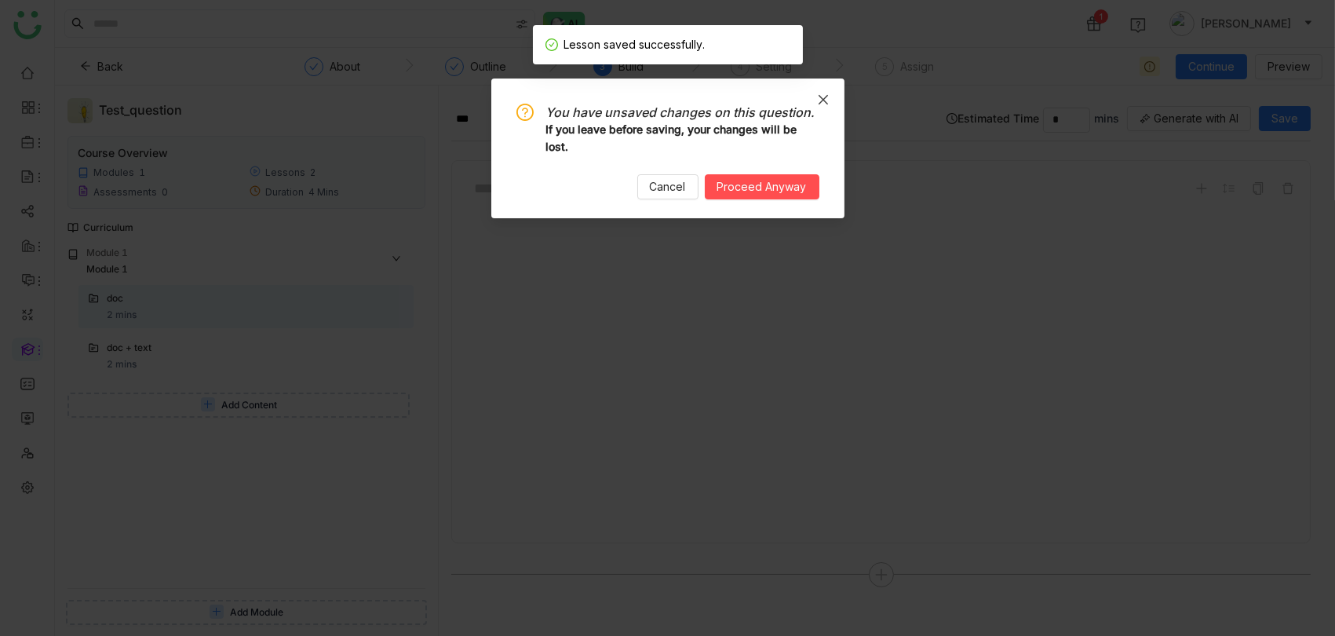
click at [822, 100] on icon "Close" at bounding box center [823, 99] width 13 height 13
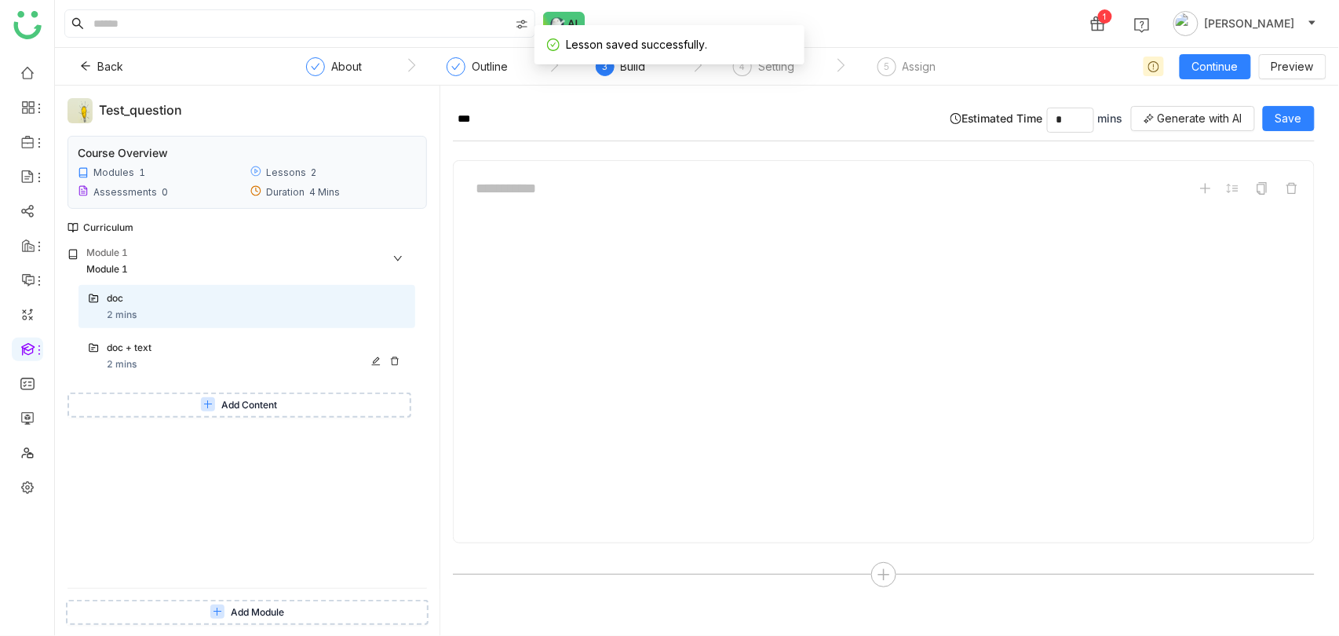
click at [155, 356] on div "doc + text 2 mins" at bounding box center [256, 356] width 299 height 31
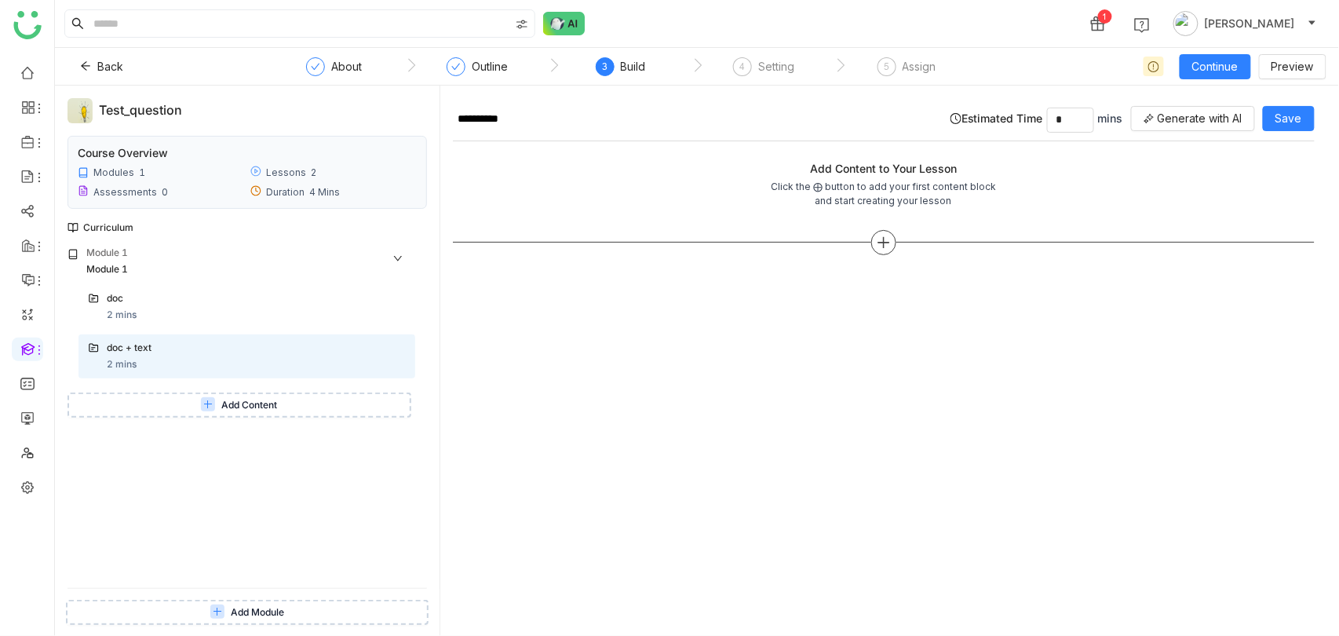
click at [886, 246] on icon at bounding box center [884, 242] width 14 height 14
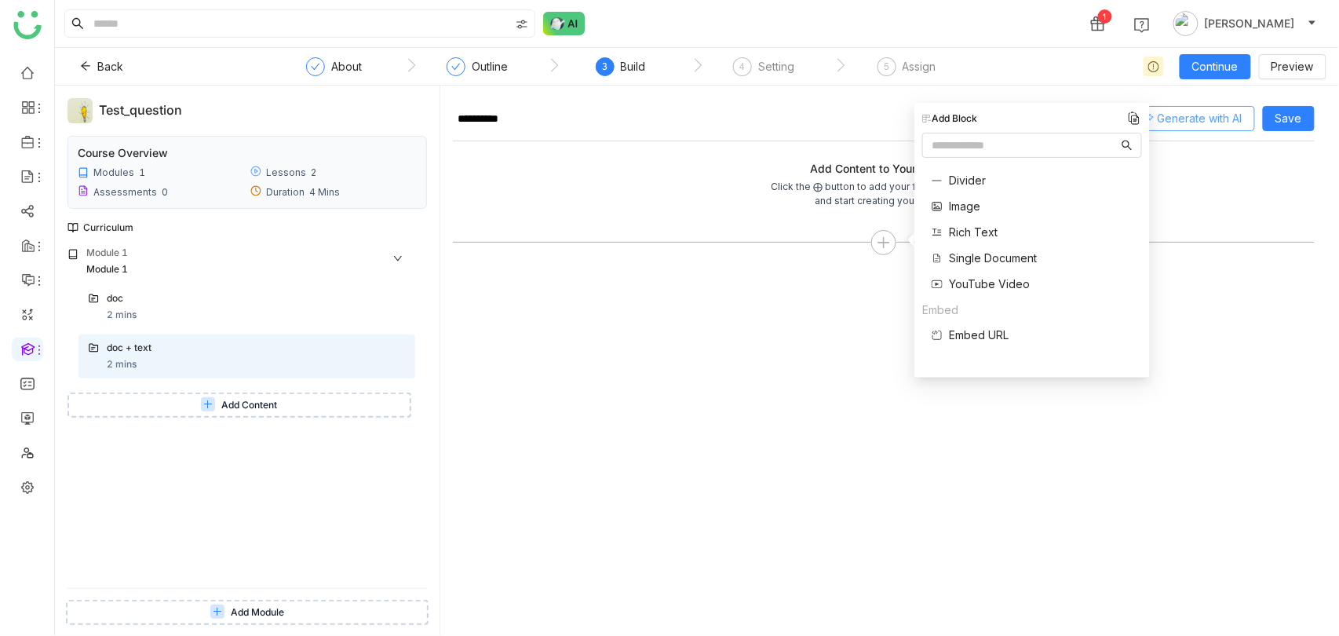
click at [1192, 125] on span "Generate with AI" at bounding box center [1200, 118] width 85 height 17
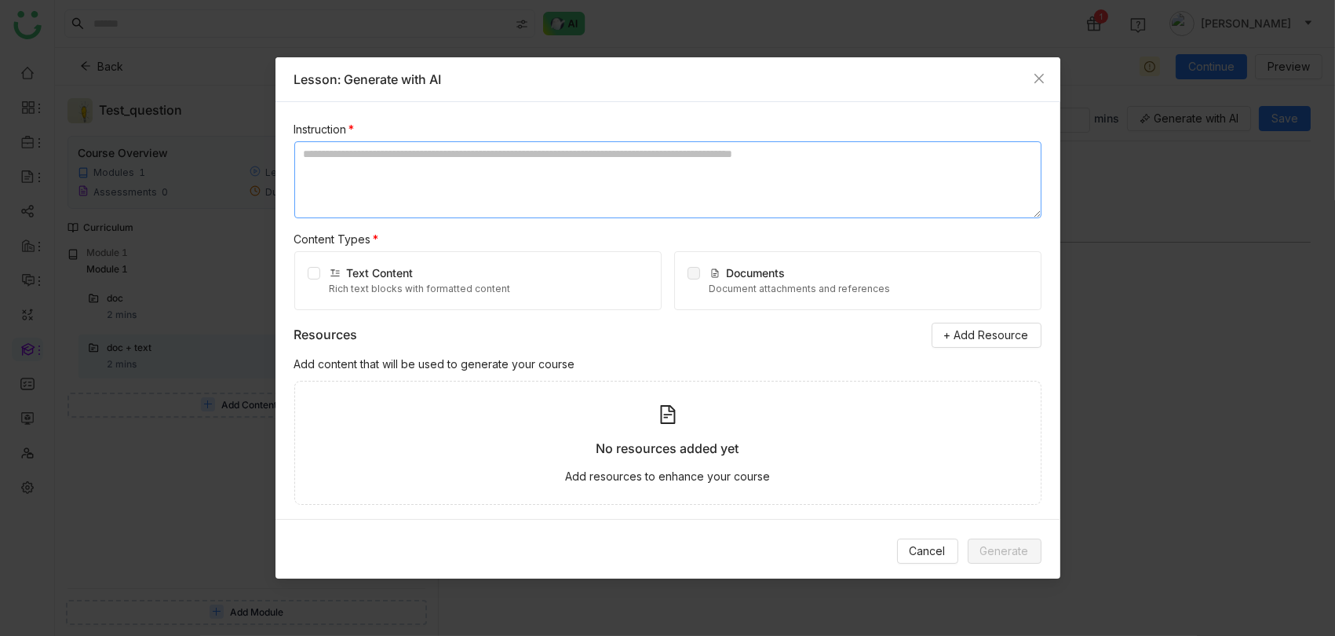
click at [474, 175] on textarea at bounding box center [667, 179] width 747 height 77
click at [619, 200] on textarea "**********" at bounding box center [667, 179] width 747 height 77
type textarea "**********"
click at [608, 245] on div "Content Types *" at bounding box center [667, 239] width 747 height 17
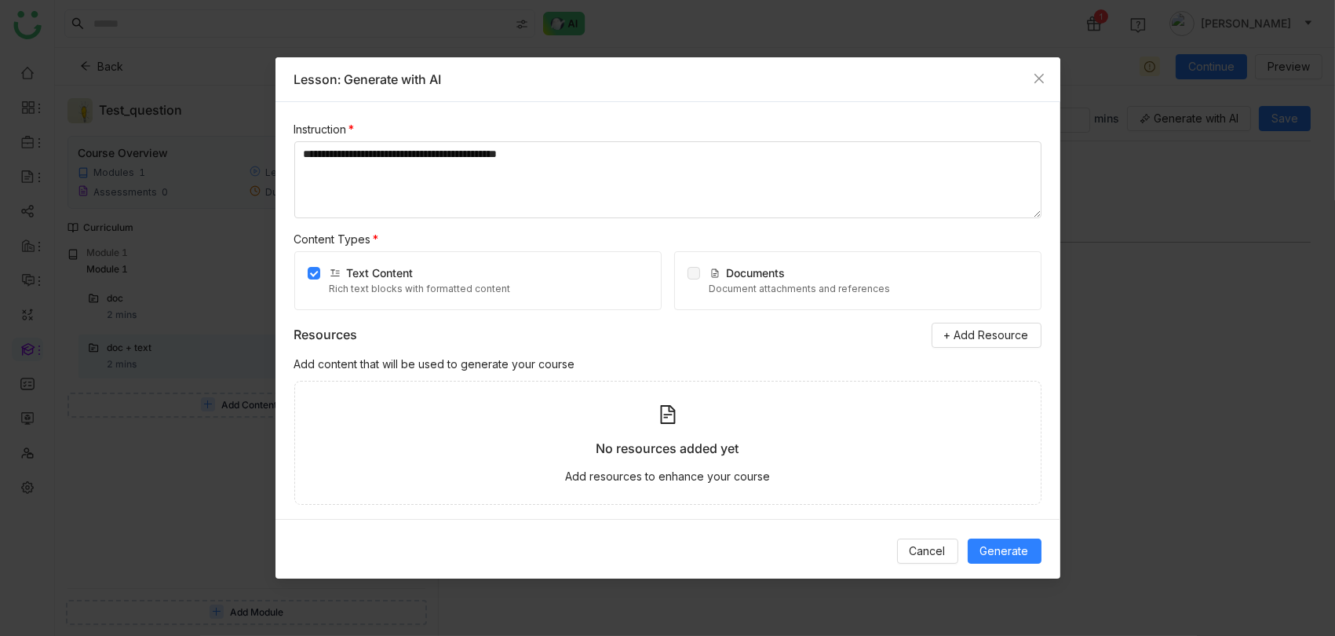
click at [643, 463] on div "No resources added yet Add resources to enhance your course" at bounding box center [667, 443] width 747 height 125
click at [963, 330] on span "+ Add Resource" at bounding box center [986, 334] width 85 height 17
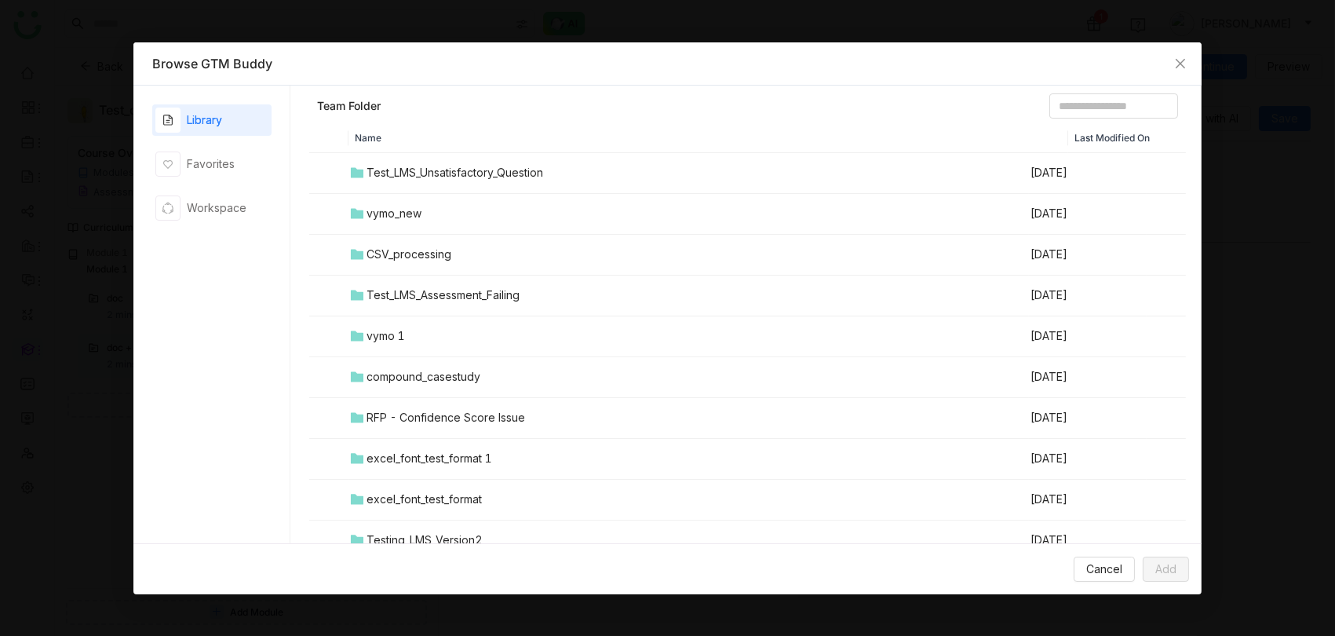
click at [377, 178] on div "Test_LMS_Unsatisfactory_Question" at bounding box center [454, 172] width 177 height 17
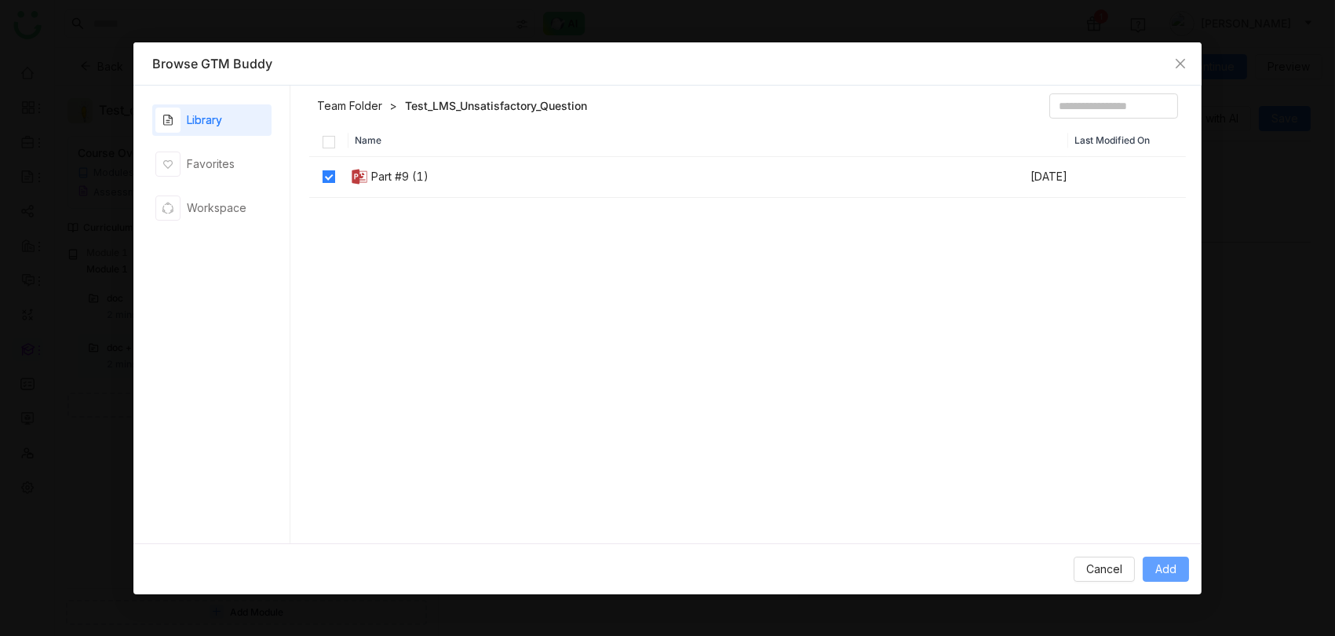
click at [1169, 567] on span "Add" at bounding box center [1165, 568] width 21 height 17
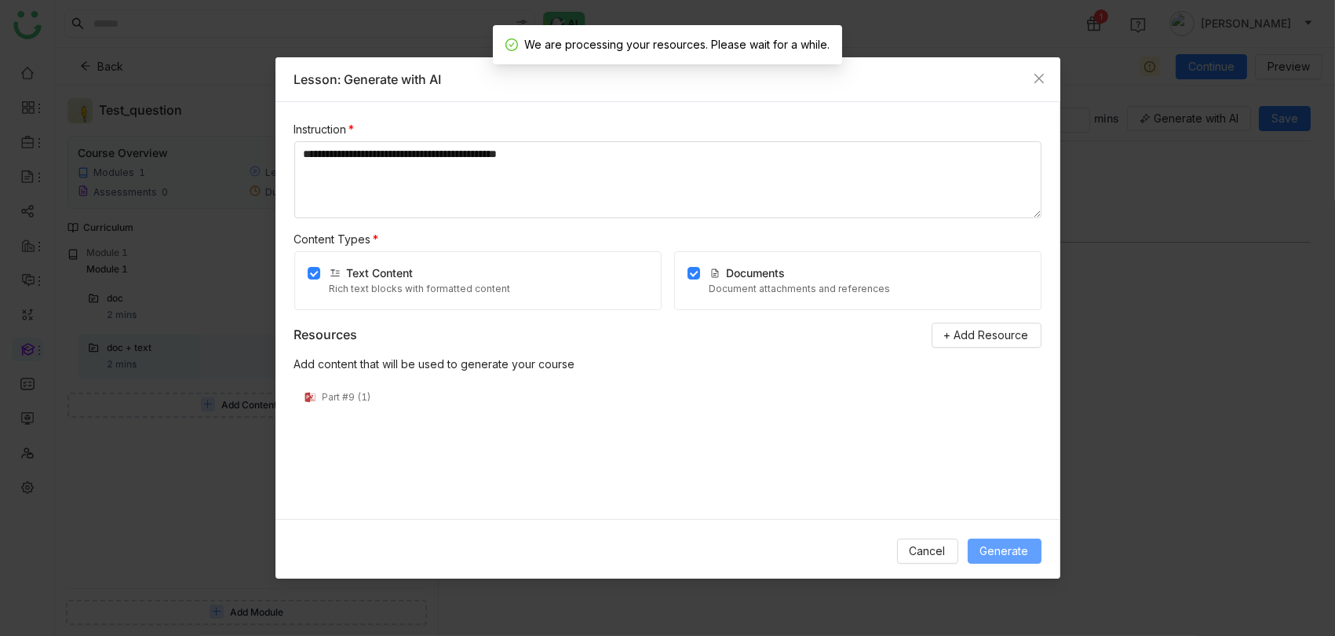
click at [1029, 552] on button "Generate" at bounding box center [1005, 550] width 74 height 25
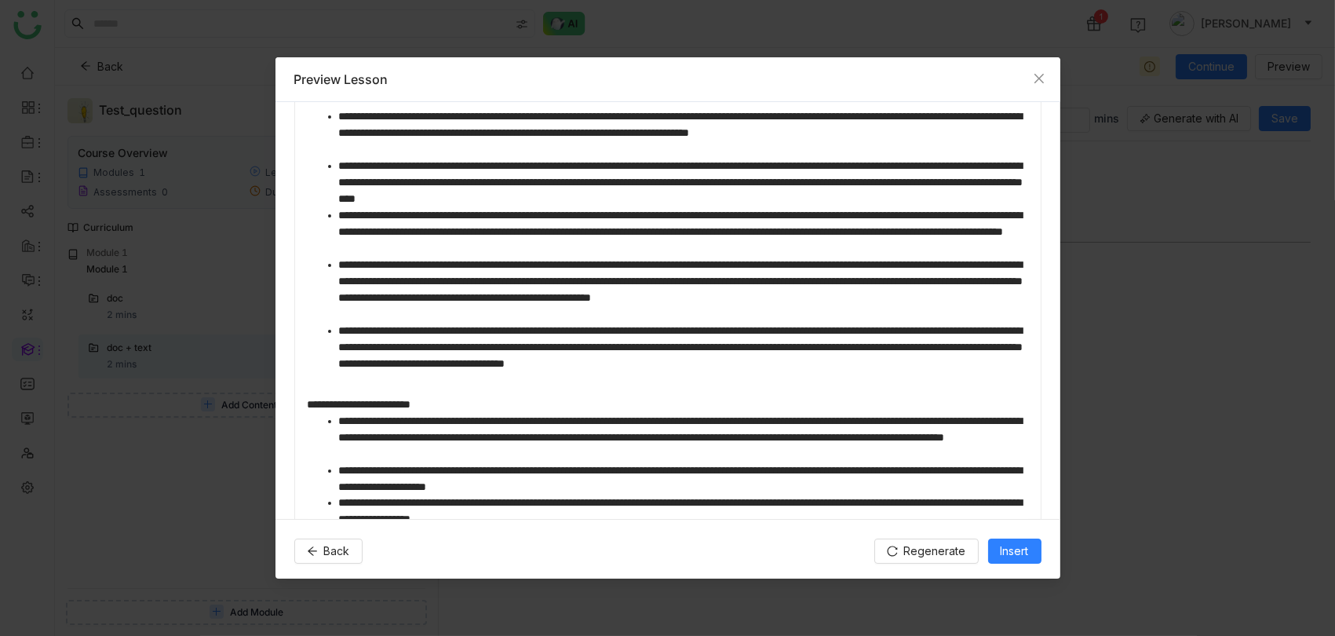
scroll to position [1083, 0]
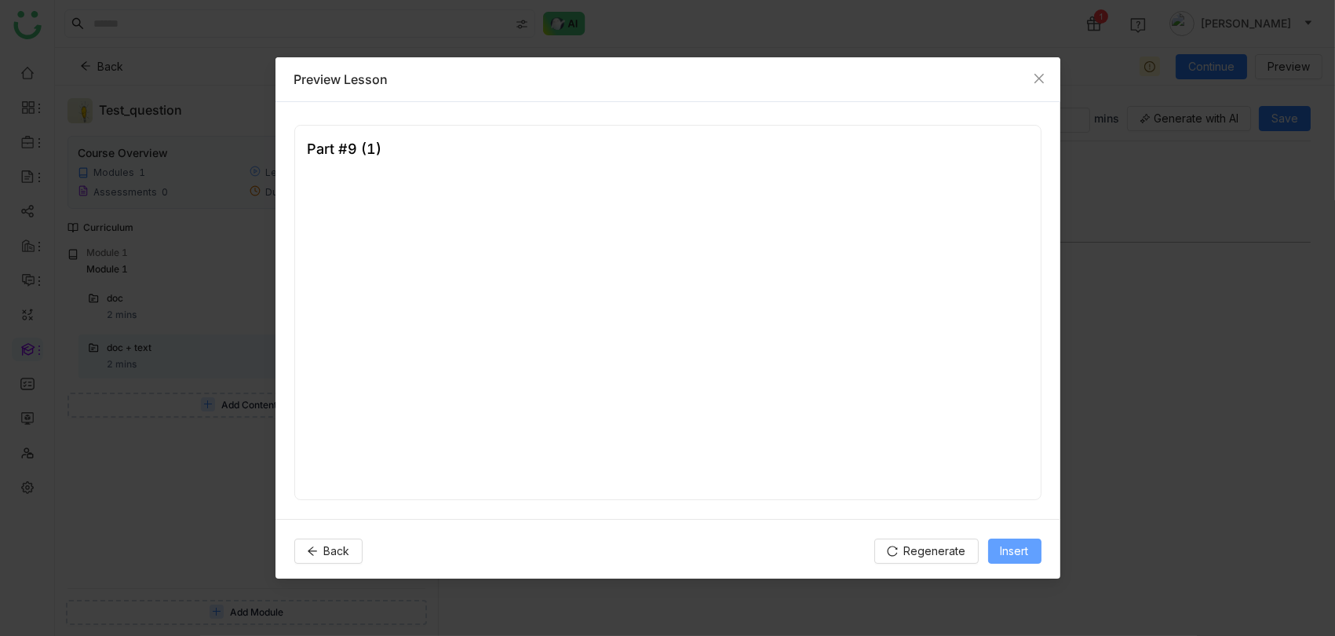
click at [1002, 543] on span "Insert" at bounding box center [1015, 550] width 28 height 17
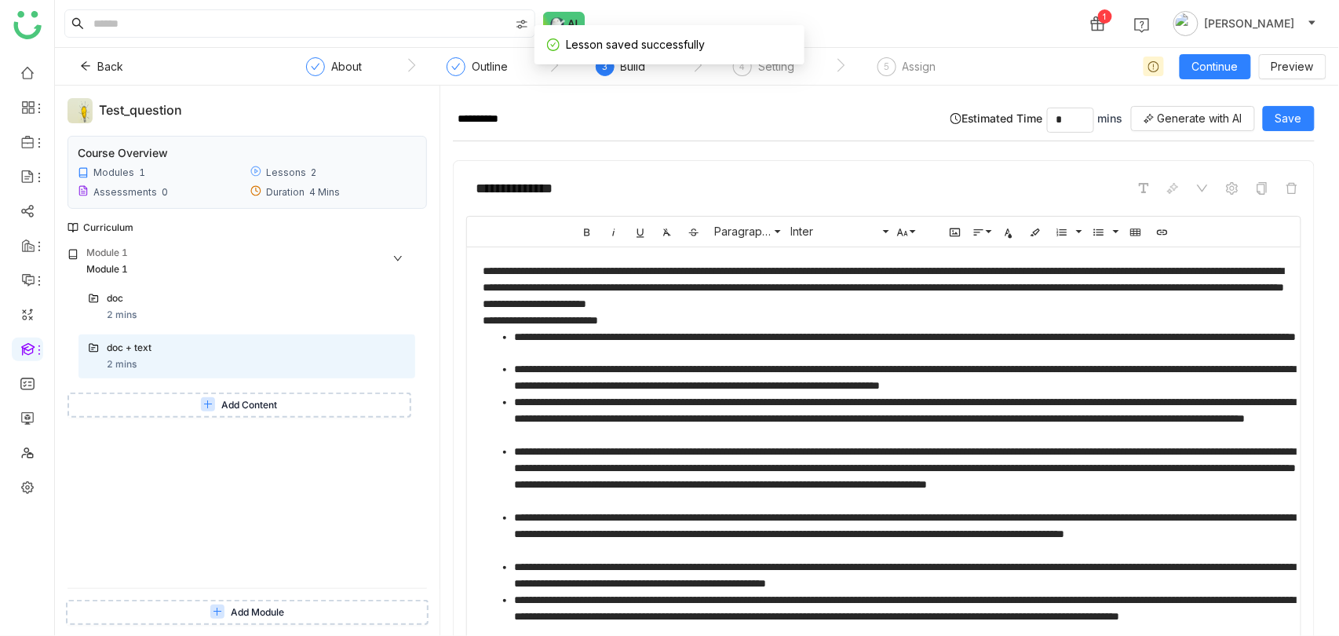
click at [299, 407] on button "Add Content" at bounding box center [239, 404] width 344 height 25
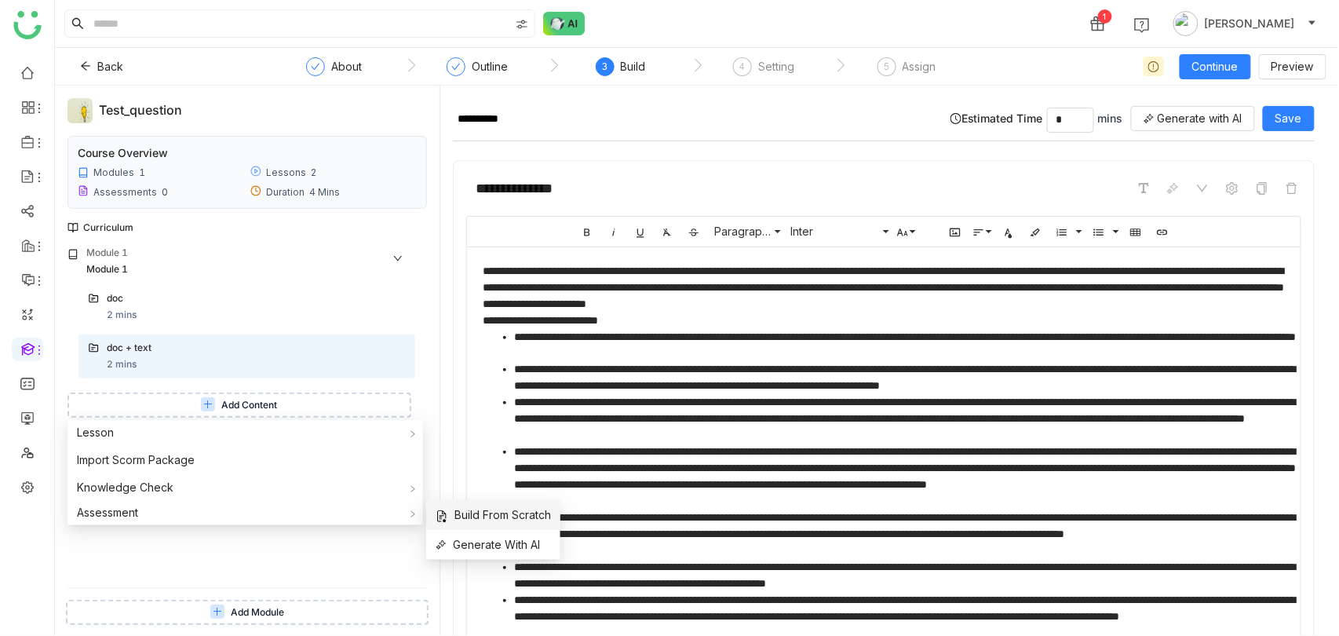
click at [497, 525] on li "Build From Scratch" at bounding box center [493, 515] width 134 height 30
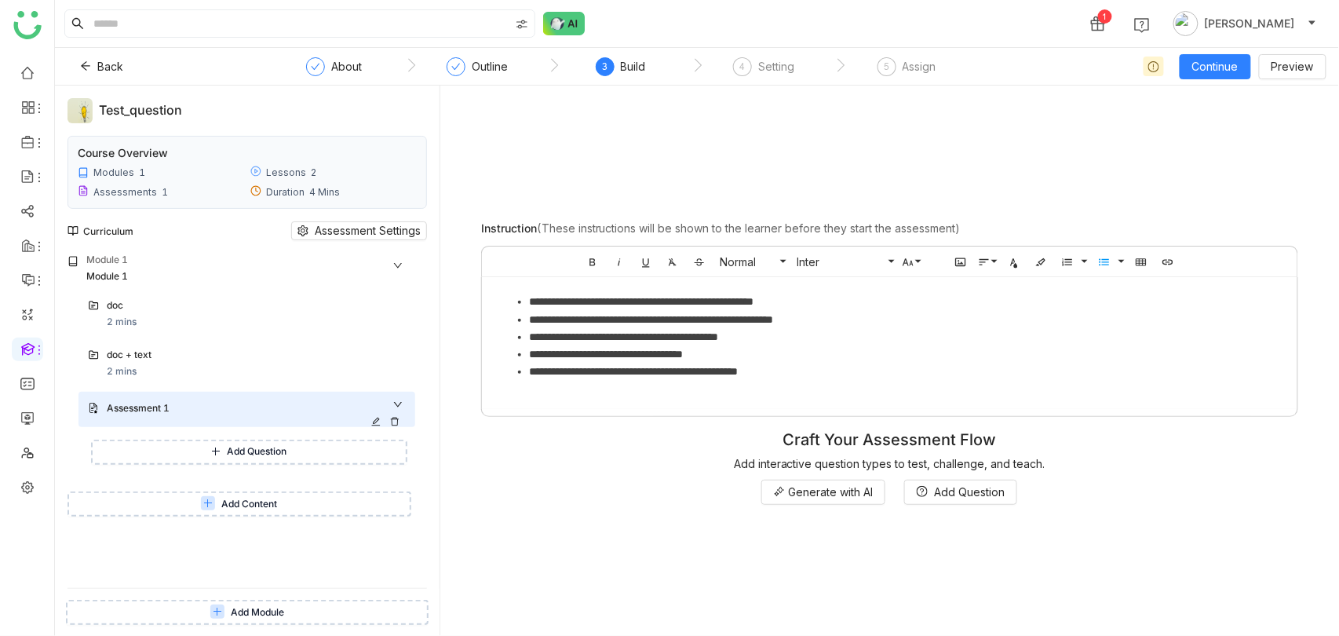
click at [399, 419] on icon at bounding box center [394, 421] width 9 height 9
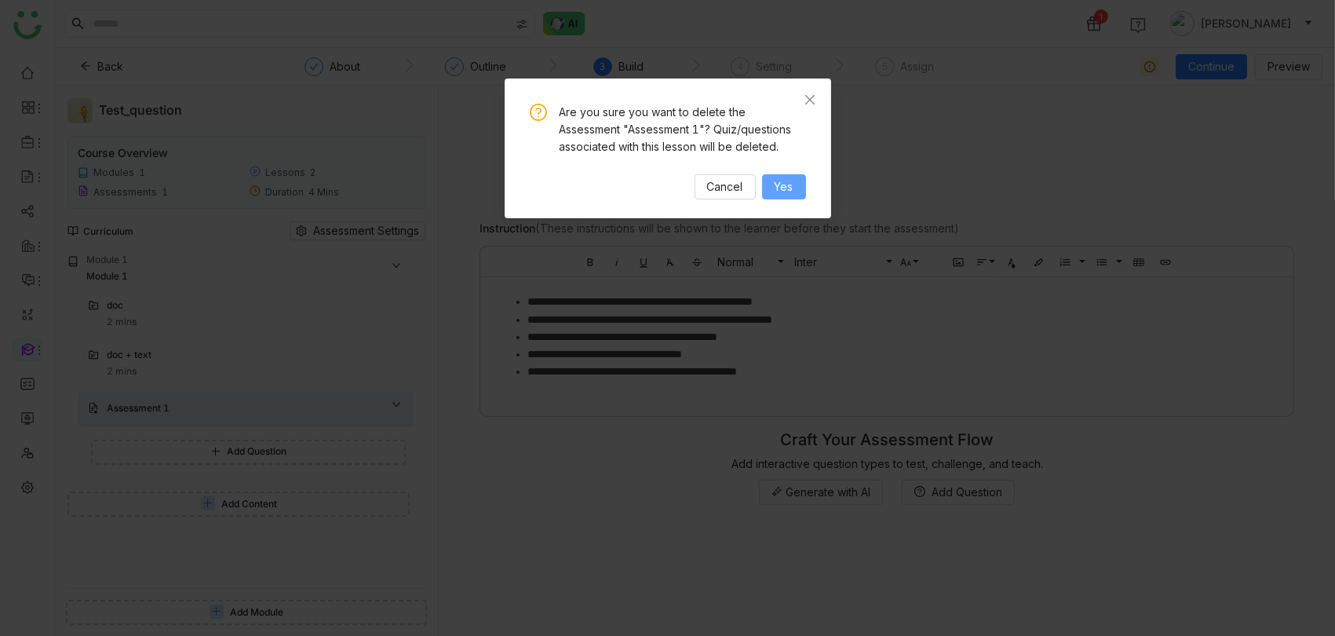
click at [789, 187] on span "Yes" at bounding box center [784, 186] width 19 height 17
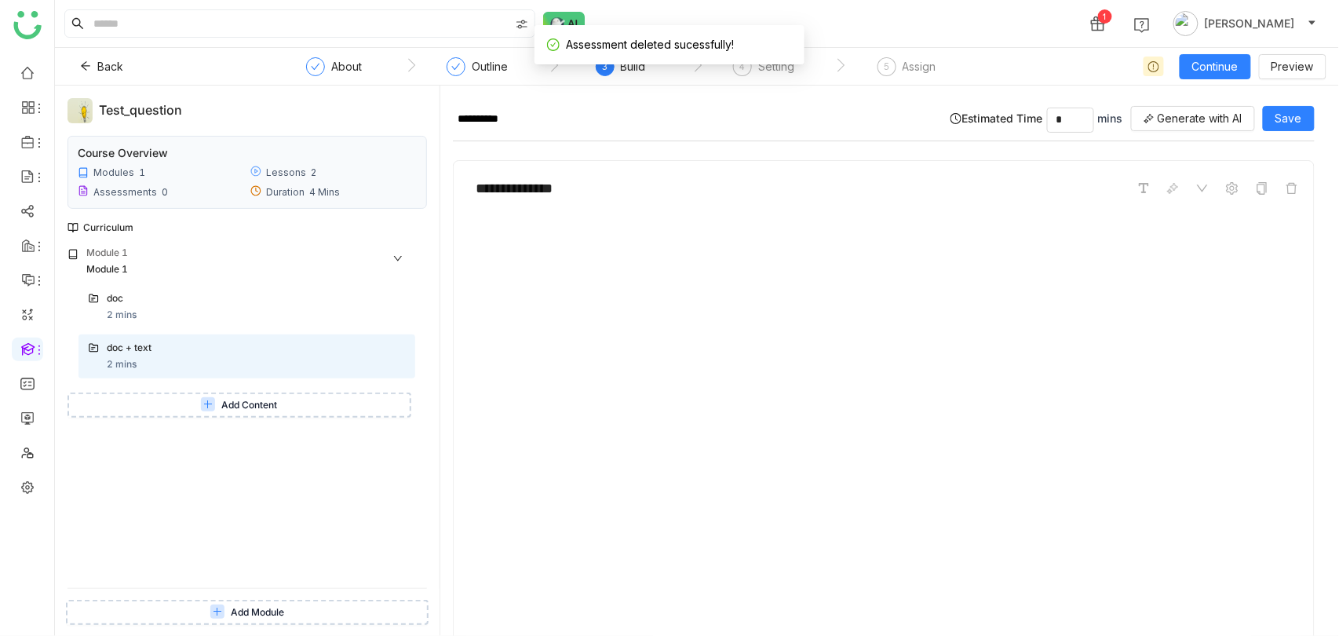
click at [328, 407] on button "Add Content" at bounding box center [239, 404] width 344 height 25
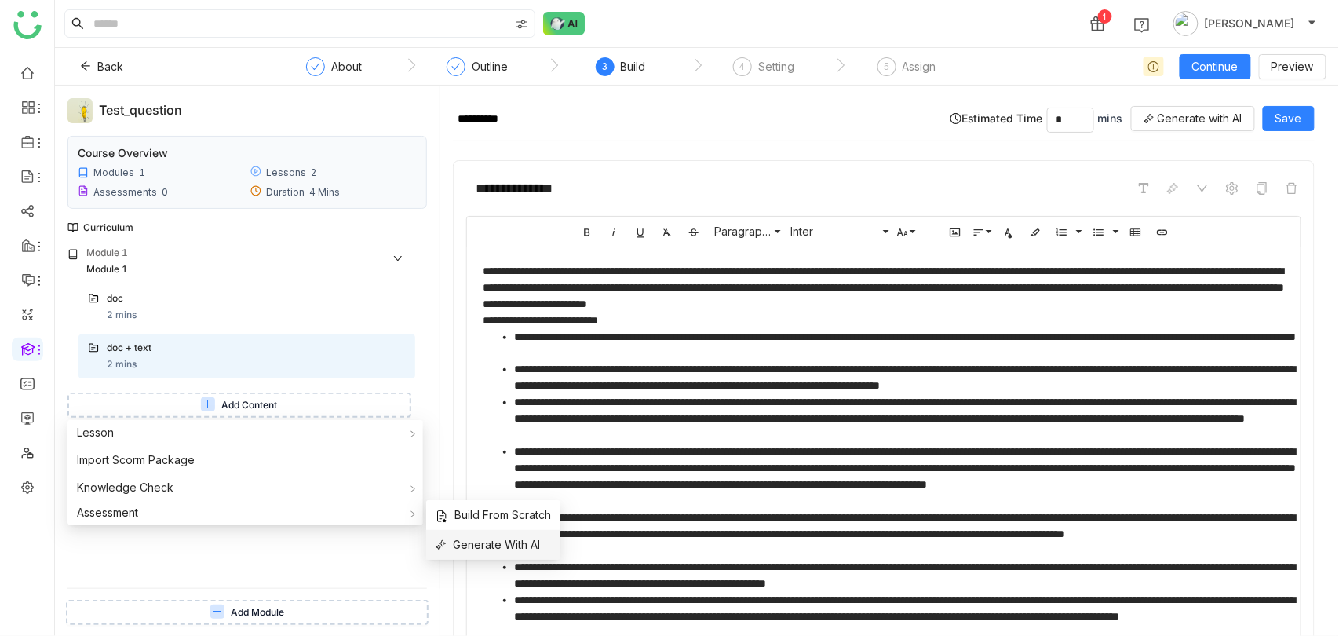
click at [483, 531] on li "Generate With AI" at bounding box center [493, 545] width 134 height 30
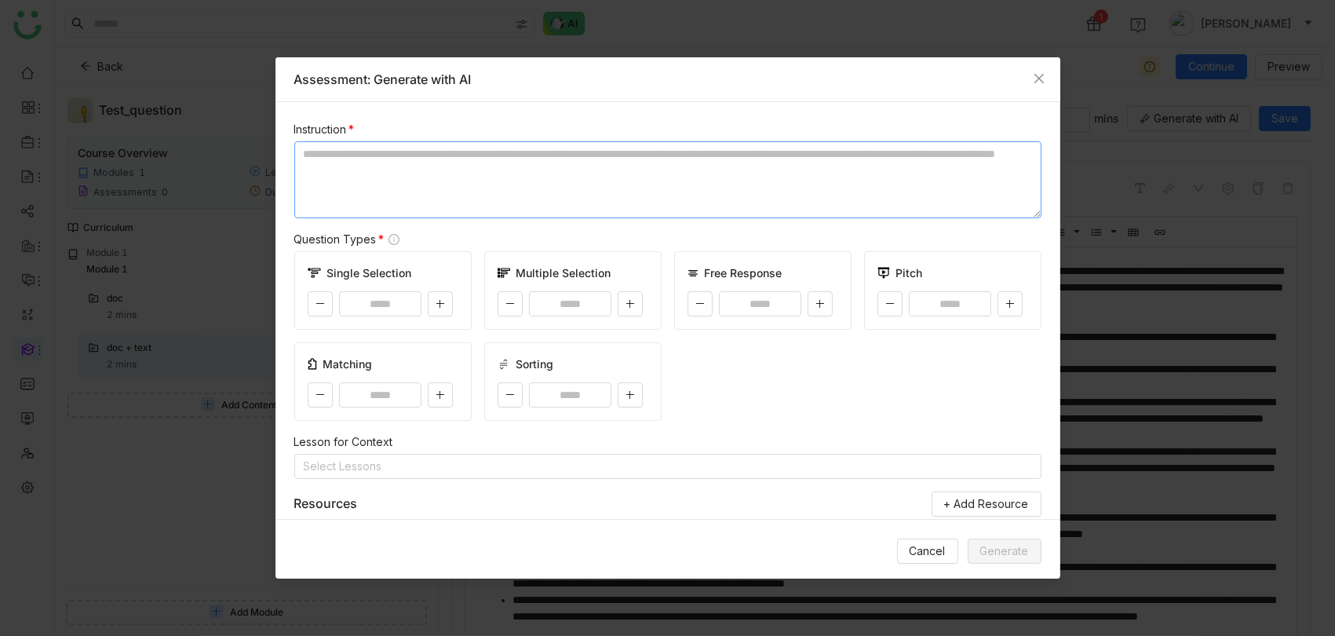
click at [450, 166] on textarea at bounding box center [667, 179] width 747 height 77
paste textarea "**********"
type textarea "**********"
click at [520, 150] on textarea at bounding box center [667, 179] width 747 height 77
paste textarea "**********"
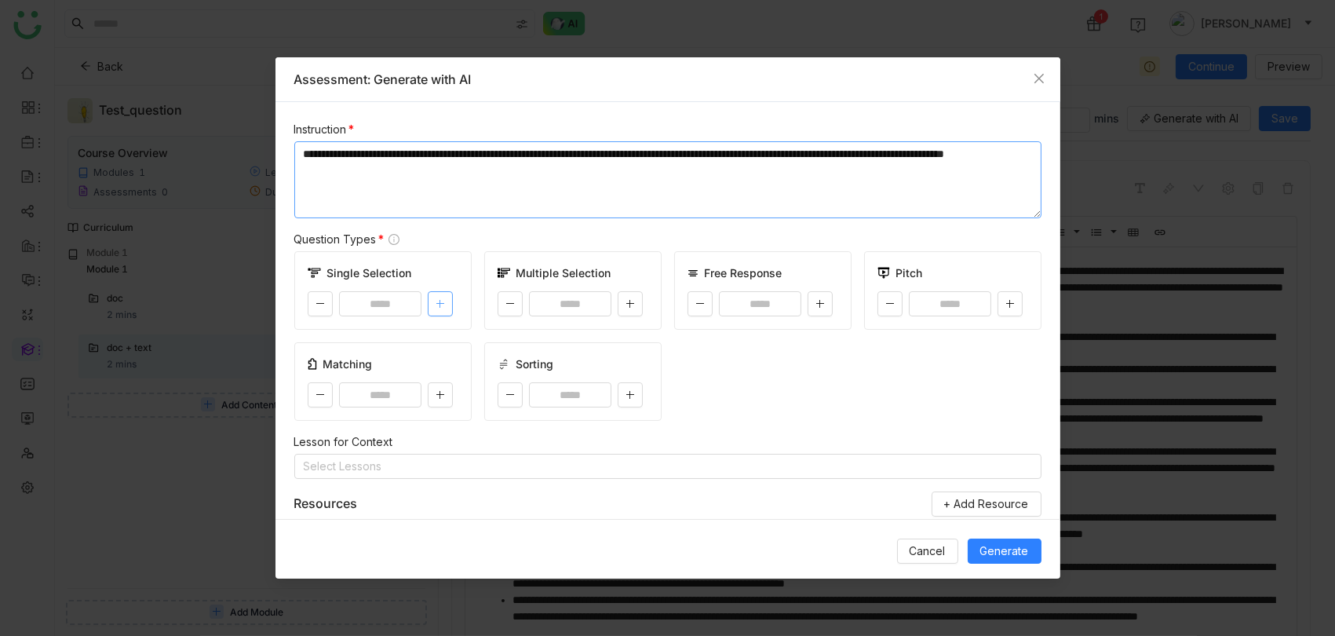
type textarea "**********"
click at [436, 308] on button at bounding box center [440, 303] width 25 height 25
type input "*"
click at [439, 405] on div "Matching *" at bounding box center [382, 381] width 177 height 78
click at [624, 389] on button at bounding box center [630, 394] width 25 height 25
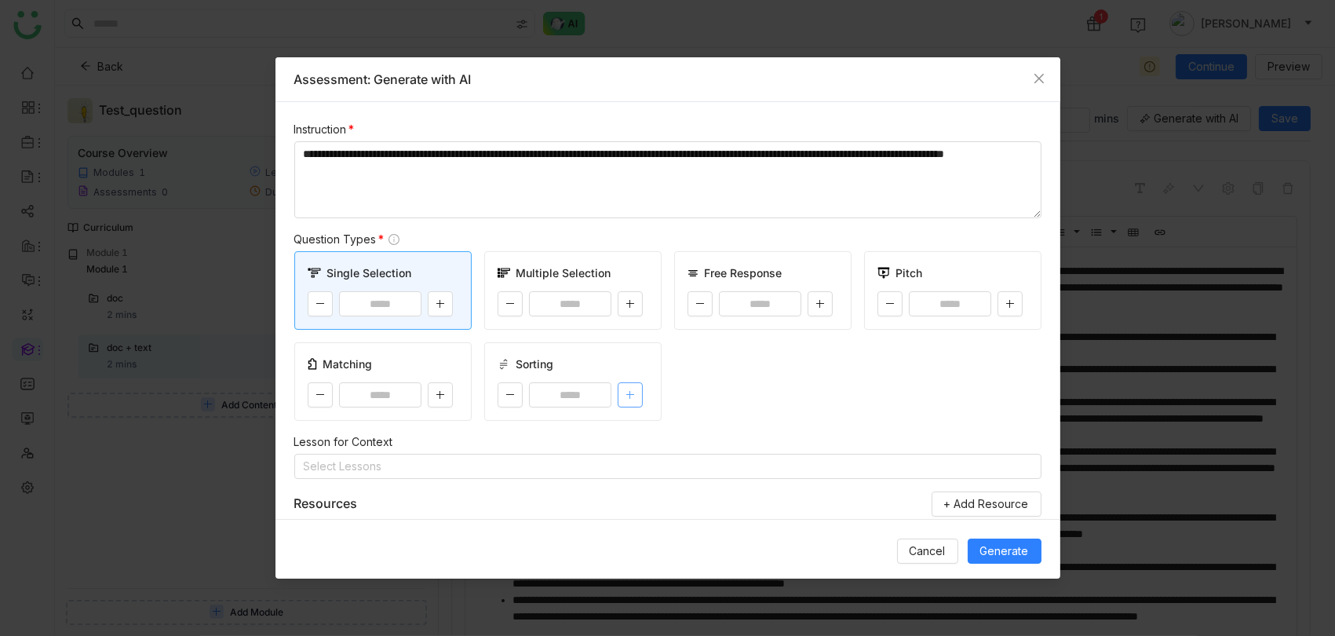
type input "*"
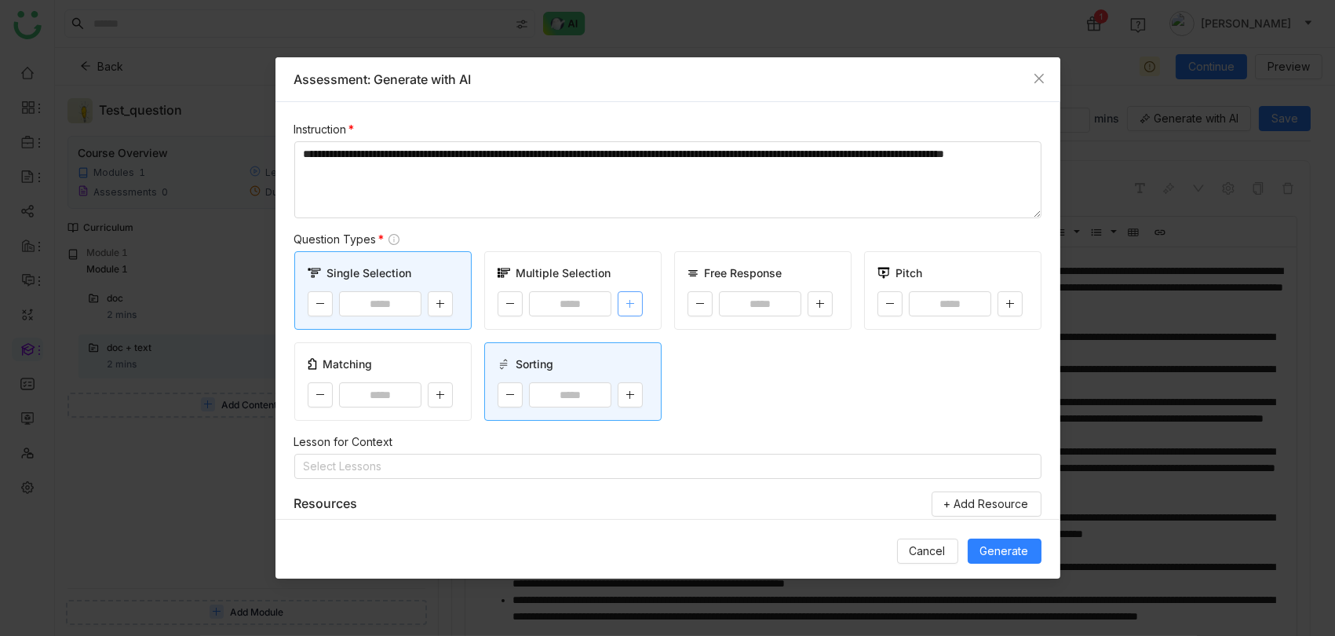
click at [625, 292] on button at bounding box center [630, 303] width 25 height 25
type input "*"
click at [425, 388] on div "*" at bounding box center [383, 394] width 151 height 25
click at [447, 395] on button at bounding box center [440, 394] width 25 height 25
type input "*"
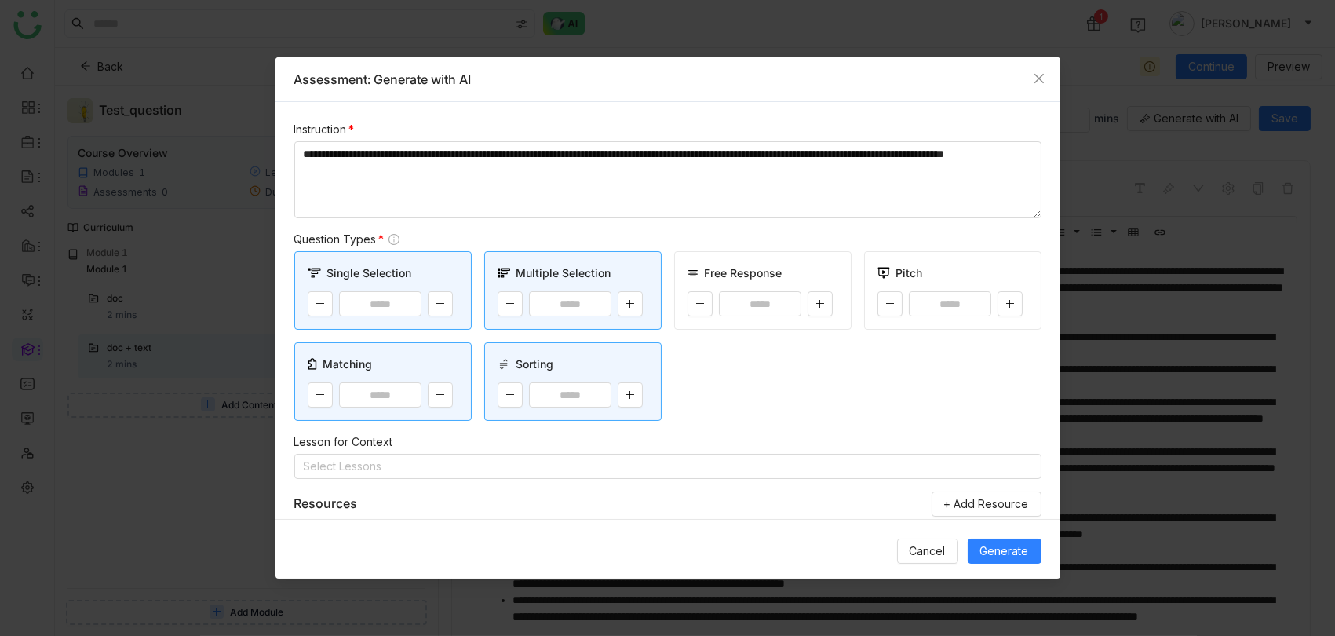
click at [837, 293] on div "*" at bounding box center [762, 303] width 151 height 25
click at [828, 294] on button at bounding box center [820, 303] width 25 height 25
type input "*"
click at [989, 305] on input "*" at bounding box center [950, 303] width 83 height 25
click at [1005, 305] on icon at bounding box center [1009, 303] width 9 height 9
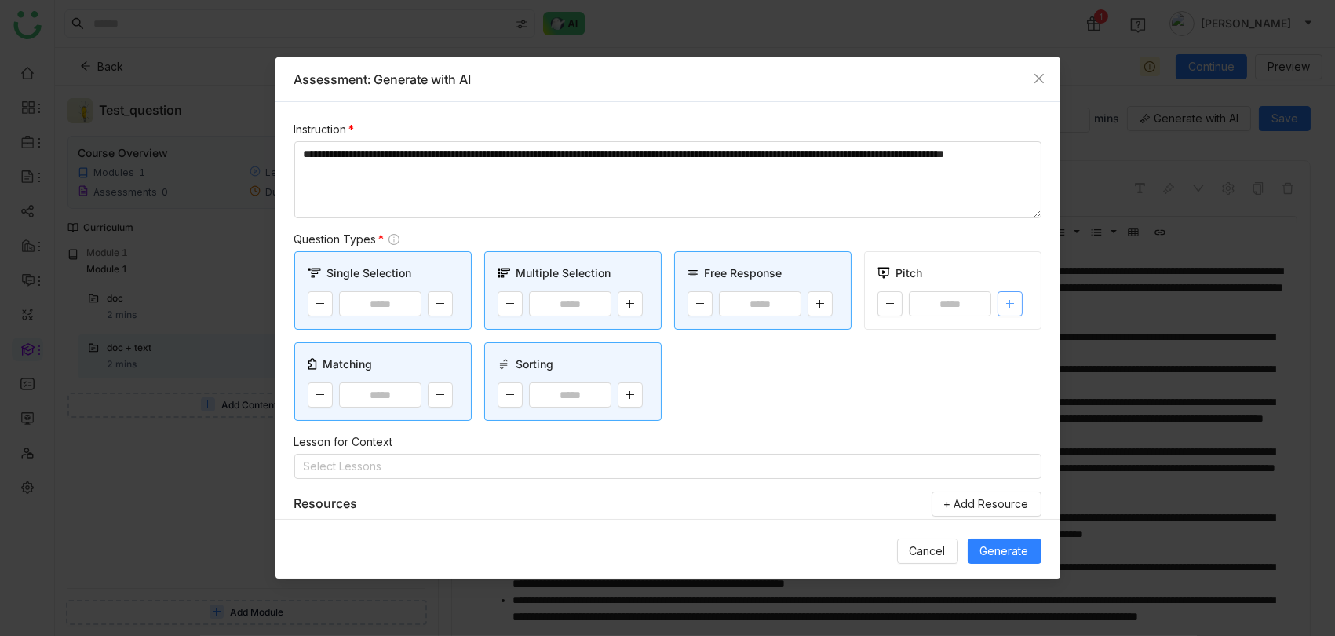
type input "*"
click at [545, 447] on div "Lesson for Context" at bounding box center [667, 441] width 747 height 17
click at [514, 468] on nz-select-top-control "Select Lessons" at bounding box center [667, 466] width 747 height 25
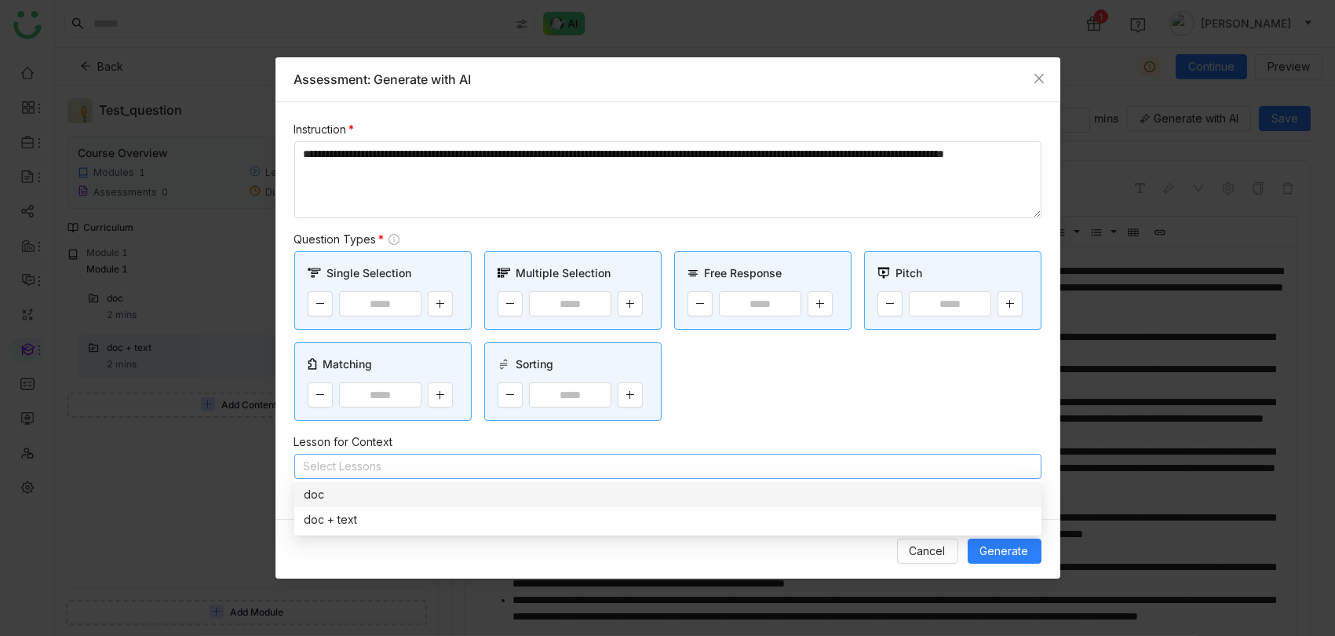
click at [423, 490] on div "doc" at bounding box center [668, 494] width 728 height 17
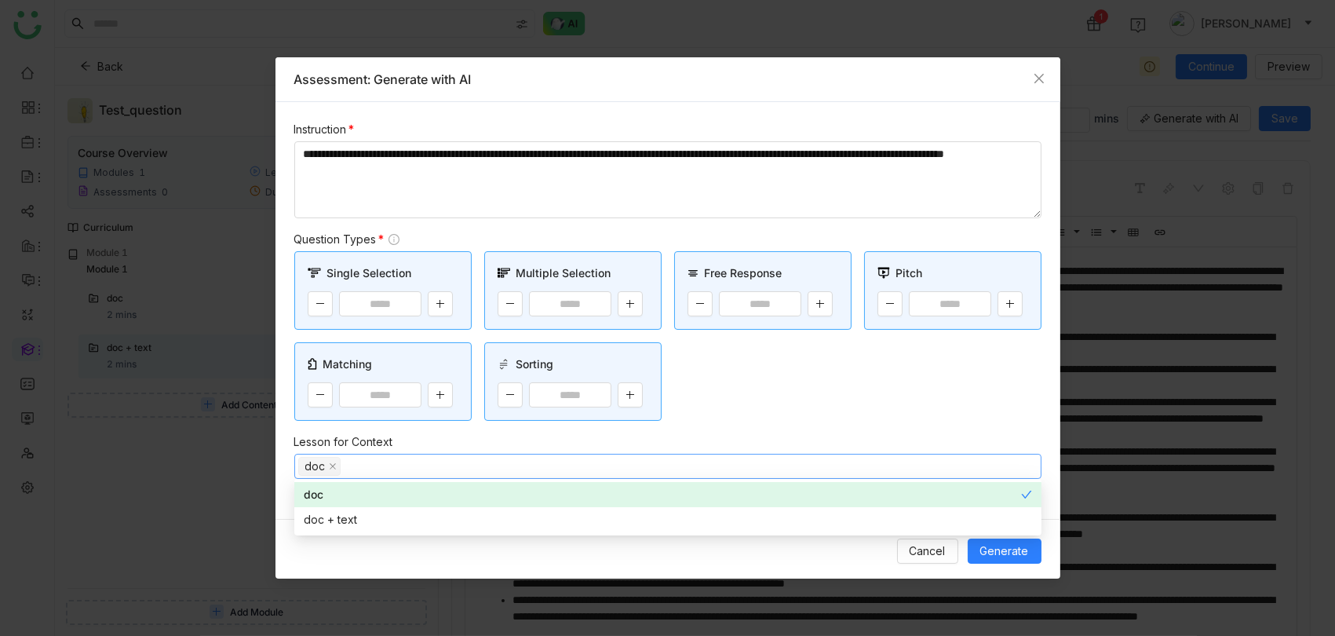
click at [754, 365] on div "Single Selection * Multiple Selection * Free Response * Pitch * Matching * Sort…" at bounding box center [667, 336] width 747 height 170
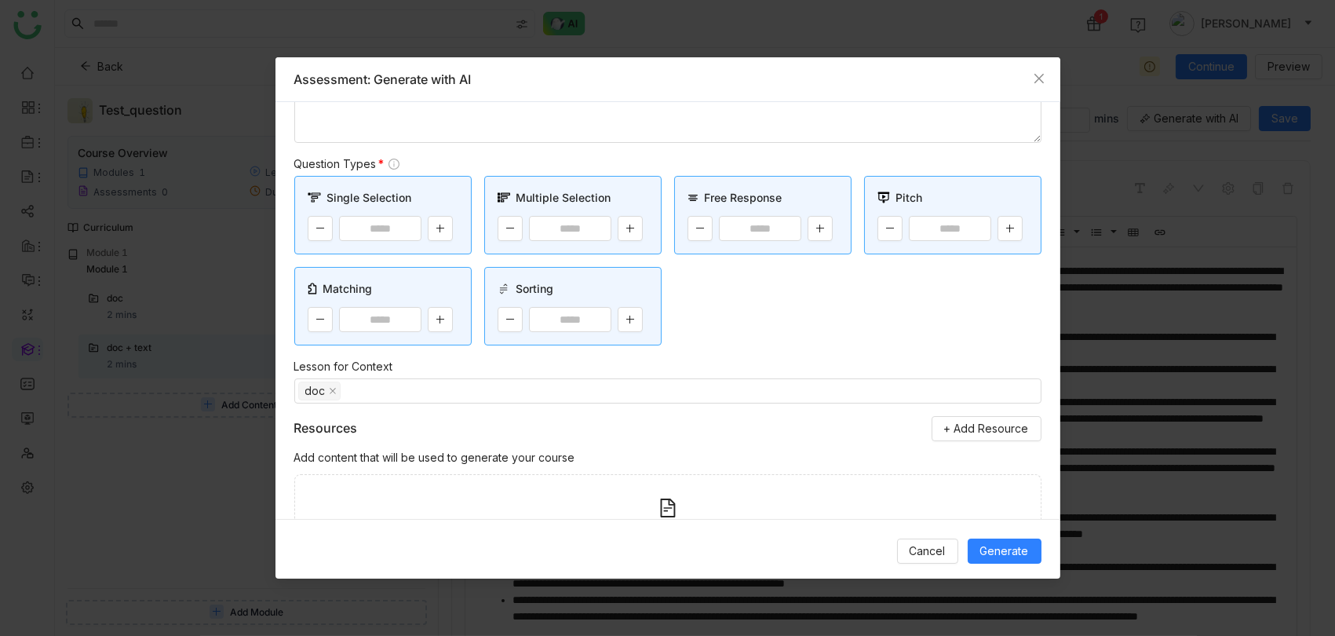
scroll to position [91, 0]
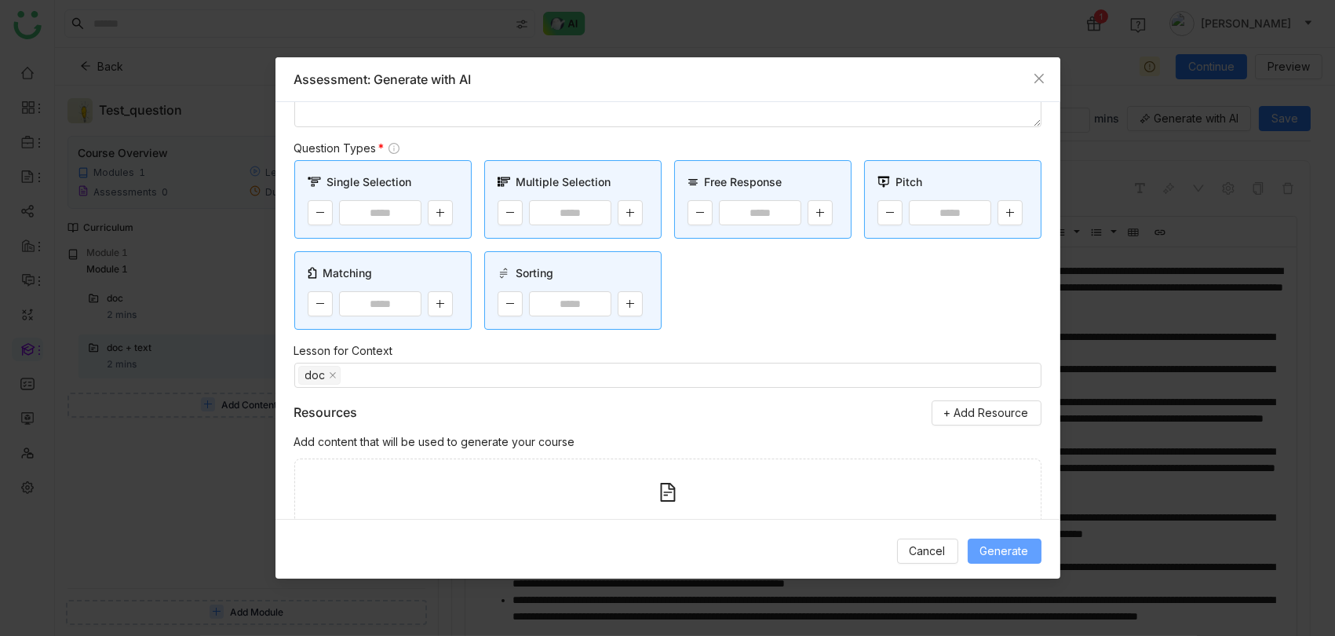
click at [1012, 557] on span "Generate" at bounding box center [1004, 550] width 49 height 17
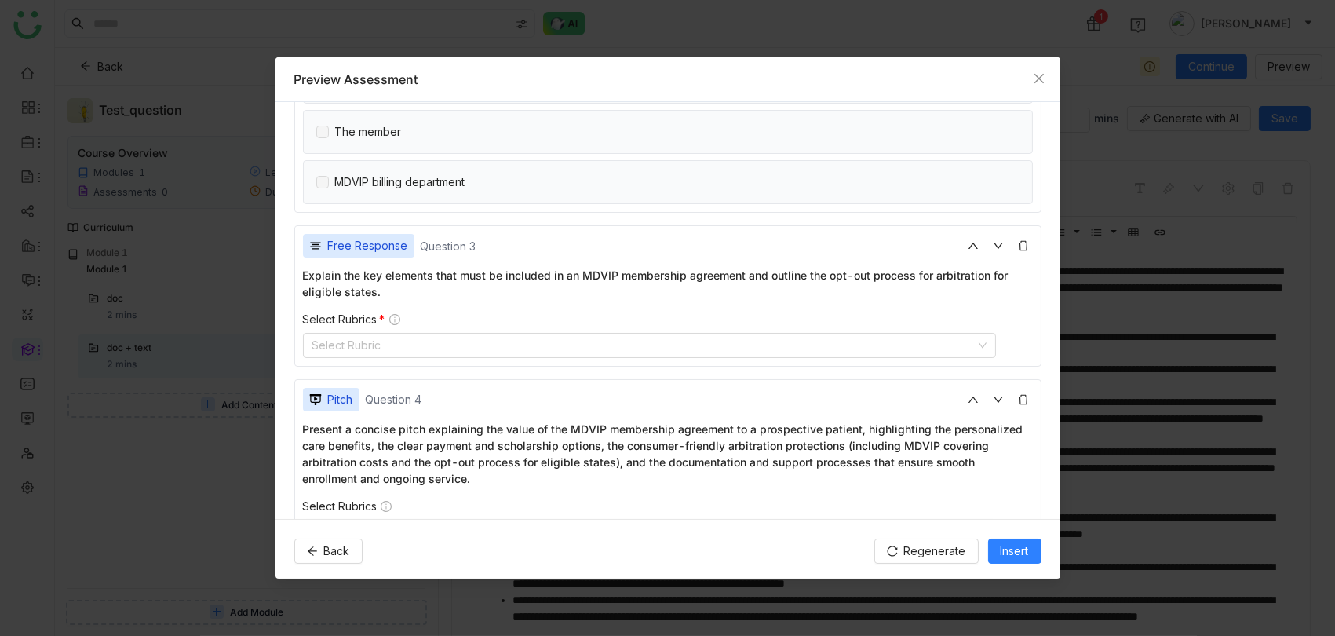
scroll to position [592, 0]
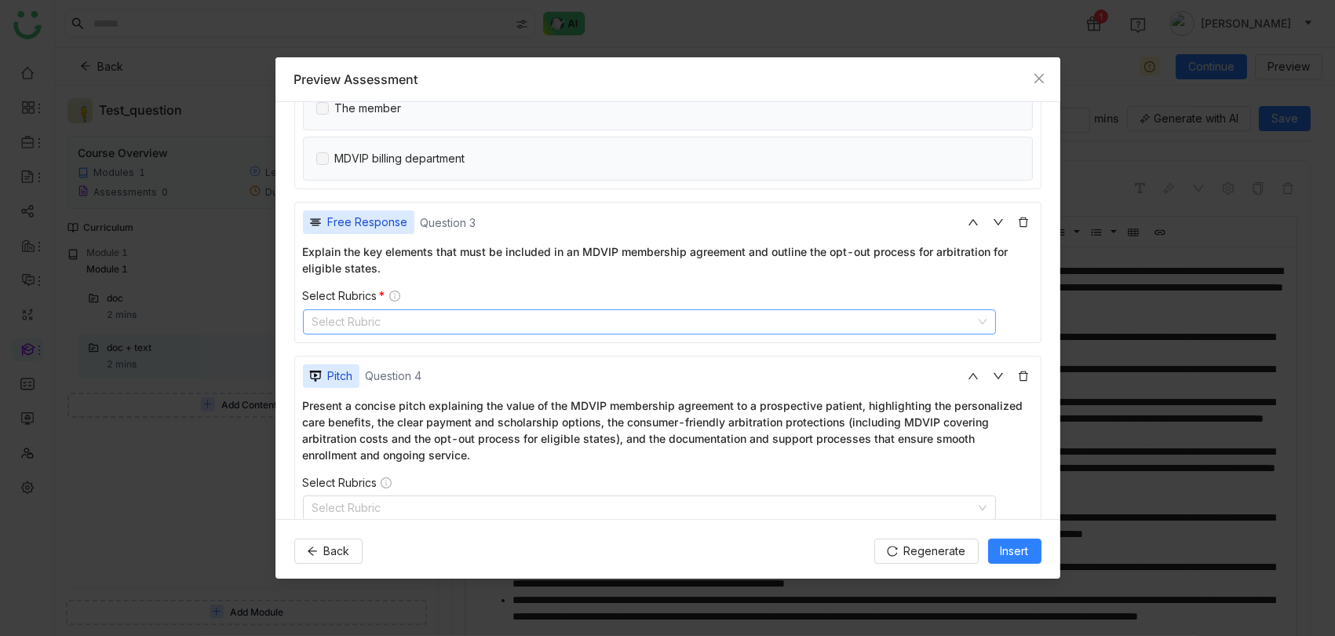
click at [596, 319] on nz-select-top-control "Select Rubric" at bounding box center [650, 321] width 694 height 25
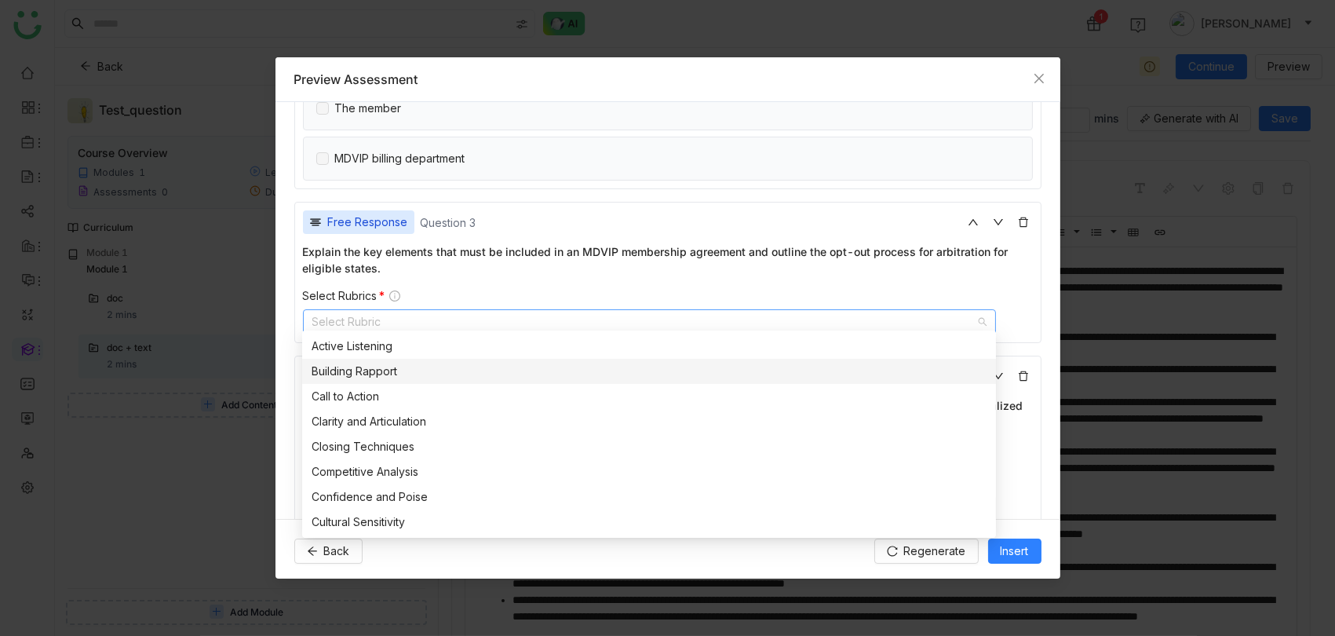
click at [556, 371] on div "Building Rapport" at bounding box center [649, 371] width 675 height 17
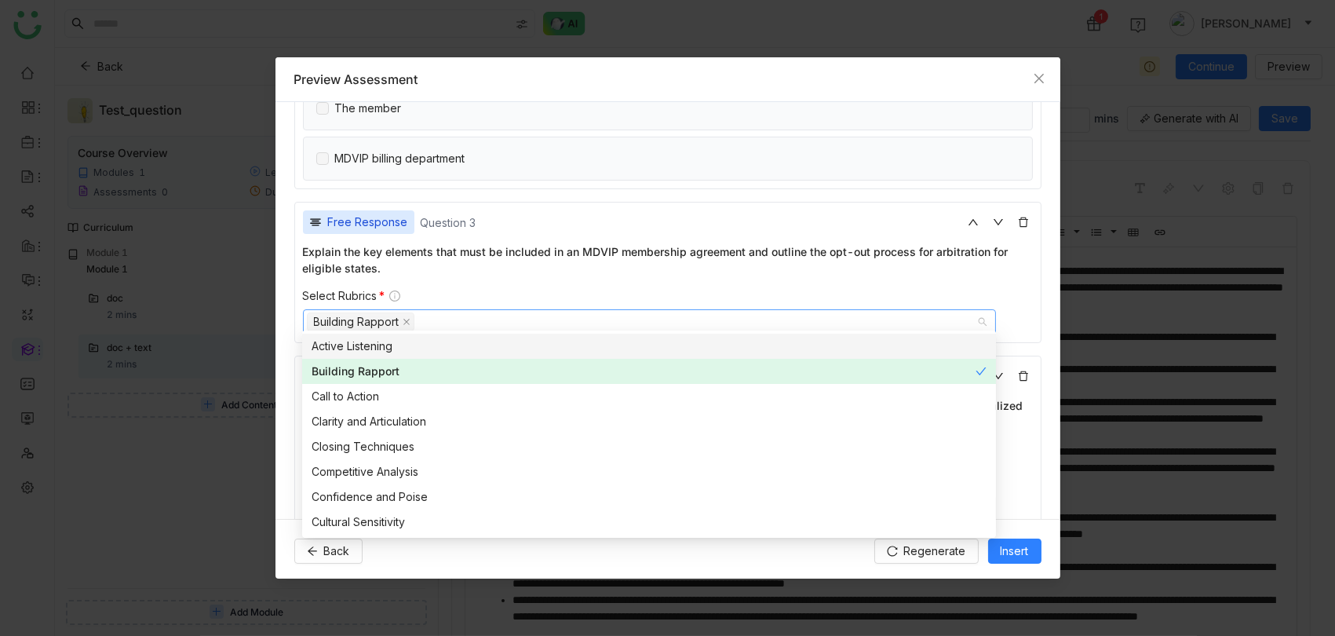
click at [679, 250] on div "Explain the key elements that must be included in an MDVIP membership agreement…" at bounding box center [668, 259] width 730 height 33
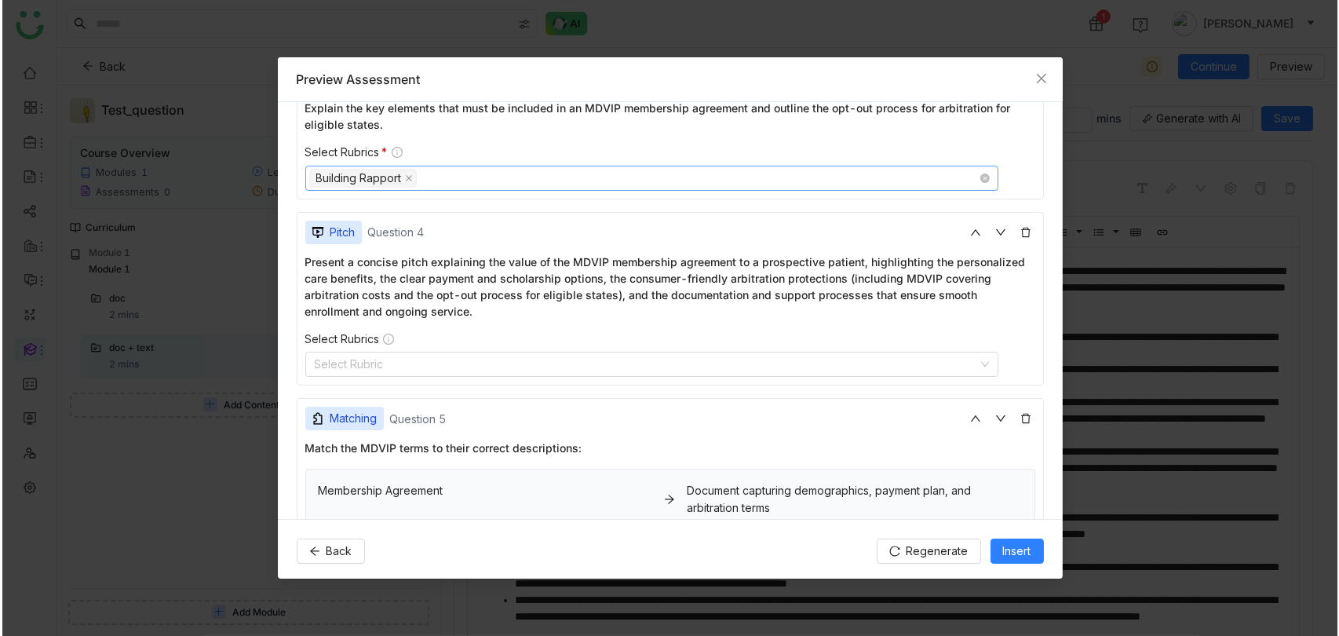
scroll to position [739, 0]
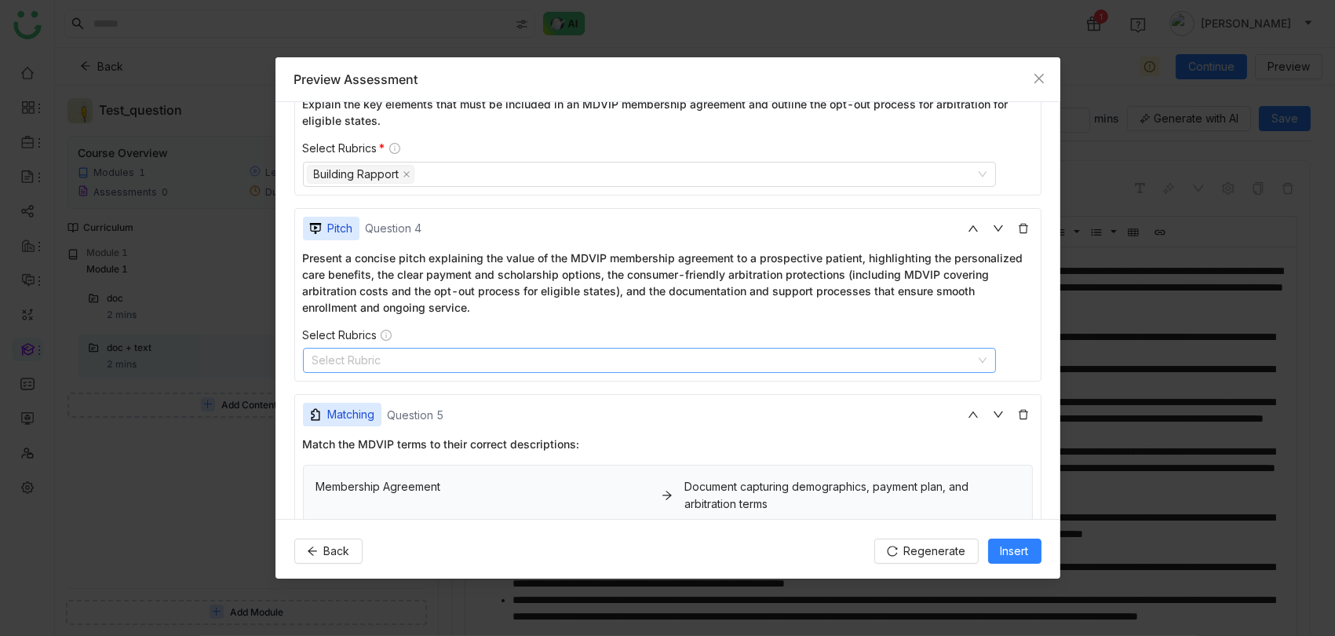
click at [616, 348] on nz-select-top-control "Select Rubric" at bounding box center [650, 360] width 694 height 25
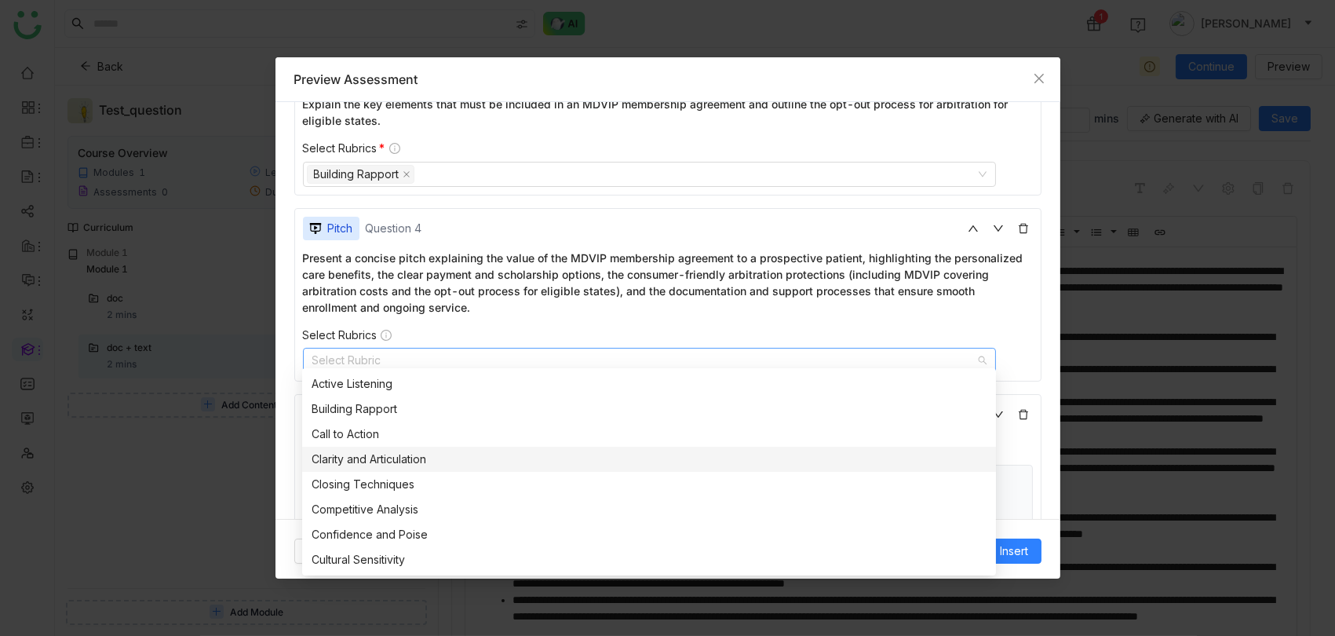
click at [574, 458] on div "Clarity and Articulation" at bounding box center [649, 458] width 675 height 17
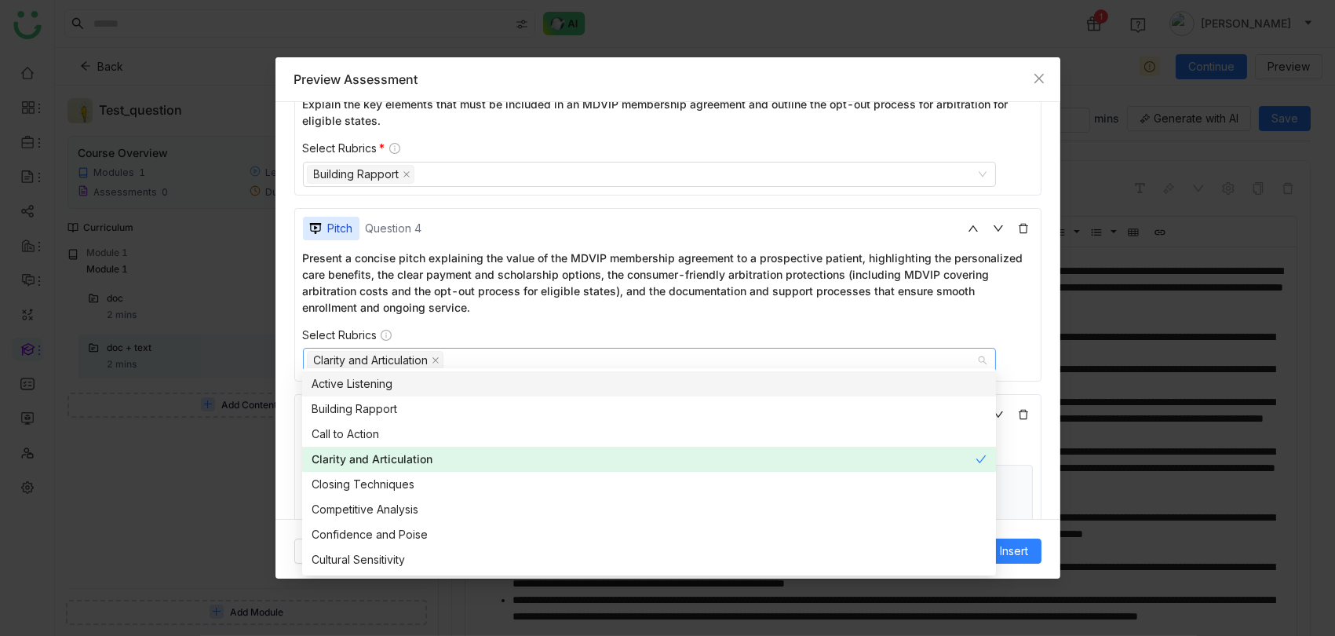
click at [952, 317] on div "Present a concise pitch explaining the value of the MDVIP membership agreement …" at bounding box center [668, 312] width 730 height 124
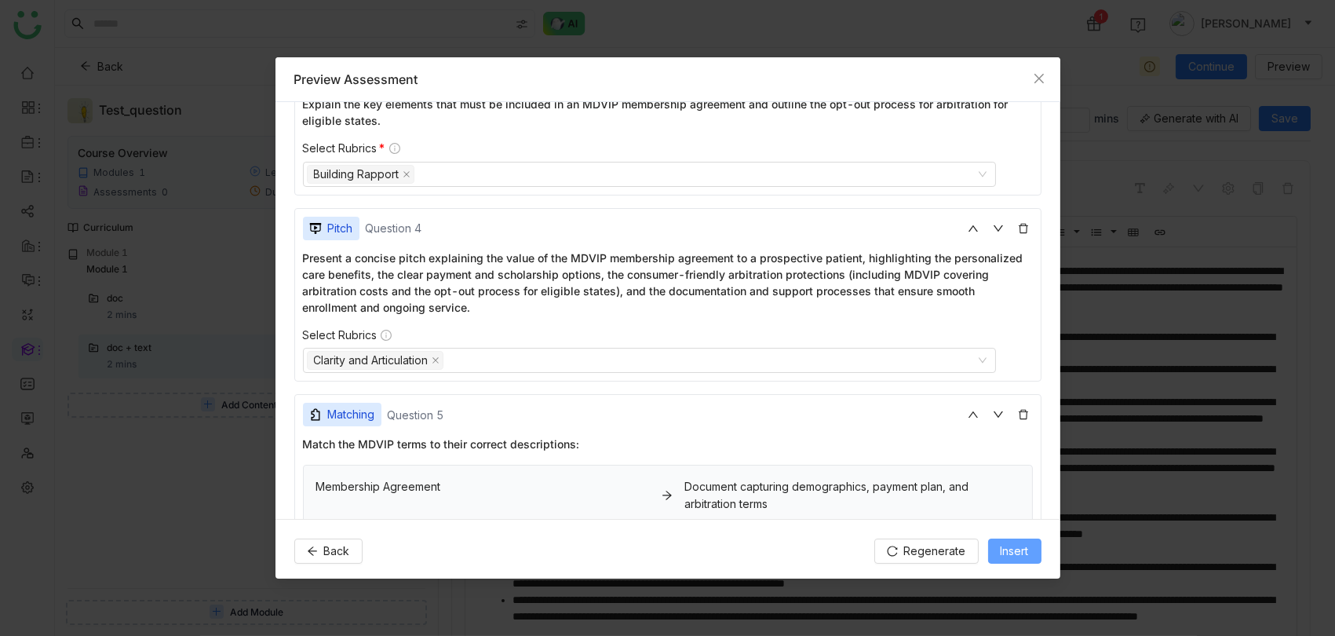
click at [1026, 558] on span "Insert" at bounding box center [1015, 550] width 28 height 17
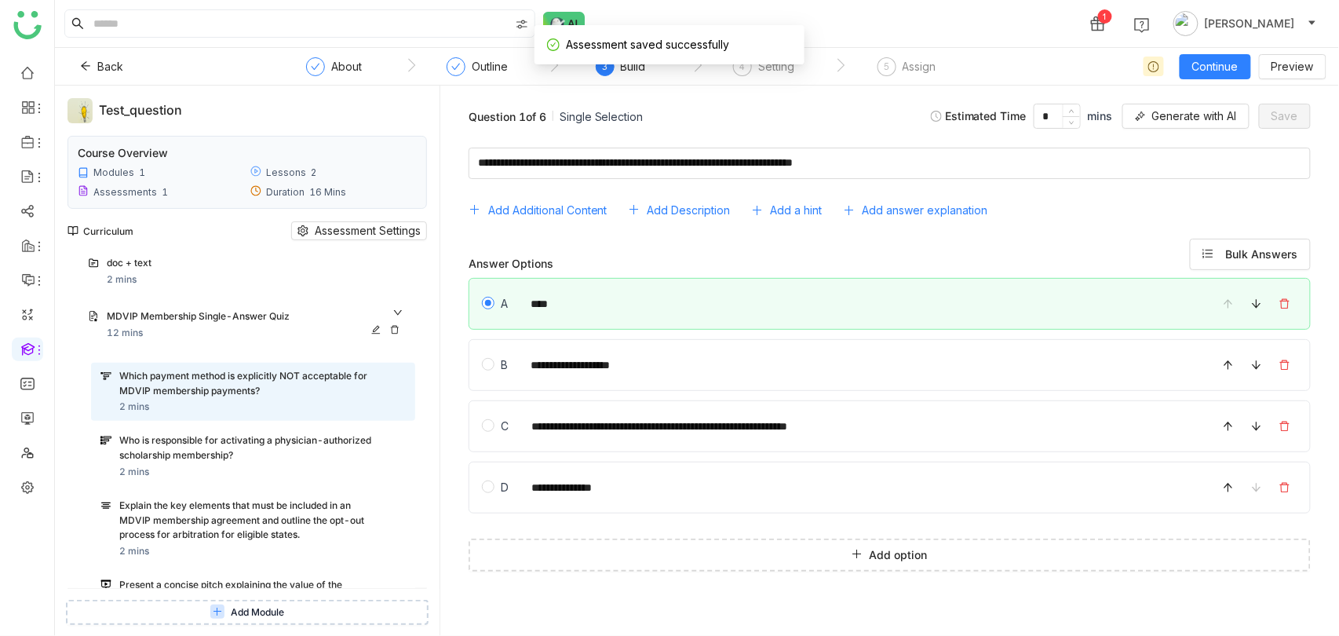
scroll to position [91, 0]
click at [381, 327] on icon at bounding box center [375, 330] width 9 height 9
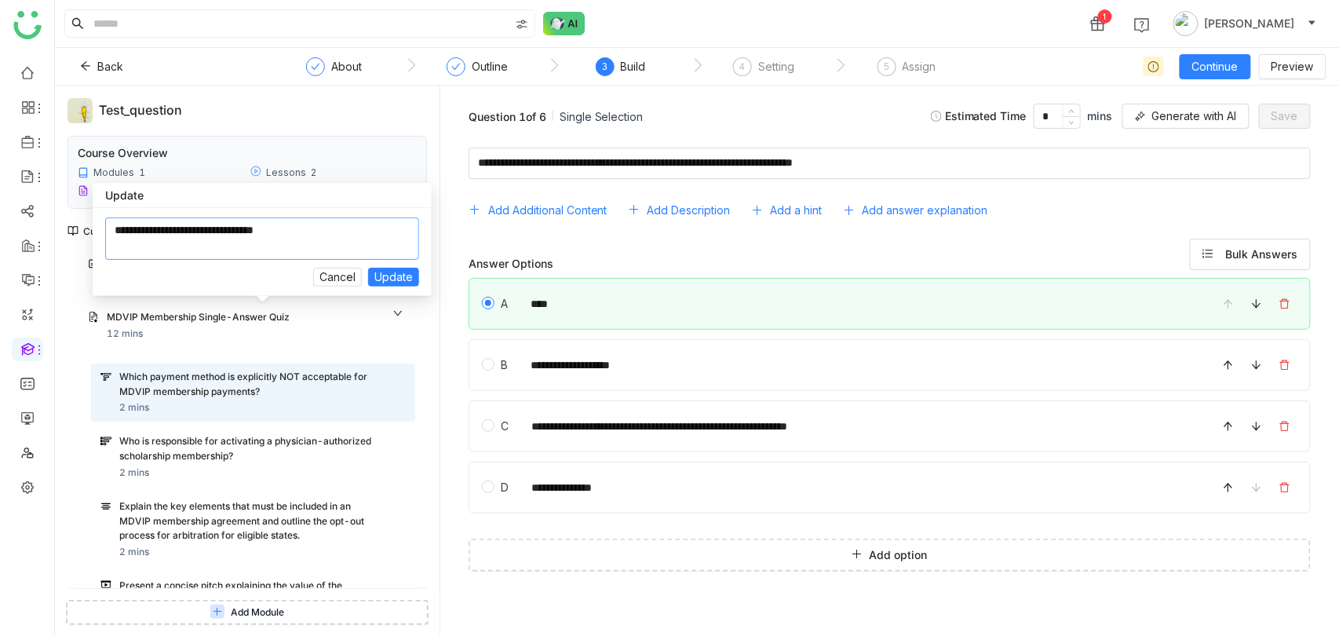
drag, startPoint x: 366, startPoint y: 225, endPoint x: 35, endPoint y: 225, distance: 331.2
click at [35, 225] on body "1 [PERSON_NAME] Back ` About ` Outline ` 3 Build ` 4 Setting ` 5 Assign Continu…" at bounding box center [669, 318] width 1339 height 636
type textarea "**********"
click at [368, 268] on button "Update" at bounding box center [393, 277] width 51 height 19
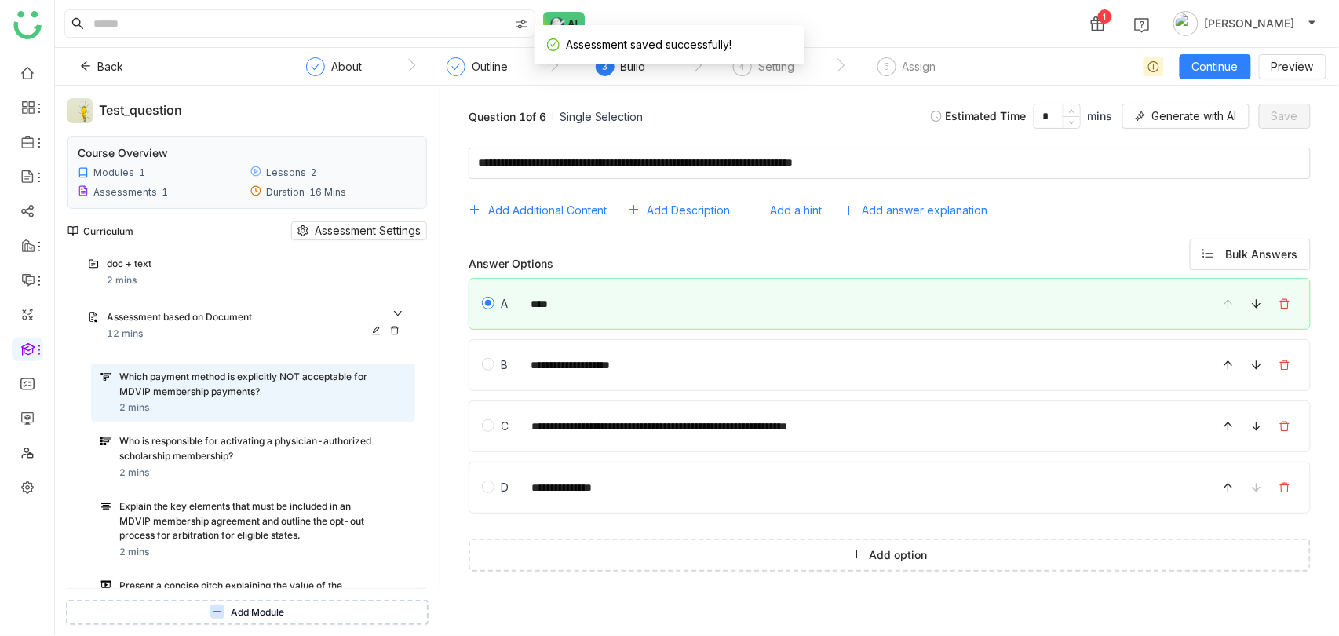
click at [406, 310] on div "Assessment based on Document" at bounding box center [256, 318] width 299 height 16
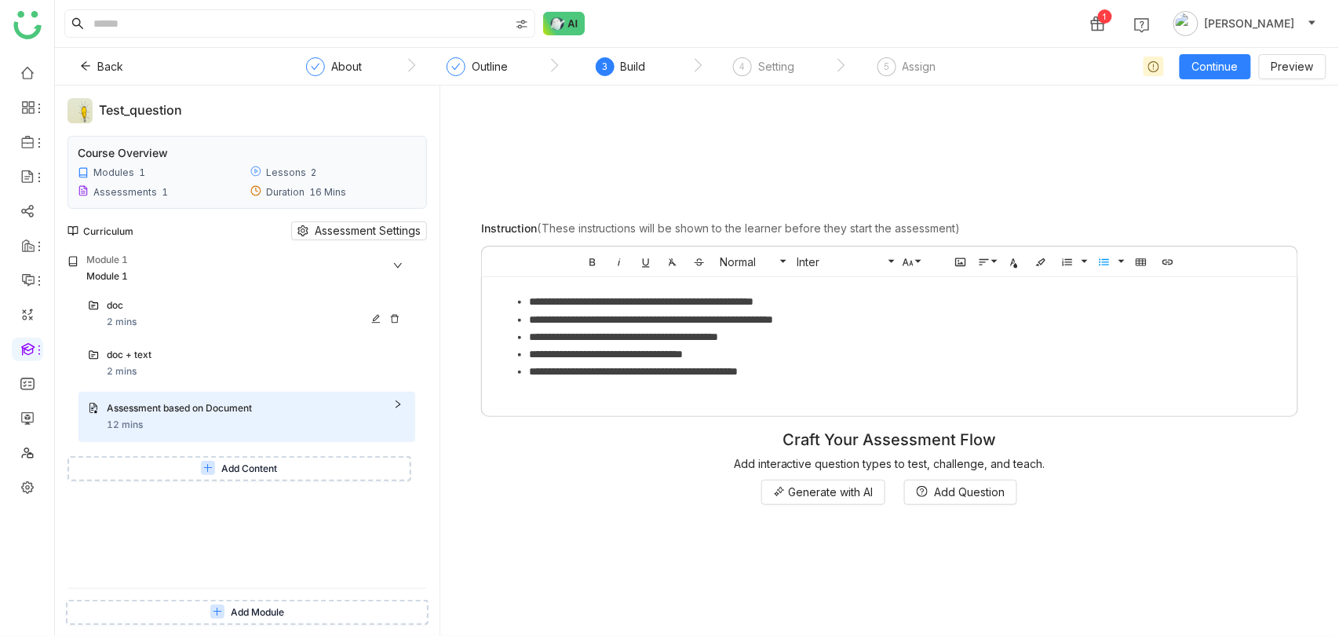
click at [381, 317] on icon at bounding box center [375, 318] width 9 height 9
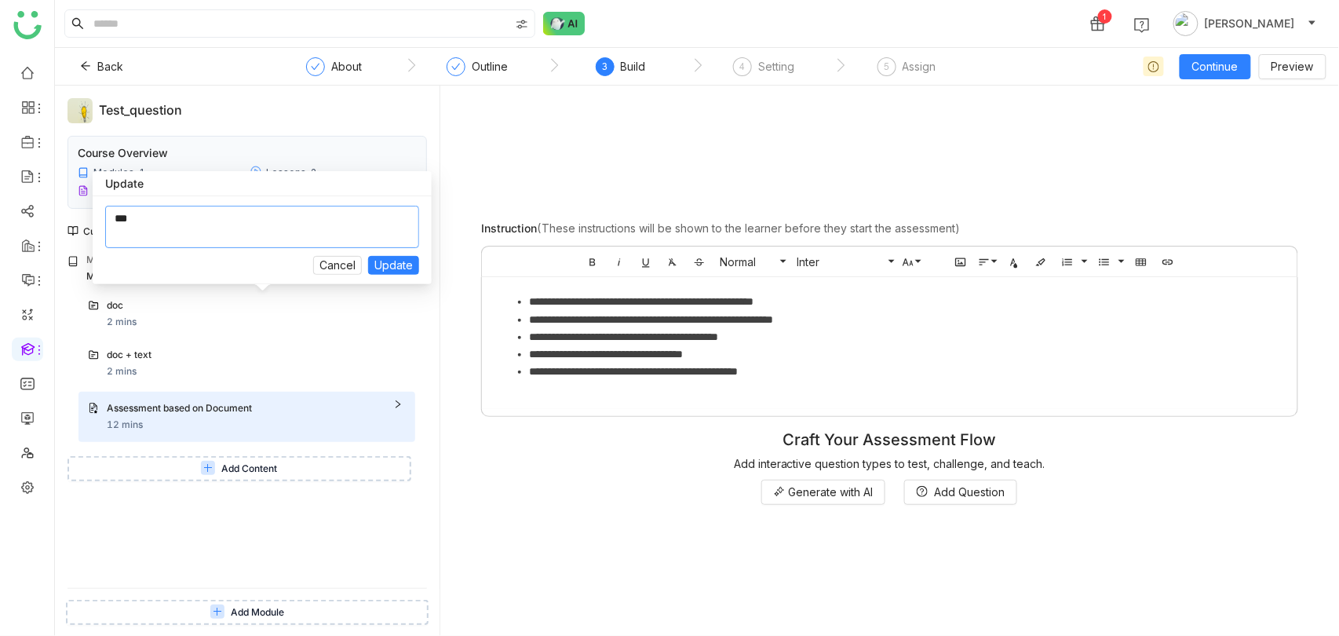
drag, startPoint x: 286, startPoint y: 227, endPoint x: 89, endPoint y: 227, distance: 197.0
click at [89, 227] on body "1 [PERSON_NAME] Back ` About ` Outline ` 3 Build ` 4 Setting ` 5 Assign Continu…" at bounding box center [669, 318] width 1339 height 636
type textarea "***"
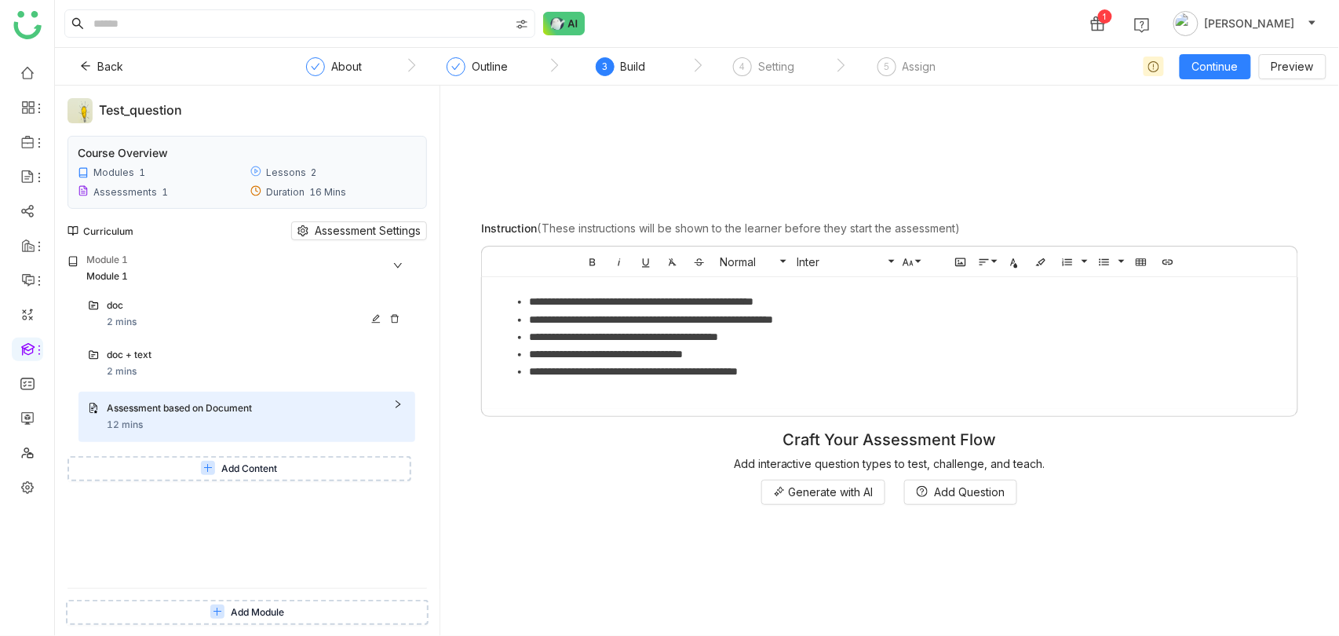
click at [381, 319] on icon at bounding box center [375, 318] width 9 height 9
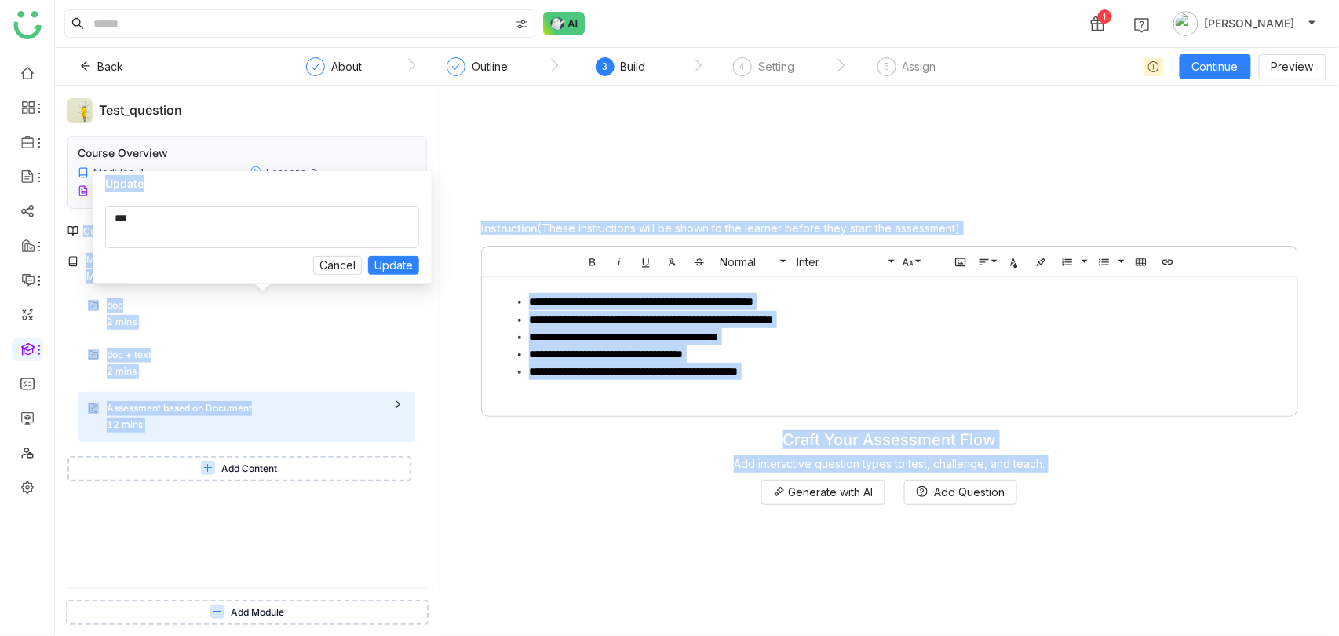
drag, startPoint x: 217, startPoint y: 205, endPoint x: 63, endPoint y: 205, distance: 154.6
click at [63, 205] on body "1 [PERSON_NAME] Back ` About ` Outline ` 3 Build ` 4 Setting ` 5 Assign Continu…" at bounding box center [669, 318] width 1339 height 636
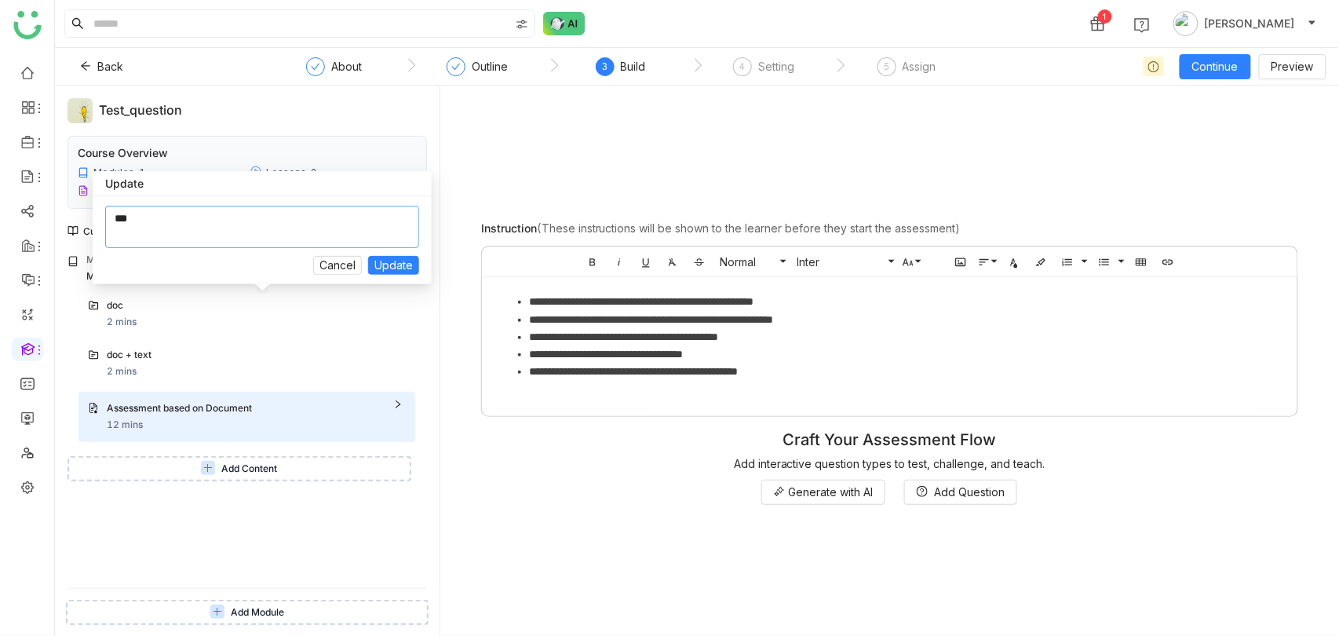
click at [160, 215] on textarea at bounding box center [262, 227] width 314 height 42
type textarea "********"
click at [368, 256] on button "Update" at bounding box center [393, 265] width 51 height 19
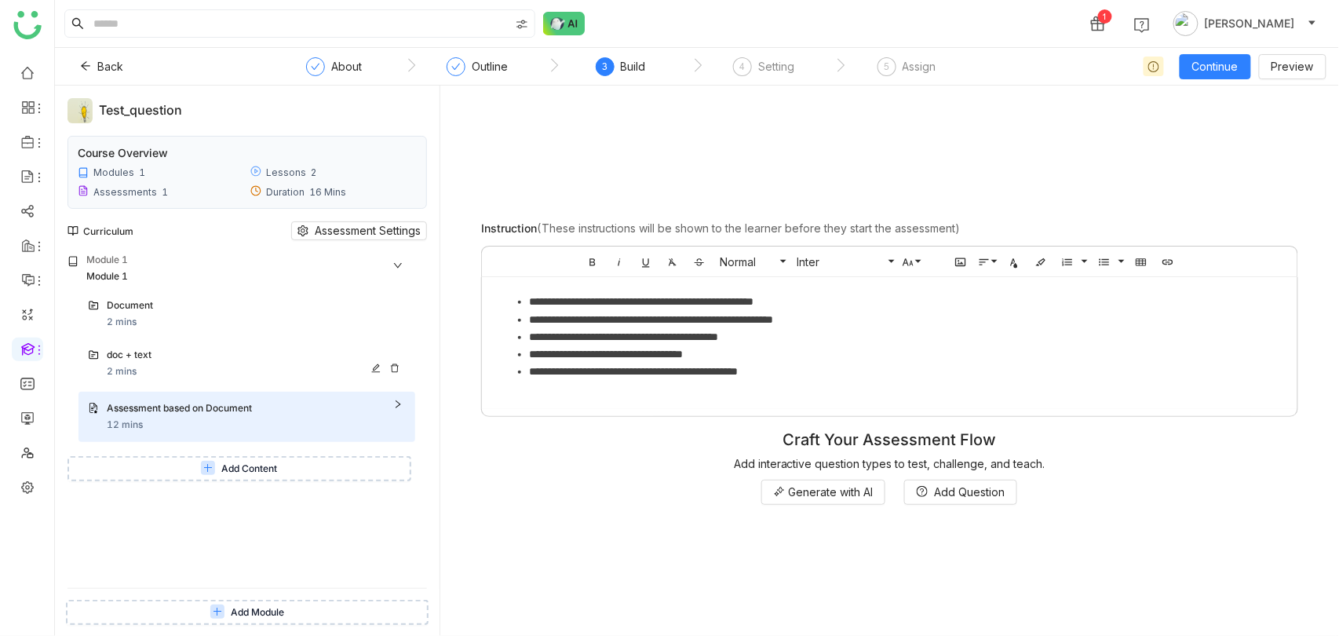
click at [381, 365] on icon at bounding box center [375, 367] width 9 height 9
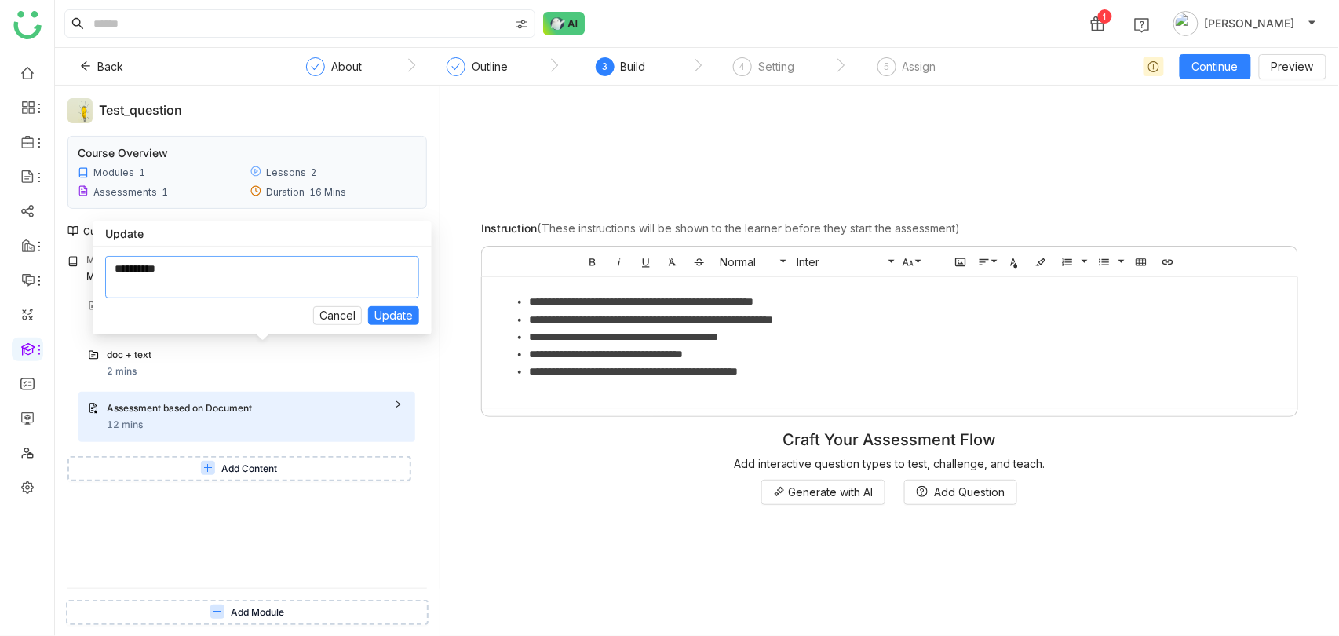
drag, startPoint x: 258, startPoint y: 262, endPoint x: 15, endPoint y: 261, distance: 243.3
click at [15, 261] on body "1 [PERSON_NAME] Back ` About ` Outline ` 3 Build ` 4 Setting ` 5 Assign Continu…" at bounding box center [669, 318] width 1339 height 636
type textarea "**********"
click at [368, 306] on button "Update" at bounding box center [393, 315] width 51 height 19
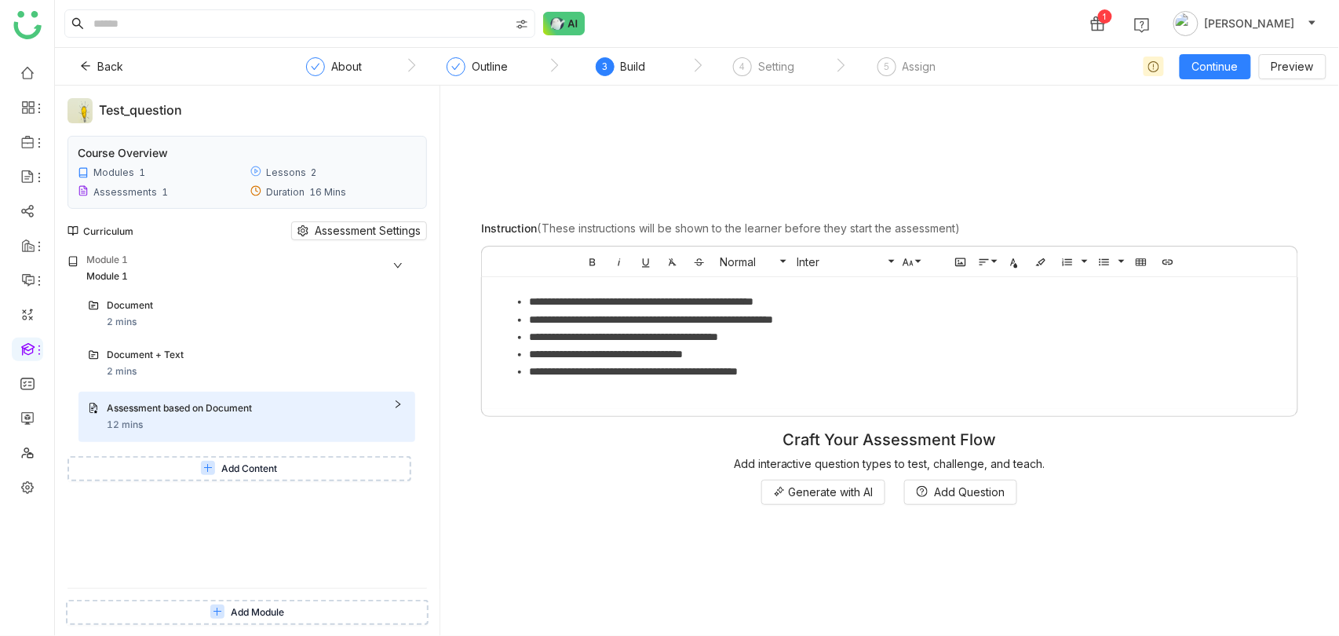
click at [303, 470] on button "Add Content" at bounding box center [239, 468] width 344 height 25
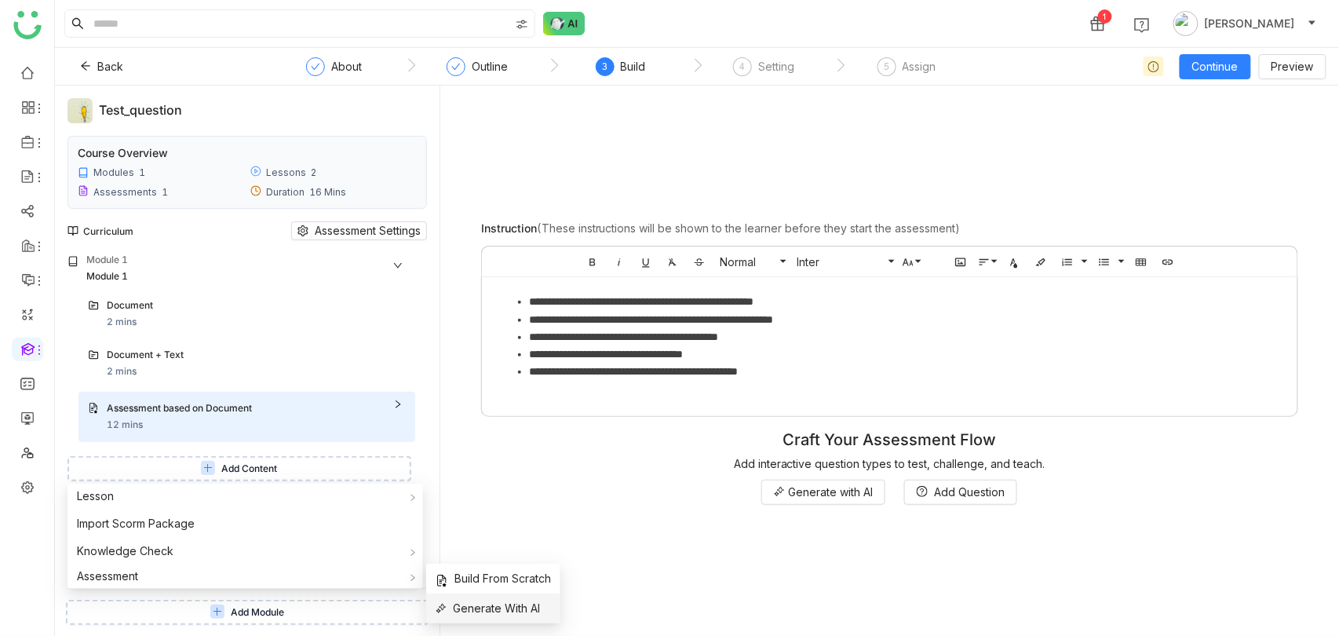
click at [480, 601] on span "Generate With AI" at bounding box center [488, 608] width 104 height 17
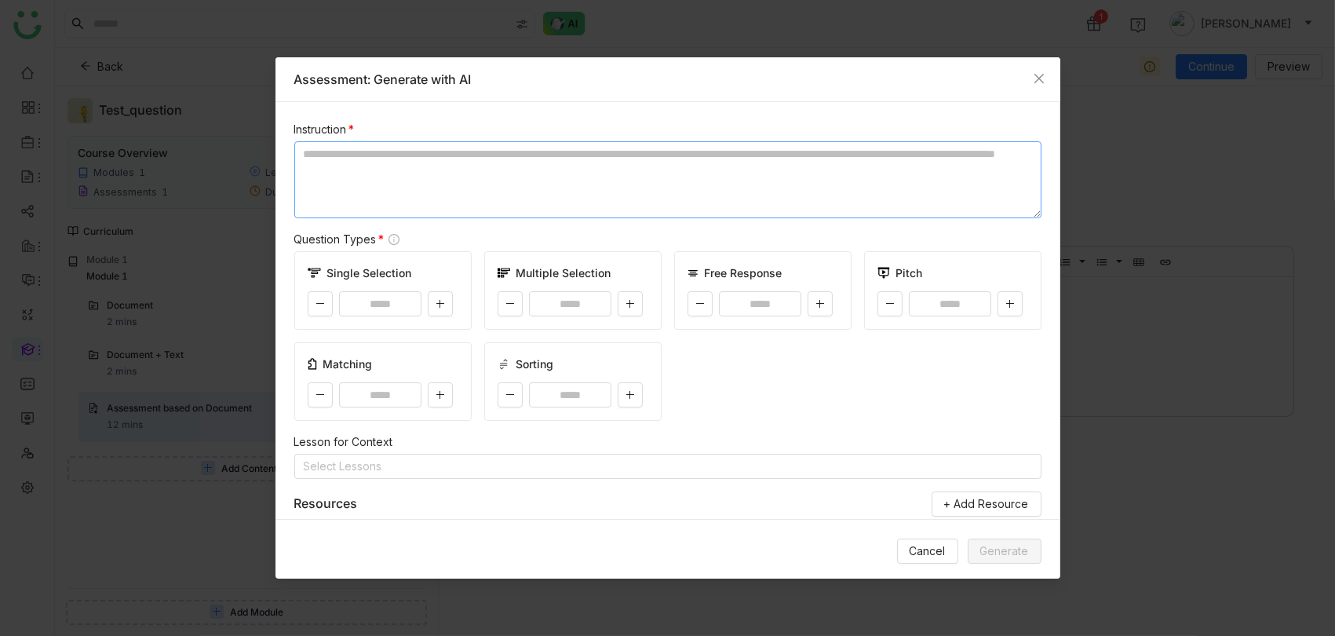
click at [415, 188] on textarea at bounding box center [667, 179] width 747 height 77
paste textarea "**********"
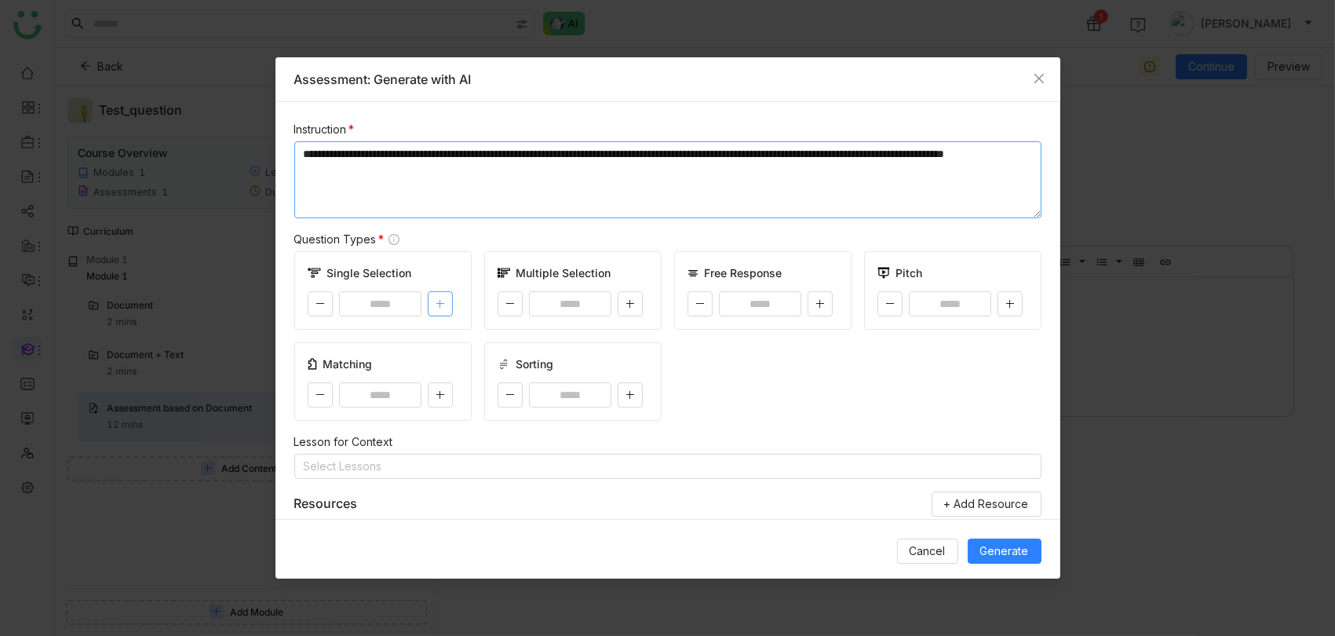
type textarea "**********"
click at [432, 304] on button at bounding box center [440, 303] width 25 height 25
type input "*"
click at [449, 392] on button at bounding box center [440, 394] width 25 height 25
type input "*"
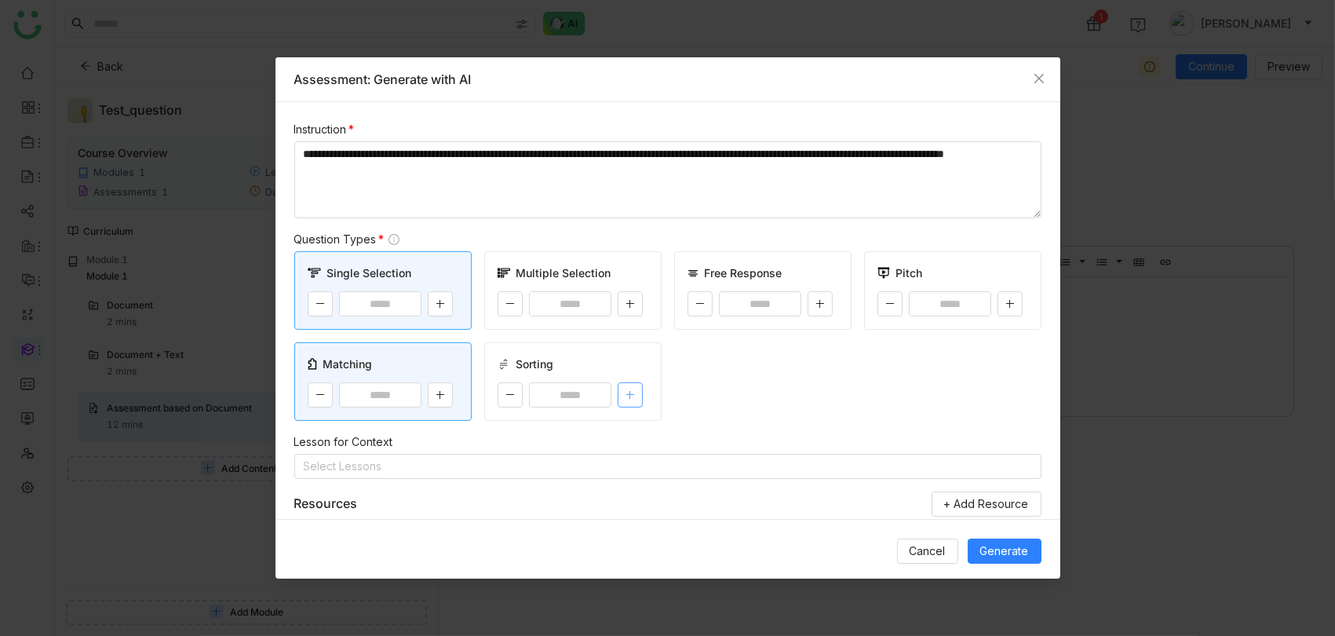
click at [618, 396] on button at bounding box center [630, 394] width 25 height 25
type input "*"
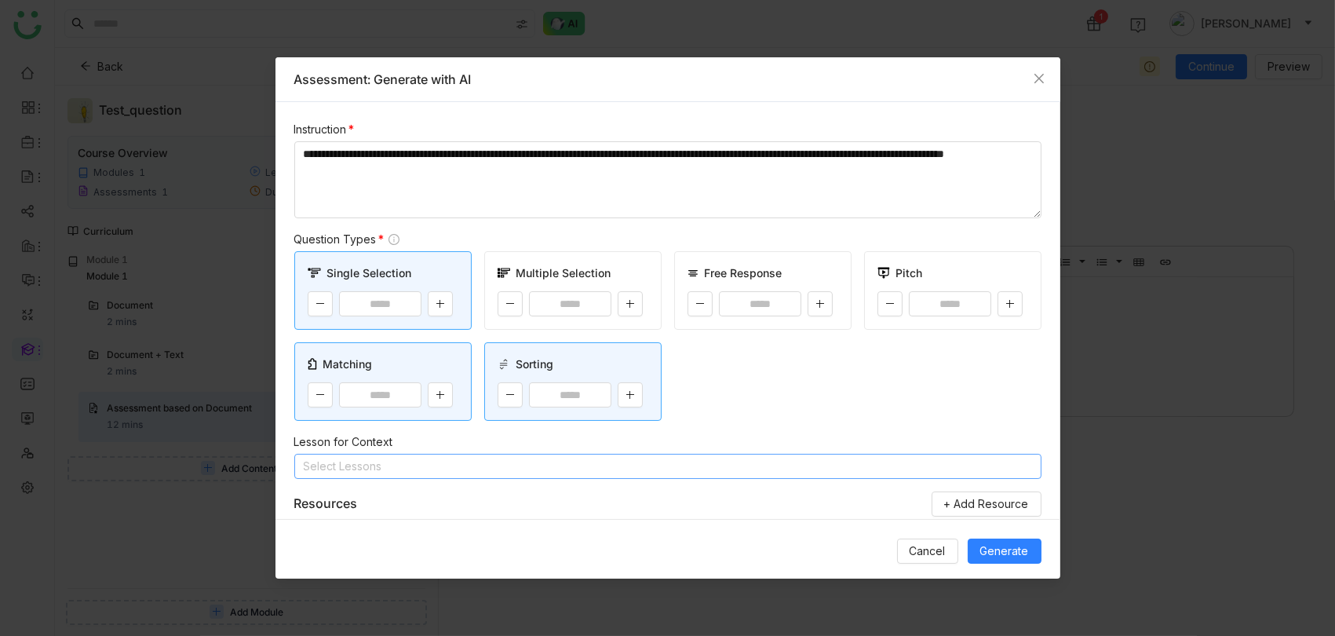
click at [544, 460] on nz-select-top-control "Select Lessons" at bounding box center [667, 466] width 747 height 25
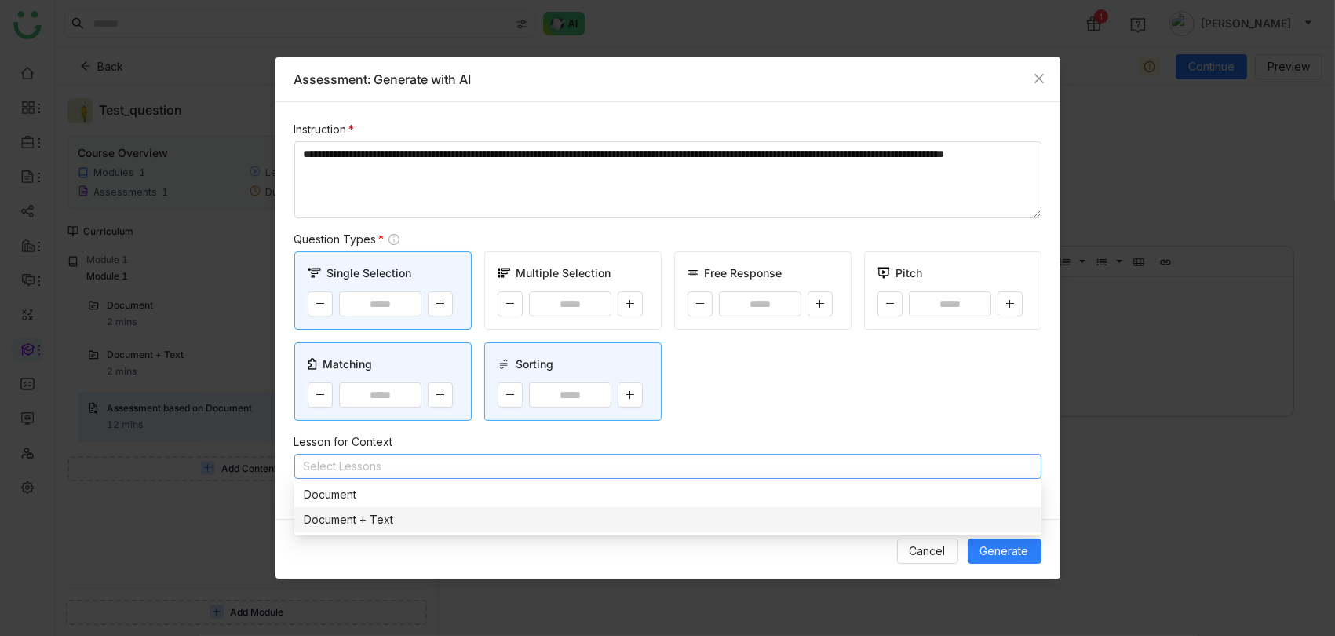
click at [439, 523] on div "Document + Text" at bounding box center [668, 519] width 728 height 17
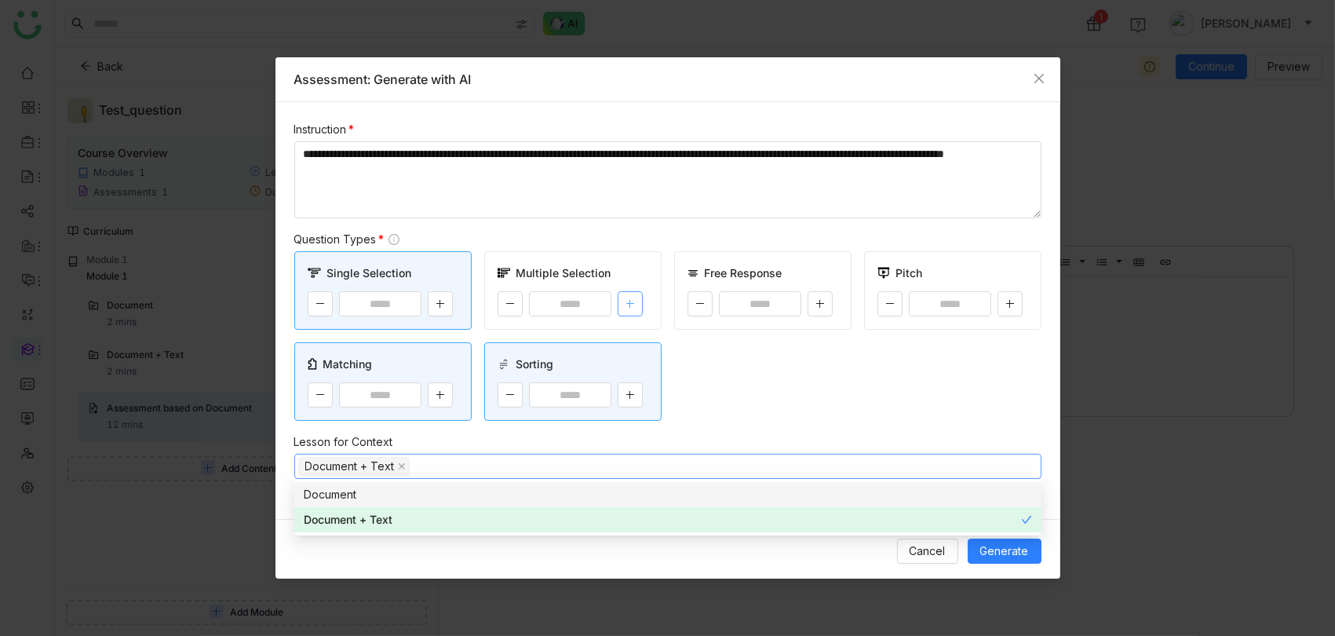
click at [636, 304] on button at bounding box center [630, 303] width 25 height 25
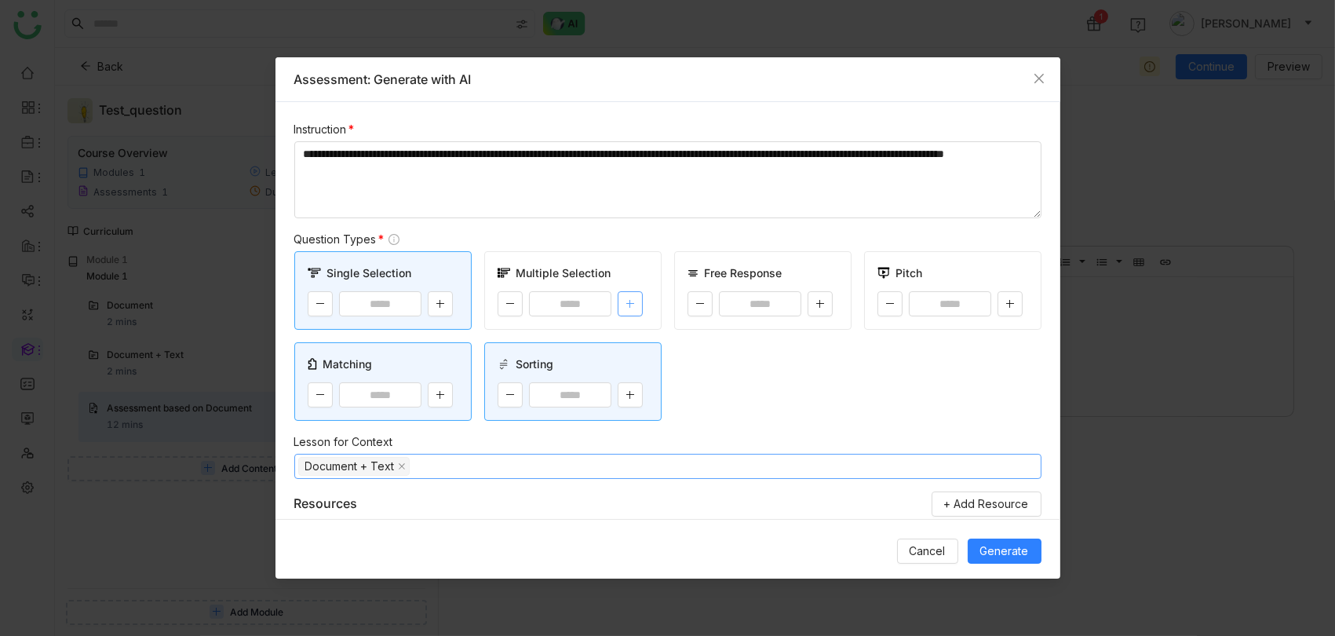
type input "*"
click at [815, 310] on button at bounding box center [820, 303] width 25 height 25
type input "*"
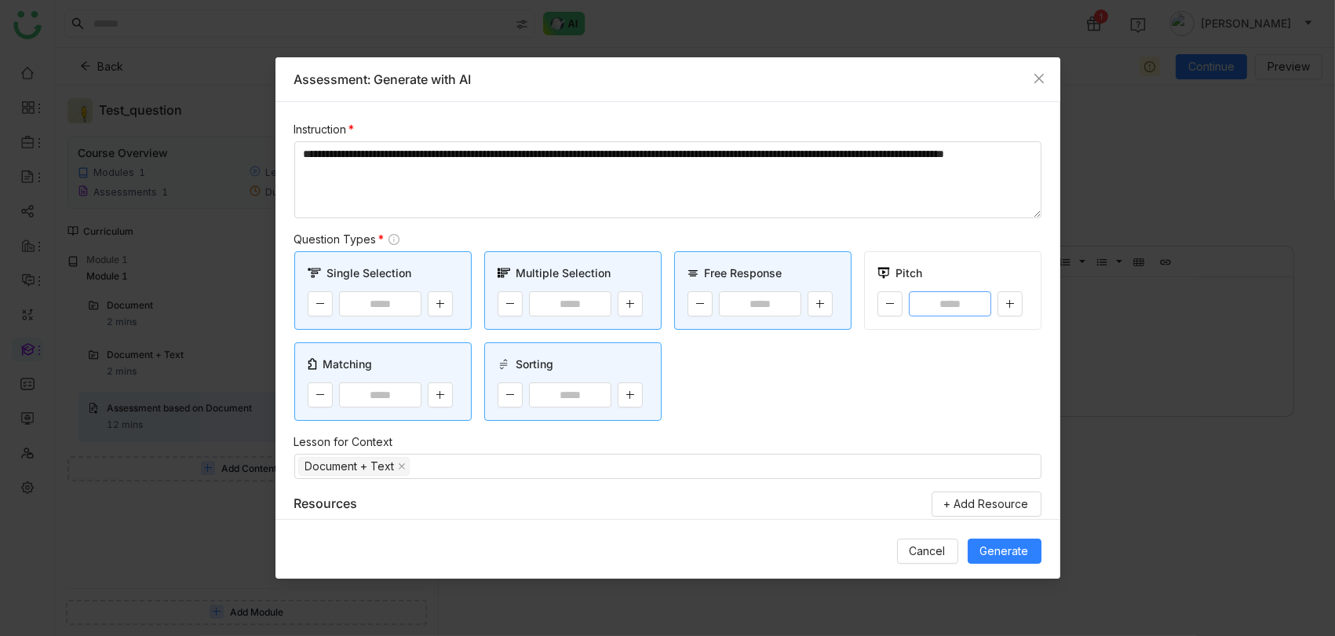
click at [984, 314] on input "*" at bounding box center [950, 303] width 83 height 25
click at [1012, 296] on button at bounding box center [1009, 303] width 25 height 25
type input "*"
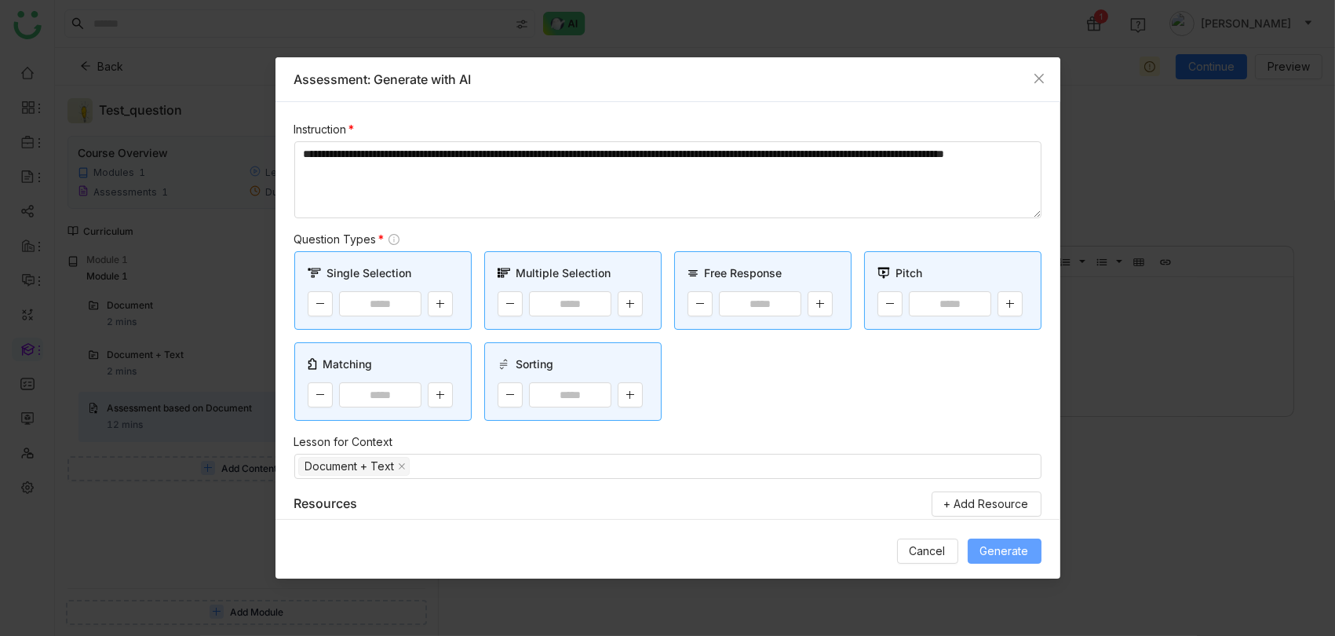
click at [1016, 545] on span "Generate" at bounding box center [1004, 550] width 49 height 17
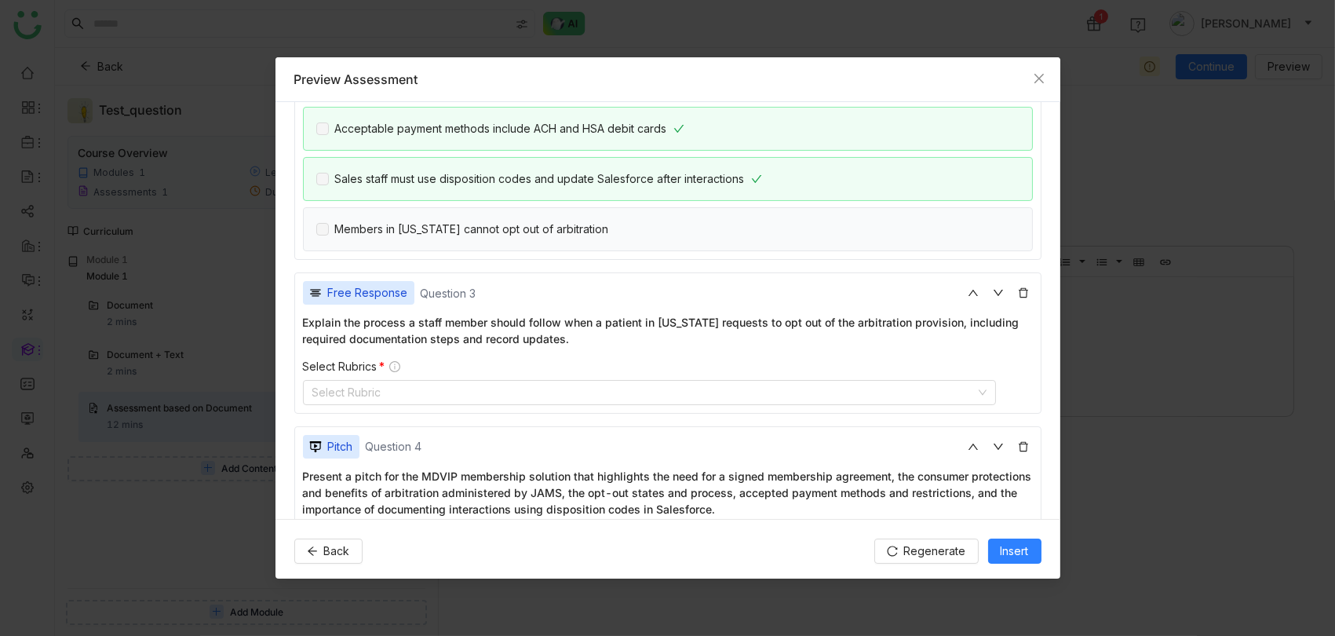
scroll to position [559, 0]
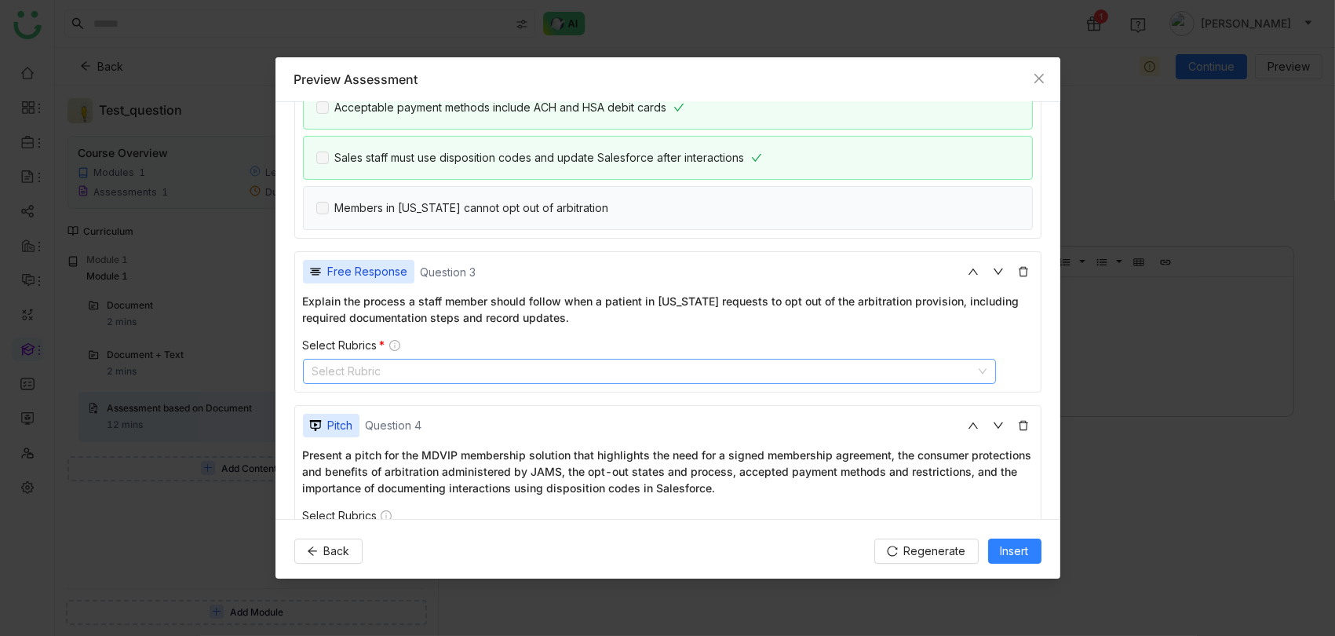
click at [882, 366] on nz-select-top-control "Select Rubric" at bounding box center [650, 371] width 694 height 25
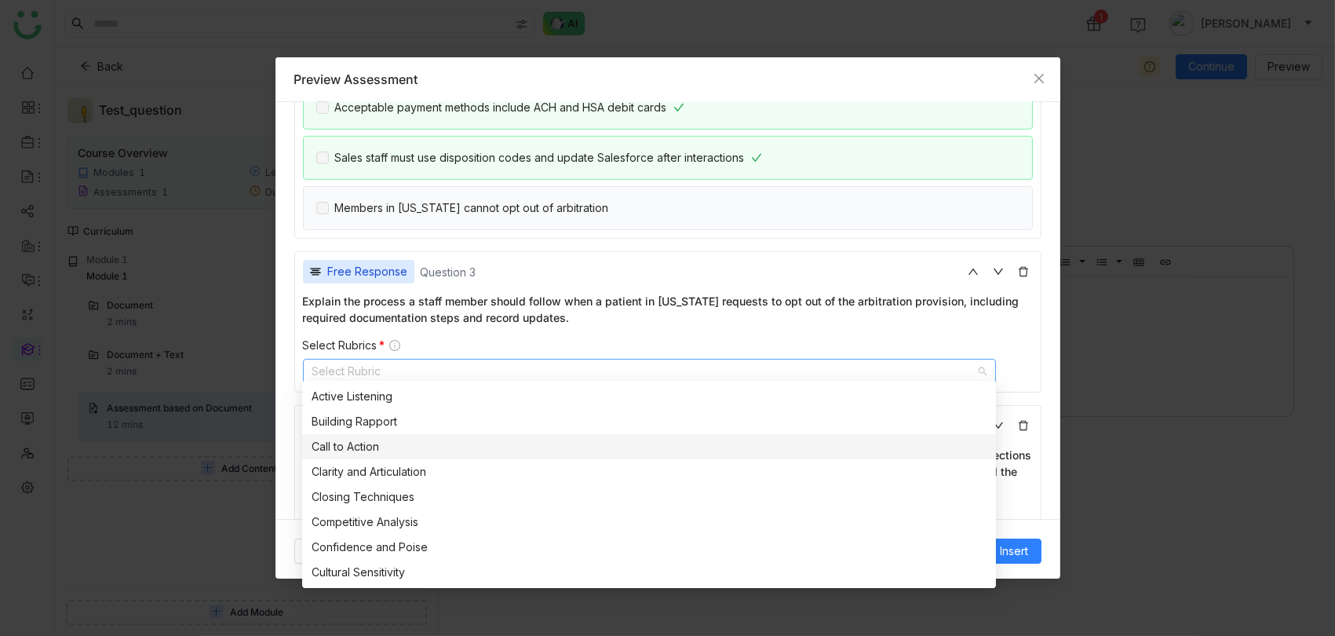
click at [611, 456] on nz-option-item "Call to Action" at bounding box center [649, 446] width 694 height 25
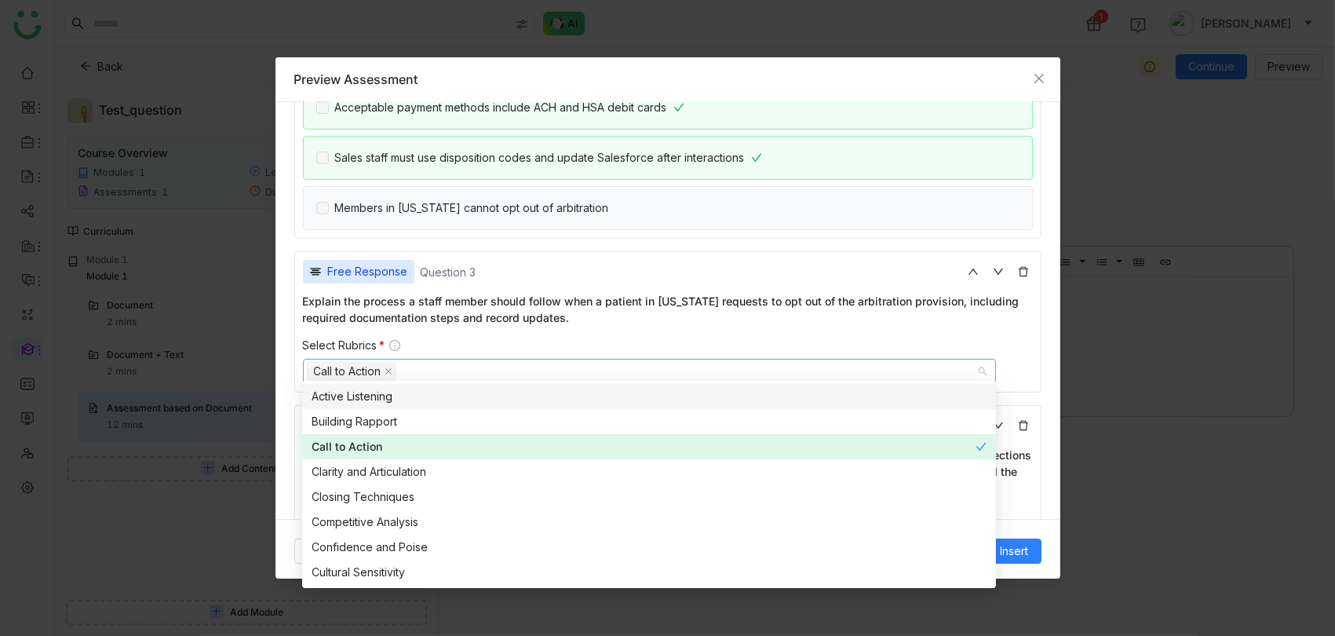
click at [588, 341] on div "Select Rubrics *" at bounding box center [668, 345] width 730 height 14
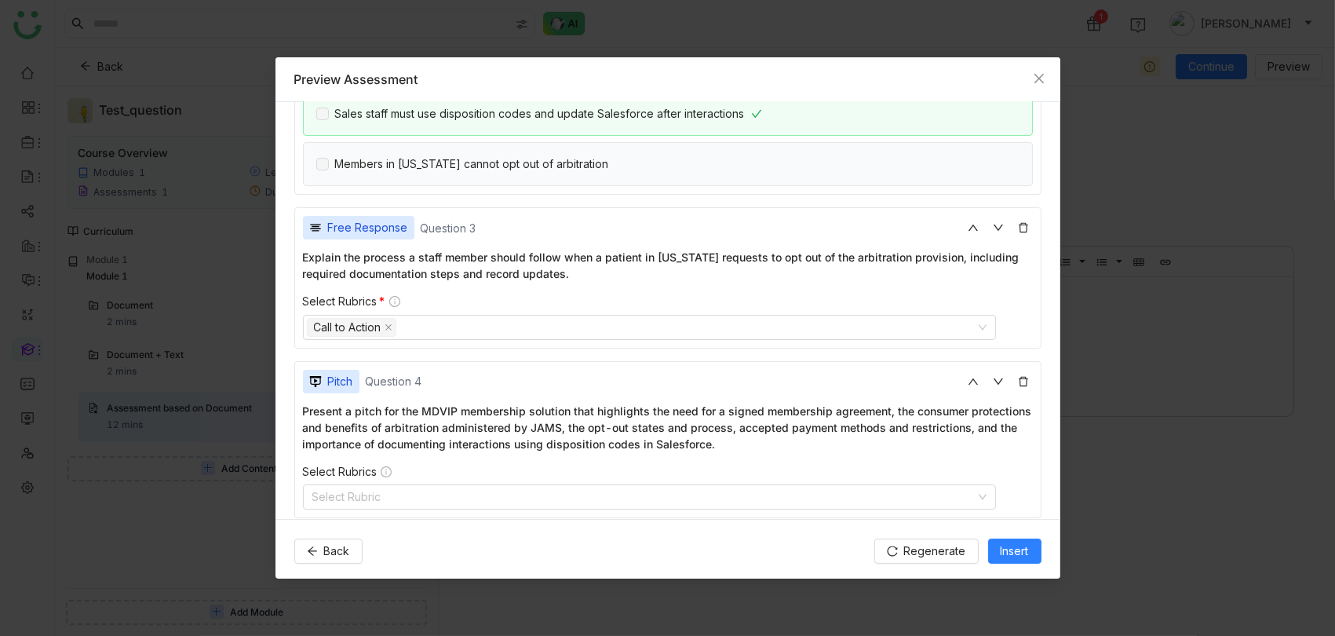
scroll to position [622, 0]
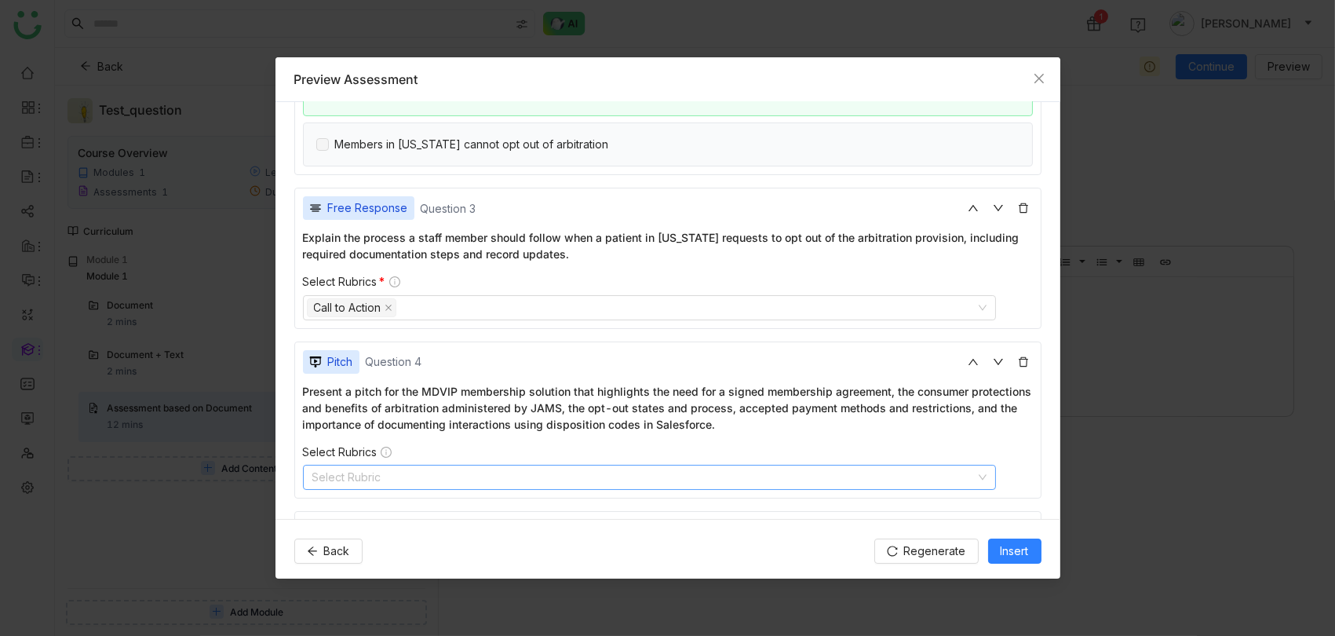
click at [530, 465] on nz-select-top-control "Select Rubric" at bounding box center [650, 477] width 694 height 25
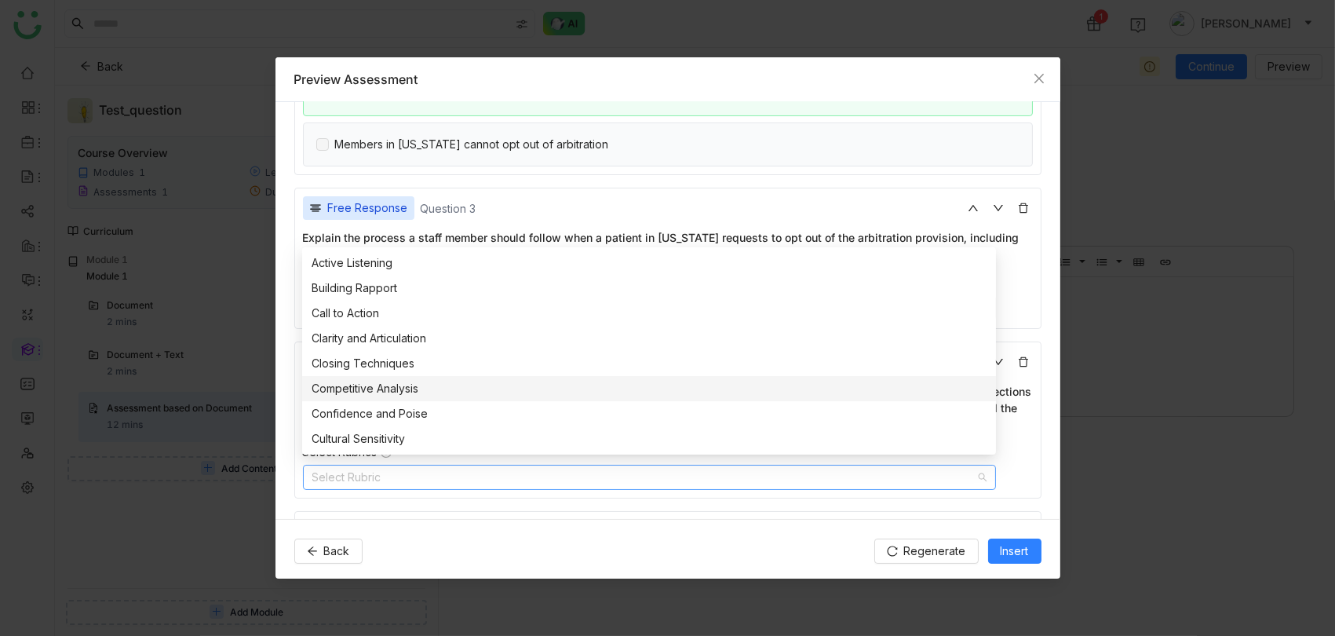
click at [523, 385] on div "Competitive Analysis" at bounding box center [649, 388] width 675 height 17
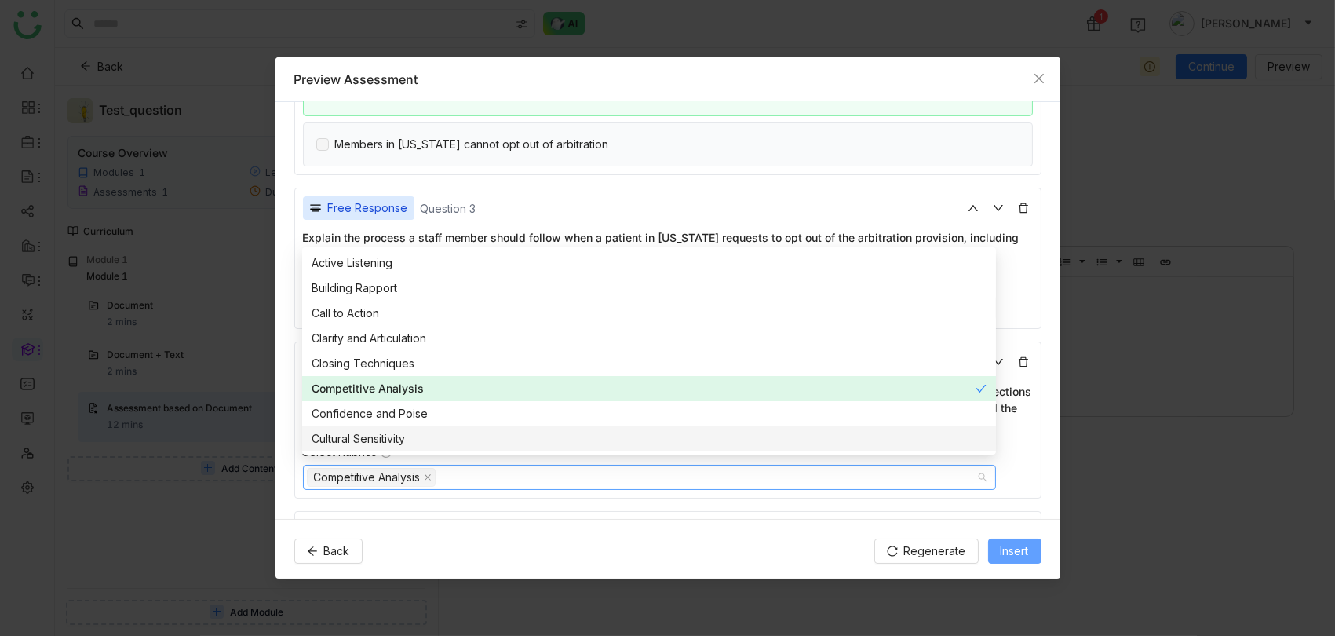
click at [1016, 551] on span "Insert" at bounding box center [1015, 550] width 28 height 17
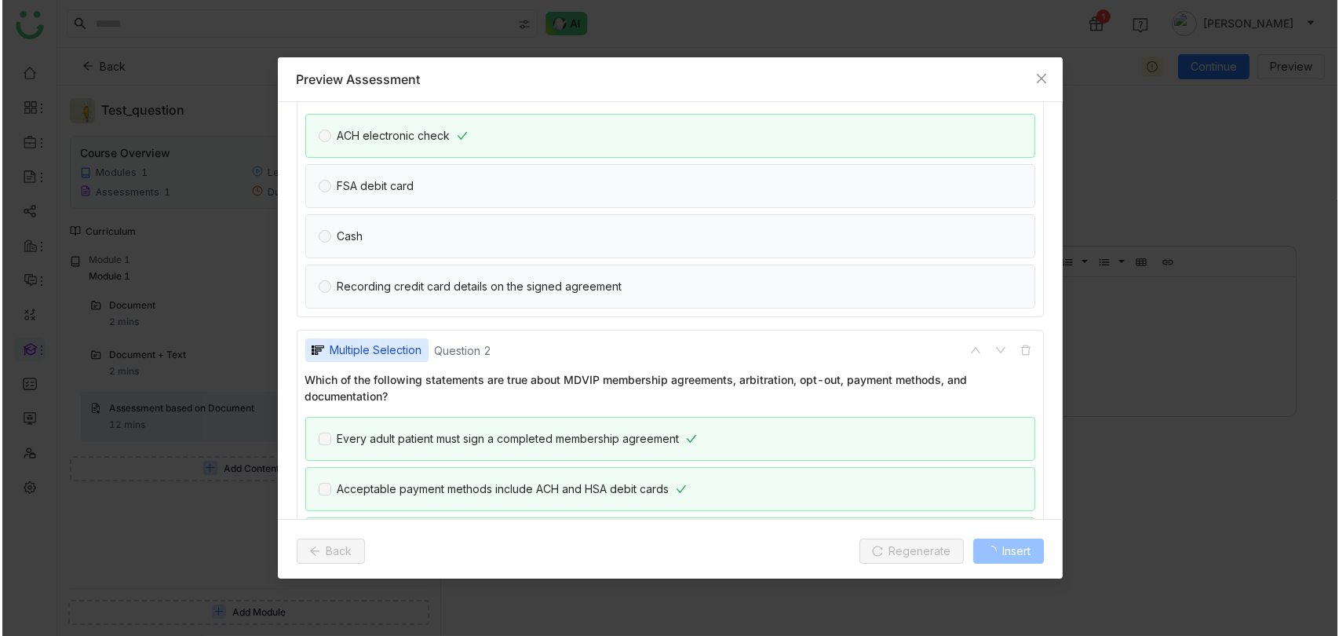
scroll to position [0, 0]
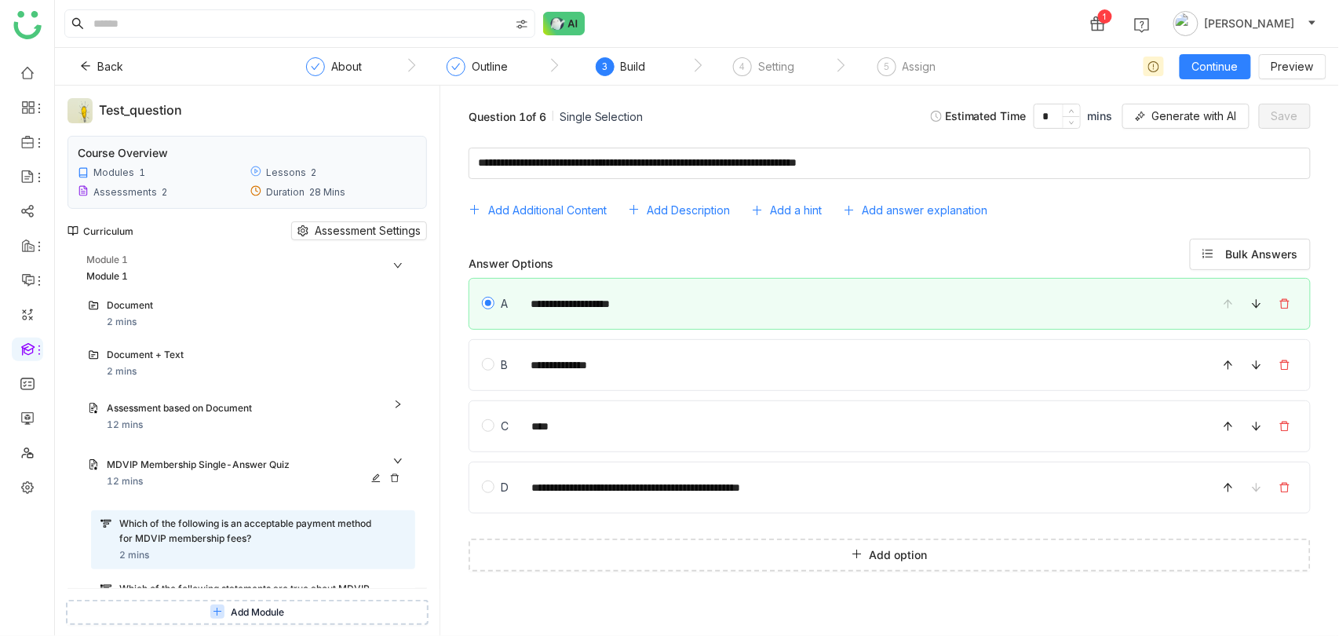
click at [380, 475] on icon at bounding box center [375, 477] width 9 height 9
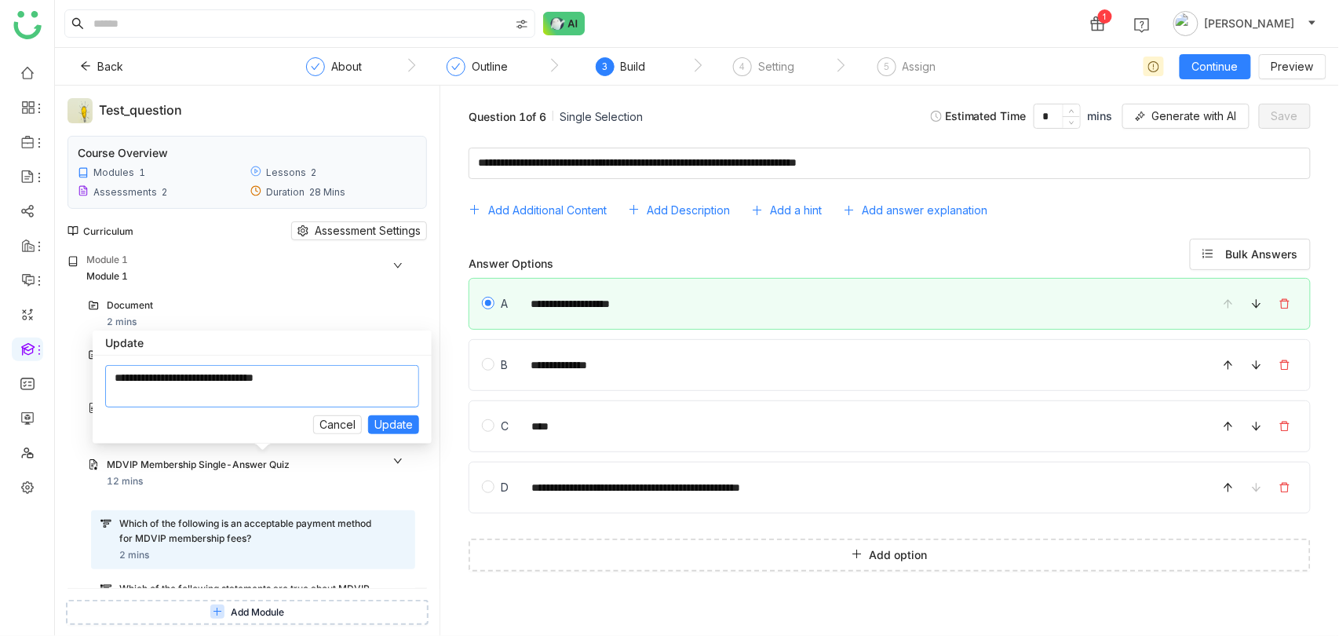
drag, startPoint x: 345, startPoint y: 382, endPoint x: 122, endPoint y: 382, distance: 222.9
click at [122, 382] on textarea at bounding box center [262, 386] width 314 height 42
type textarea "*"
type textarea "**********"
click at [368, 415] on button "Update" at bounding box center [393, 424] width 51 height 19
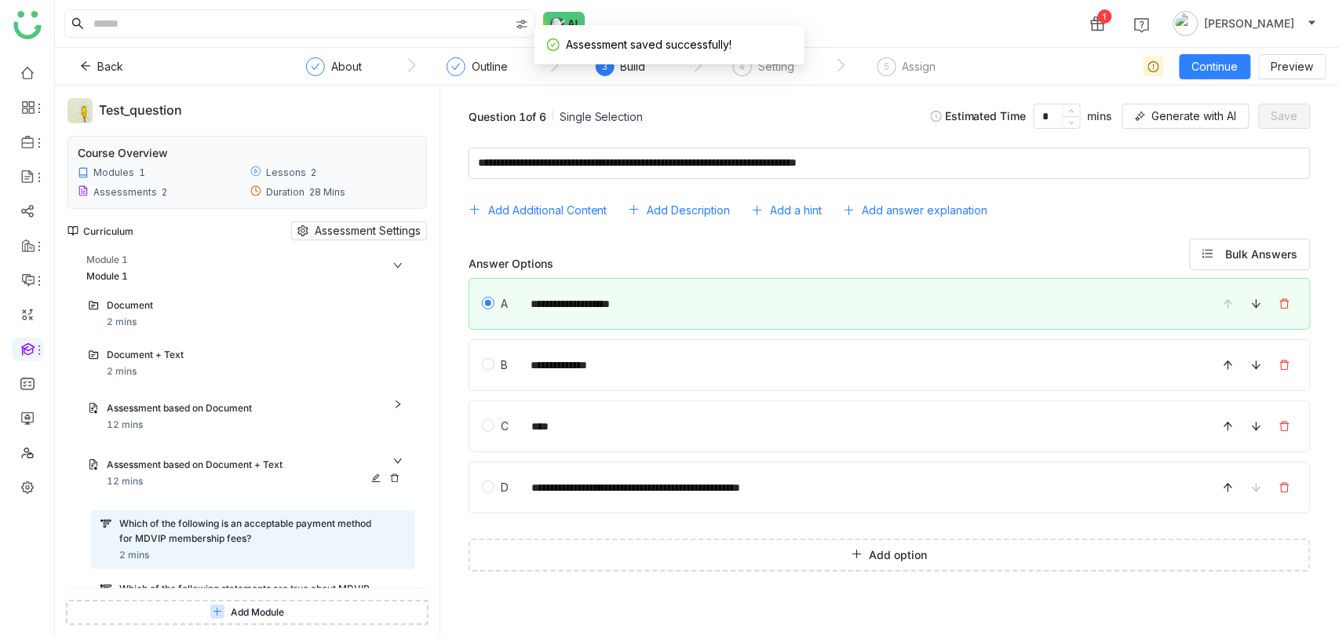
click at [406, 458] on div "Assessment based on Document + Text" at bounding box center [256, 466] width 299 height 16
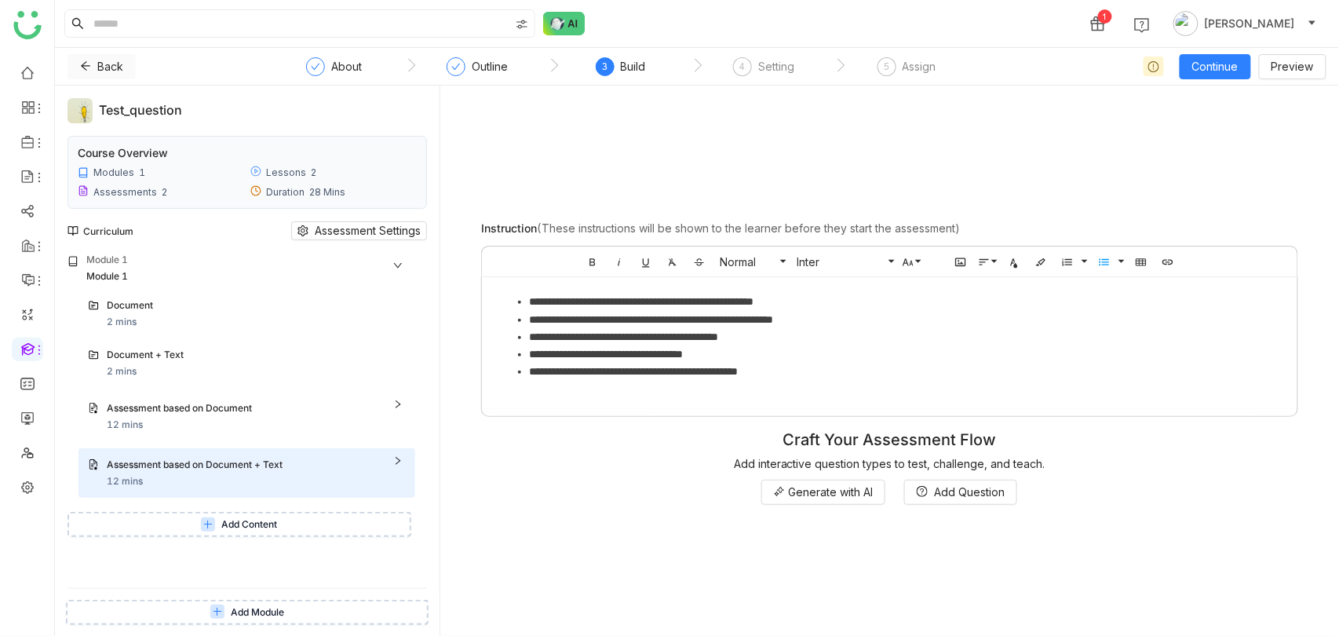
click at [104, 64] on span "Back" at bounding box center [110, 66] width 26 height 17
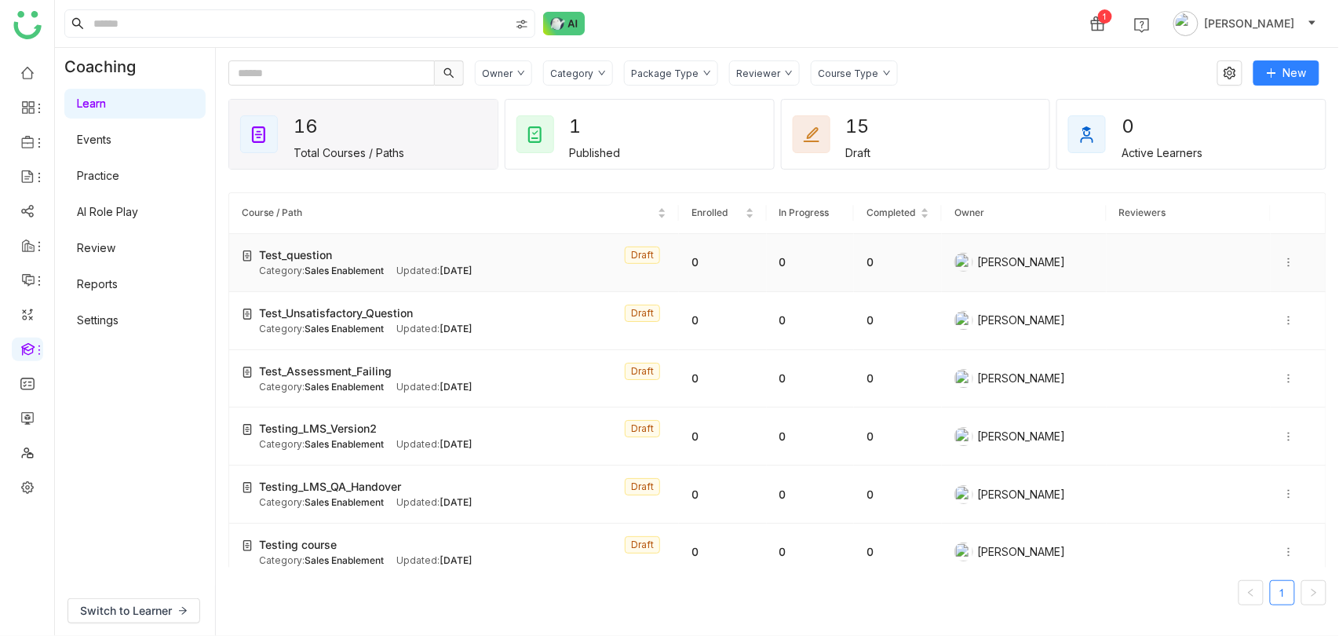
click at [318, 249] on span "Test_question" at bounding box center [295, 254] width 73 height 17
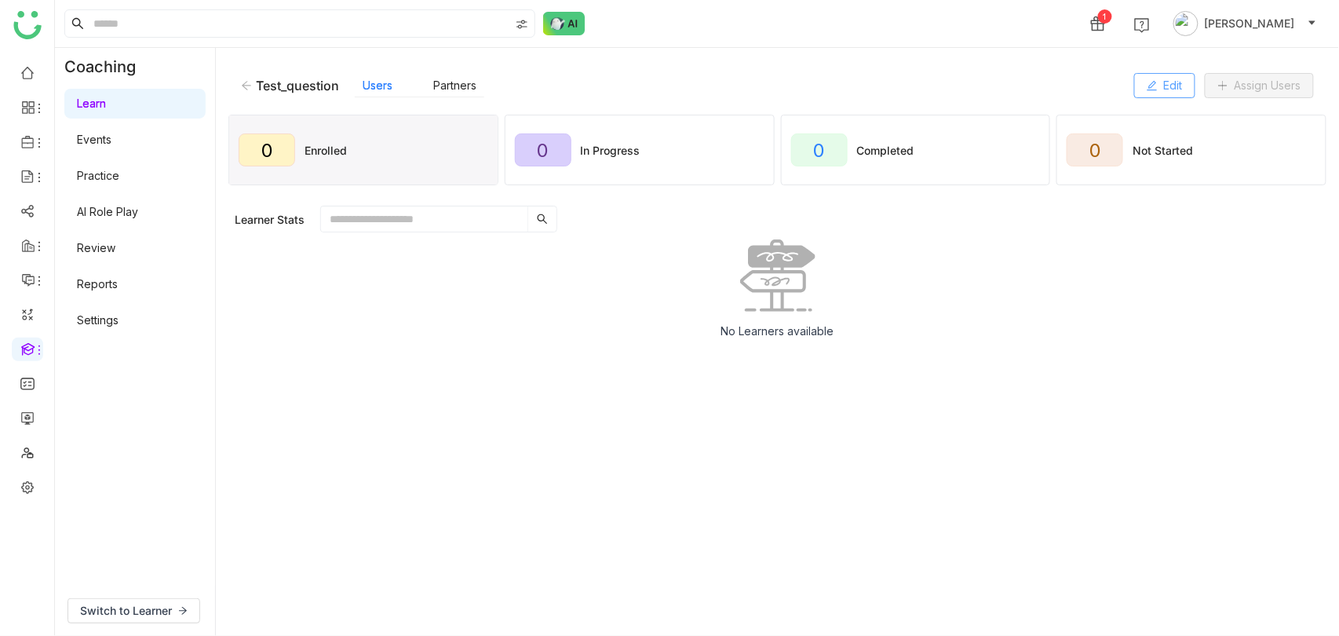
click at [1172, 80] on span "Edit" at bounding box center [1173, 85] width 19 height 17
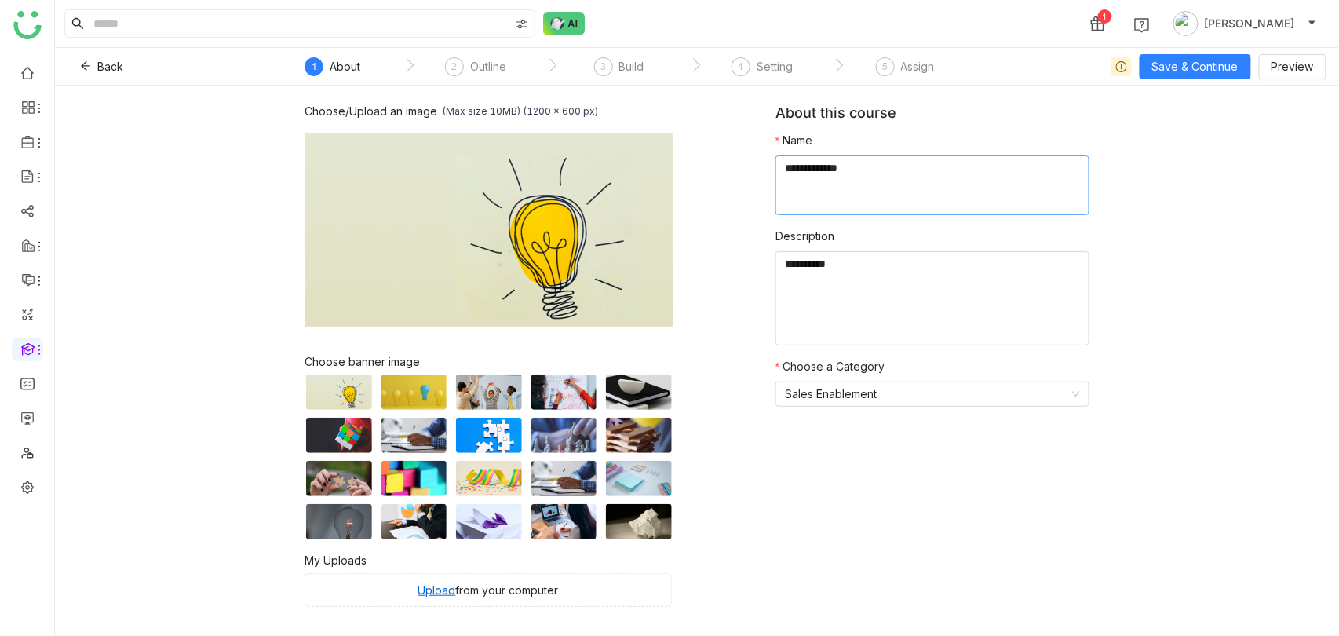
drag, startPoint x: 864, startPoint y: 166, endPoint x: 814, endPoint y: 170, distance: 50.4
click at [814, 170] on textarea at bounding box center [932, 185] width 314 height 60
type textarea "**********"
click at [1202, 64] on span "Save & Continue" at bounding box center [1195, 66] width 86 height 17
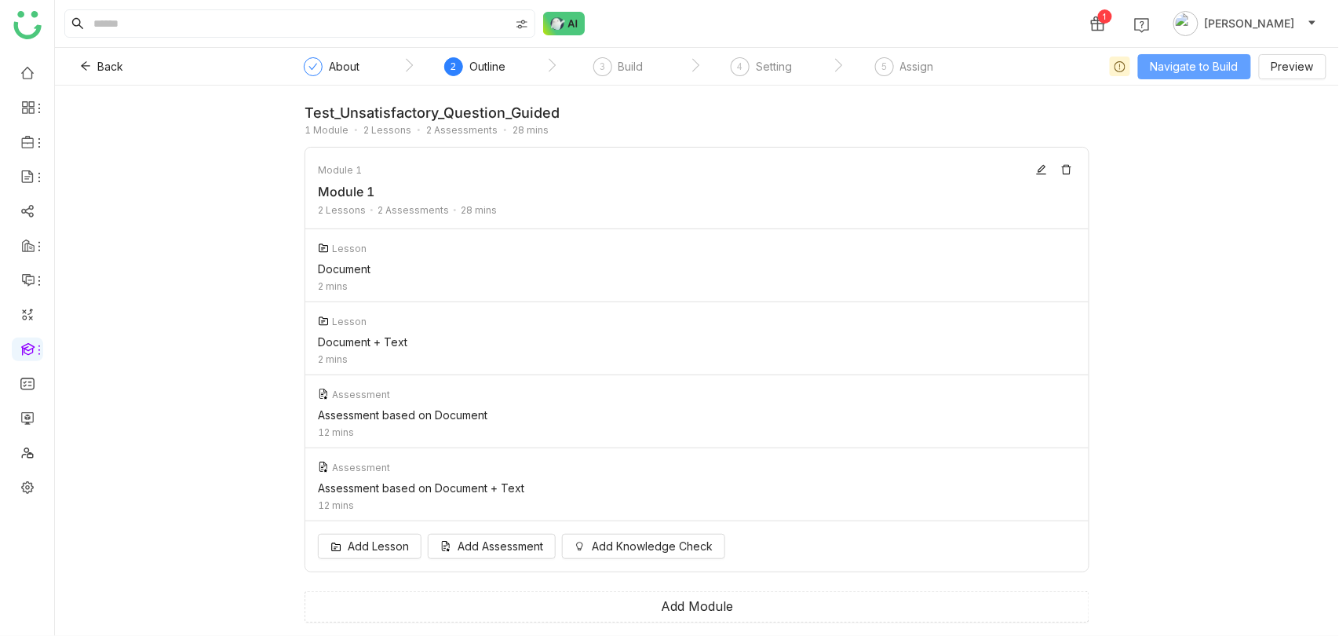
click at [1193, 65] on span "Navigate to Build" at bounding box center [1194, 66] width 88 height 17
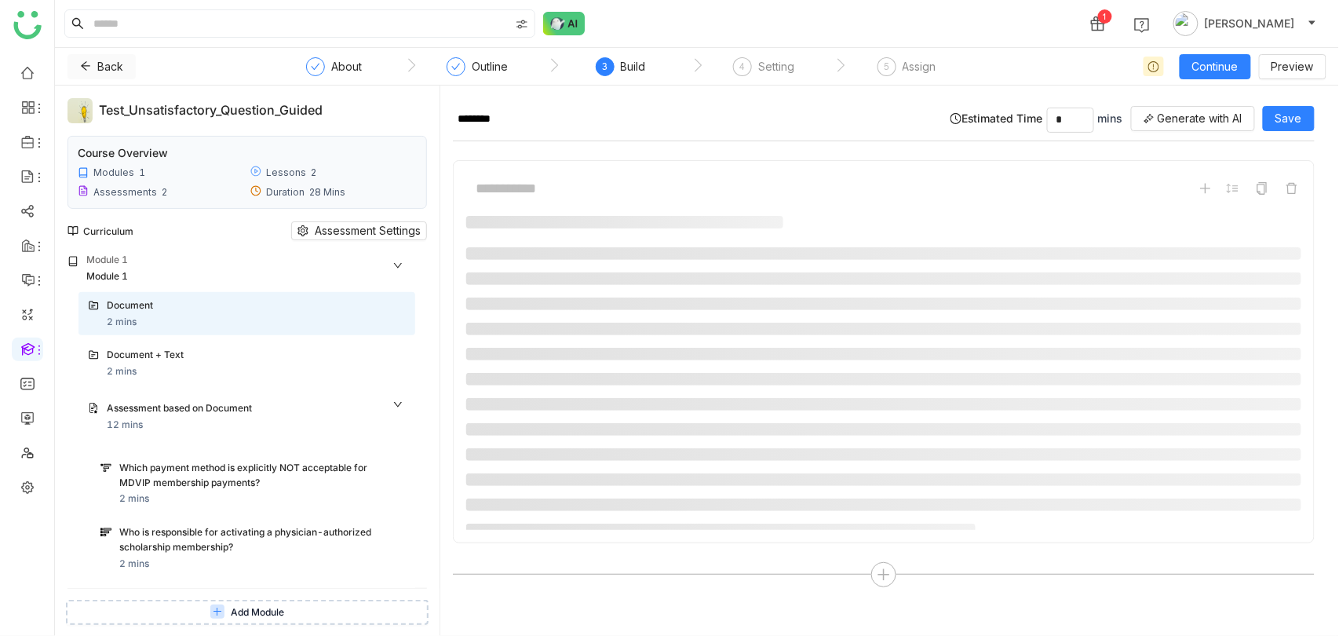
click at [104, 66] on span "Back" at bounding box center [110, 66] width 26 height 17
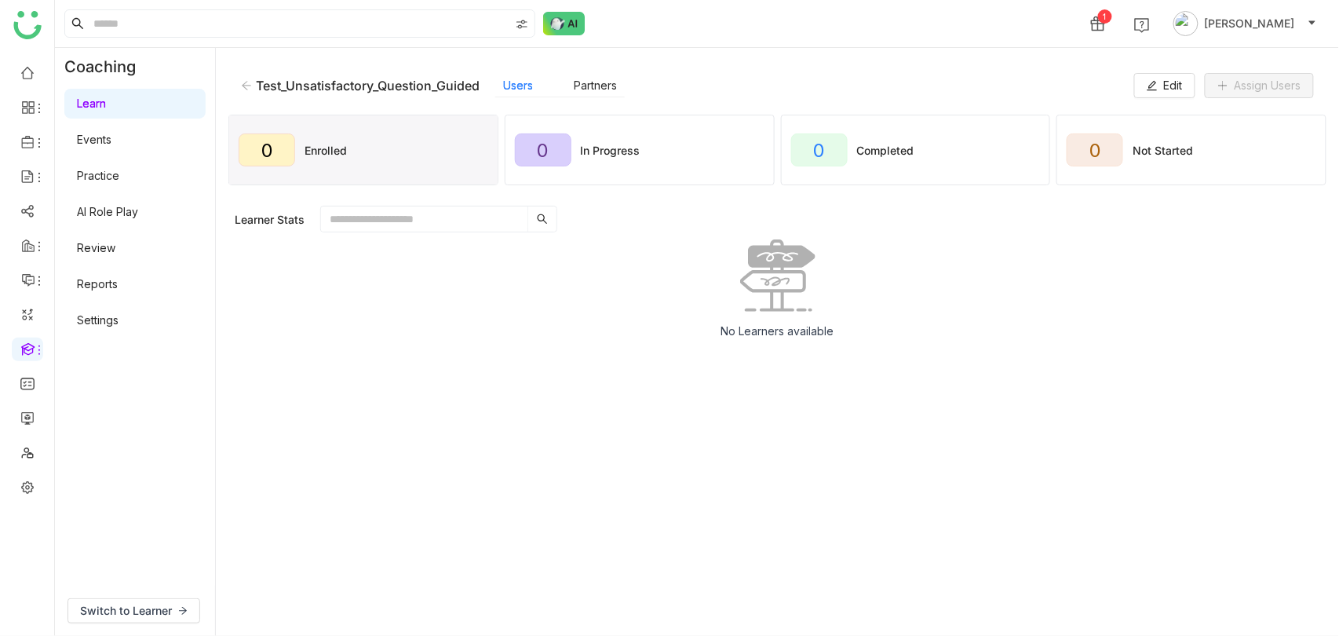
click at [432, 287] on div "No Learners available" at bounding box center [777, 294] width 1098 height 111
click at [246, 78] on div "Test_Unsatisfactory_Question_Guided" at bounding box center [360, 86] width 239 height 16
click at [246, 83] on icon at bounding box center [246, 85] width 11 height 11
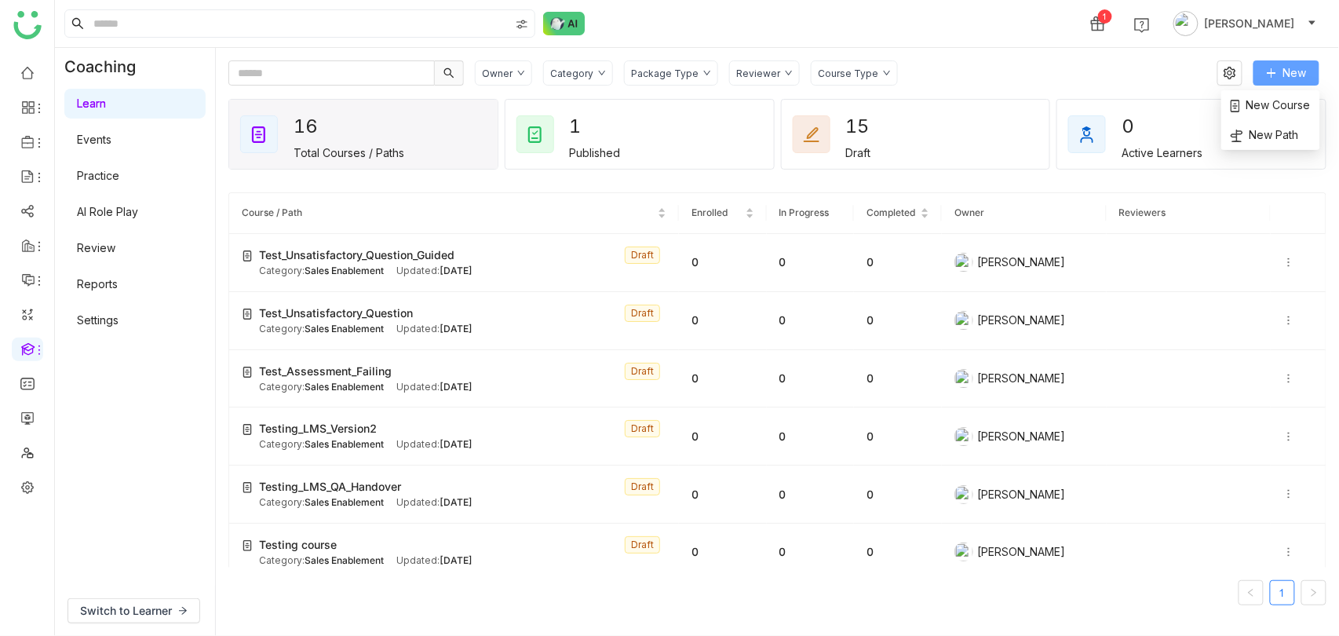
click at [1284, 68] on span "New" at bounding box center [1295, 72] width 24 height 17
click at [1287, 94] on li "New Course" at bounding box center [1270, 105] width 99 height 30
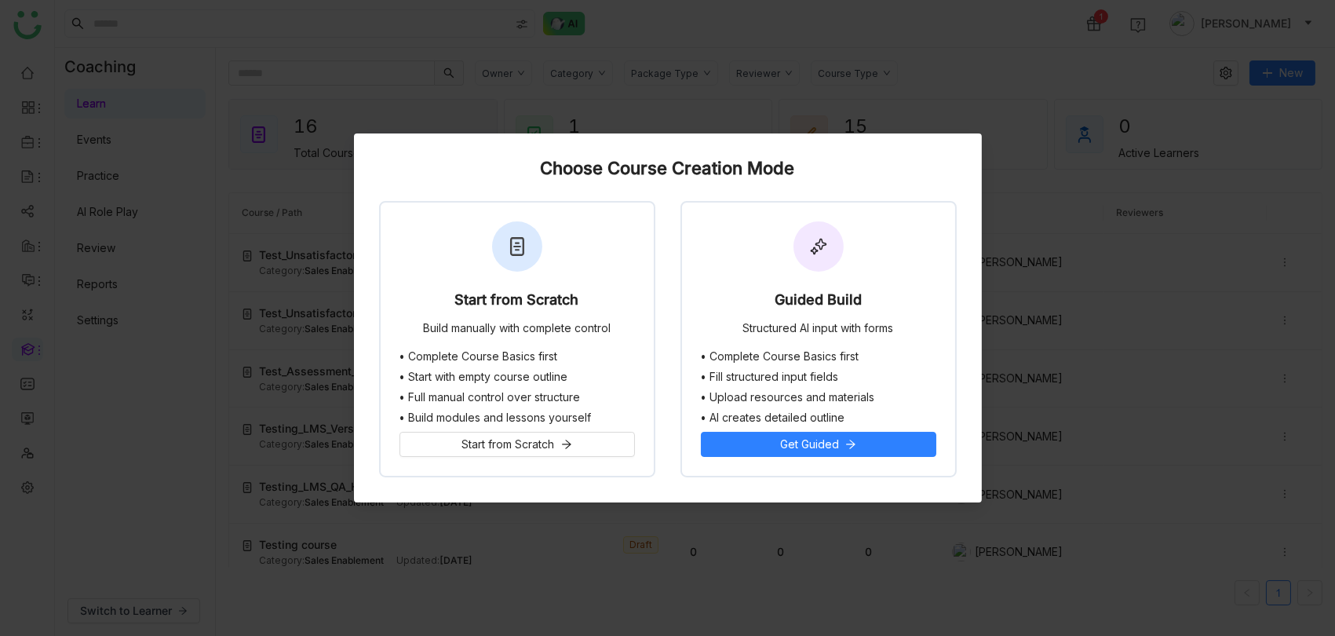
click at [982, 104] on nz-modal-container "Choose Course Creation Mode Start from Scratch Build manually with complete con…" at bounding box center [667, 318] width 1335 height 636
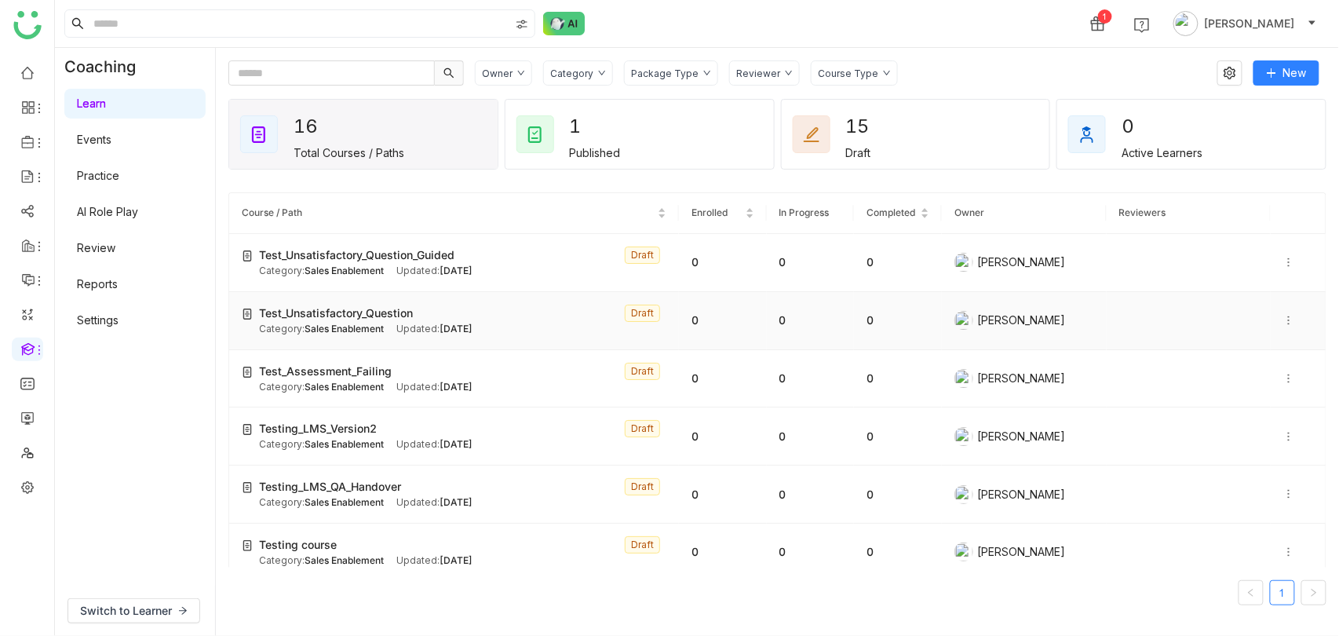
click at [1290, 308] on td at bounding box center [1298, 321] width 55 height 58
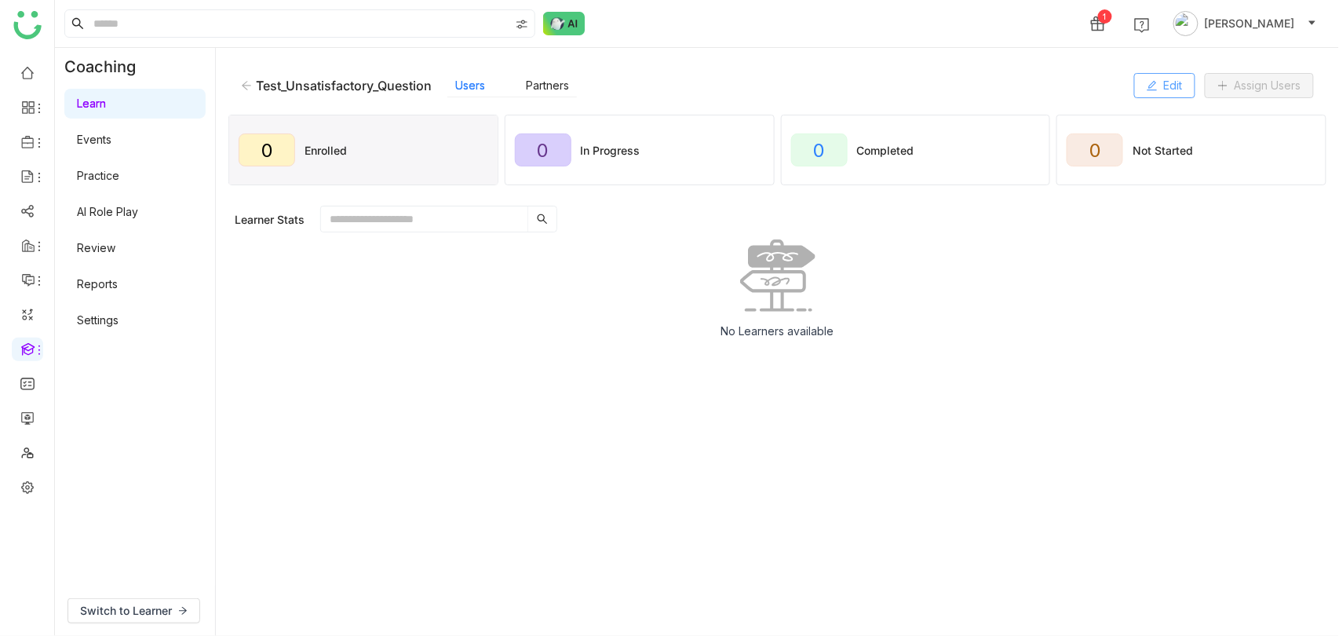
click at [1149, 82] on icon at bounding box center [1152, 85] width 11 height 11
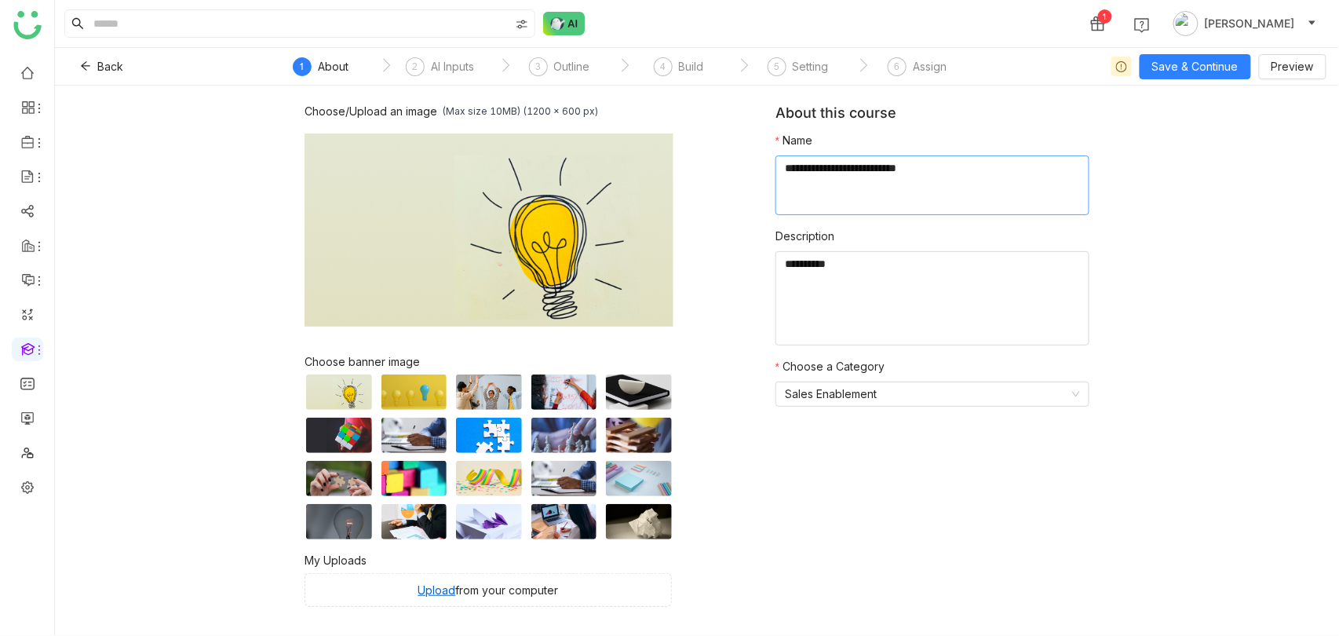
click at [973, 170] on textarea at bounding box center [932, 185] width 314 height 60
type textarea "**********"
click at [1212, 59] on span "Save & Continue" at bounding box center [1195, 66] width 86 height 17
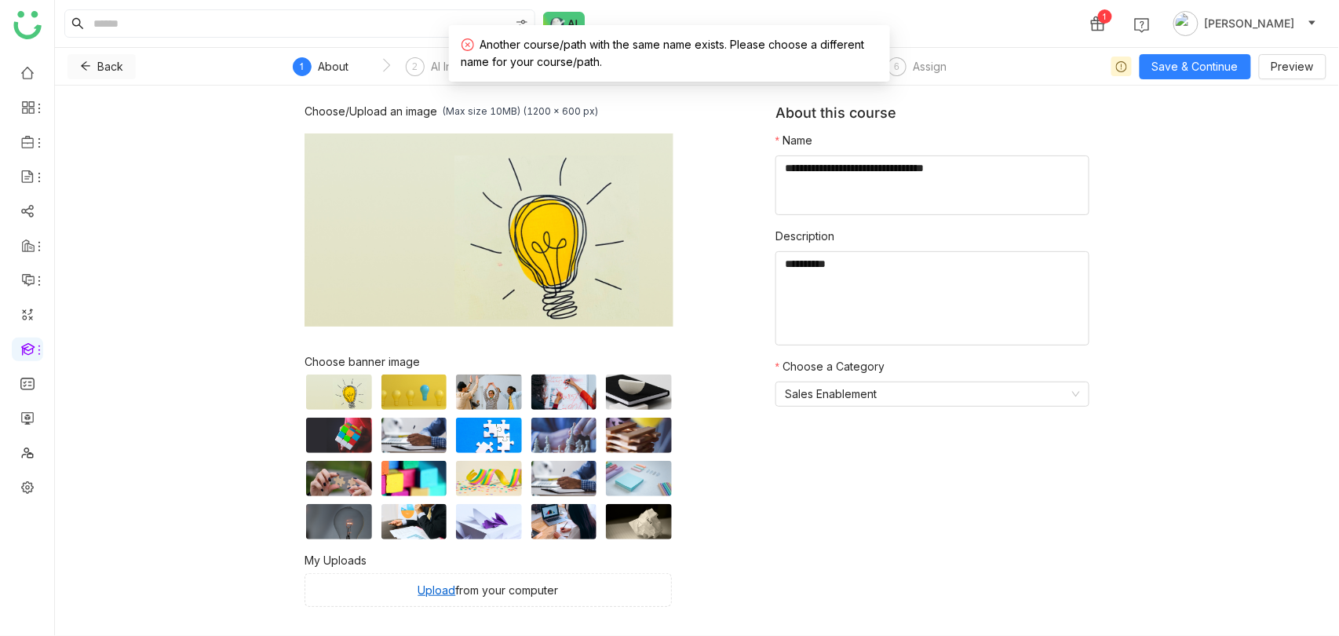
click at [88, 64] on icon at bounding box center [85, 65] width 11 height 11
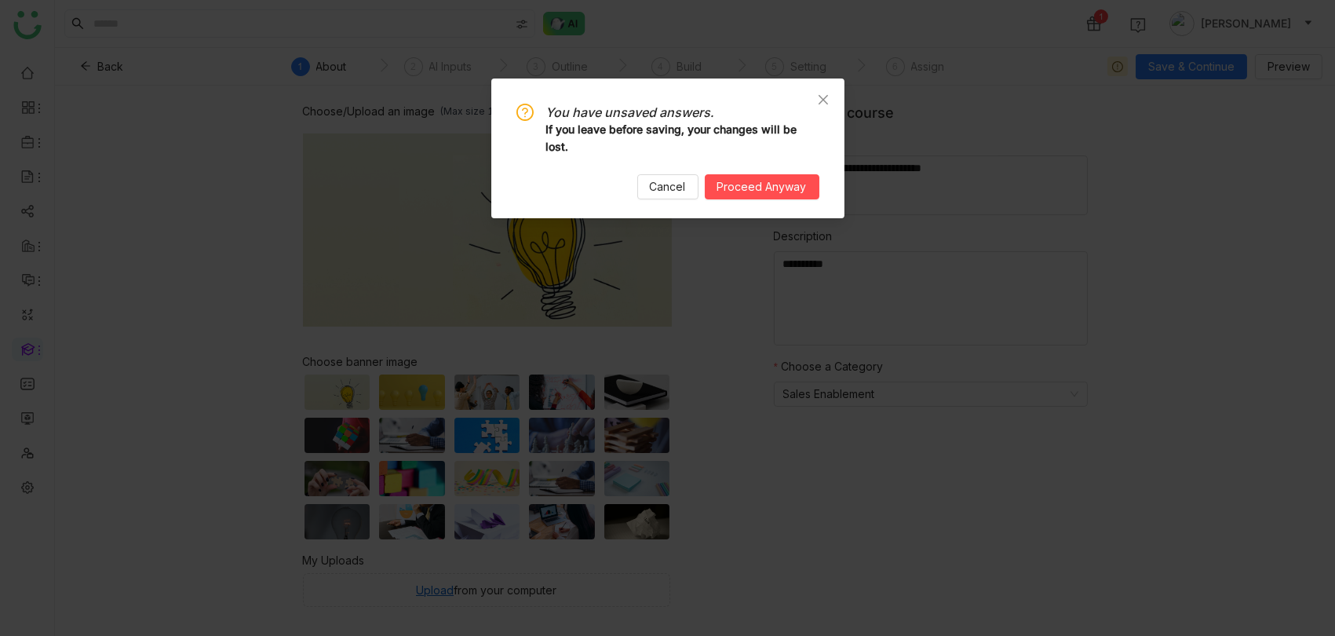
click at [751, 202] on div "You have unsaved answers. If you leave before saving, your changes will be lost…" at bounding box center [667, 148] width 353 height 140
click at [751, 195] on span "Proceed Anyway" at bounding box center [761, 186] width 89 height 17
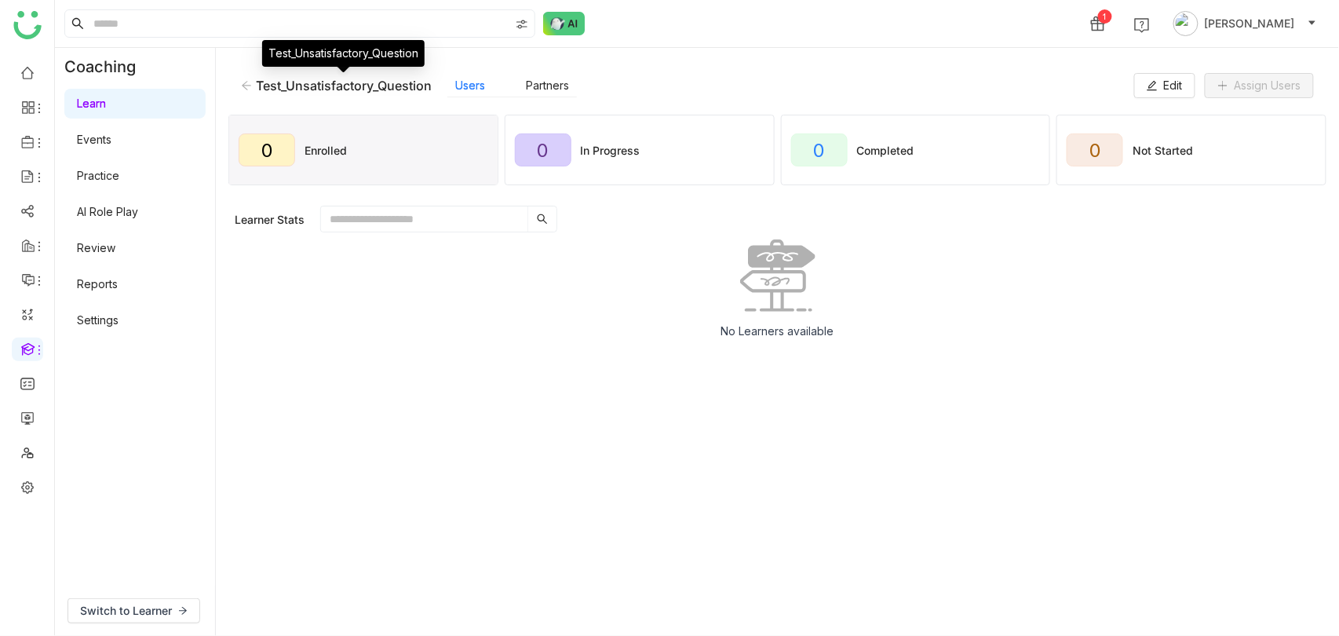
click at [258, 88] on div "Test_Unsatisfactory_Question" at bounding box center [344, 86] width 176 height 16
click at [237, 85] on div "Test_Unsatisfactory_Question Users Partners Edit Assign Users" at bounding box center [777, 85] width 1098 height 50
click at [242, 85] on icon at bounding box center [246, 85] width 9 height 9
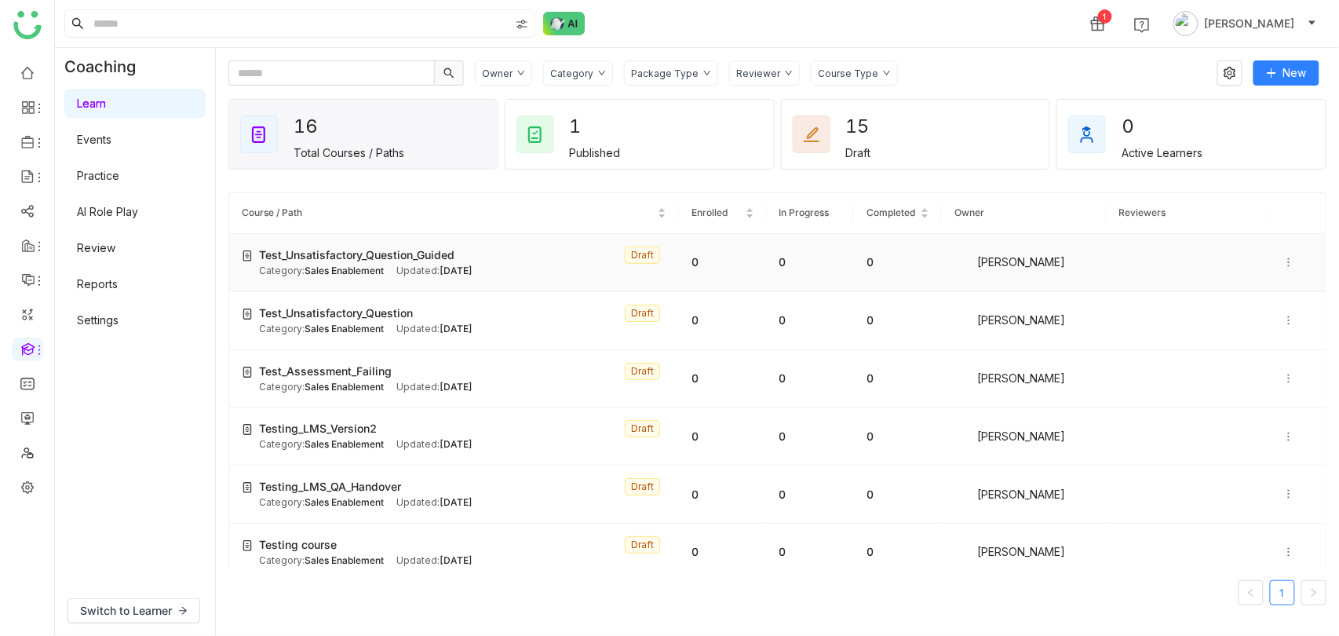
click at [1293, 261] on icon at bounding box center [1288, 262] width 11 height 11
click at [1236, 250] on span "Edit" at bounding box center [1237, 246] width 42 height 17
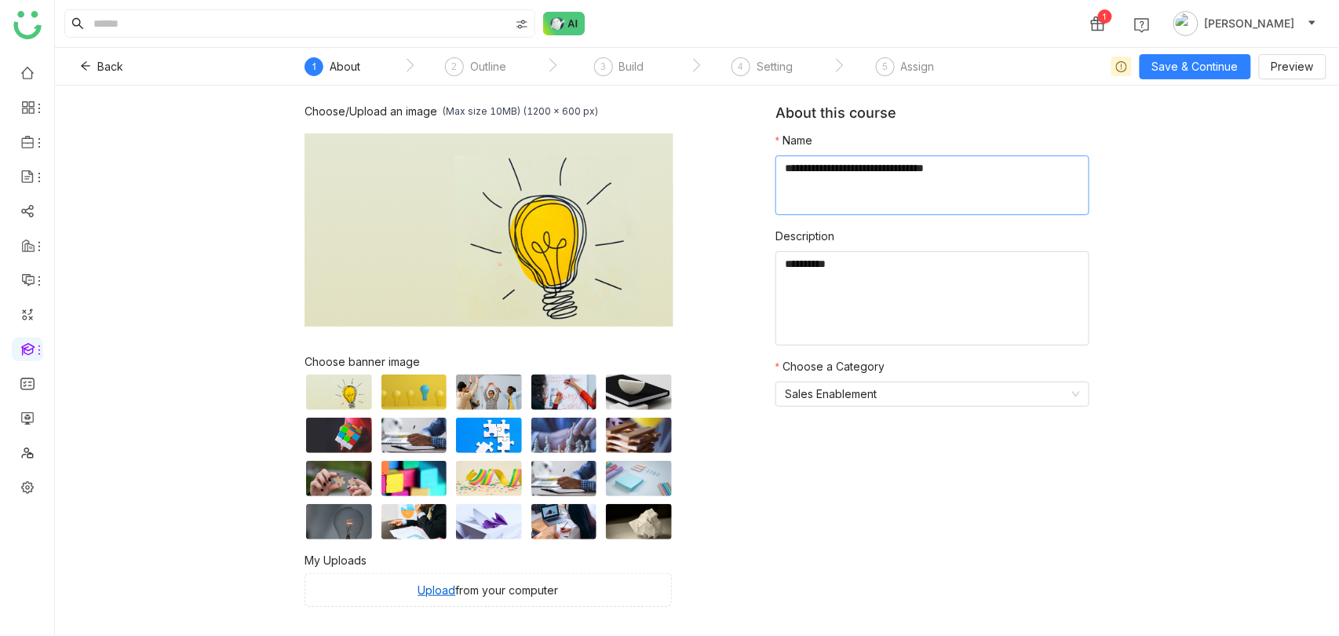
drag, startPoint x: 941, startPoint y: 168, endPoint x: 1015, endPoint y: 168, distance: 73.8
click at [1015, 168] on textarea at bounding box center [932, 185] width 314 height 60
type textarea "**********"
click at [1220, 66] on span "Save & Continue" at bounding box center [1195, 66] width 86 height 17
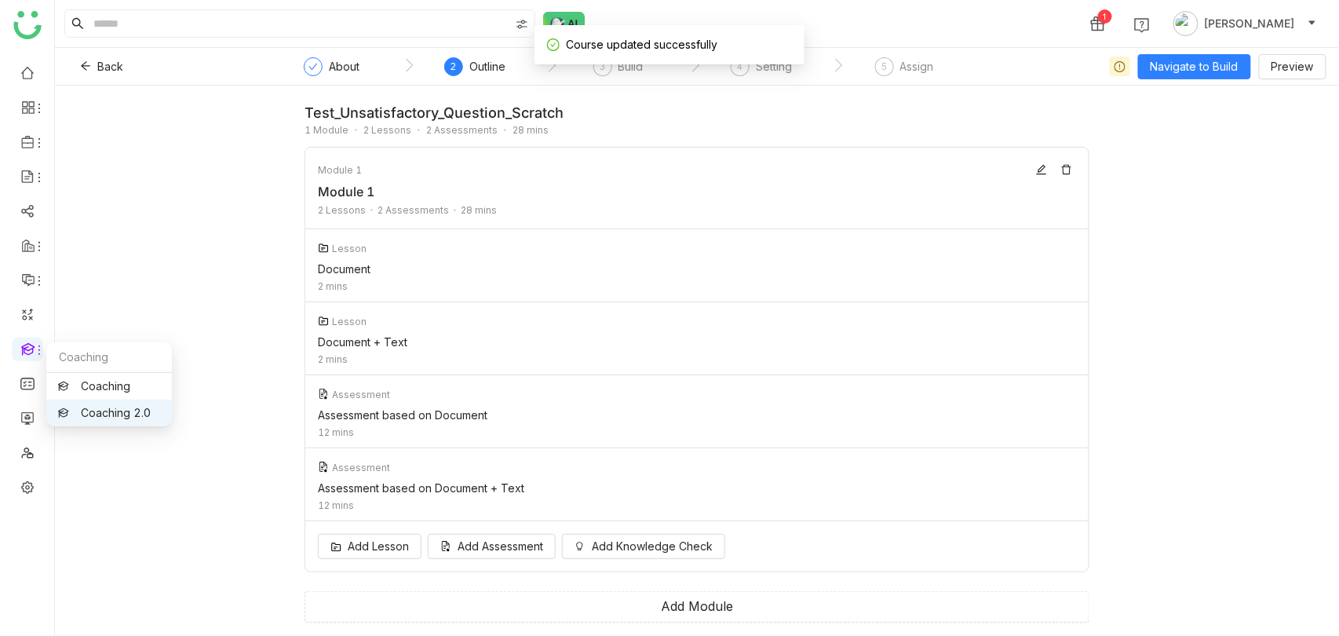
click at [132, 407] on link "Coaching 2.0" at bounding box center [109, 412] width 102 height 11
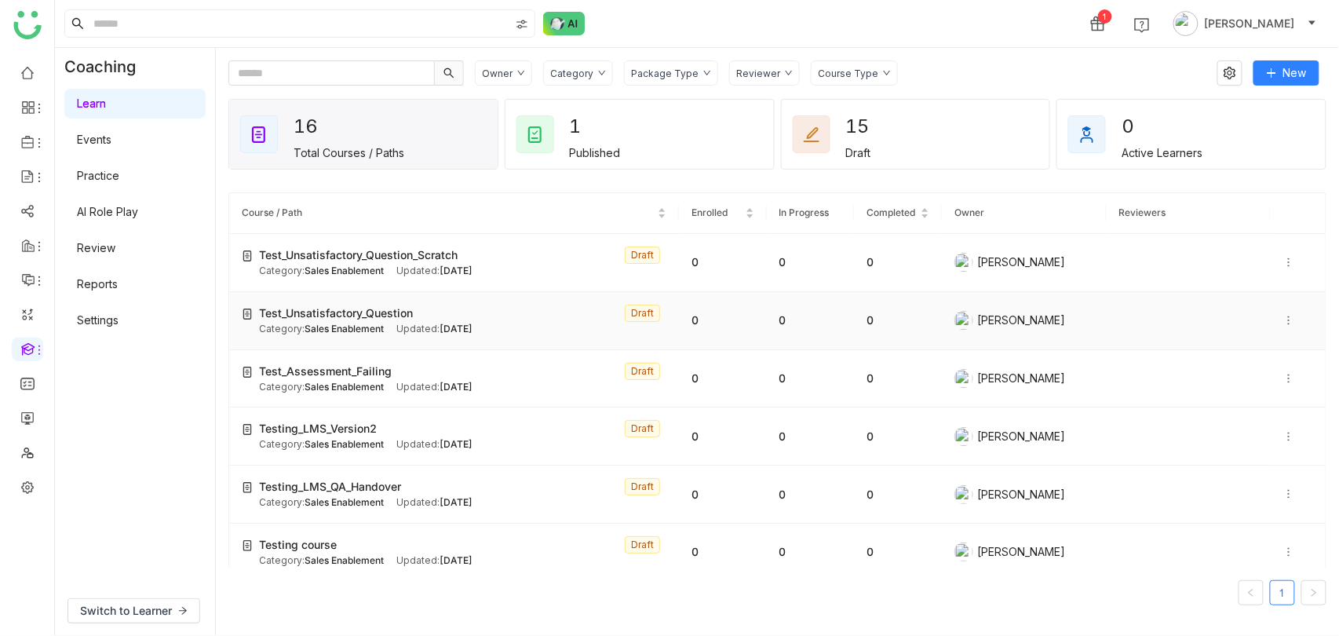
click at [1298, 312] on div at bounding box center [1298, 320] width 30 height 17
click at [1247, 296] on span "Edit" at bounding box center [1237, 303] width 42 height 17
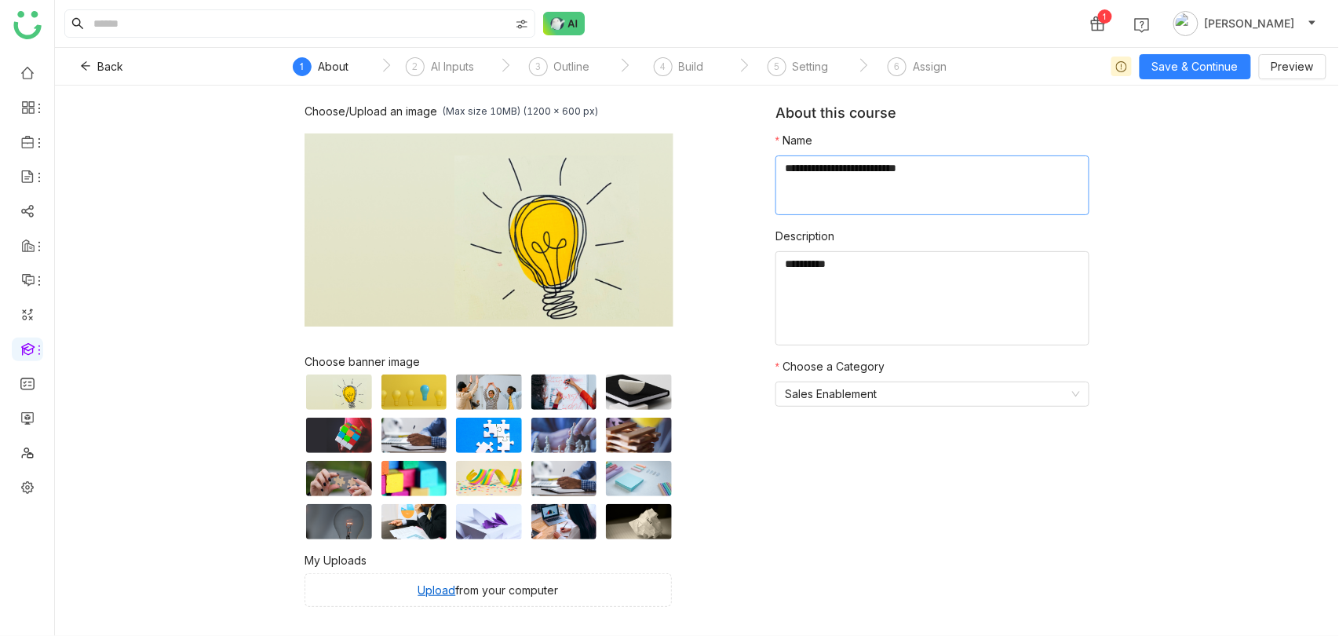
click at [939, 165] on textarea at bounding box center [932, 185] width 314 height 60
type textarea "**********"
click at [1185, 75] on button "Save & Continue" at bounding box center [1195, 66] width 111 height 25
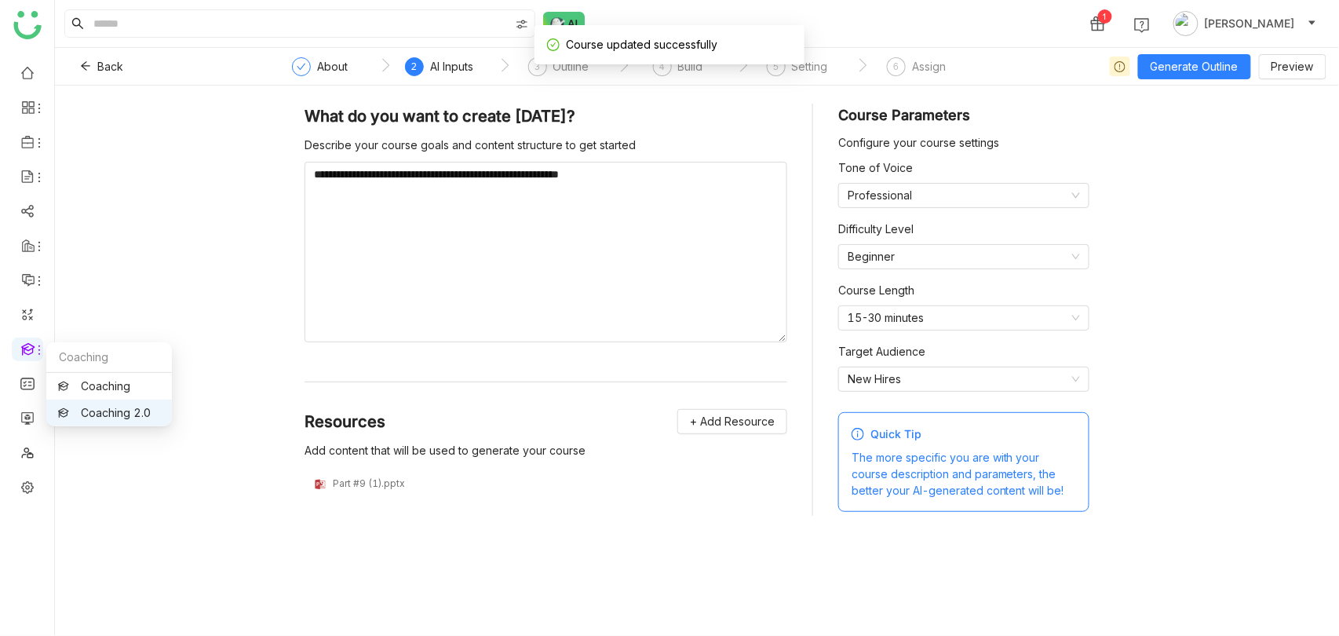
click at [99, 407] on link "Coaching 2.0" at bounding box center [109, 412] width 102 height 11
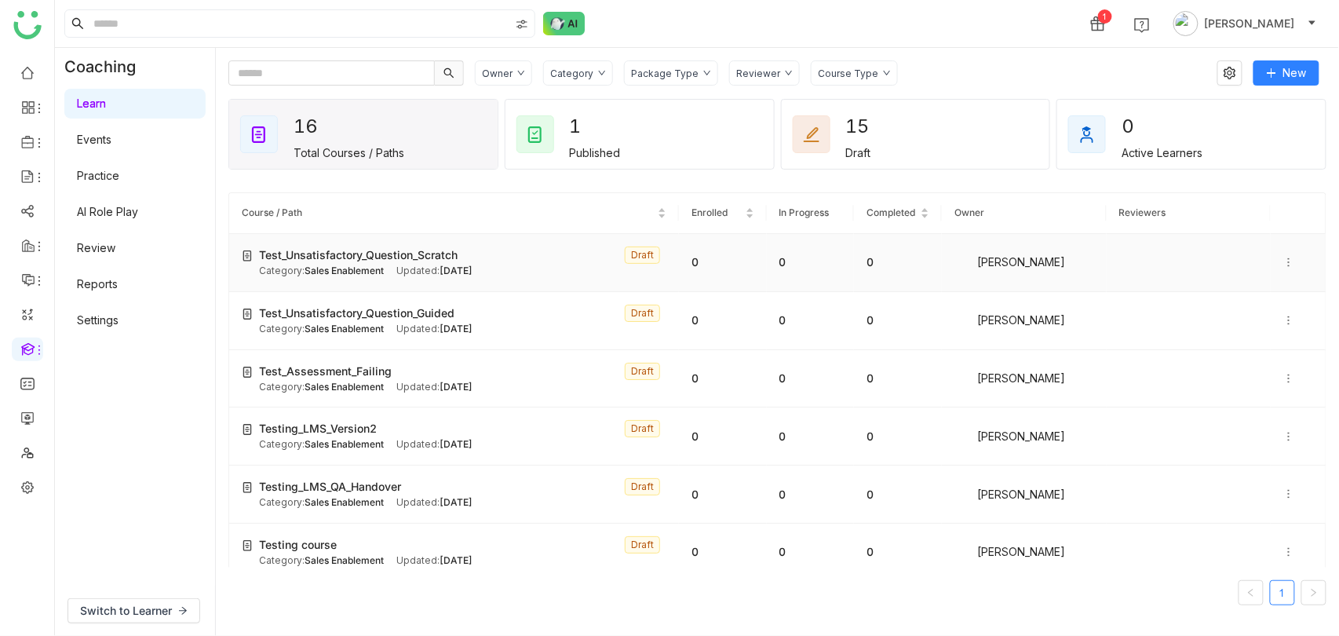
click at [470, 255] on div "Test_Unsatisfactory_Question_Scratch Draft" at bounding box center [462, 254] width 407 height 17
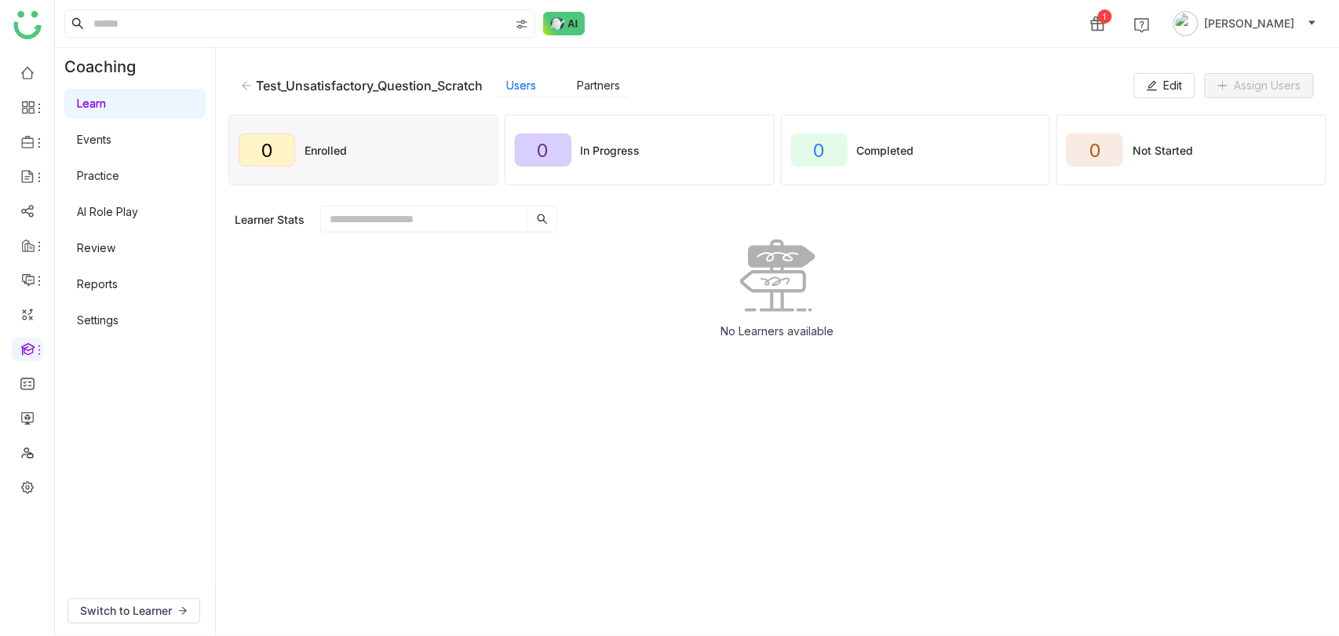
click at [735, 75] on div "Test_Unsatisfactory_Question_Scratch Users Partners" at bounding box center [687, 86] width 893 height 24
click at [1172, 89] on span "Edit" at bounding box center [1173, 85] width 19 height 17
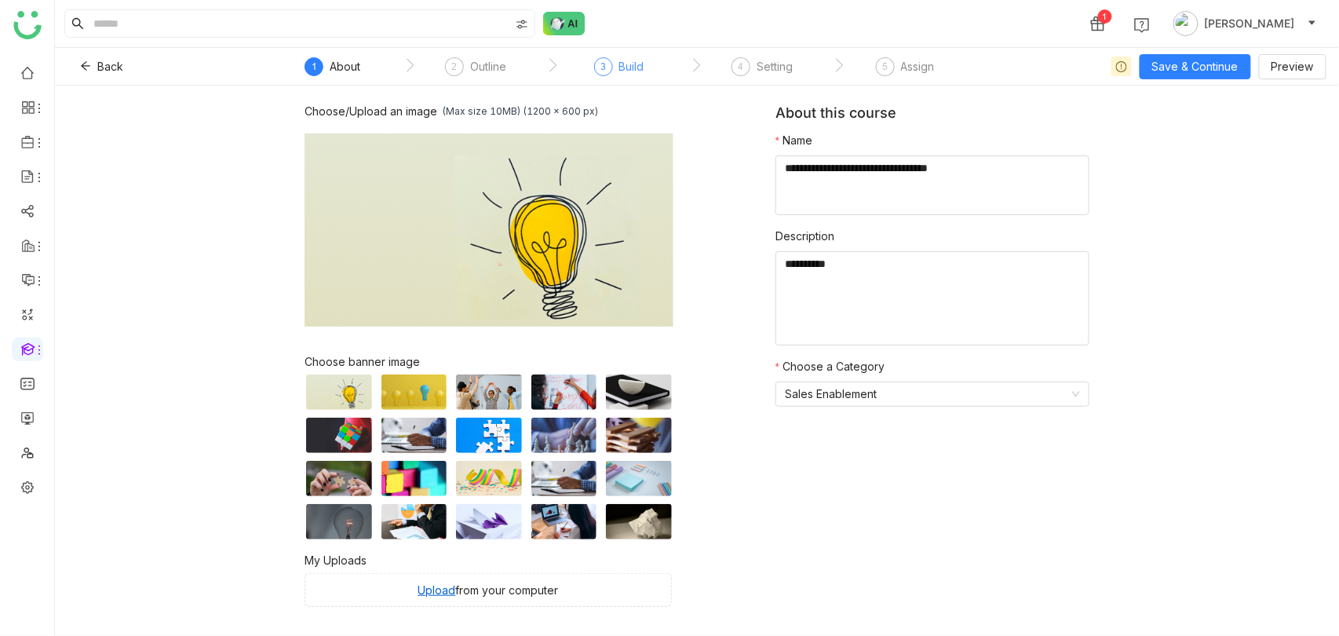
click at [633, 59] on div "Build" at bounding box center [631, 66] width 25 height 19
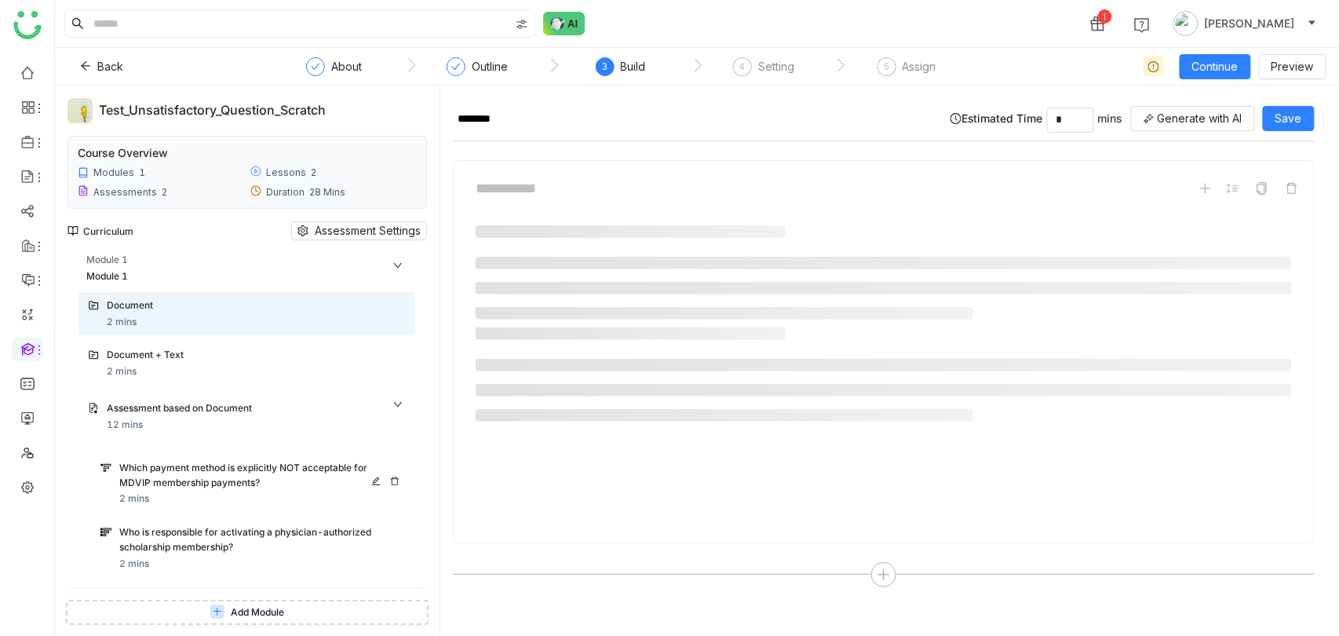
click at [243, 409] on div "Assessment based on Document" at bounding box center [238, 408] width 263 height 15
click at [239, 476] on div "Which payment method is explicitly NOT acceptable for MDVIP membership payments?" at bounding box center [245, 476] width 252 height 30
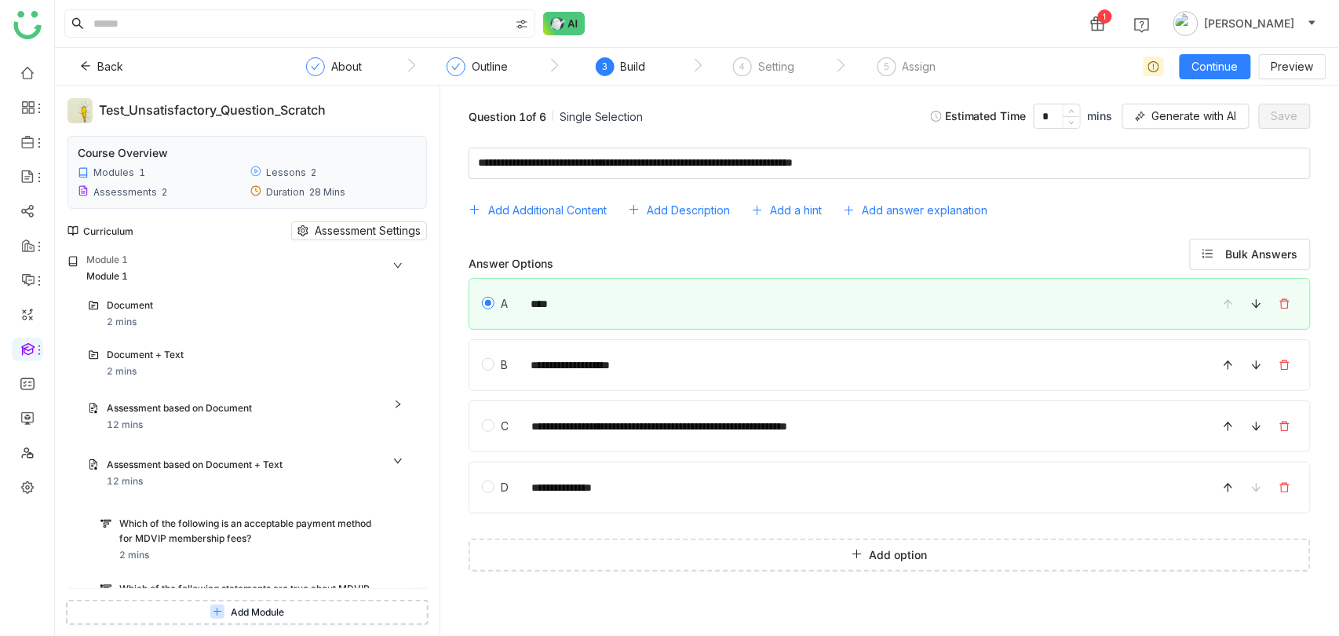
click at [355, 111] on div "Test_Unsatisfactory_Question_Scratch" at bounding box center [247, 110] width 297 height 20
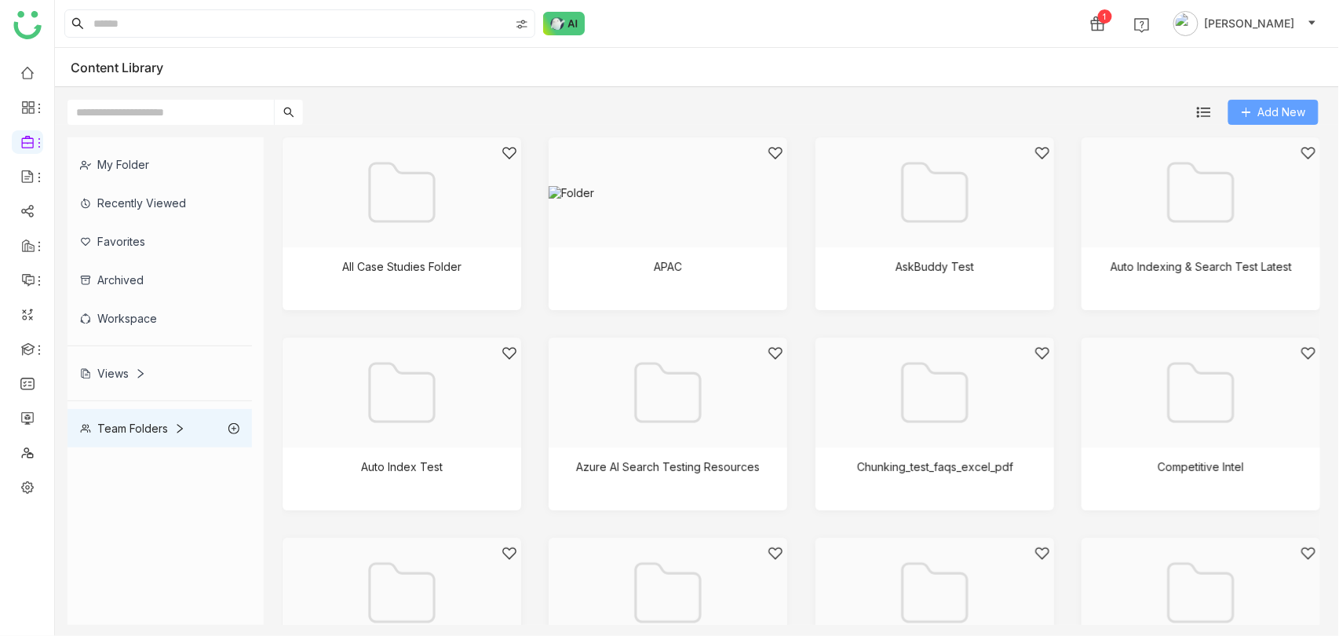
click at [1251, 100] on button "Add New" at bounding box center [1273, 112] width 90 height 25
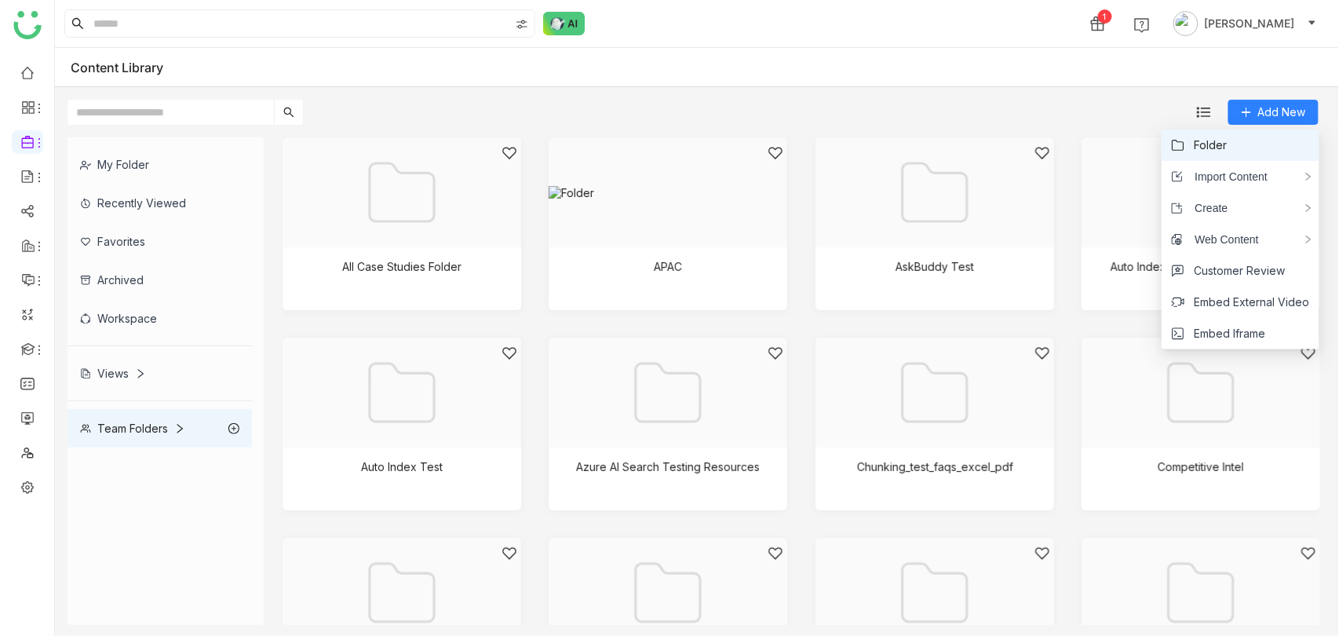
click at [1204, 156] on li "Folder" at bounding box center [1240, 144] width 158 height 31
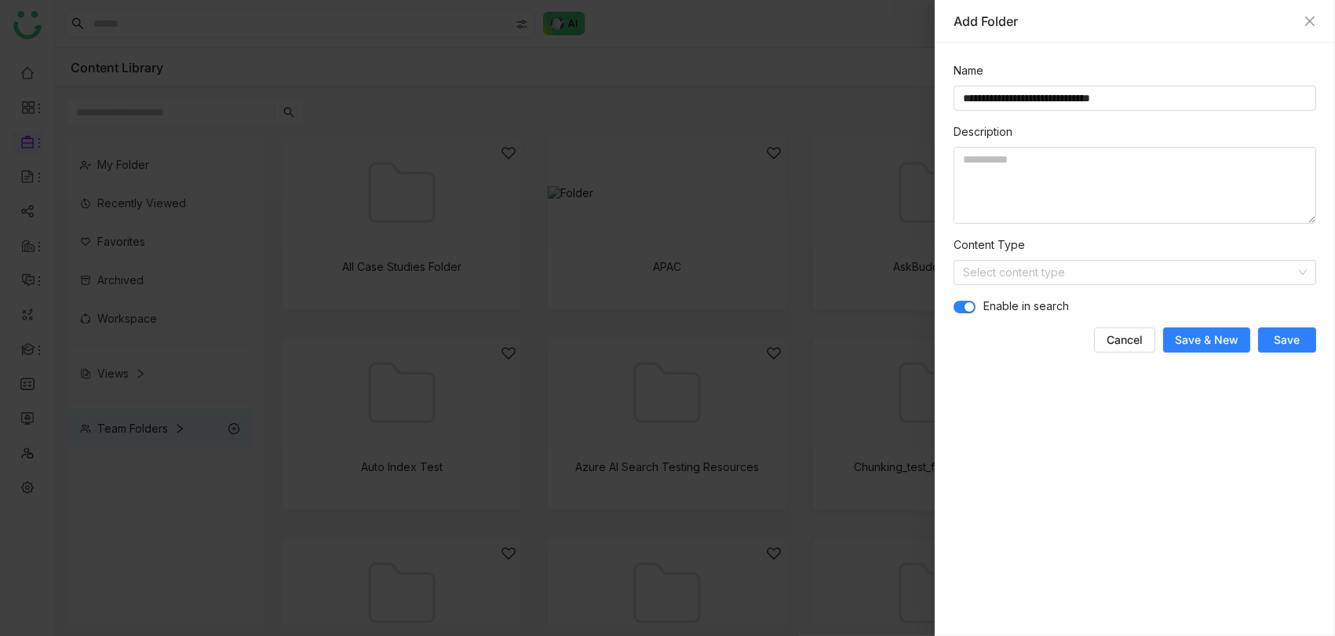
type input "**********"
click at [1245, 341] on button "Save & New" at bounding box center [1206, 339] width 87 height 25
click at [1315, 19] on icon "Close" at bounding box center [1310, 21] width 13 height 13
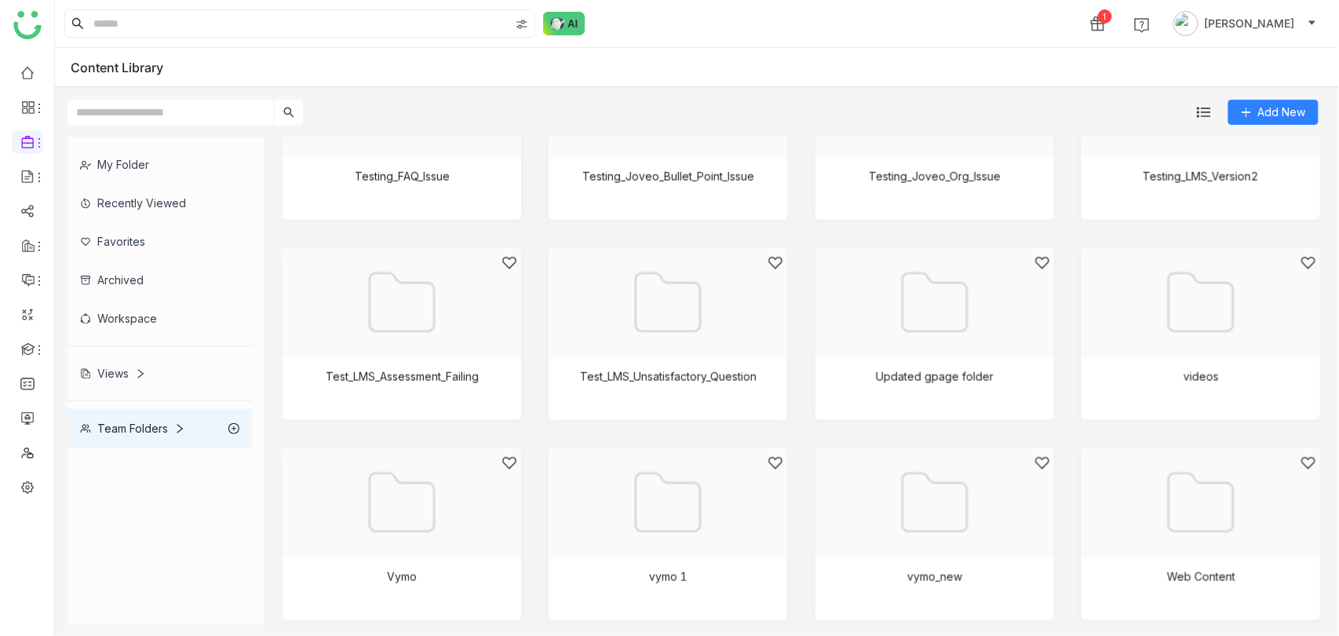
scroll to position [2488, 0]
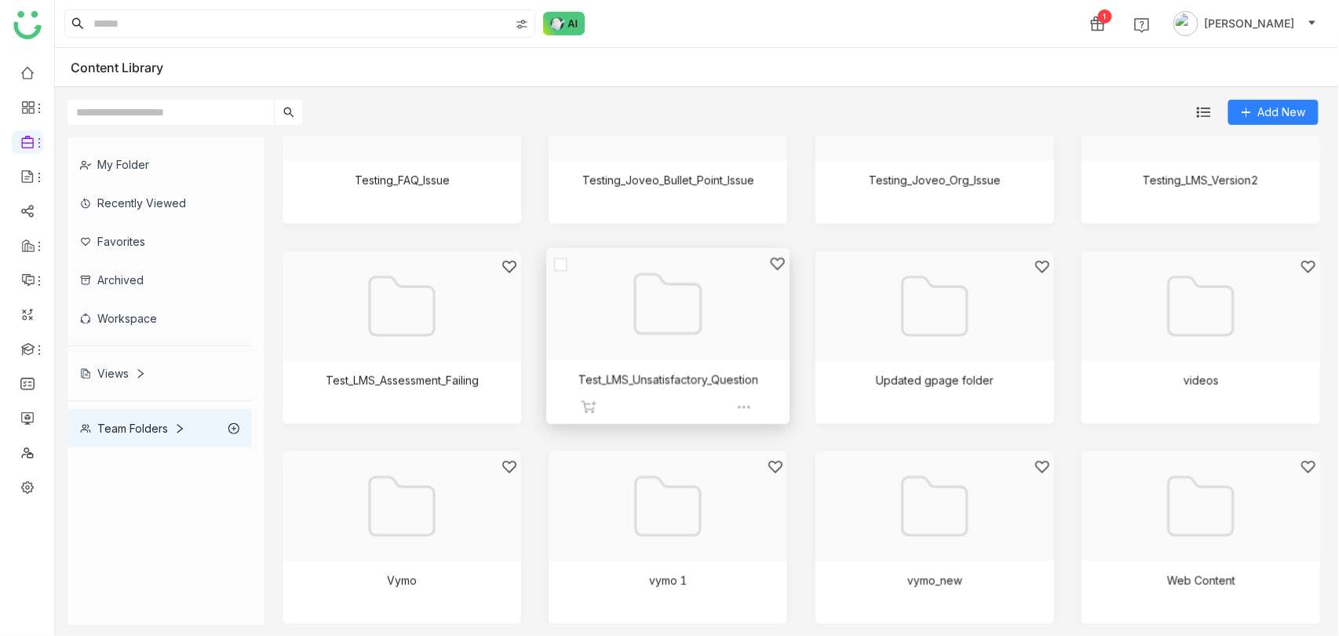
click at [649, 306] on div at bounding box center [662, 324] width 217 height 136
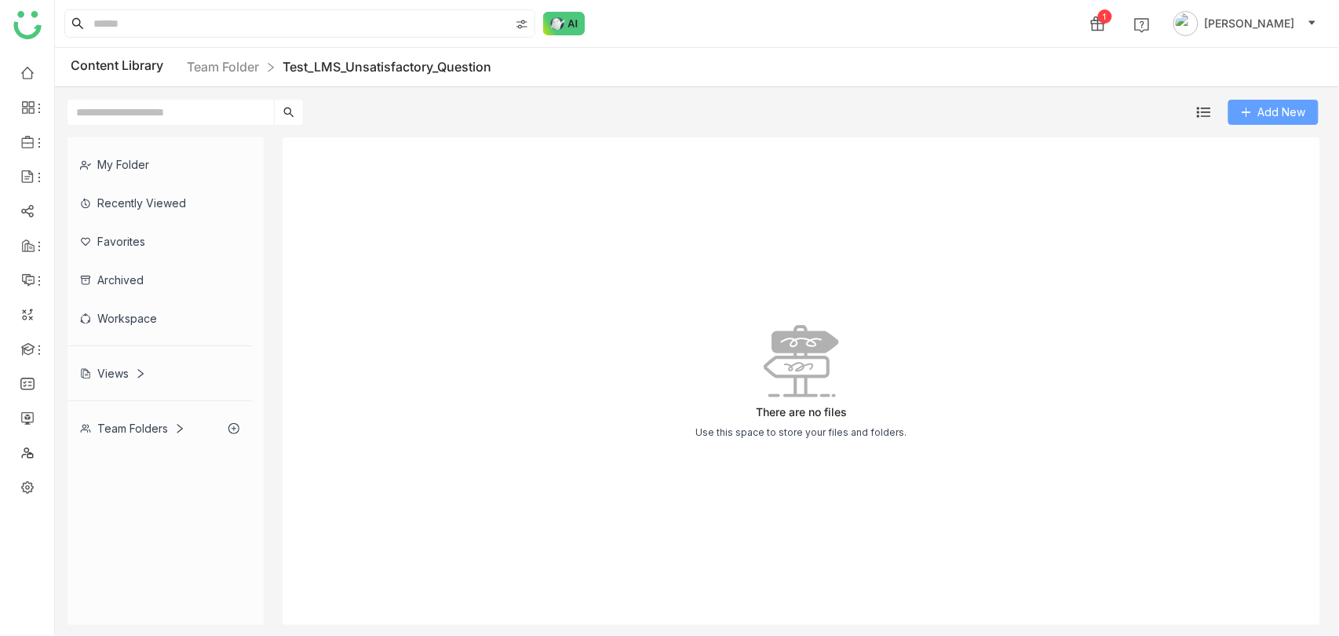
click at [1282, 106] on span "Add New" at bounding box center [1282, 112] width 48 height 17
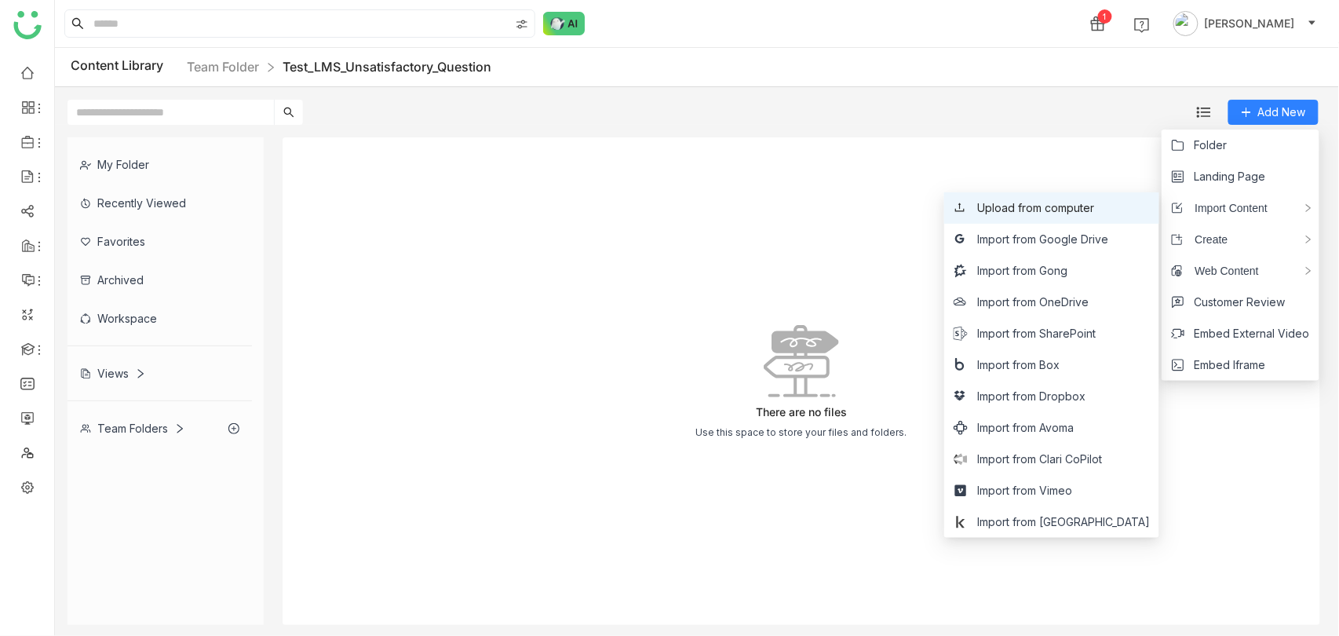
click at [1081, 217] on li "Upload from computer" at bounding box center [1051, 207] width 215 height 31
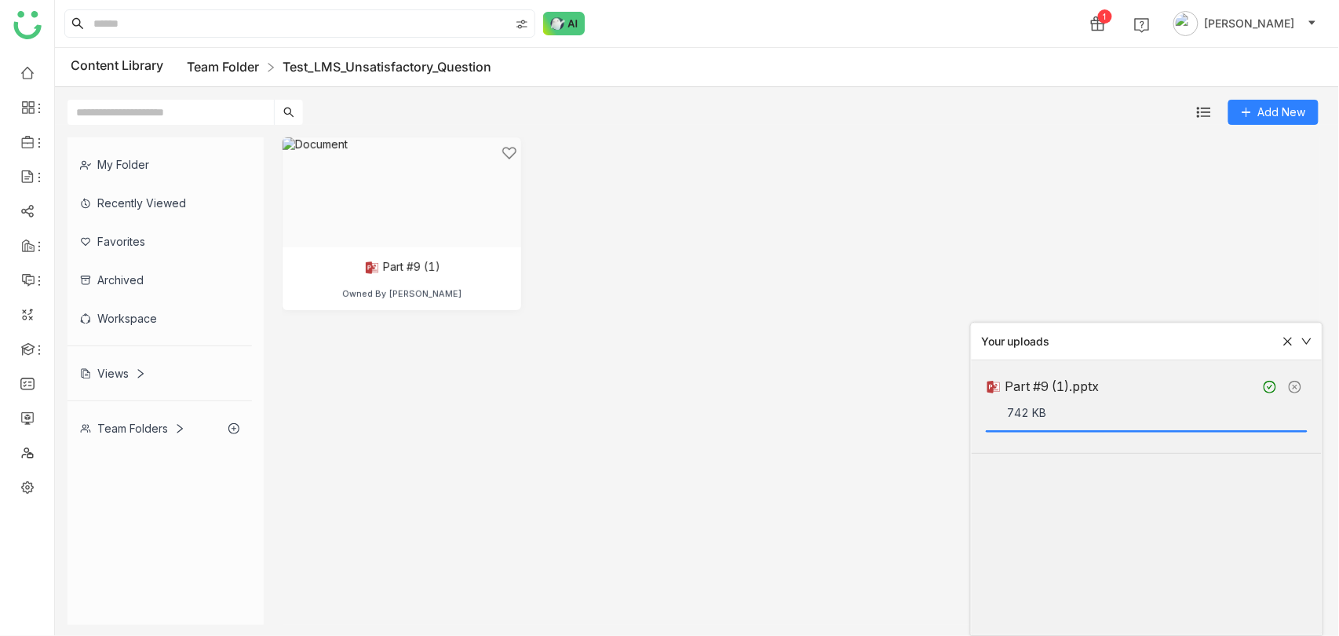
click at [249, 72] on link "Team Folder" at bounding box center [223, 67] width 72 height 16
